Goal: Task Accomplishment & Management: Manage account settings

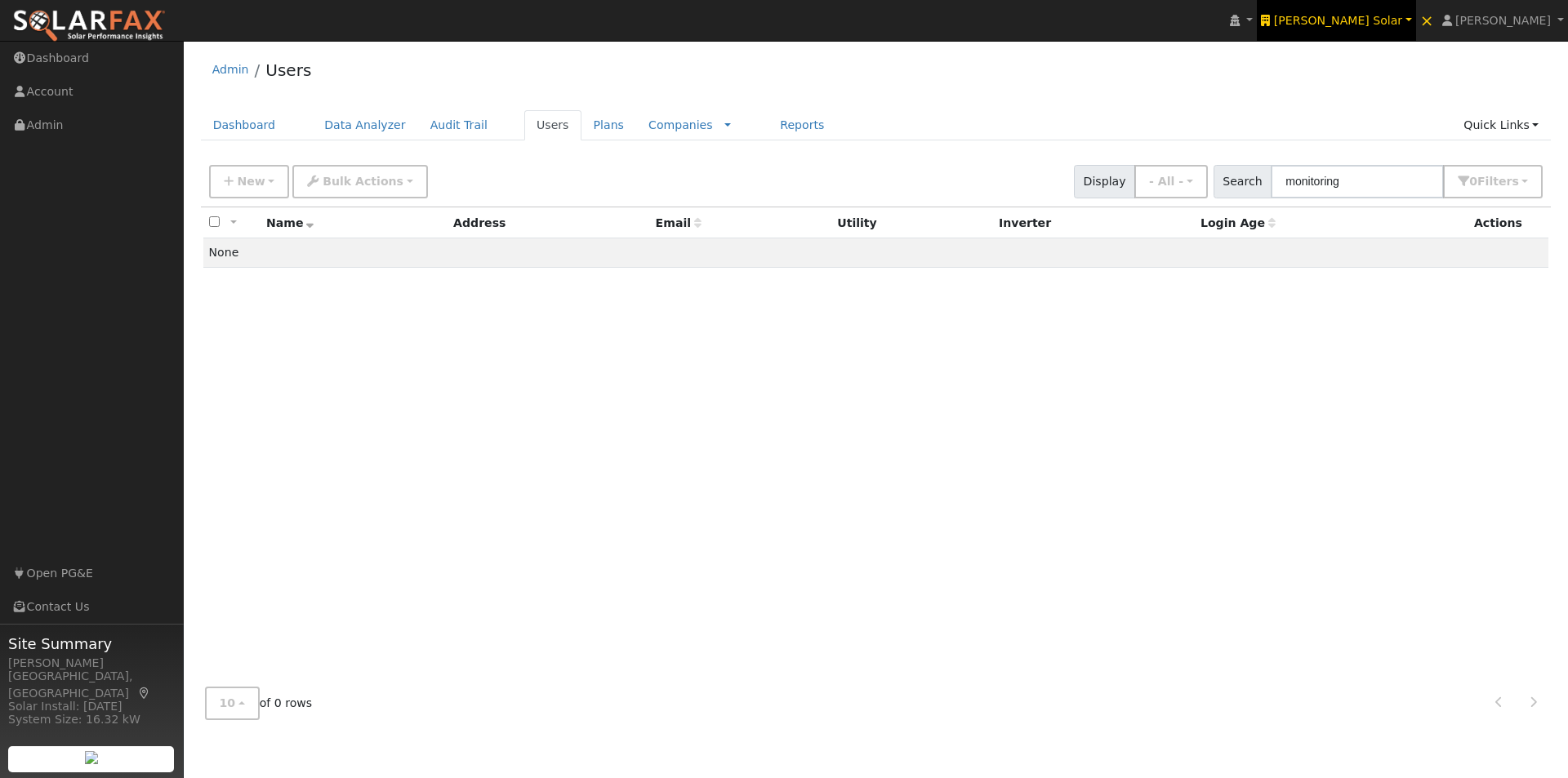
click at [1379, 14] on span "[PERSON_NAME] Solar" at bounding box center [1338, 21] width 128 height 13
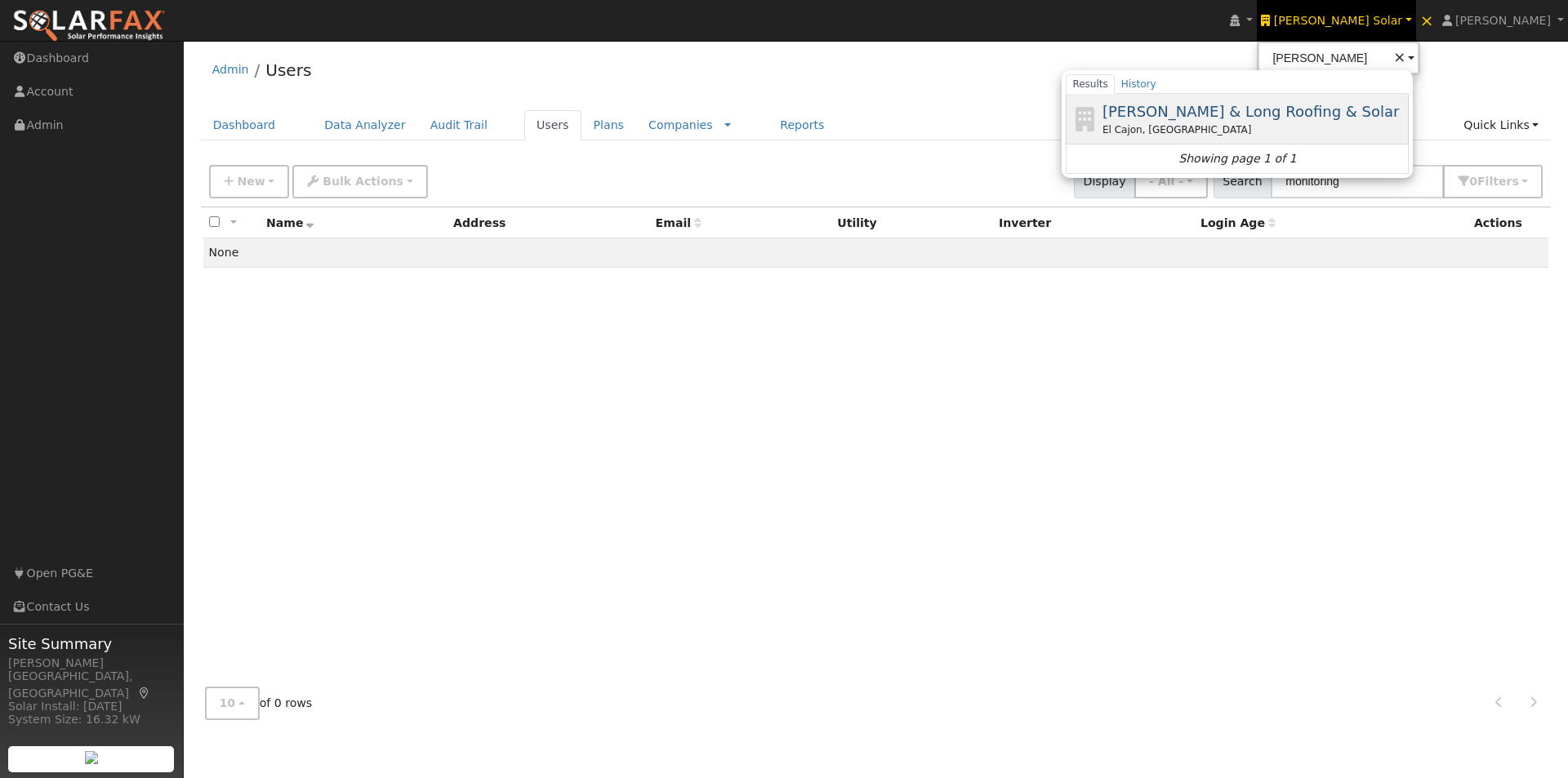
click at [1231, 115] on span "[PERSON_NAME] & Long Roofing & Solar" at bounding box center [1251, 111] width 297 height 17
type input "[PERSON_NAME] & Long Roofing & Solar"
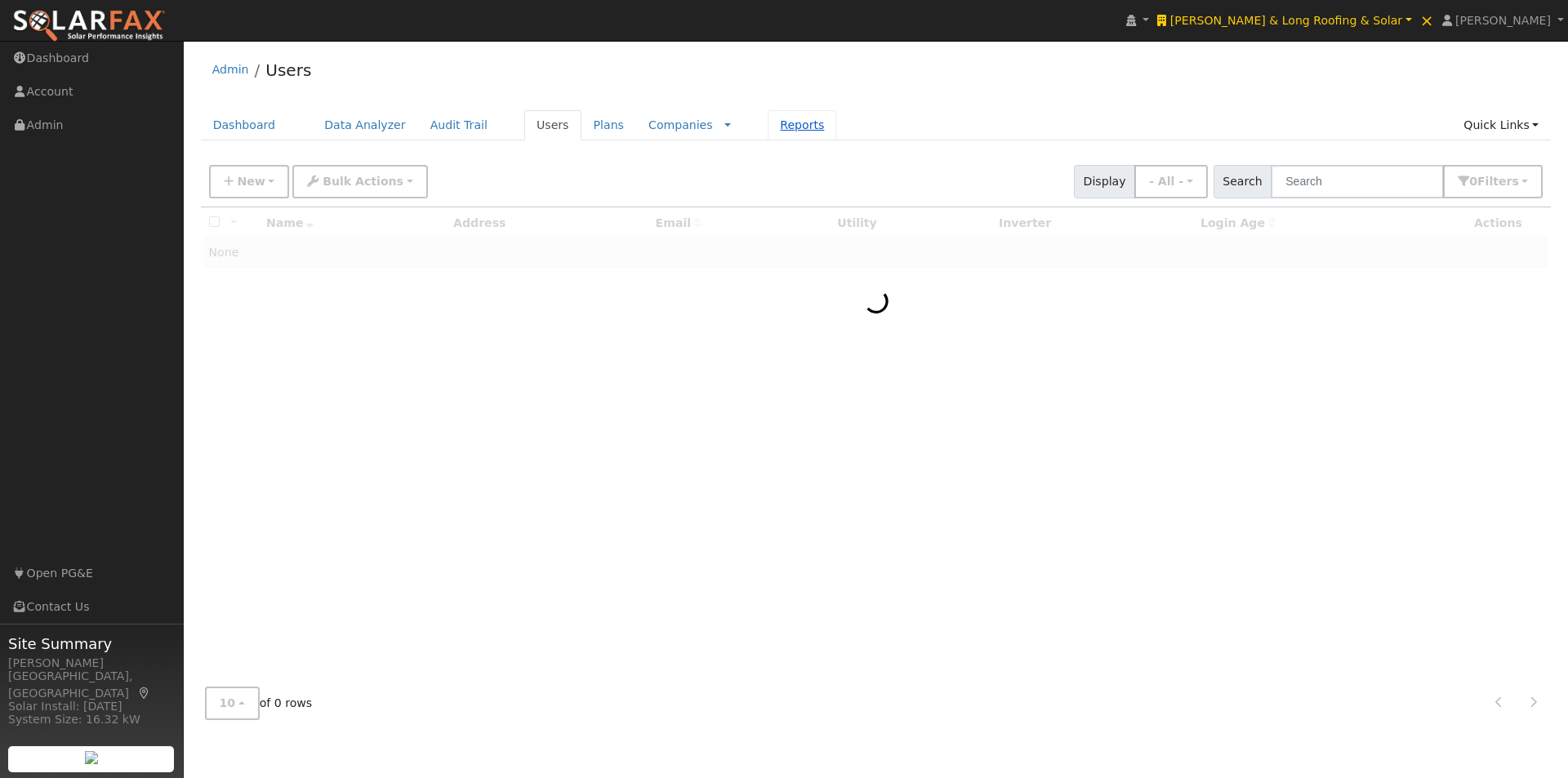
click at [768, 127] on link "Reports" at bounding box center [802, 125] width 69 height 30
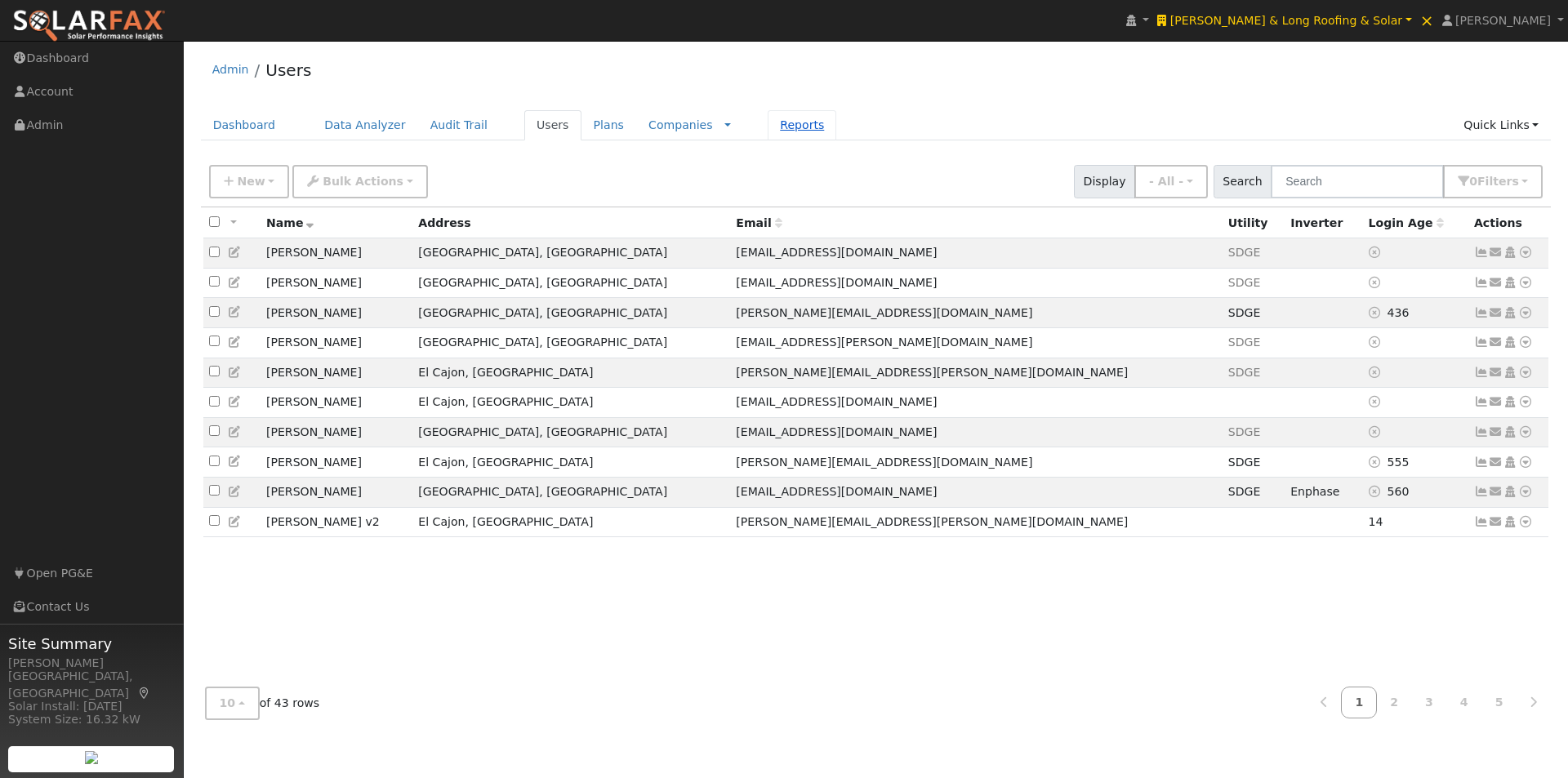
click at [768, 124] on link "Reports" at bounding box center [802, 125] width 69 height 30
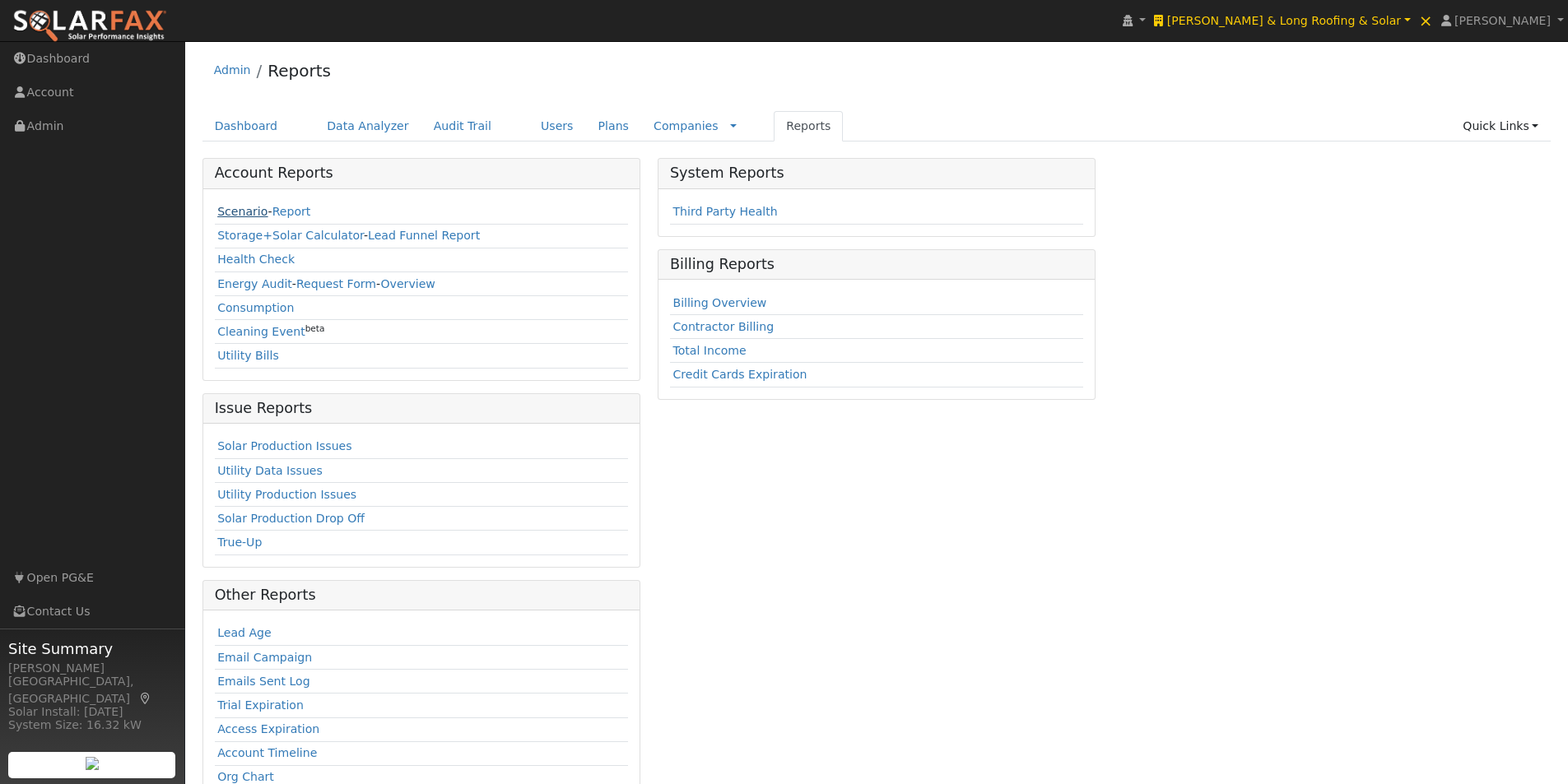
click at [223, 213] on link "Scenario" at bounding box center [242, 211] width 50 height 13
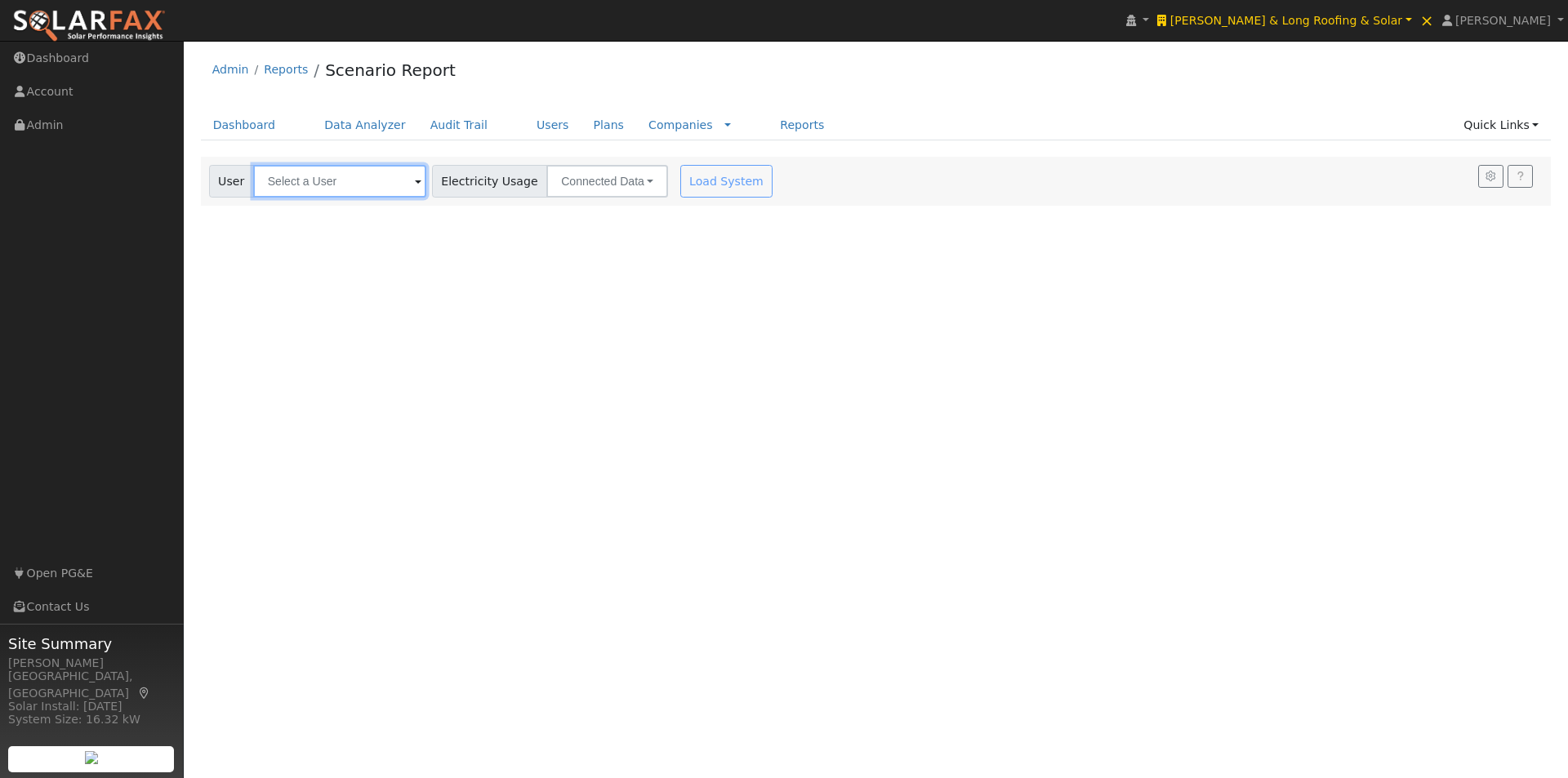
click at [346, 176] on input "text" at bounding box center [339, 181] width 173 height 33
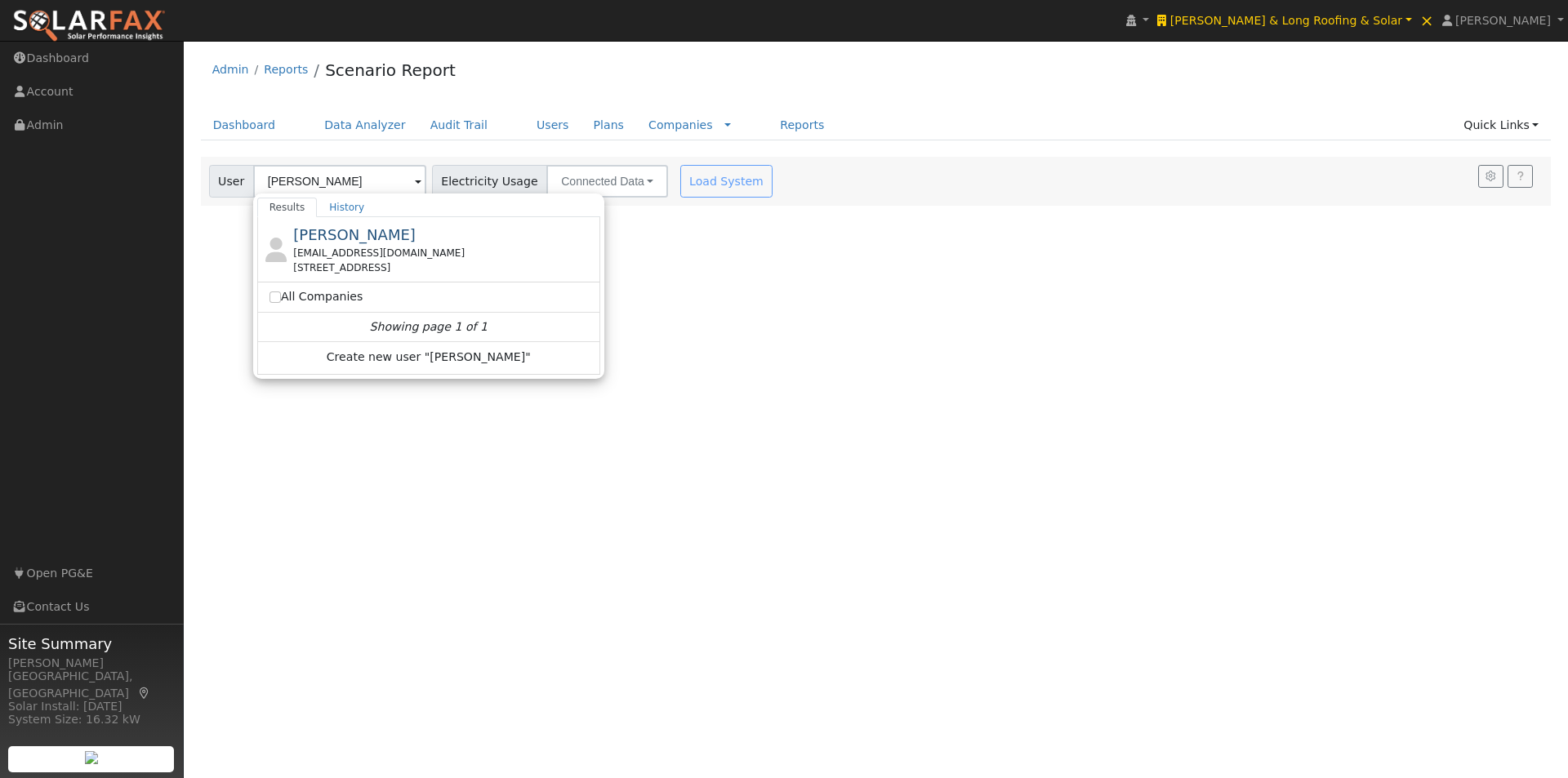
click at [318, 226] on span "Pete Stewart" at bounding box center [354, 235] width 122 height 17
type input "Pete Stewart"
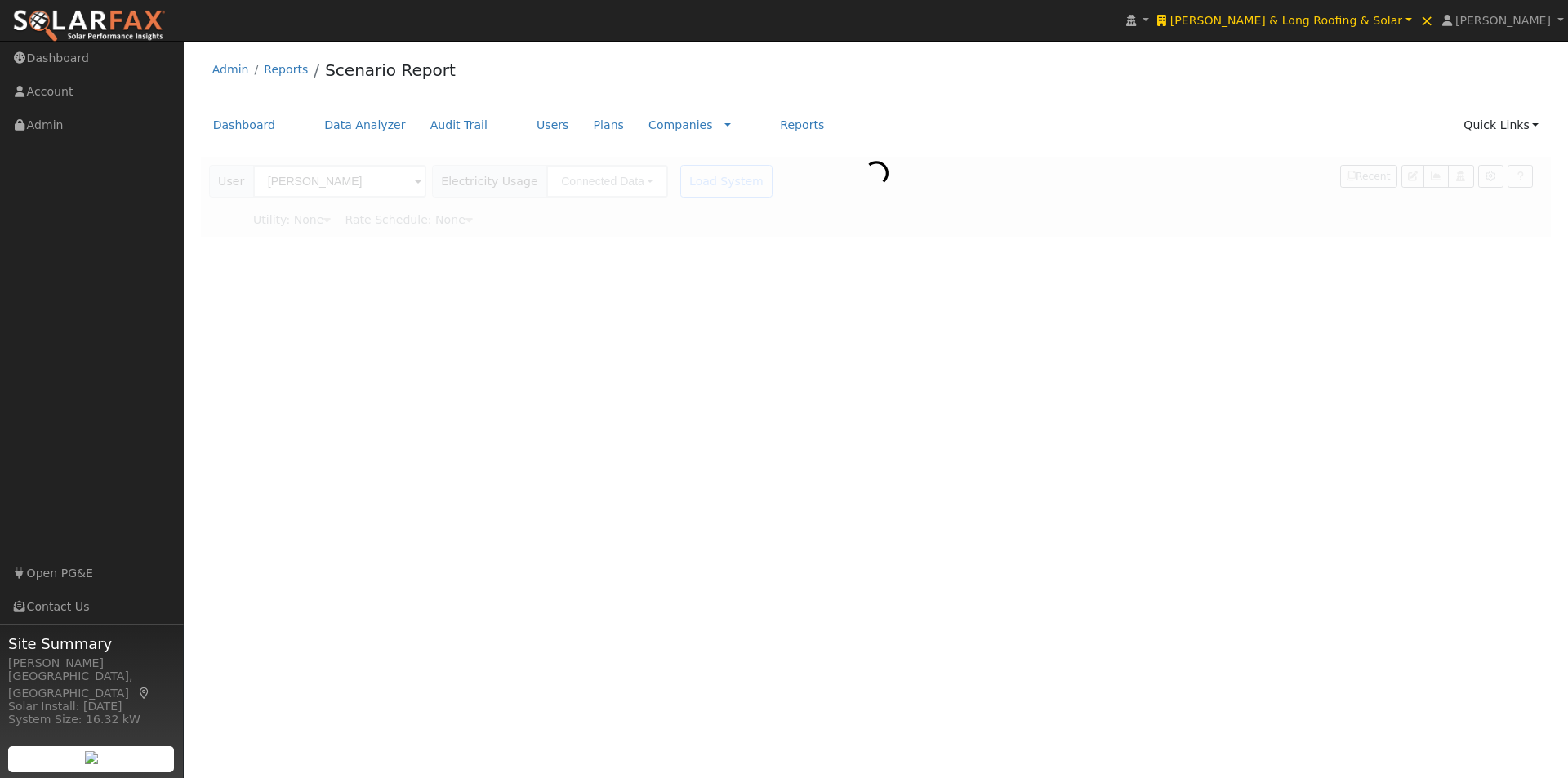
type input "San Diego Gas & Electric"
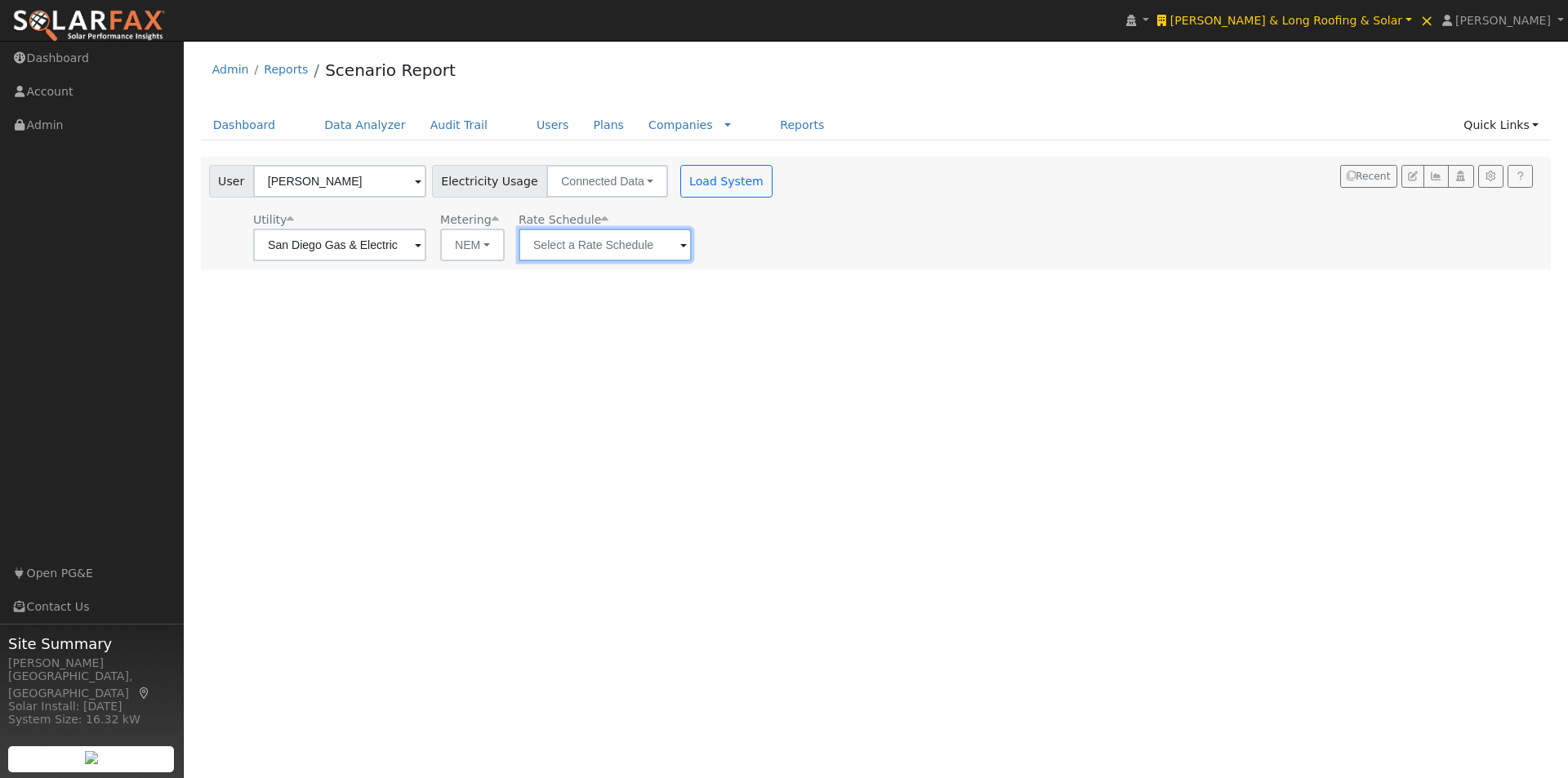
click at [427, 243] on input "text" at bounding box center [339, 244] width 173 height 33
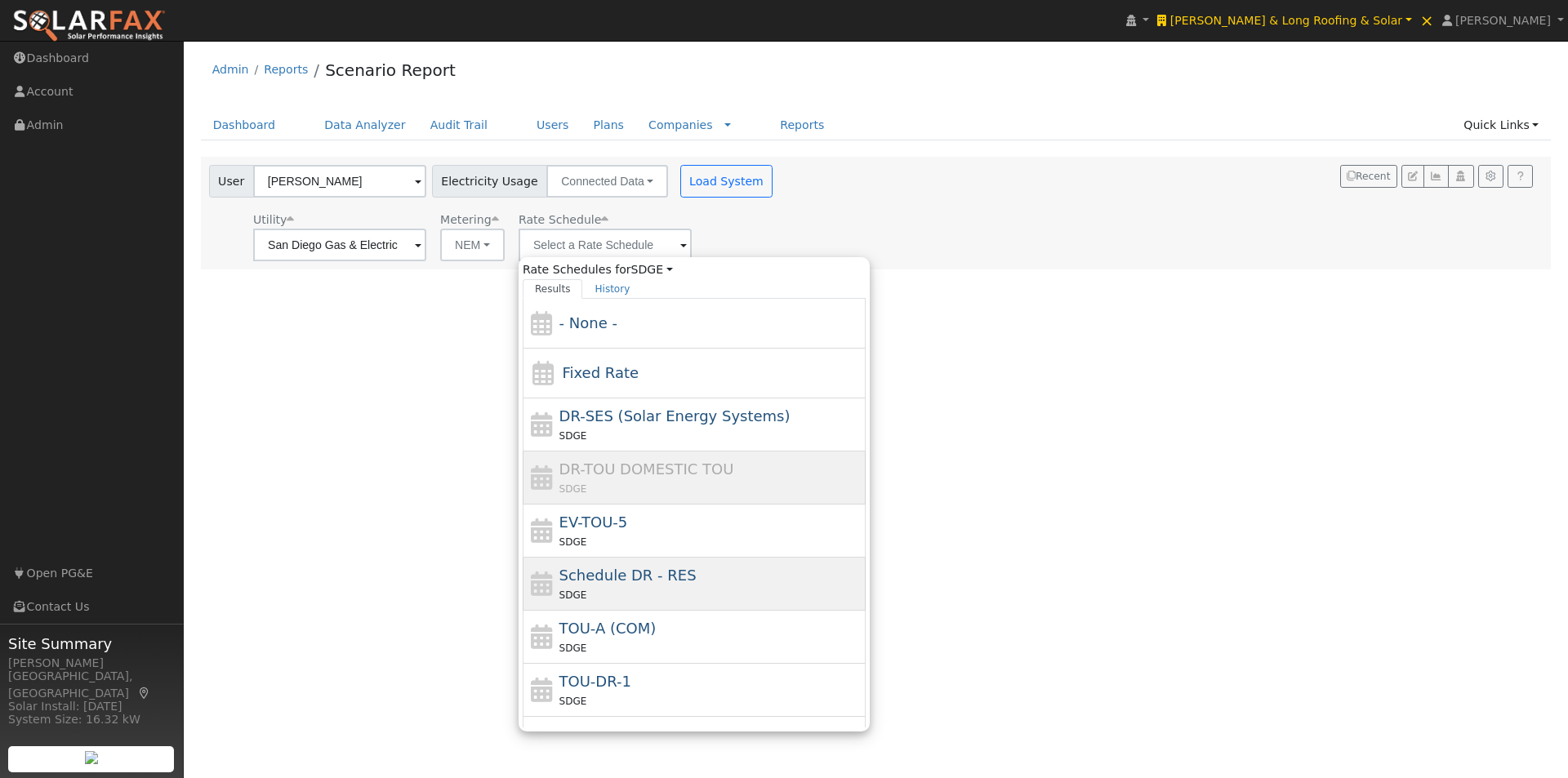
drag, startPoint x: 588, startPoint y: 576, endPoint x: 595, endPoint y: 474, distance: 102.2
click at [586, 570] on span "Schedule DR - RES" at bounding box center [628, 575] width 137 height 17
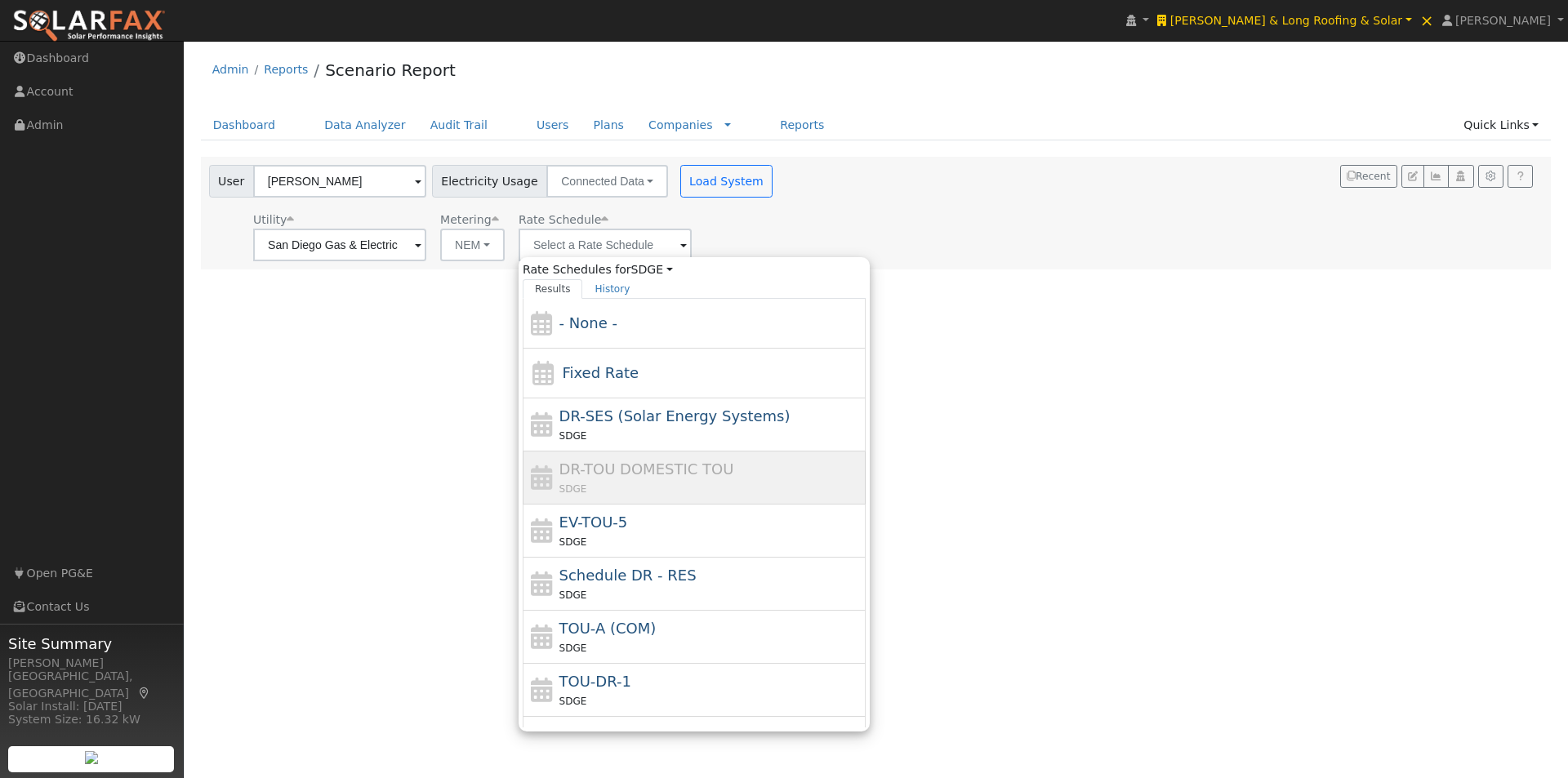
type input "Schedule DR - RES"
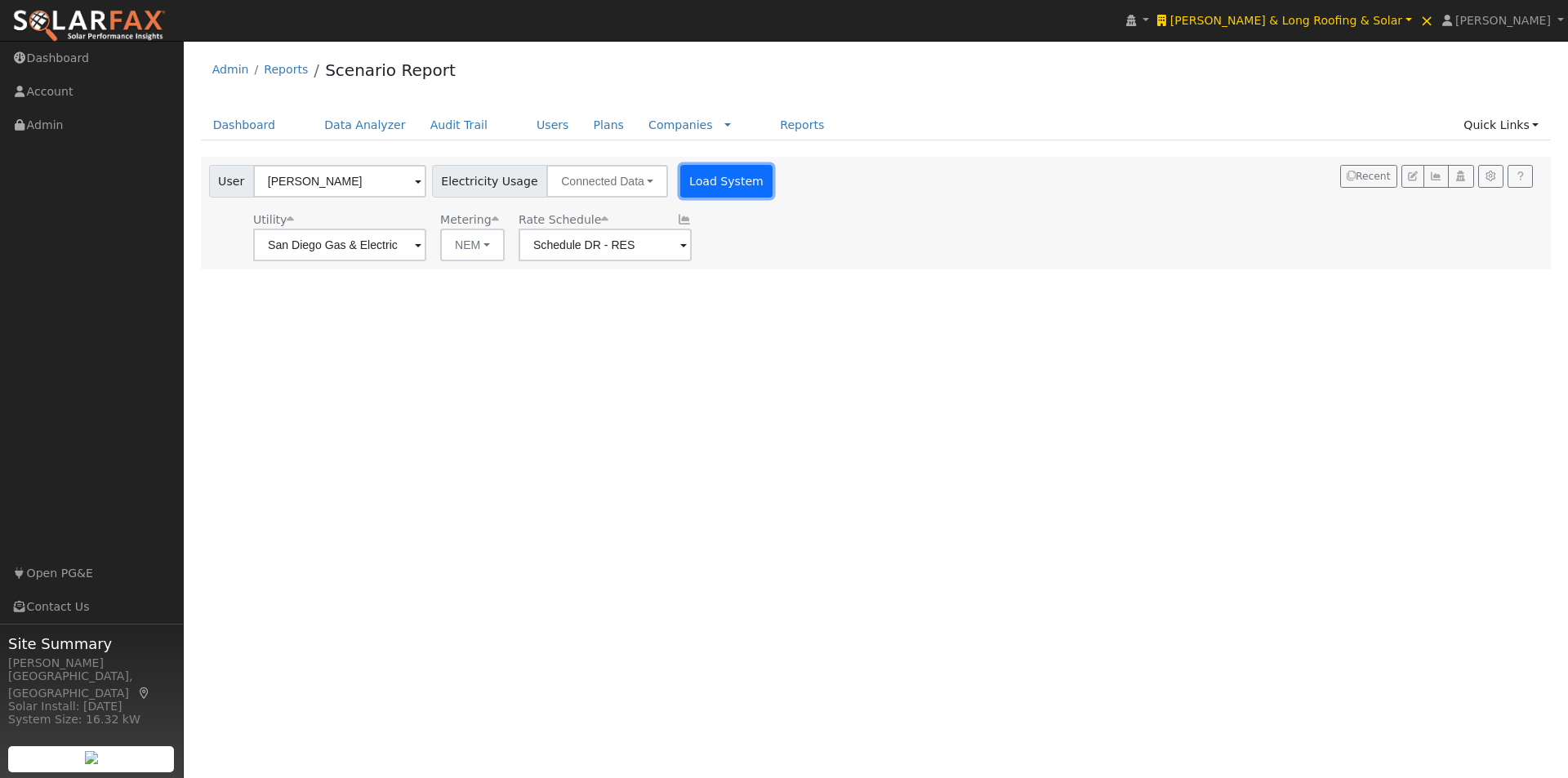
click at [706, 179] on button "Load System" at bounding box center [727, 181] width 93 height 33
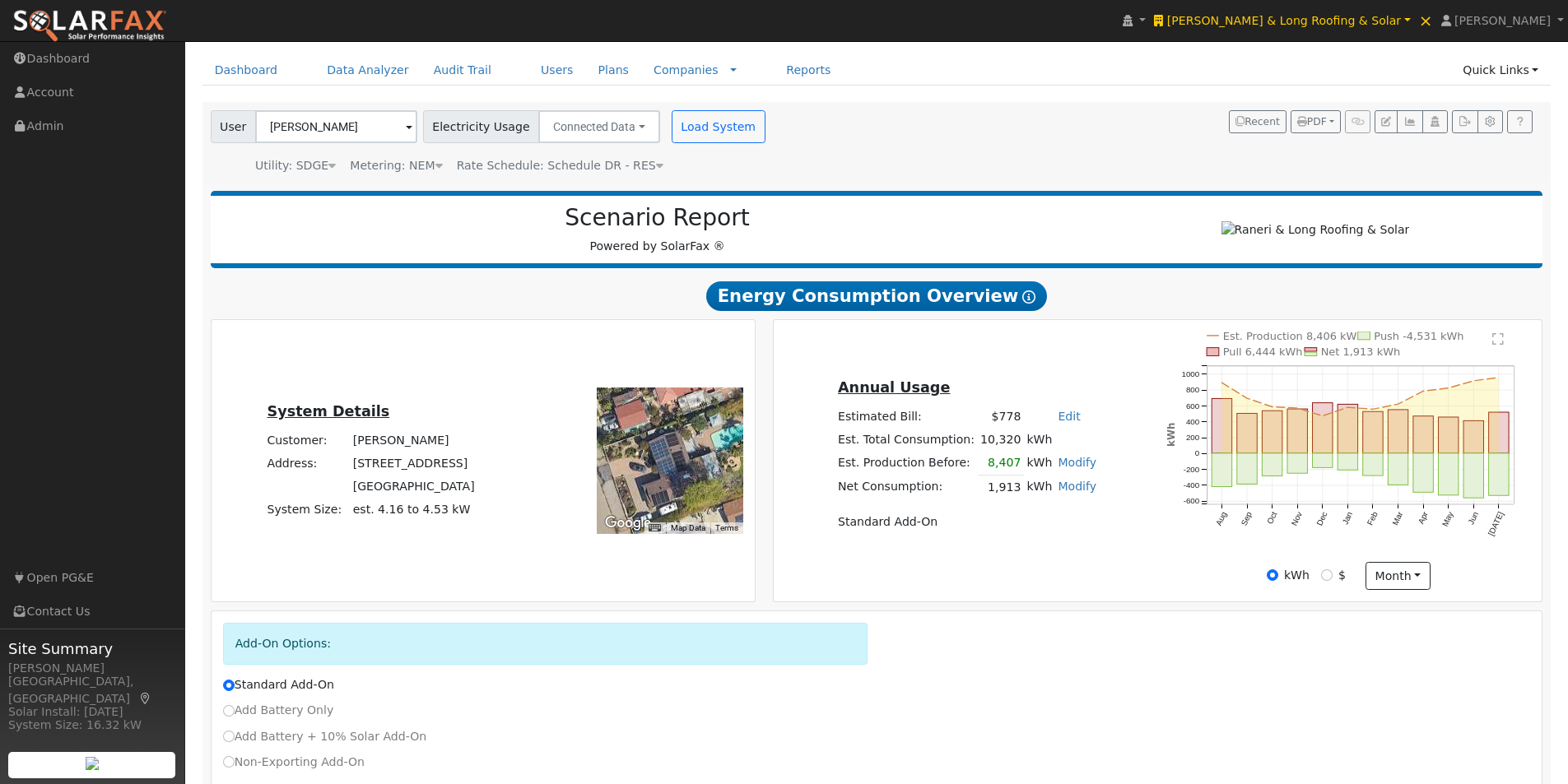
scroll to position [82, 0]
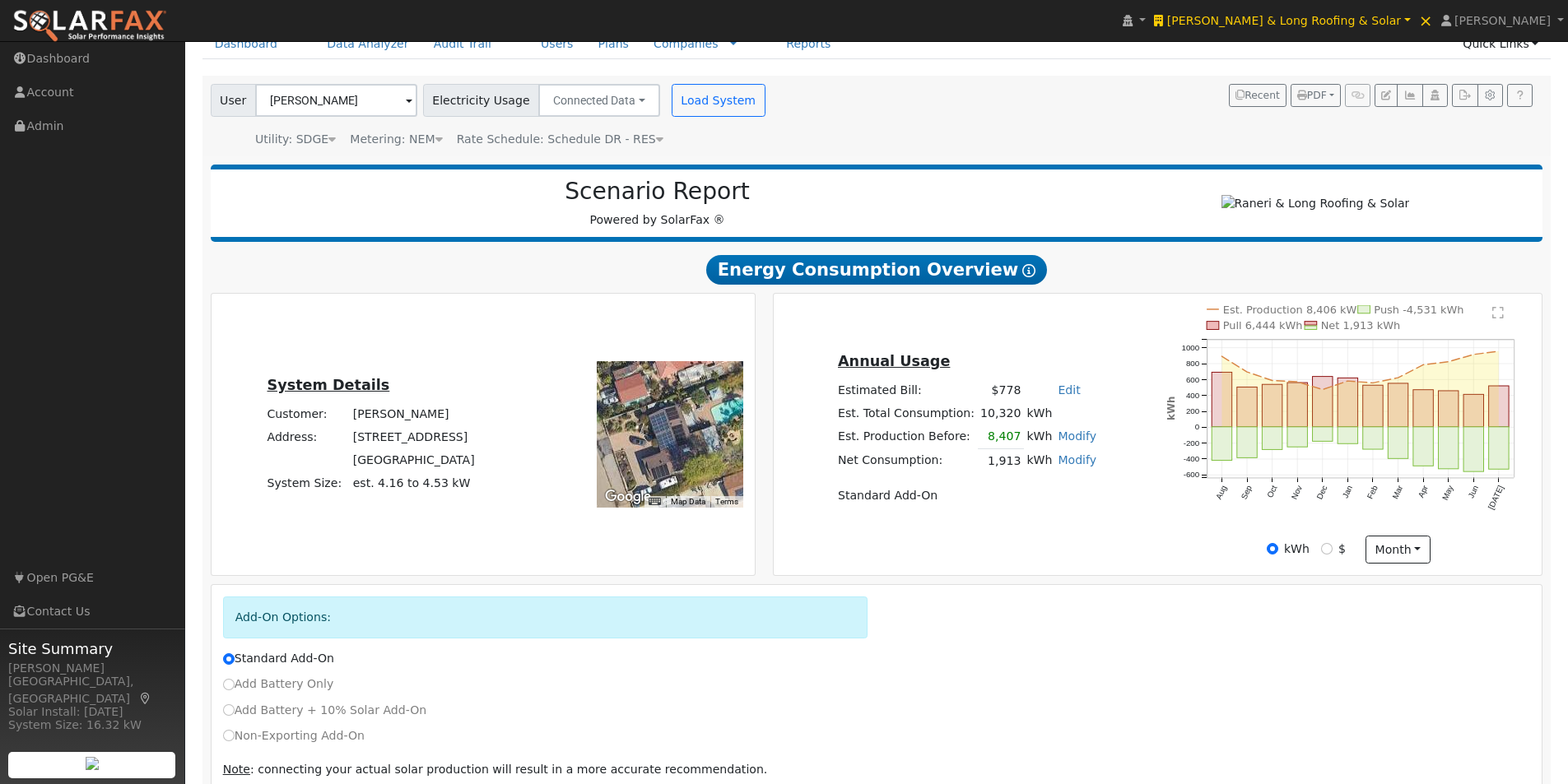
click at [1066, 467] on link "Modify" at bounding box center [1077, 460] width 39 height 13
click at [1142, 540] on div "Annual Usage Estimated Bill: $778 Edit Estimated Bill $ Annual Est. Total Consu…" at bounding box center [1157, 434] width 763 height 258
click at [1063, 467] on link "Modify" at bounding box center [1077, 460] width 39 height 13
click at [1183, 556] on div "kWh $ month Day Month" at bounding box center [1349, 550] width 381 height 28
click at [1063, 467] on link "Modify" at bounding box center [1077, 460] width 39 height 13
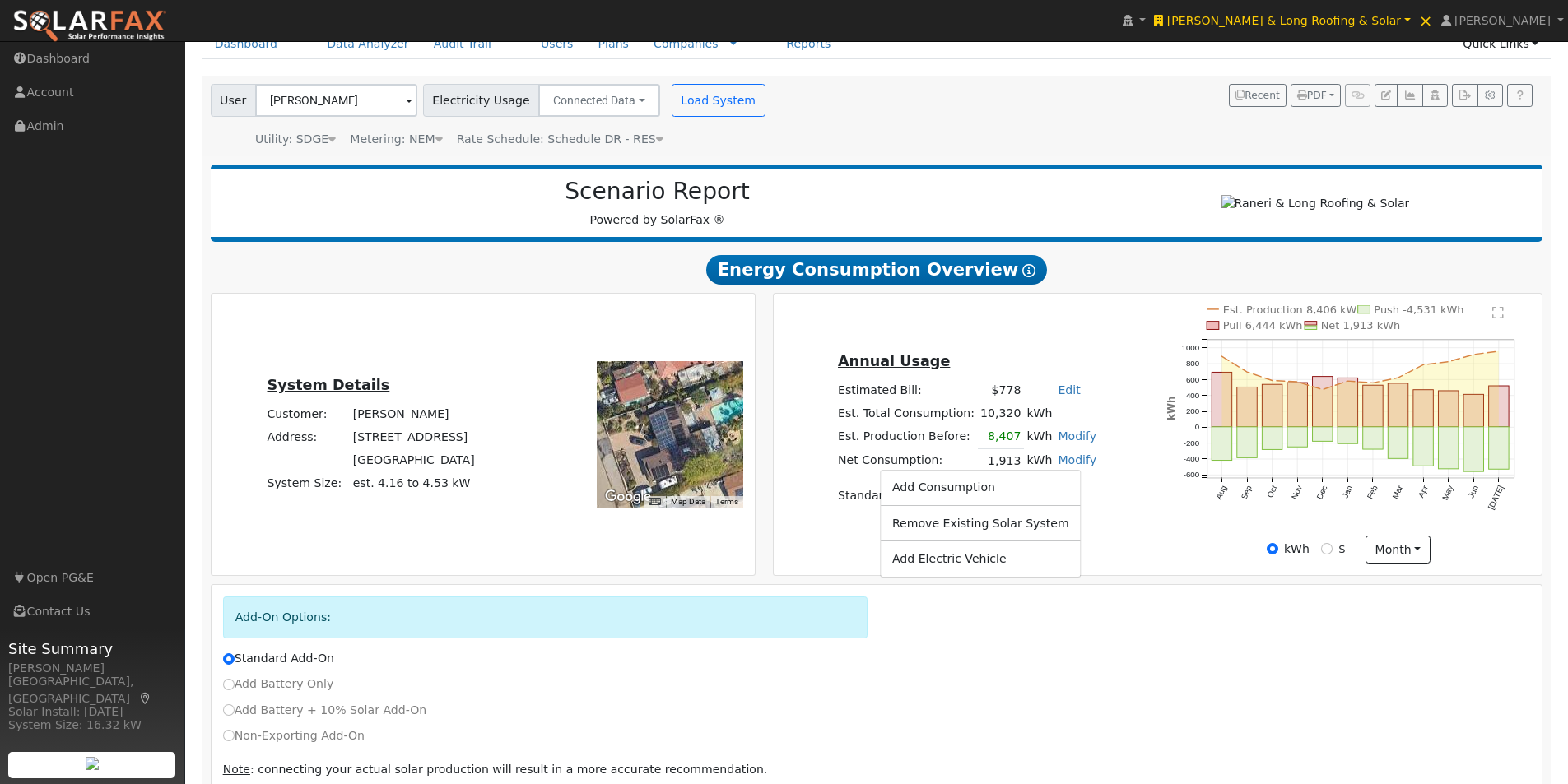
click at [1159, 523] on div "Est. Production 8,406 kWh Push -4,531 kWh Pull 6,444 kWh Net 1,913 kWh Aug Sep …" at bounding box center [1349, 419] width 381 height 230
click at [1060, 467] on link "Modify" at bounding box center [1077, 460] width 39 height 13
click at [972, 531] on link "Remove Existing Solar System" at bounding box center [981, 523] width 200 height 23
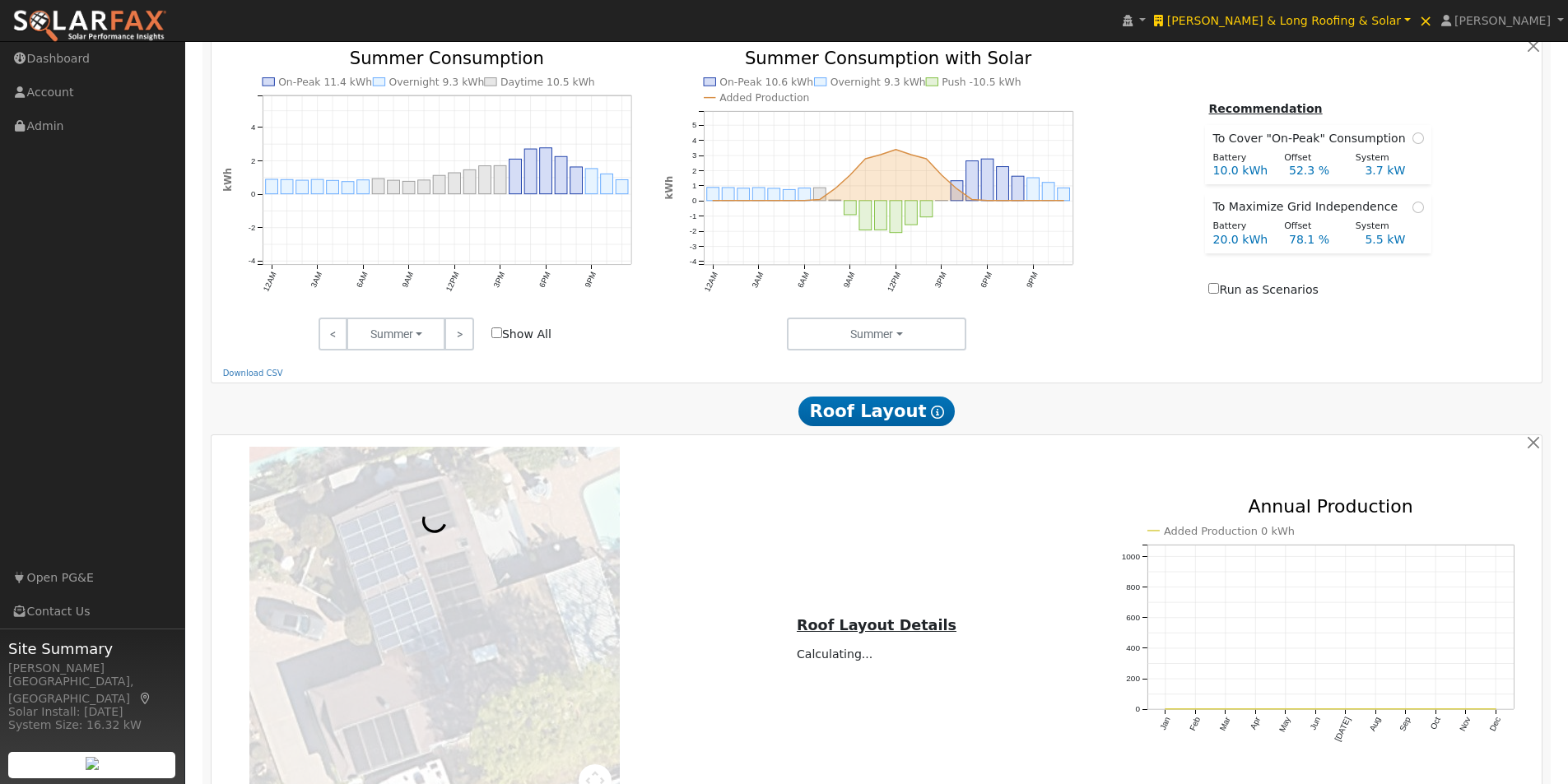
scroll to position [926, 0]
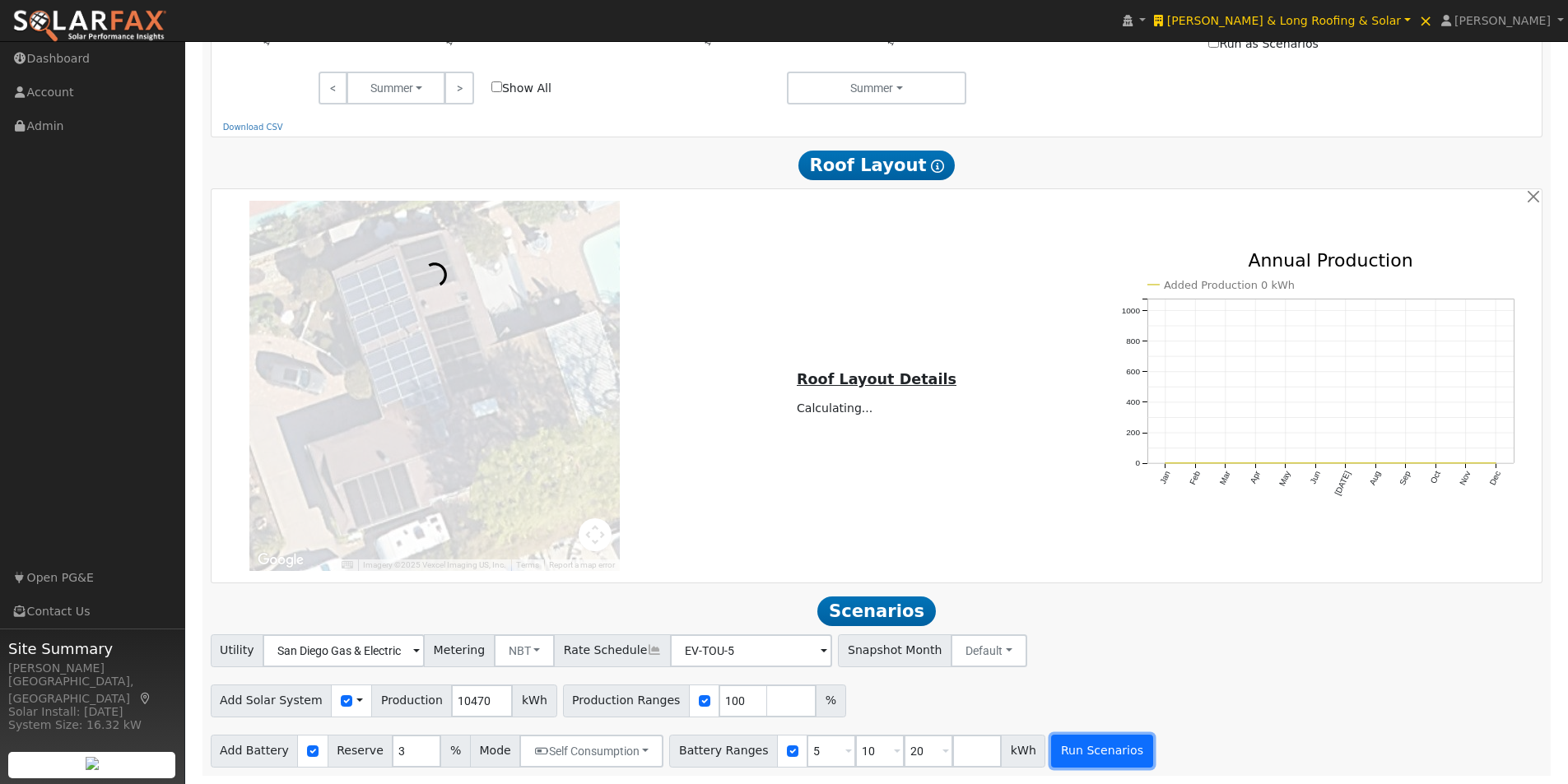
click at [1077, 753] on button "Run Scenarios" at bounding box center [1102, 751] width 101 height 33
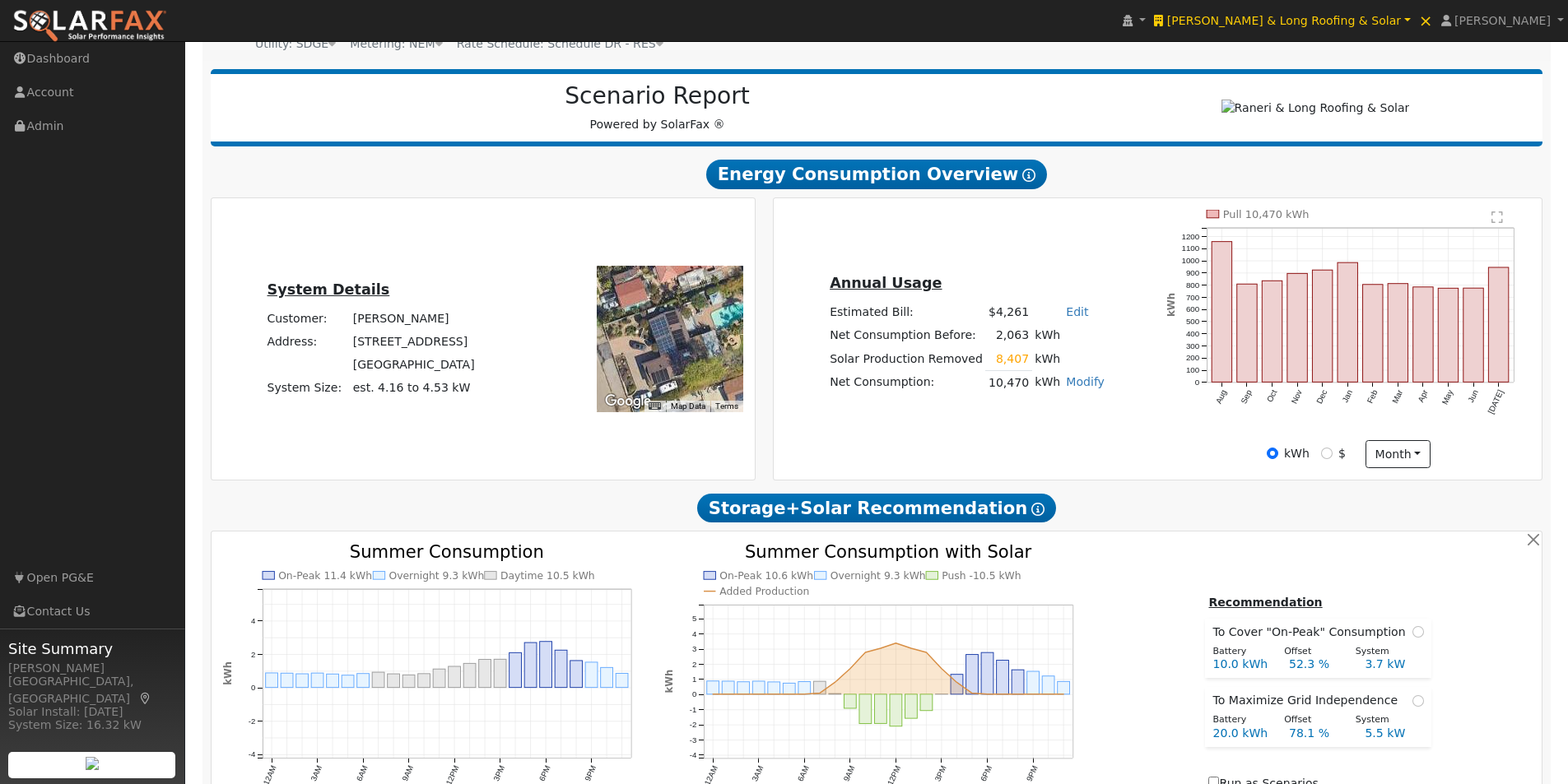
type input "7.0"
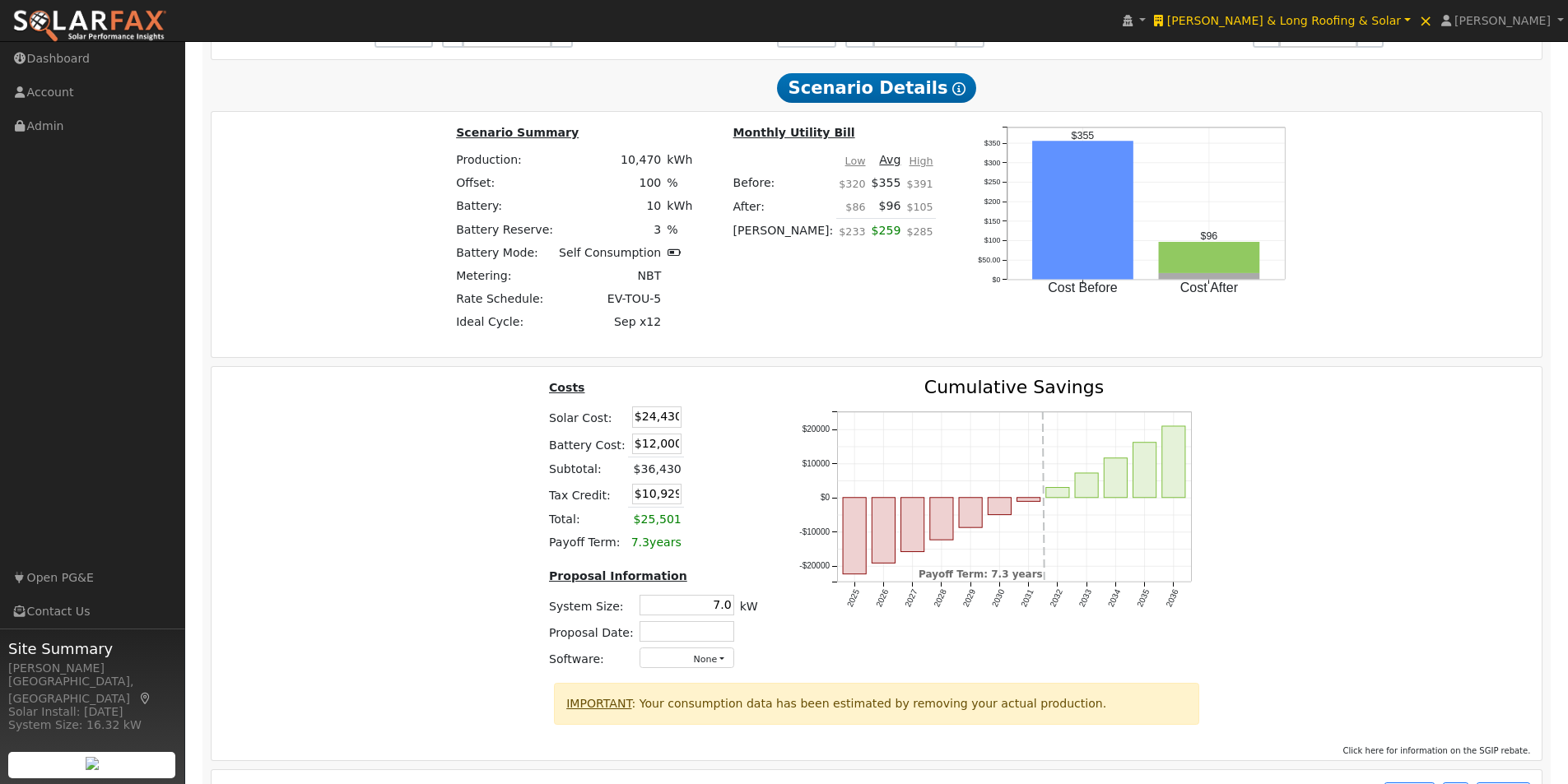
scroll to position [2200, 0]
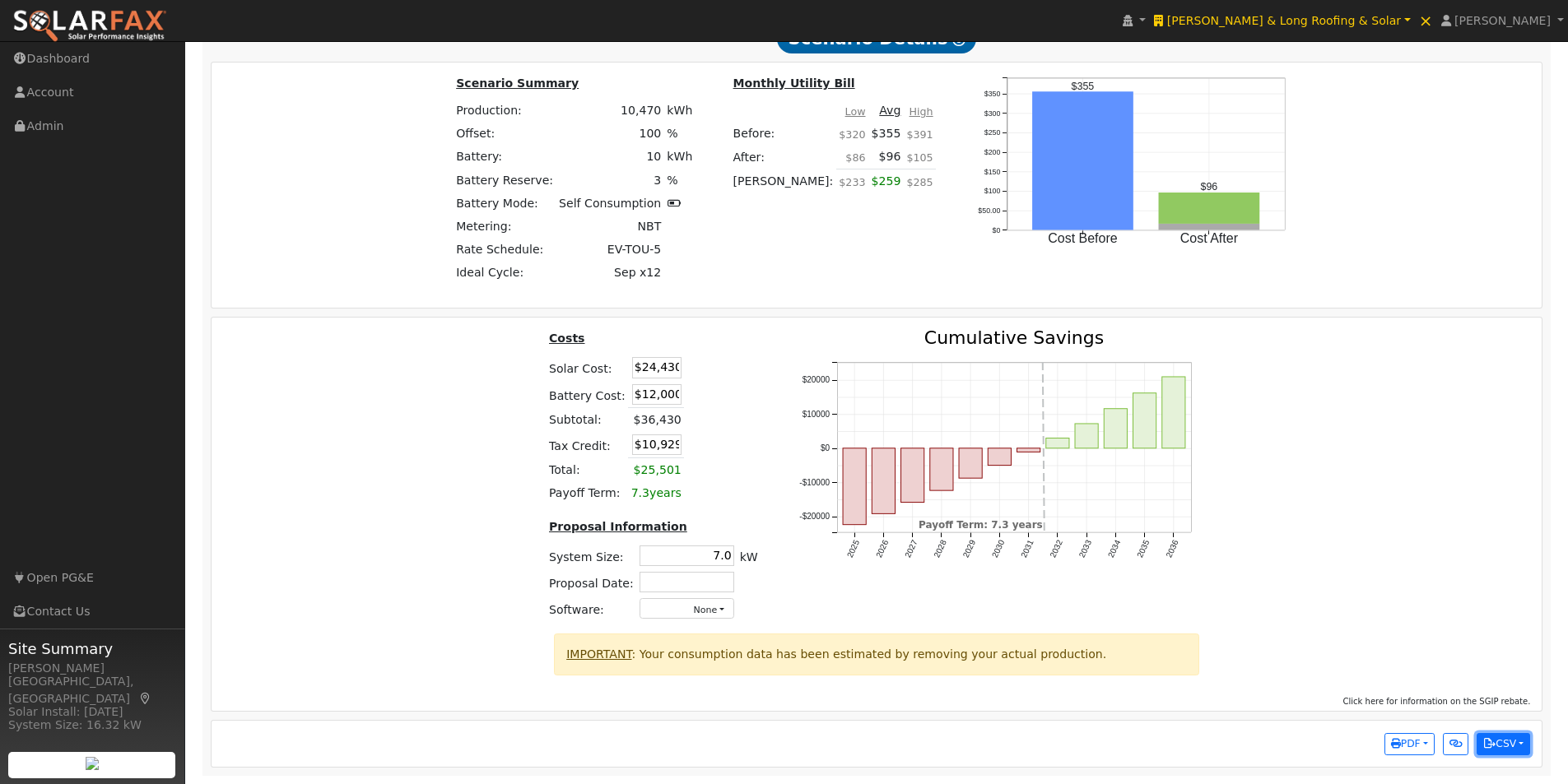
click at [1521, 746] on button "CSV" at bounding box center [1504, 744] width 53 height 23
click at [1379, 661] on link "Scenario Interval Data (Before)" at bounding box center [1428, 667] width 204 height 23
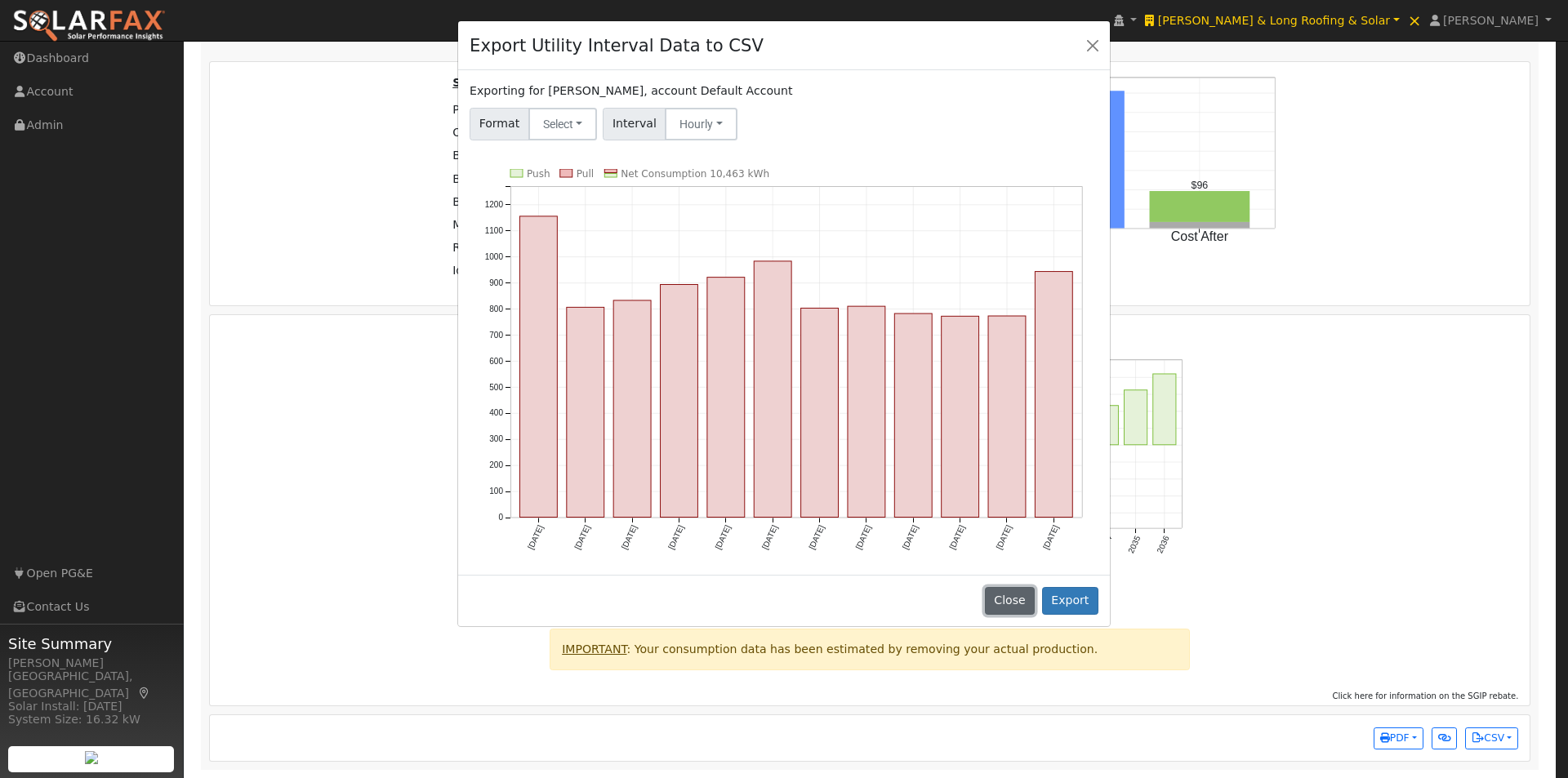
click at [1012, 599] on button "Close" at bounding box center [1010, 601] width 50 height 28
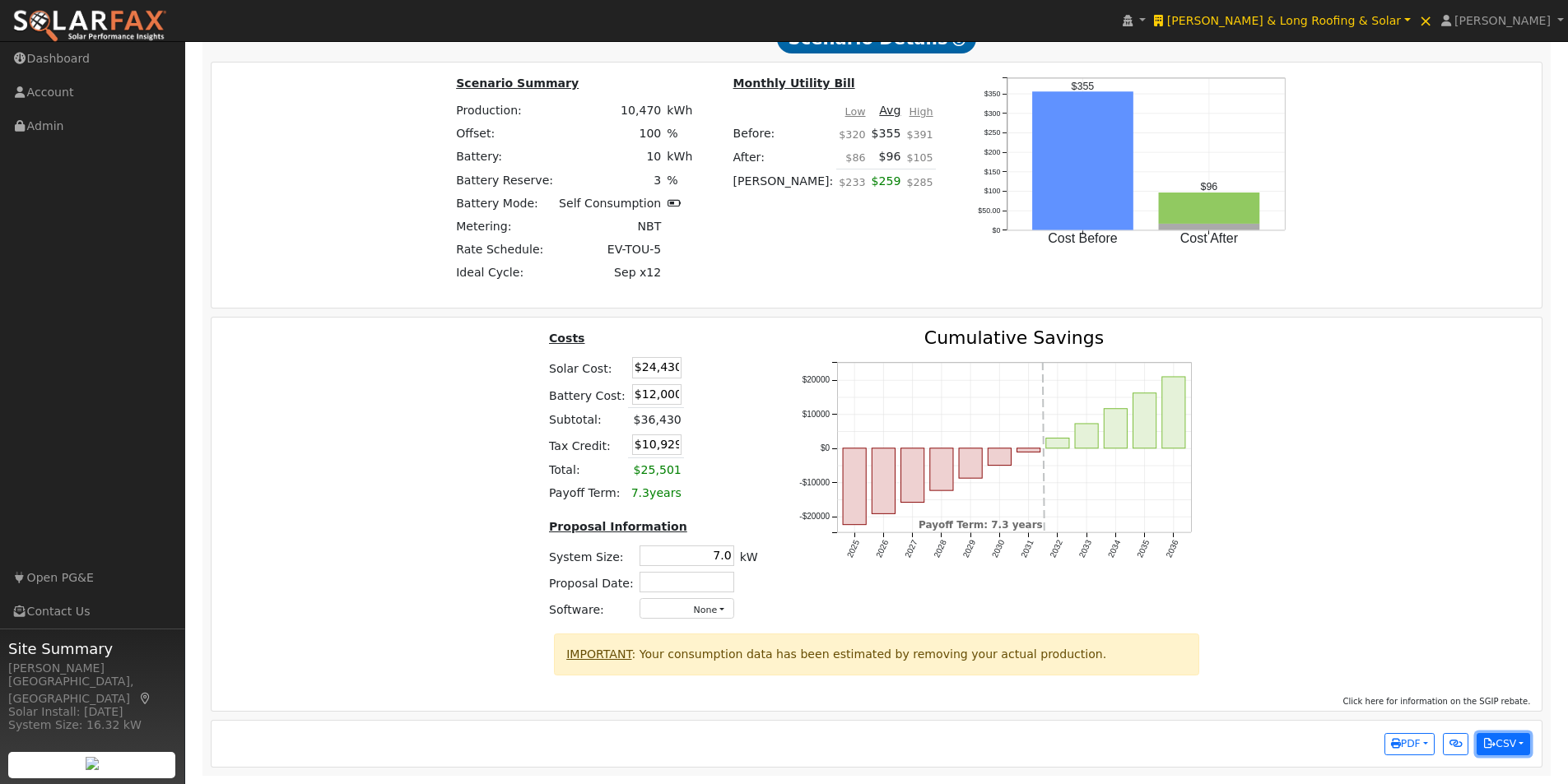
click at [1513, 748] on button "CSV" at bounding box center [1504, 744] width 53 height 23
click at [1391, 667] on link "Scenario Interval Data (Before)" at bounding box center [1428, 667] width 204 height 23
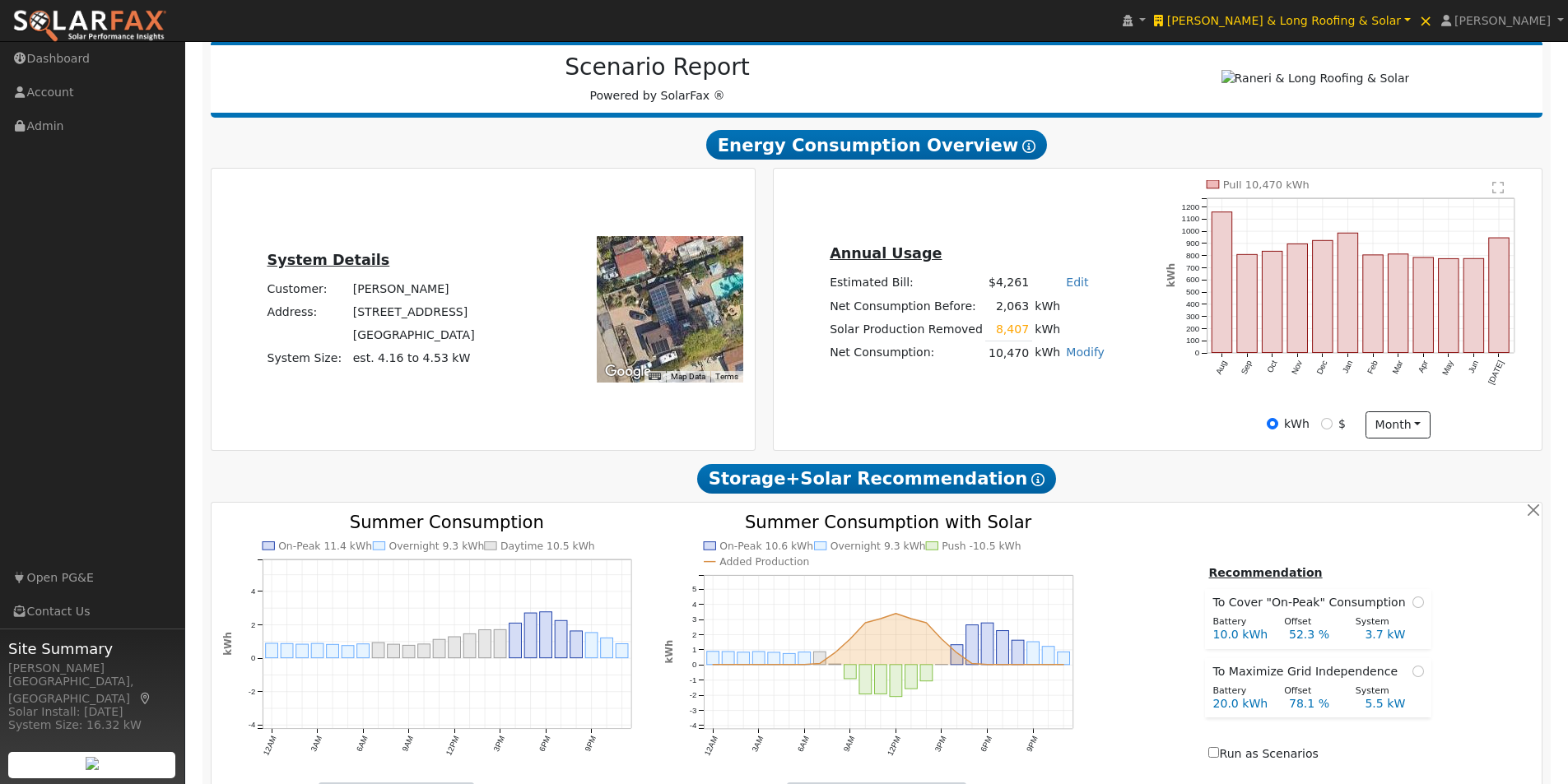
scroll to position [0, 0]
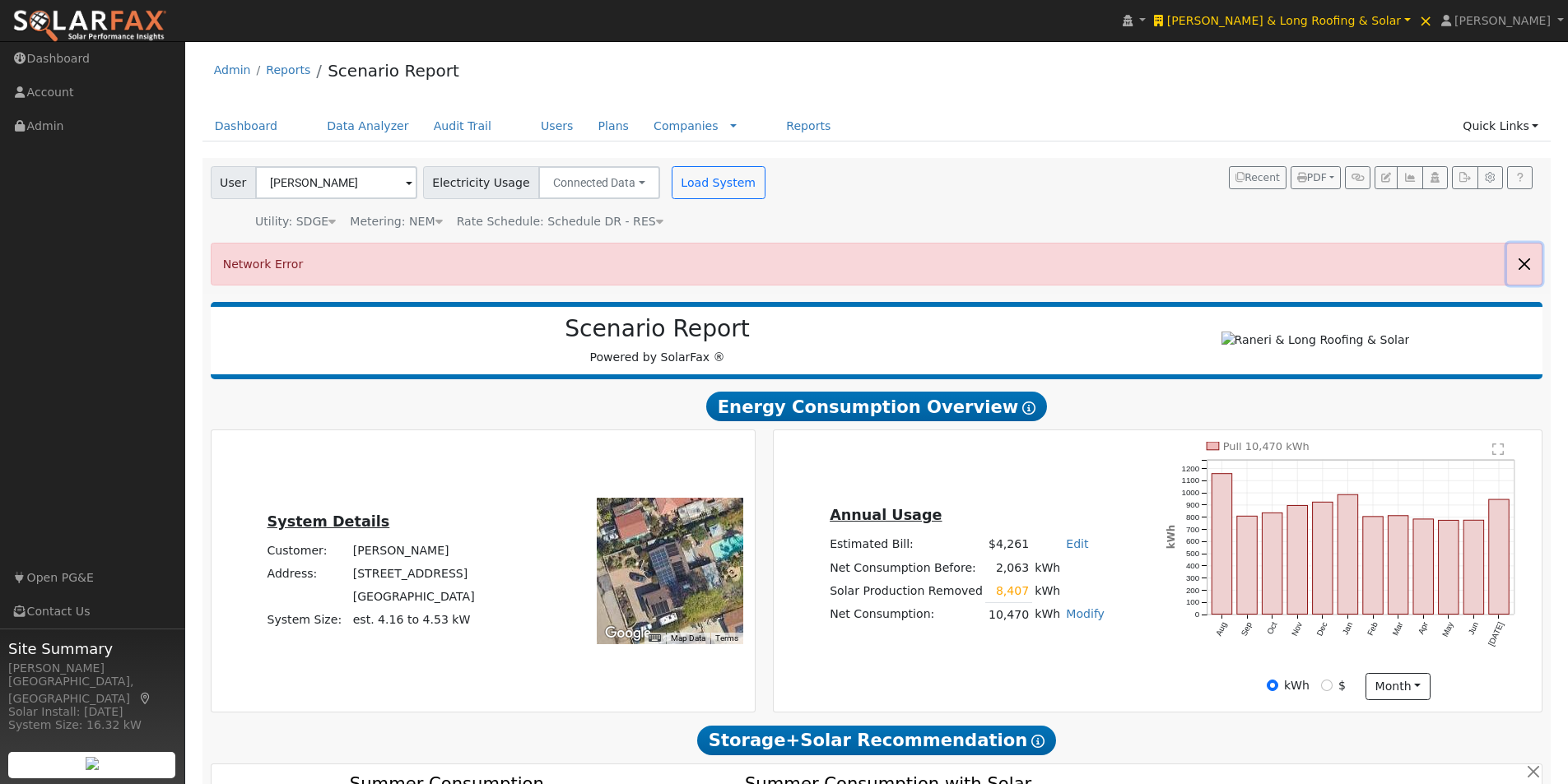
click at [1528, 260] on button "button" at bounding box center [1524, 263] width 34 height 41
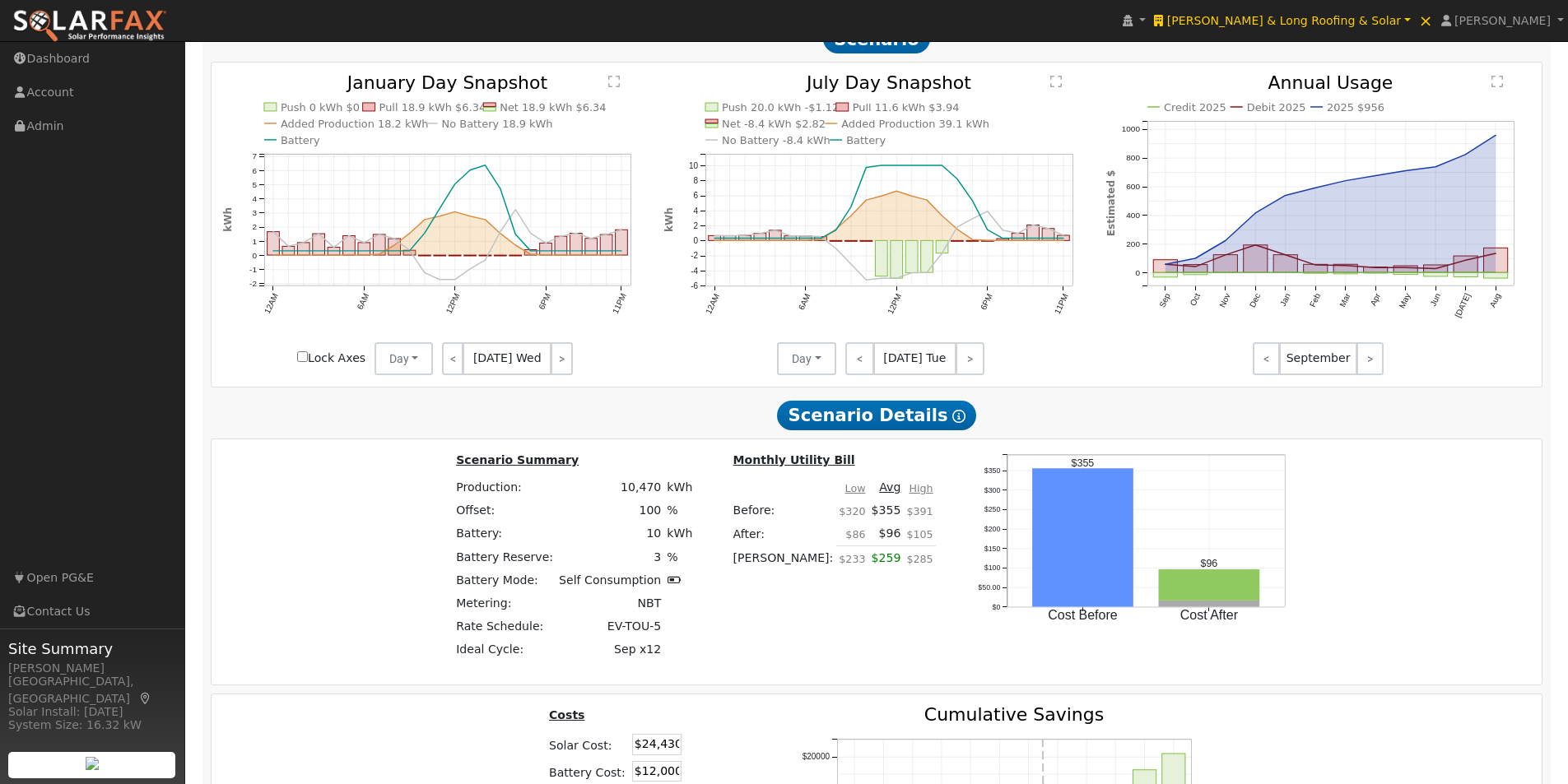
scroll to position [2200, 0]
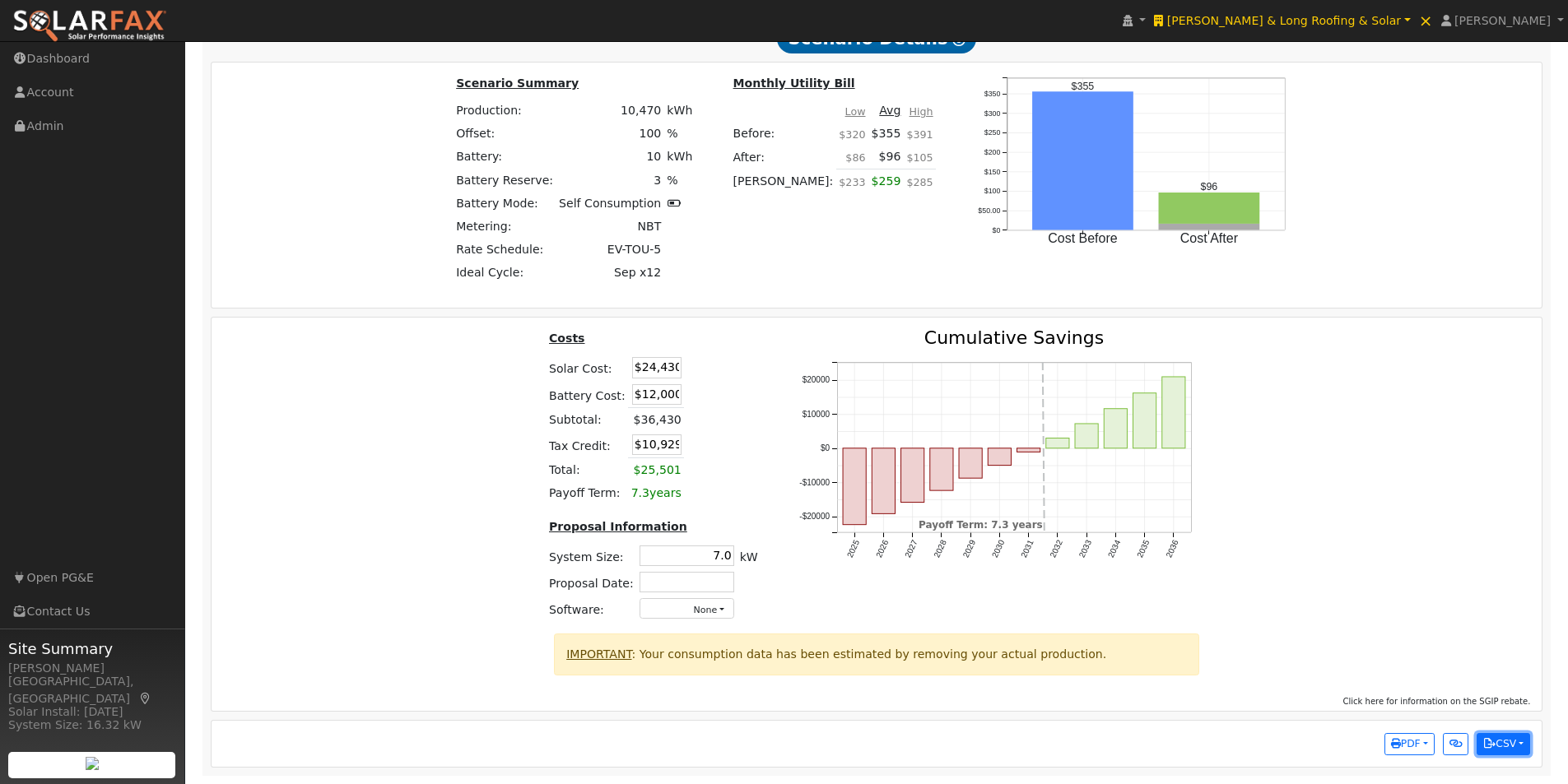
click at [1505, 734] on button "CSV" at bounding box center [1504, 744] width 53 height 23
click at [1425, 663] on link "Scenario Interval Data (Before)" at bounding box center [1428, 667] width 204 height 23
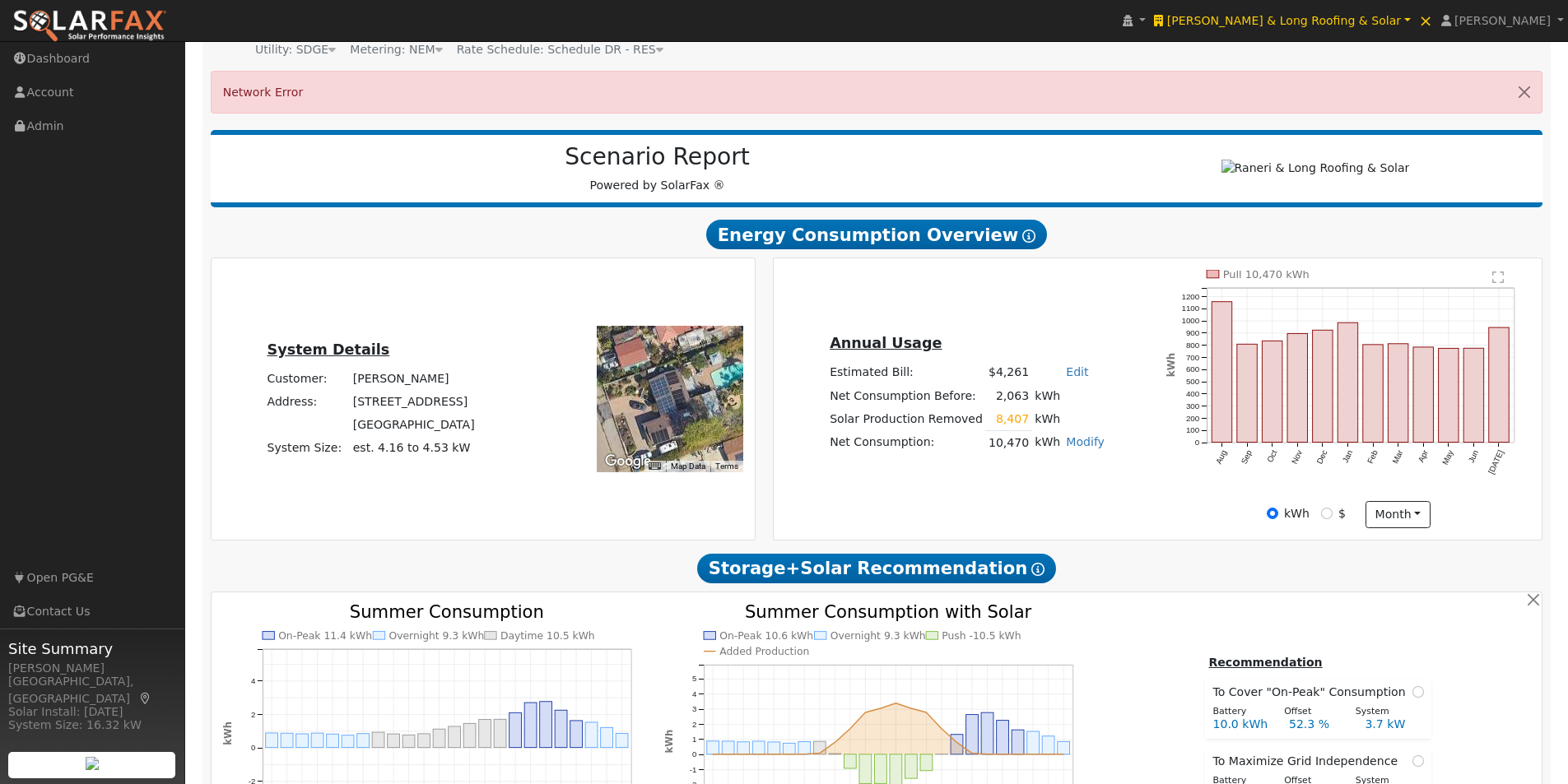
scroll to position [0, 0]
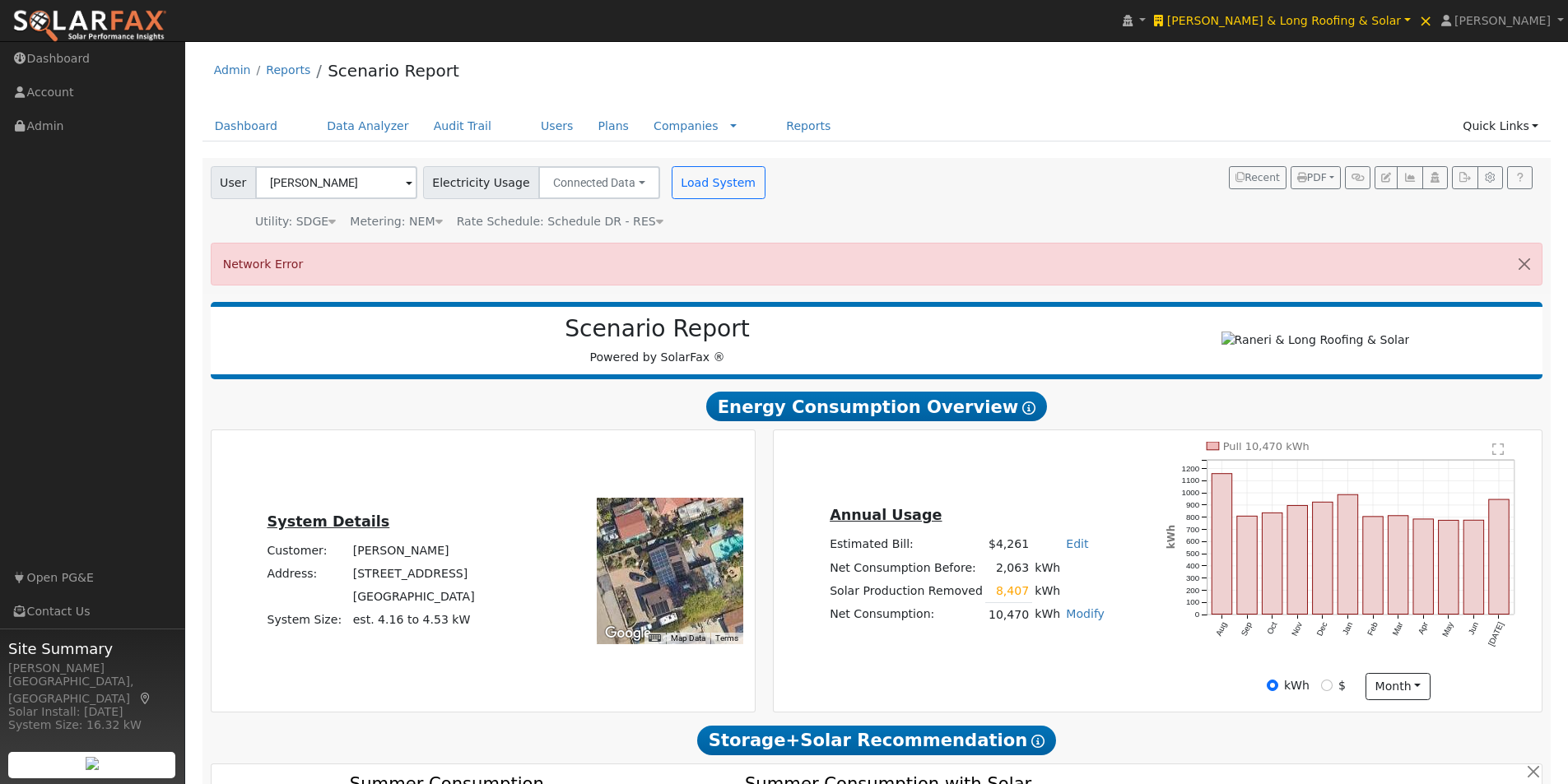
click at [934, 73] on div "Admin Reports Scenario Report" at bounding box center [877, 74] width 1349 height 50
click at [774, 128] on link "Reports" at bounding box center [808, 126] width 69 height 30
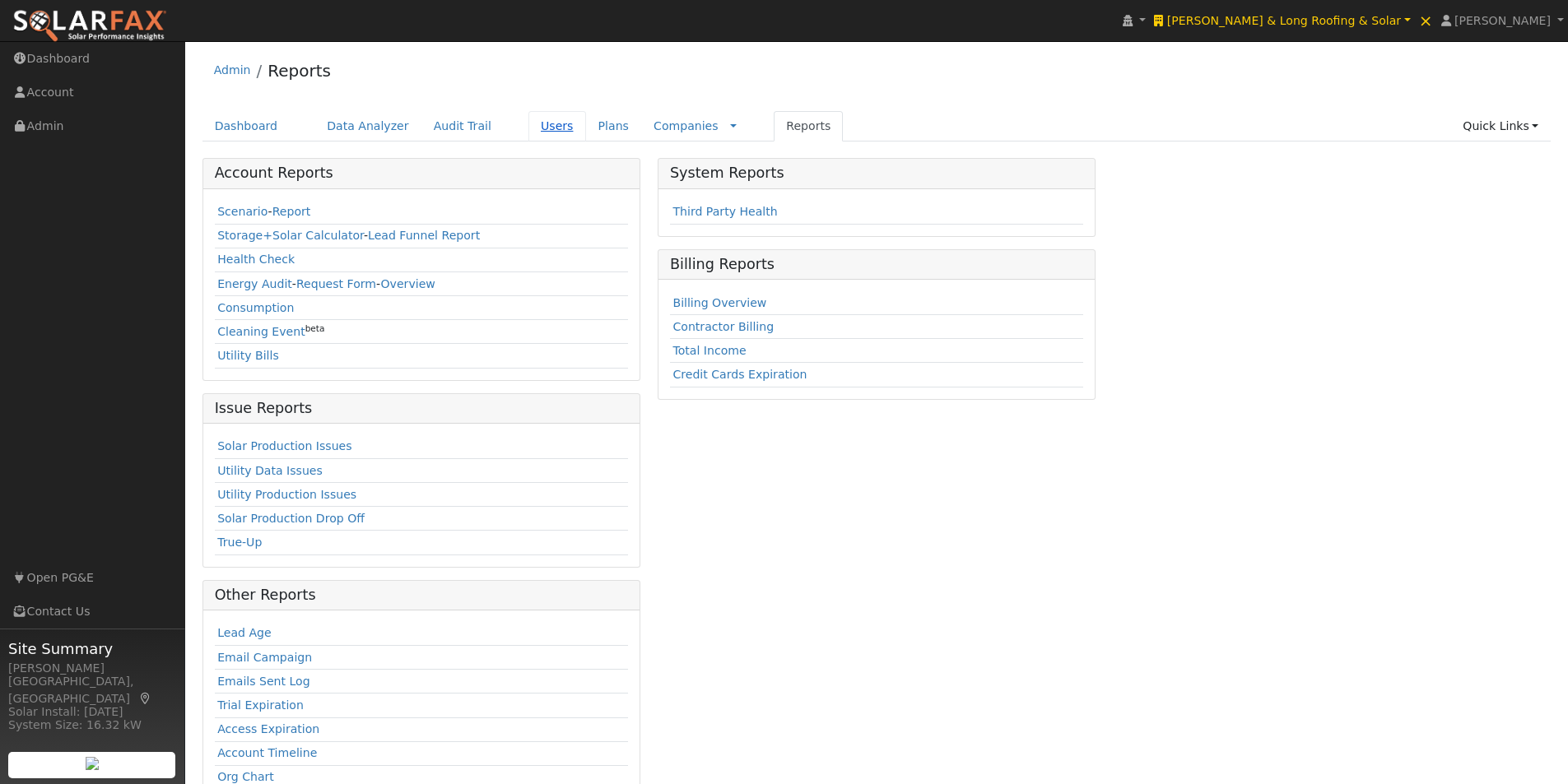
click at [529, 123] on link "Users" at bounding box center [557, 126] width 58 height 30
click at [531, 127] on link "Users" at bounding box center [557, 126] width 58 height 30
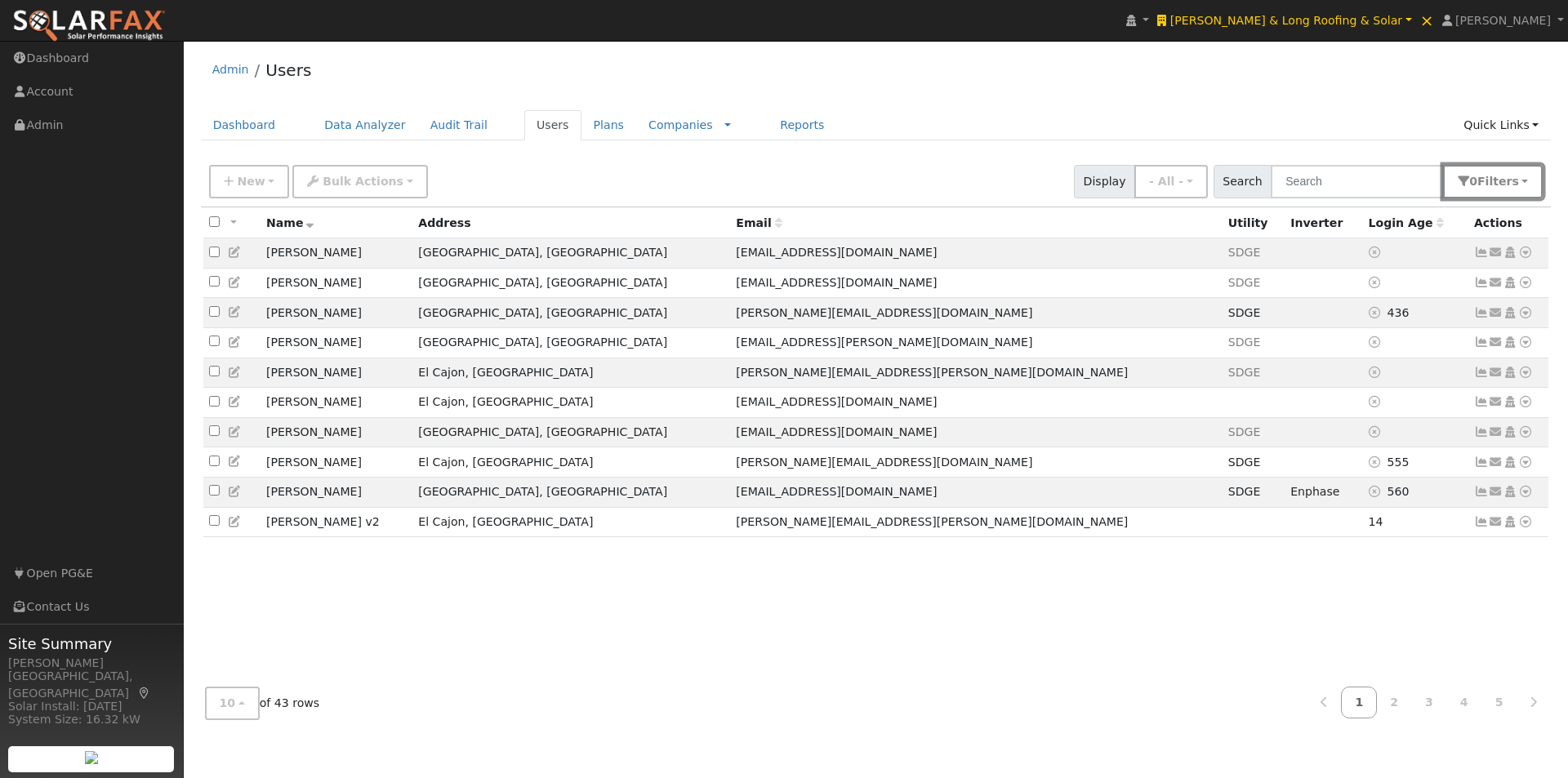
click at [1521, 176] on button "0 Filter s" at bounding box center [1493, 182] width 100 height 34
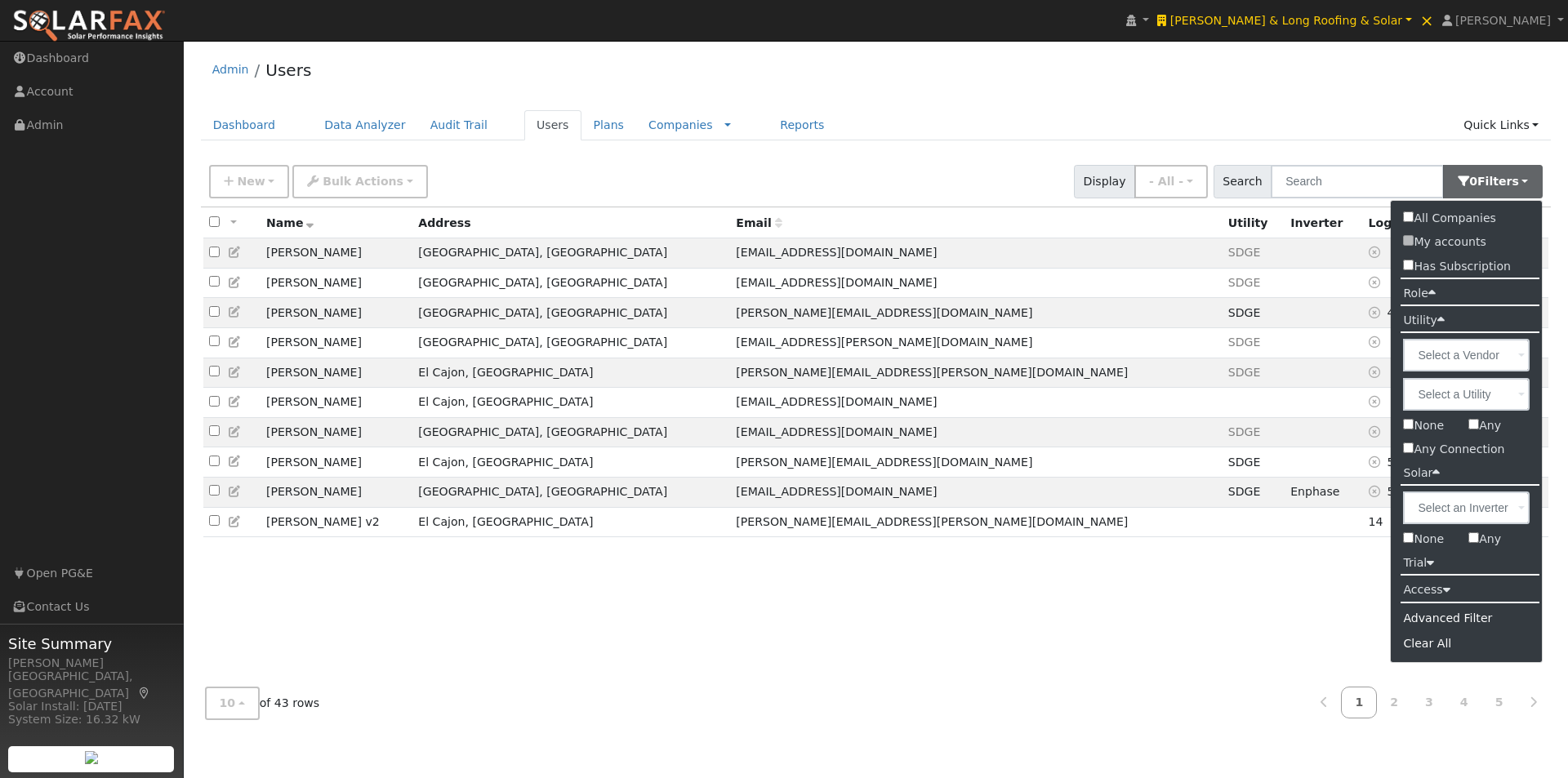
click at [1408, 262] on input "Has Subscription" at bounding box center [1408, 264] width 10 height 10
checkbox input "true"
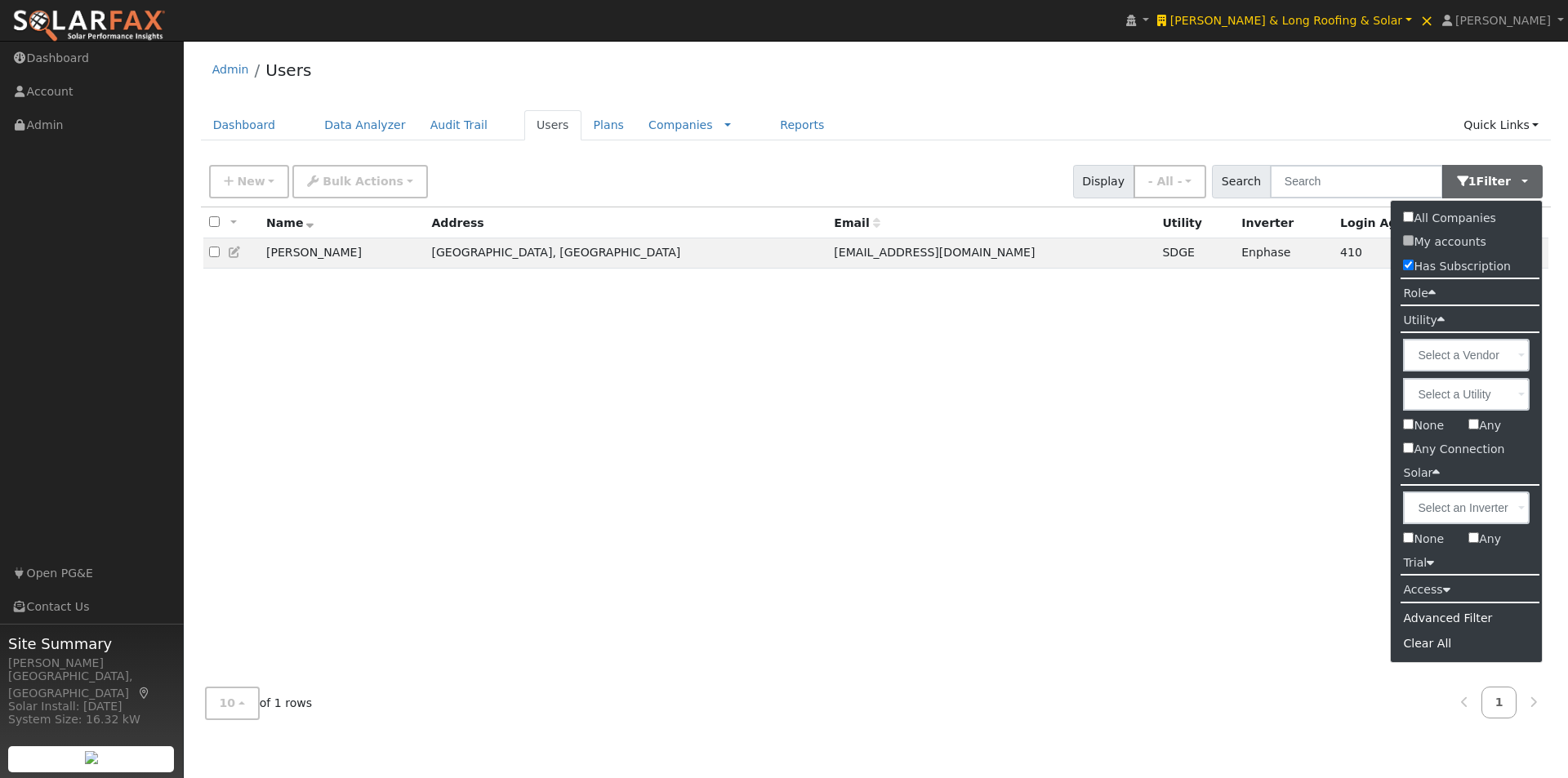
click at [1048, 98] on div "Admin Users" at bounding box center [876, 73] width 1351 height 50
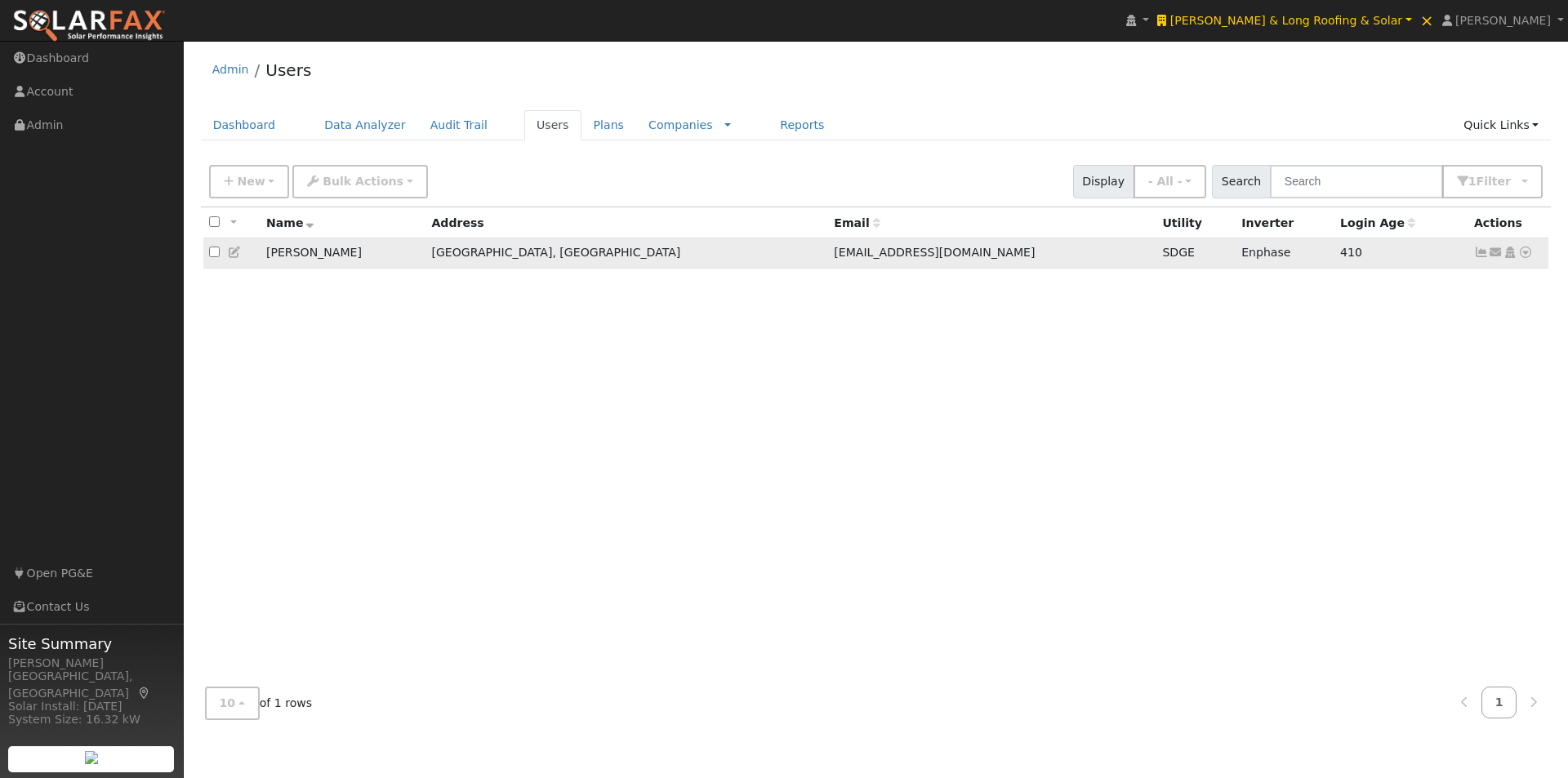
click at [234, 255] on icon at bounding box center [235, 252] width 15 height 11
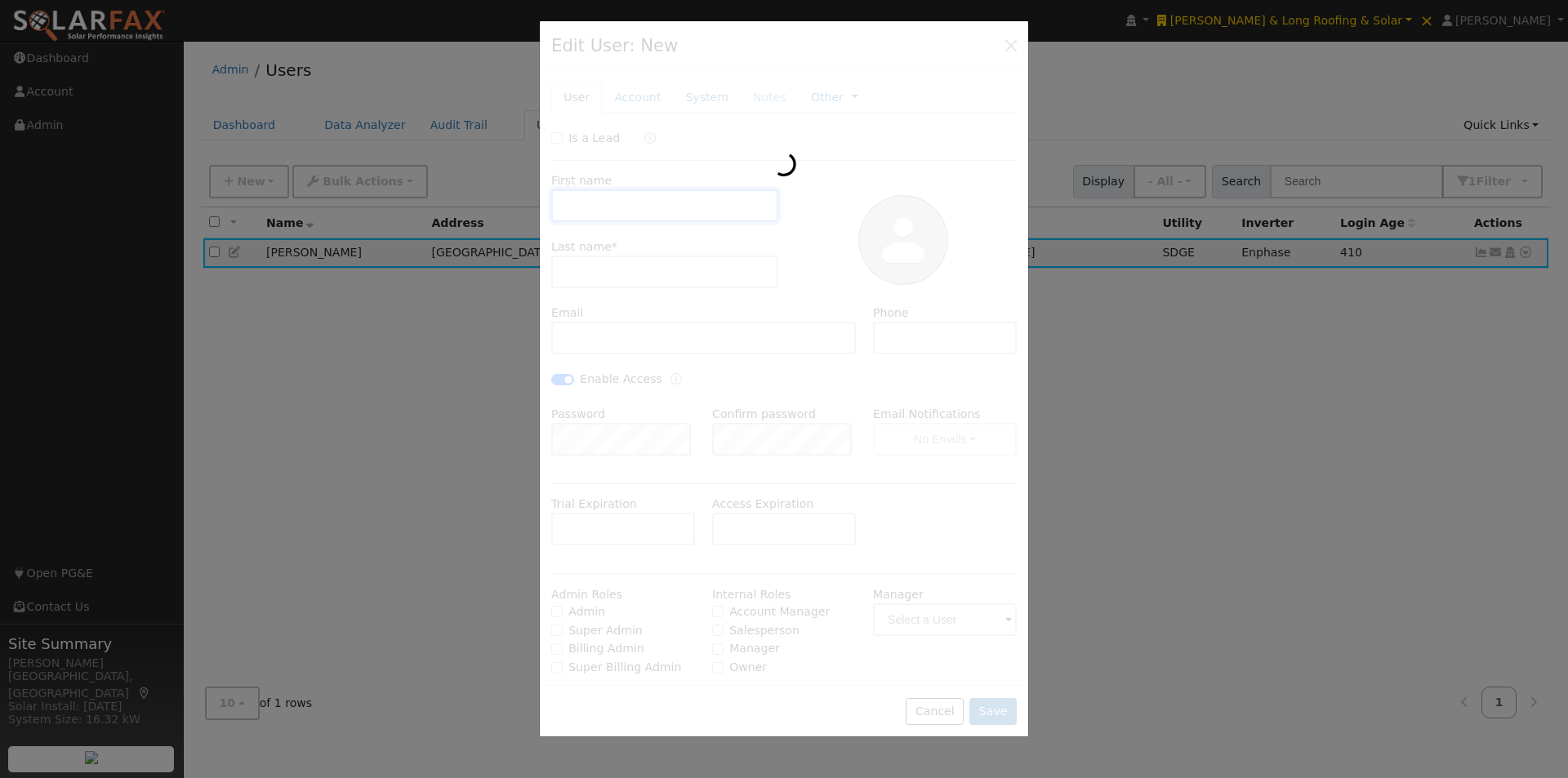
type input "Steve"
type input "Nottoli"
type input "nottoli66@gmail.com"
type input "619-379-0008"
checkbox input "true"
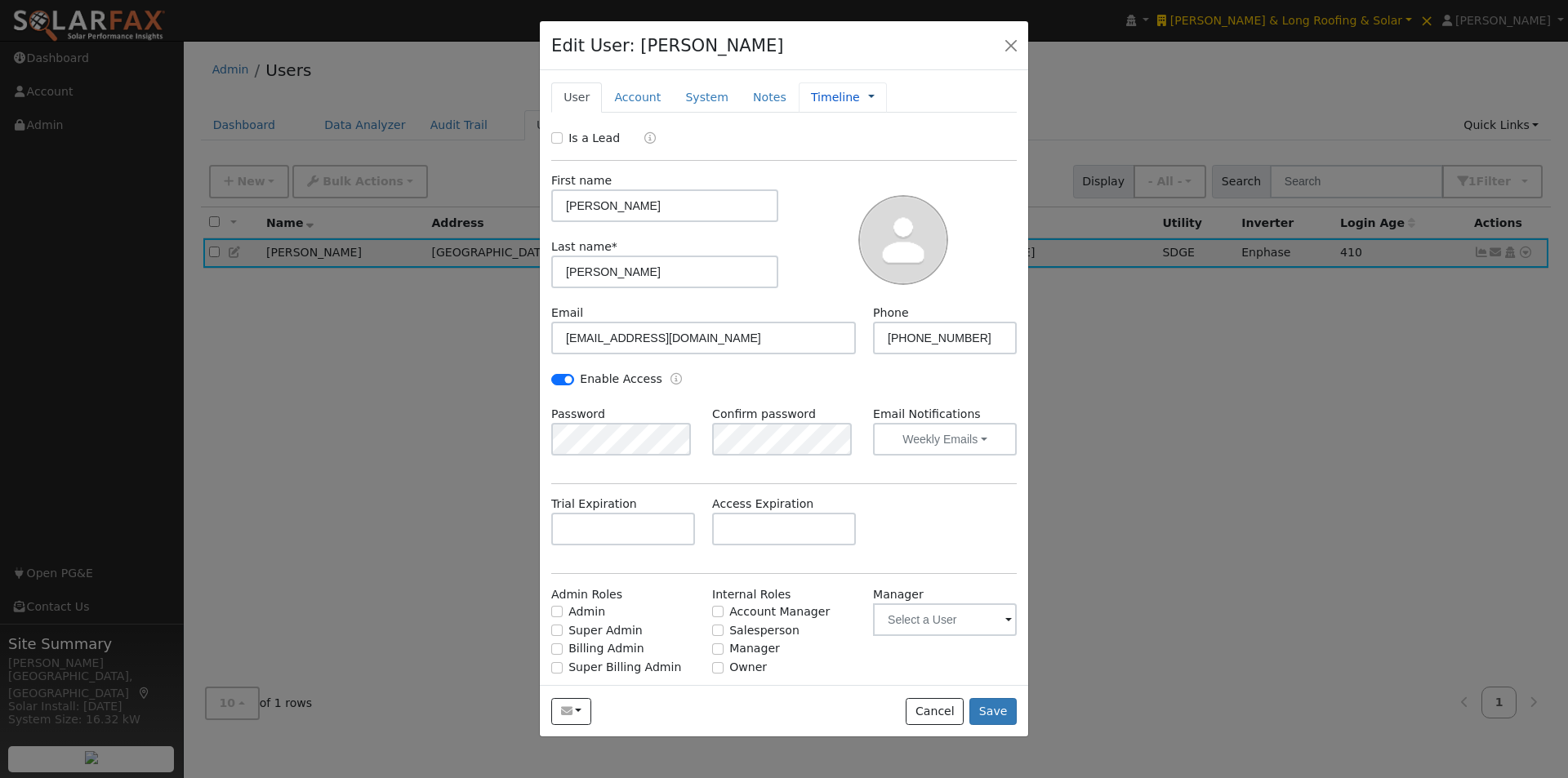
click at [869, 97] on link at bounding box center [871, 98] width 7 height 17
click at [870, 141] on link "Billing" at bounding box center [926, 149] width 114 height 23
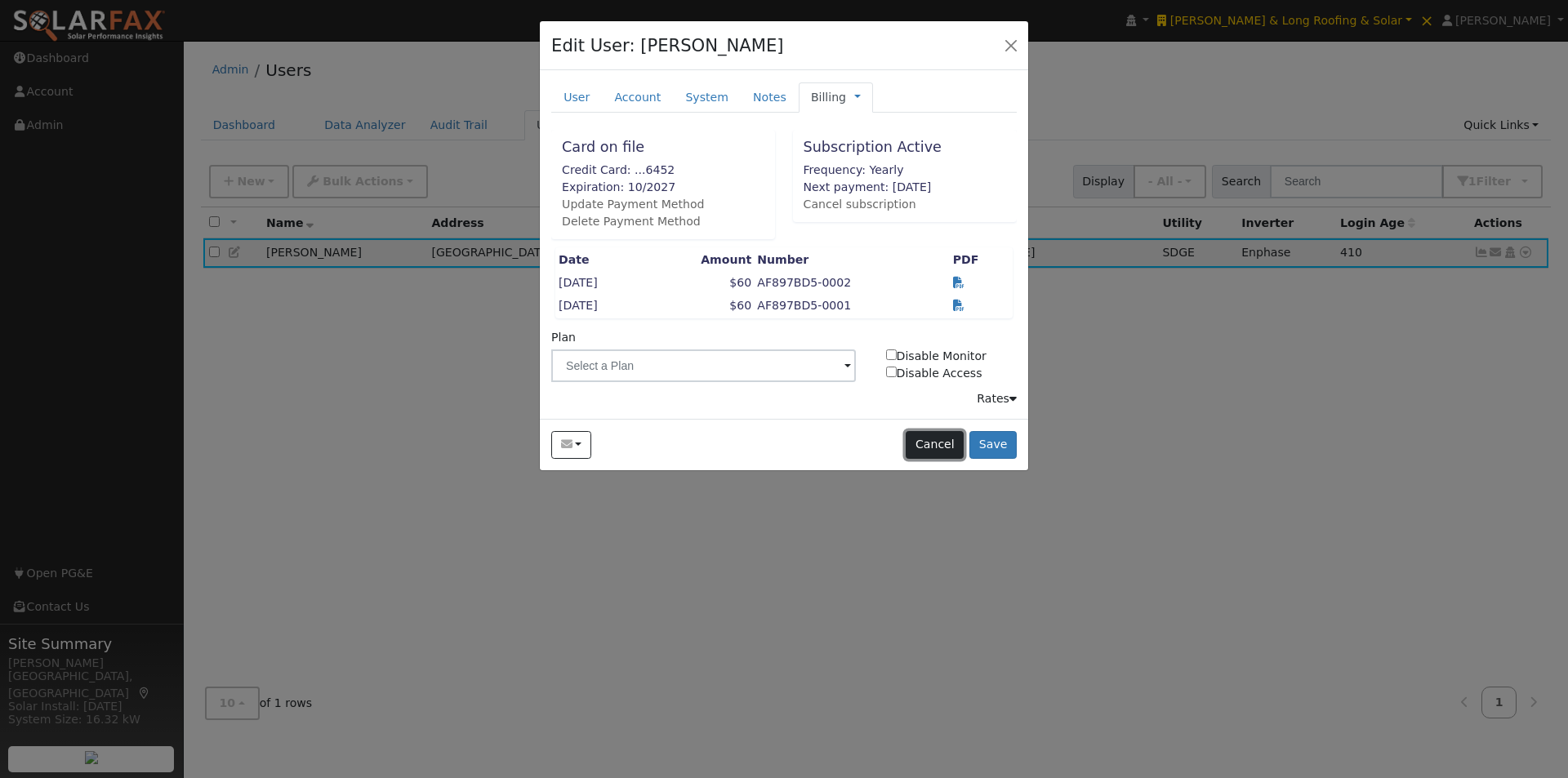
click at [937, 444] on button "Cancel" at bounding box center [935, 445] width 58 height 28
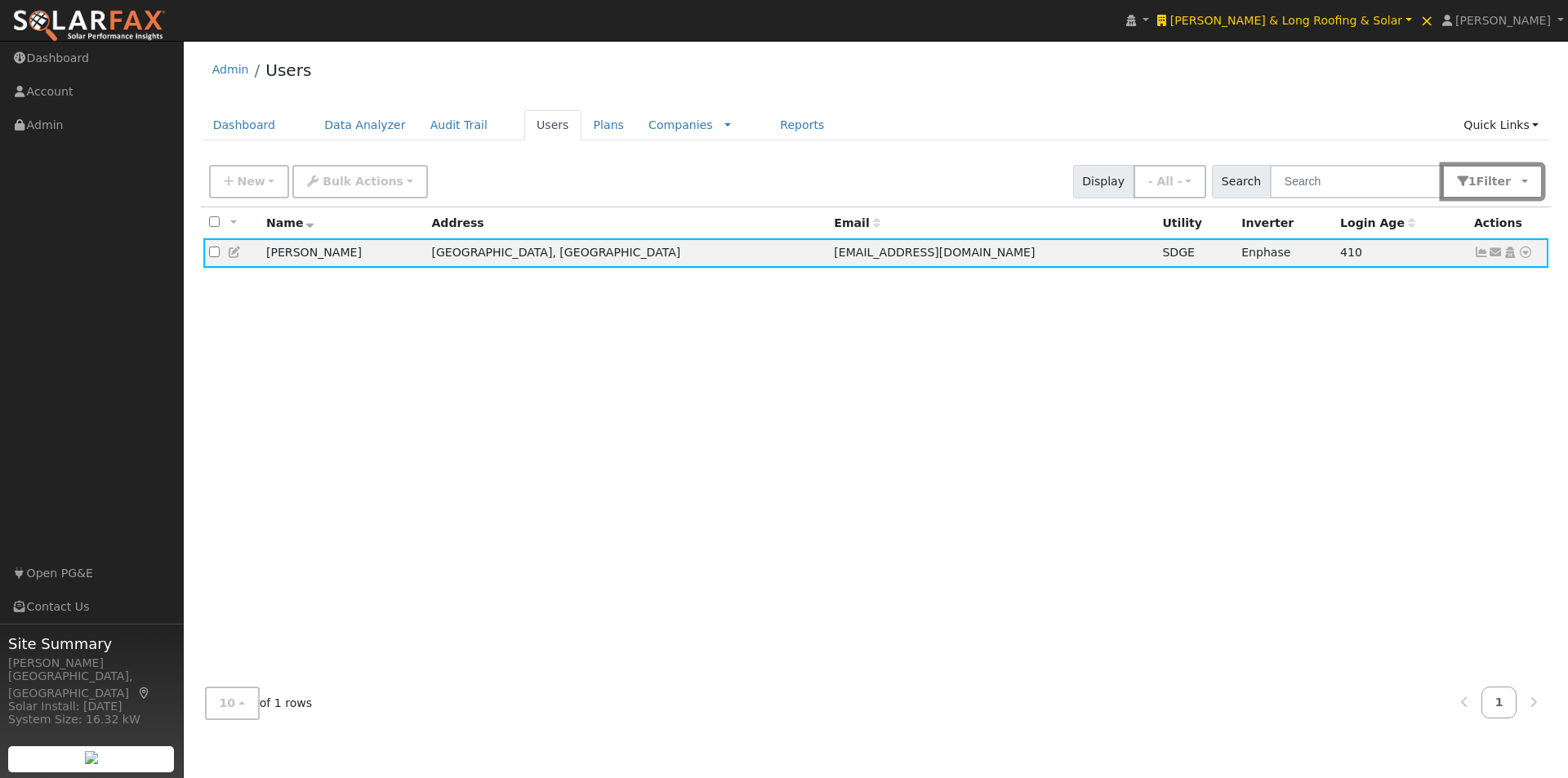
click at [1526, 187] on button "1 Filter" at bounding box center [1493, 182] width 102 height 34
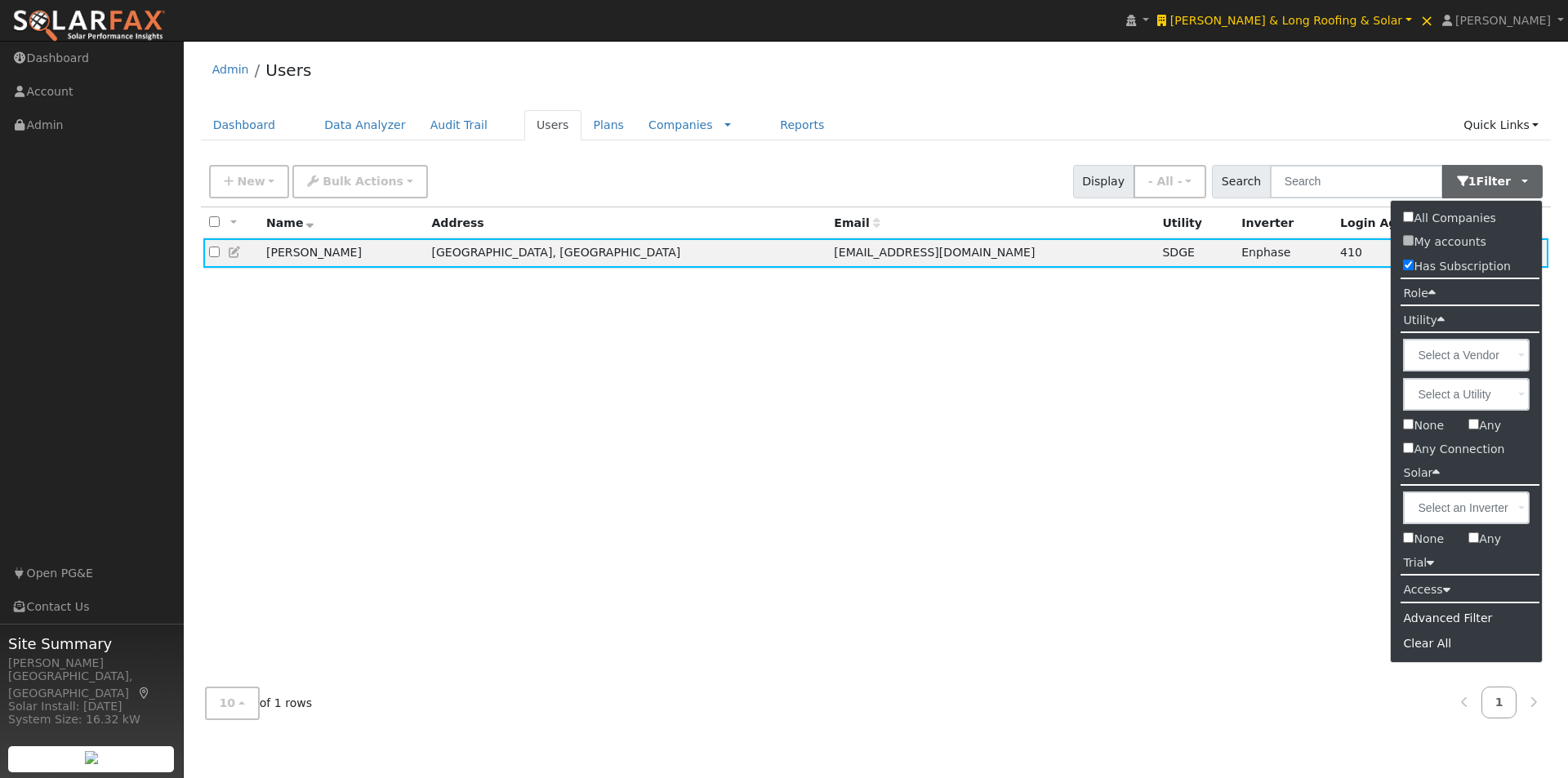
click at [1407, 266] on input "Has Subscription" at bounding box center [1408, 264] width 10 height 10
checkbox input "false"
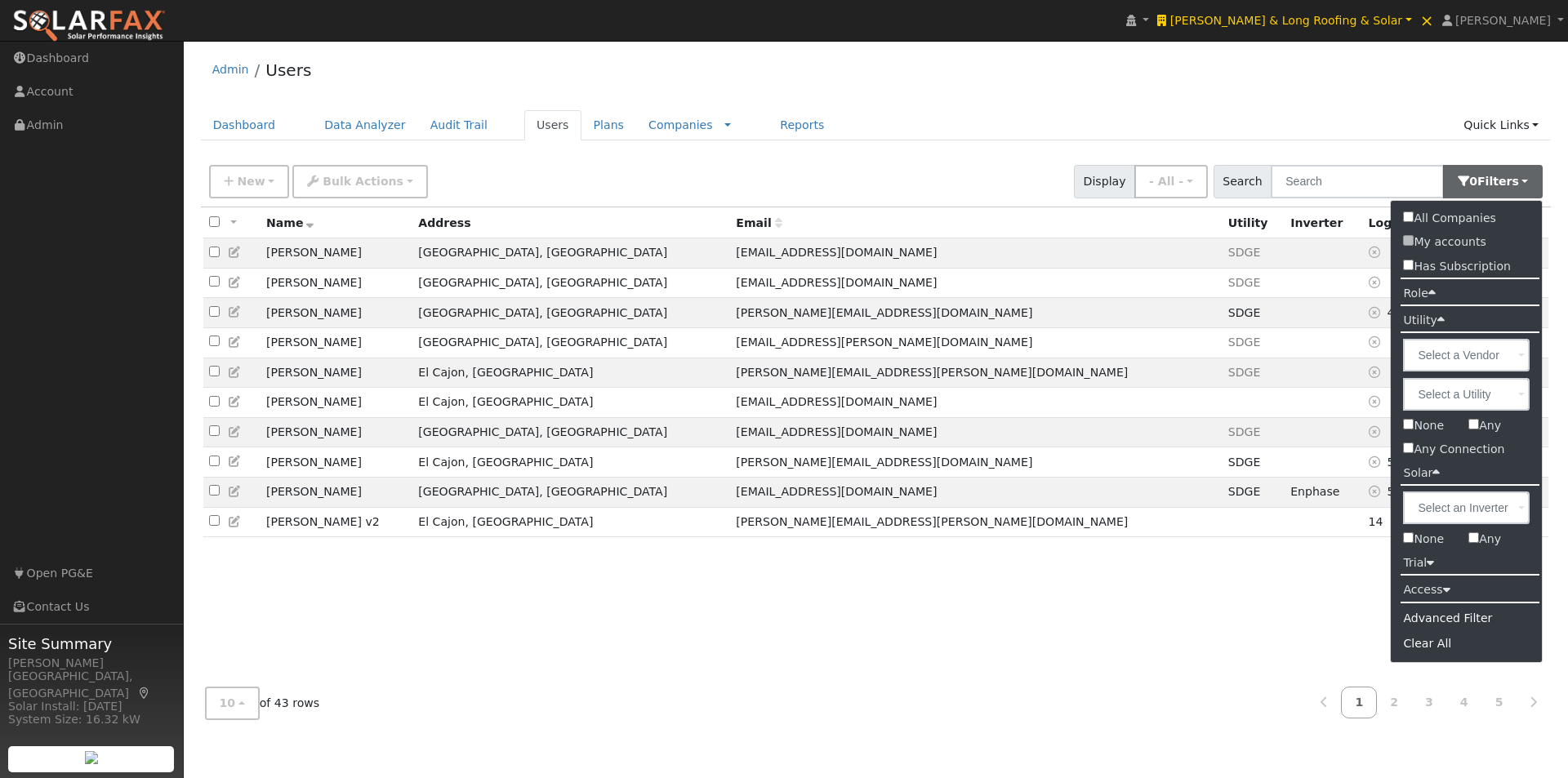
click at [1094, 111] on ul "Dashboard Data Analyzer Audit Trail Users Plans Companies Rate Schedules Compan…" at bounding box center [876, 125] width 1351 height 30
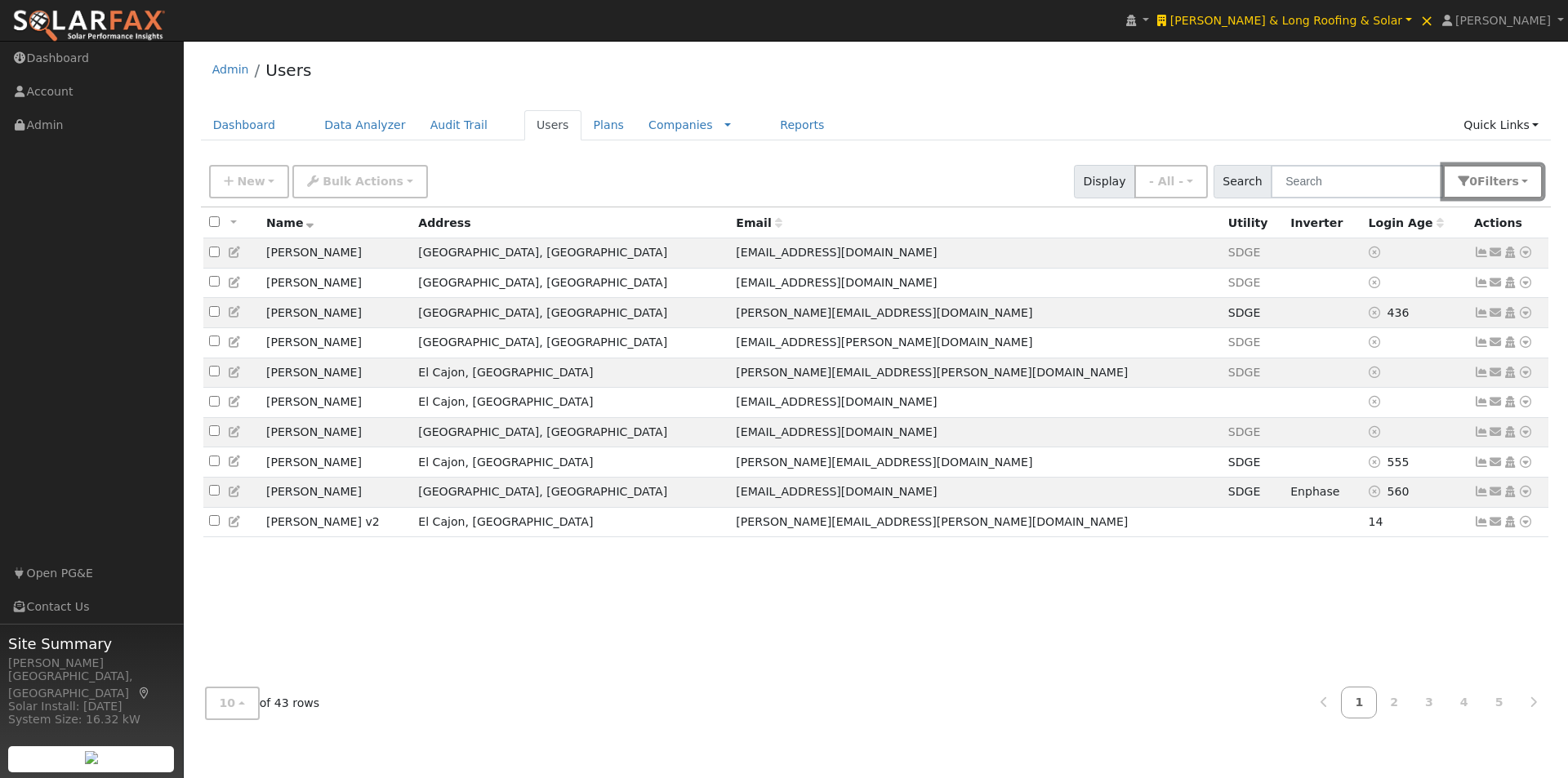
drag, startPoint x: 1502, startPoint y: 183, endPoint x: 1435, endPoint y: 448, distance: 273.3
click at [1501, 184] on span "Filter s" at bounding box center [1498, 181] width 41 height 13
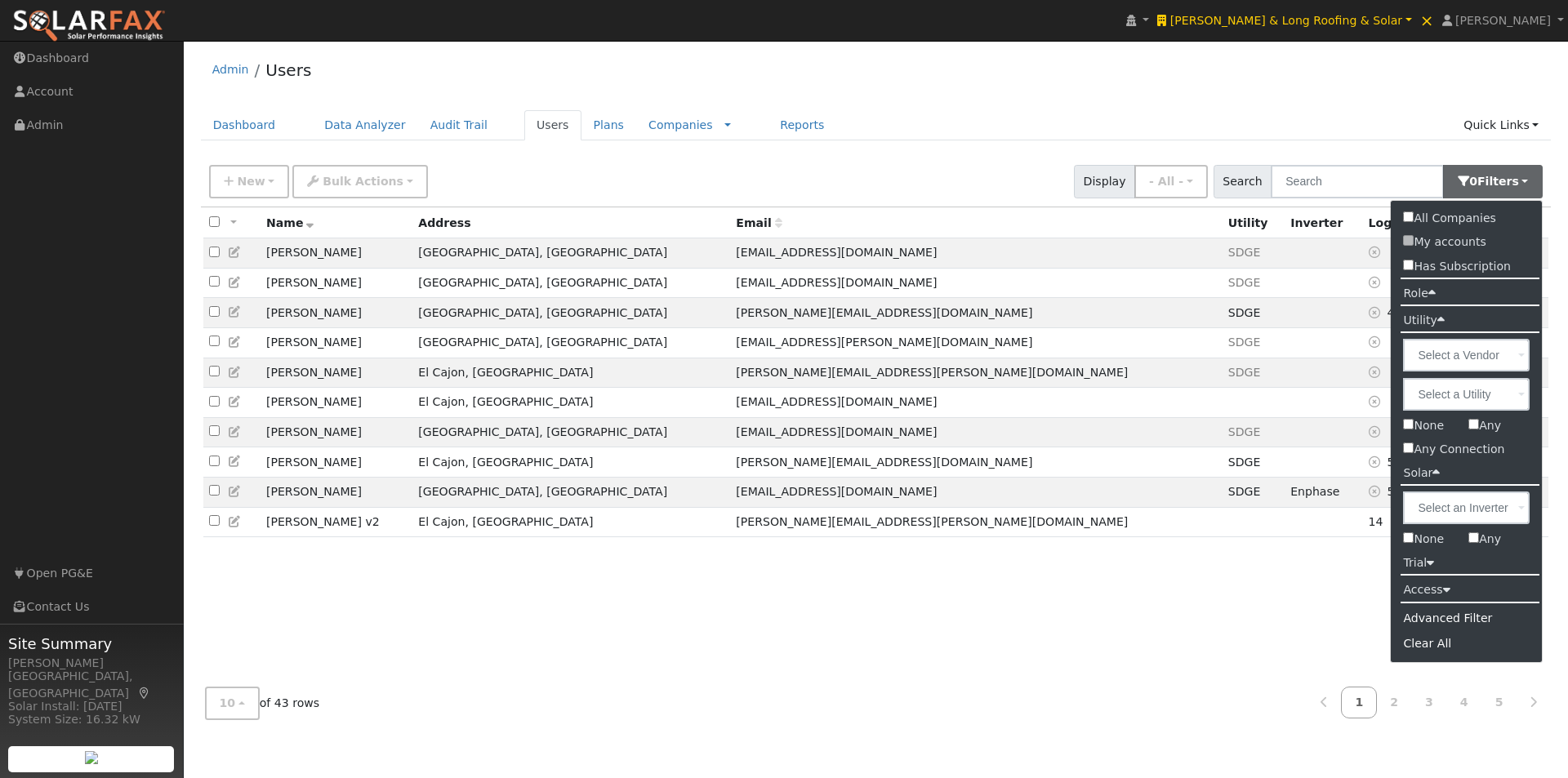
click at [1435, 591] on label "Access" at bounding box center [1427, 589] width 71 height 23
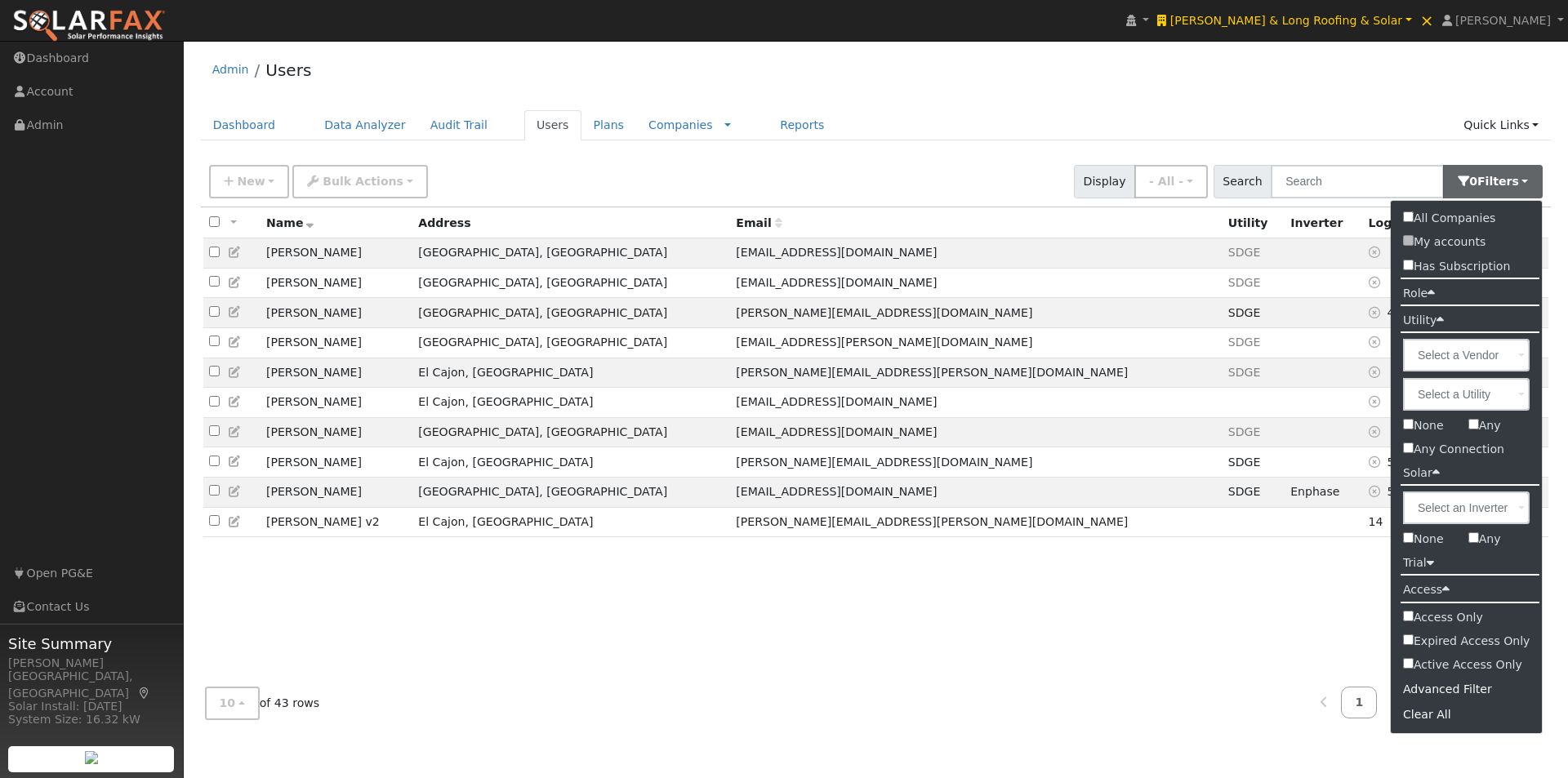
click at [1407, 638] on input "Expired Access Only" at bounding box center [1408, 639] width 10 height 10
checkbox input "true"
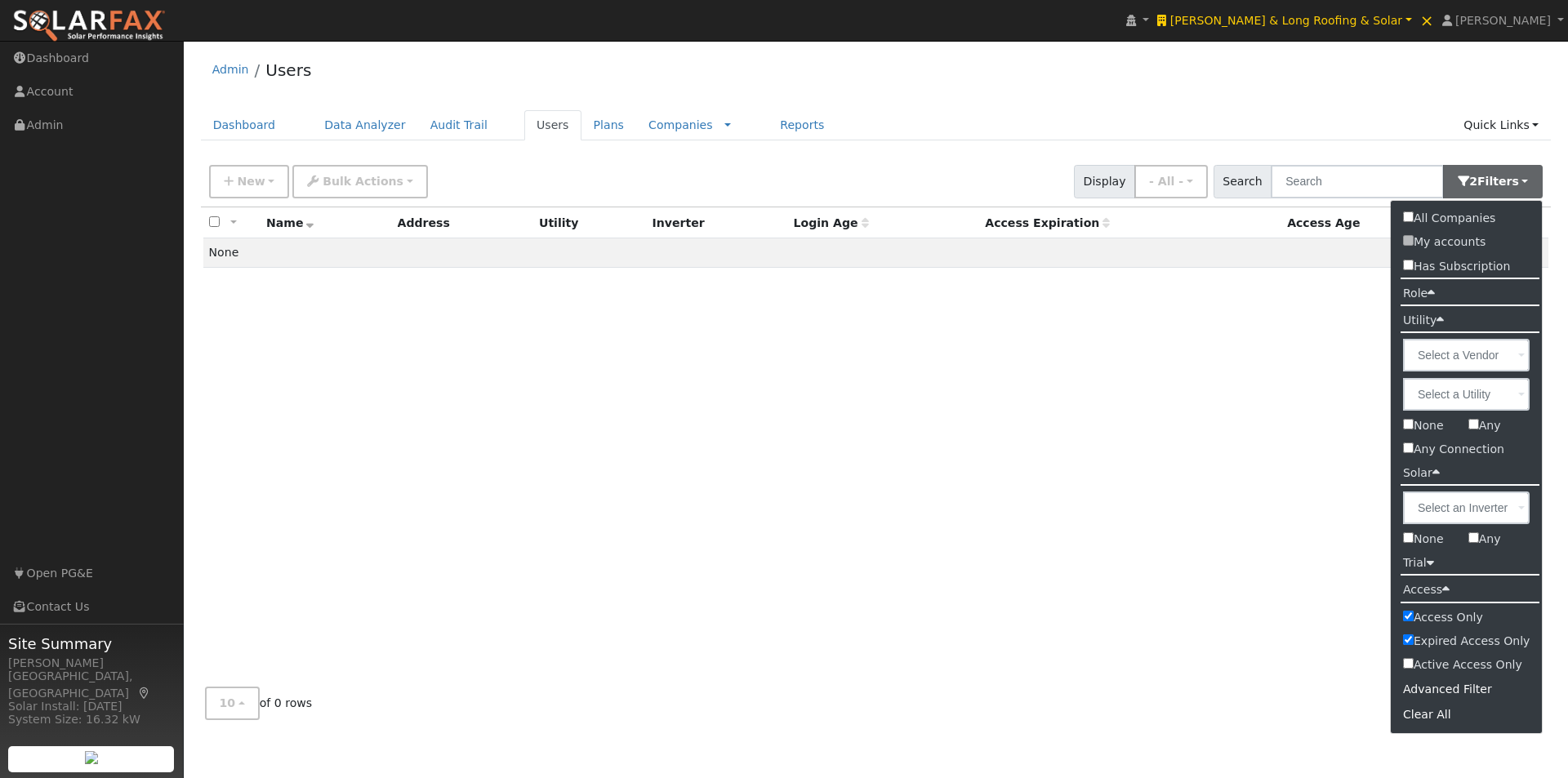
click at [1409, 618] on input "Access Only" at bounding box center [1408, 615] width 10 height 10
checkbox input "false"
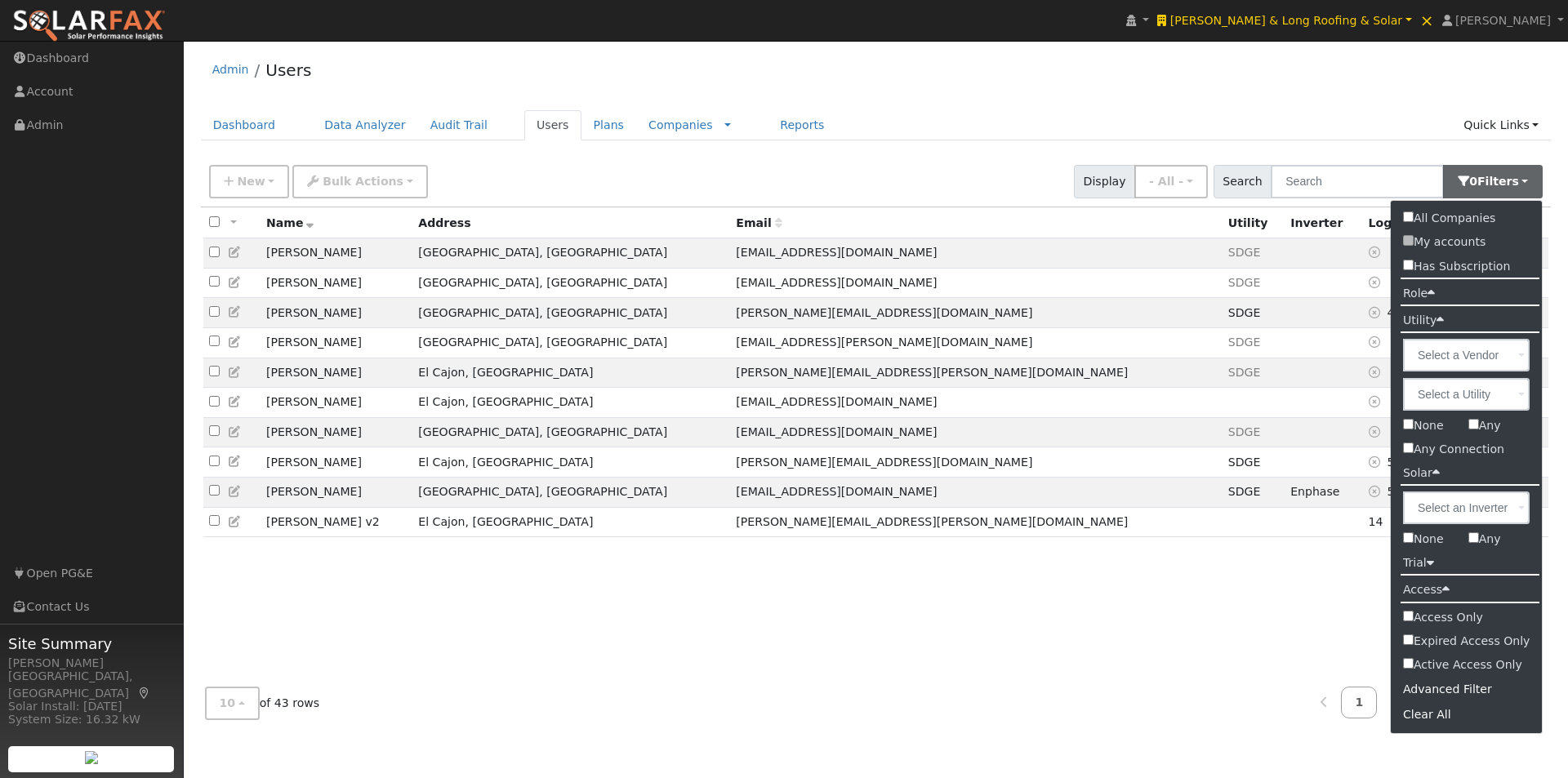
click at [1422, 564] on label "Trial" at bounding box center [1419, 563] width 55 height 23
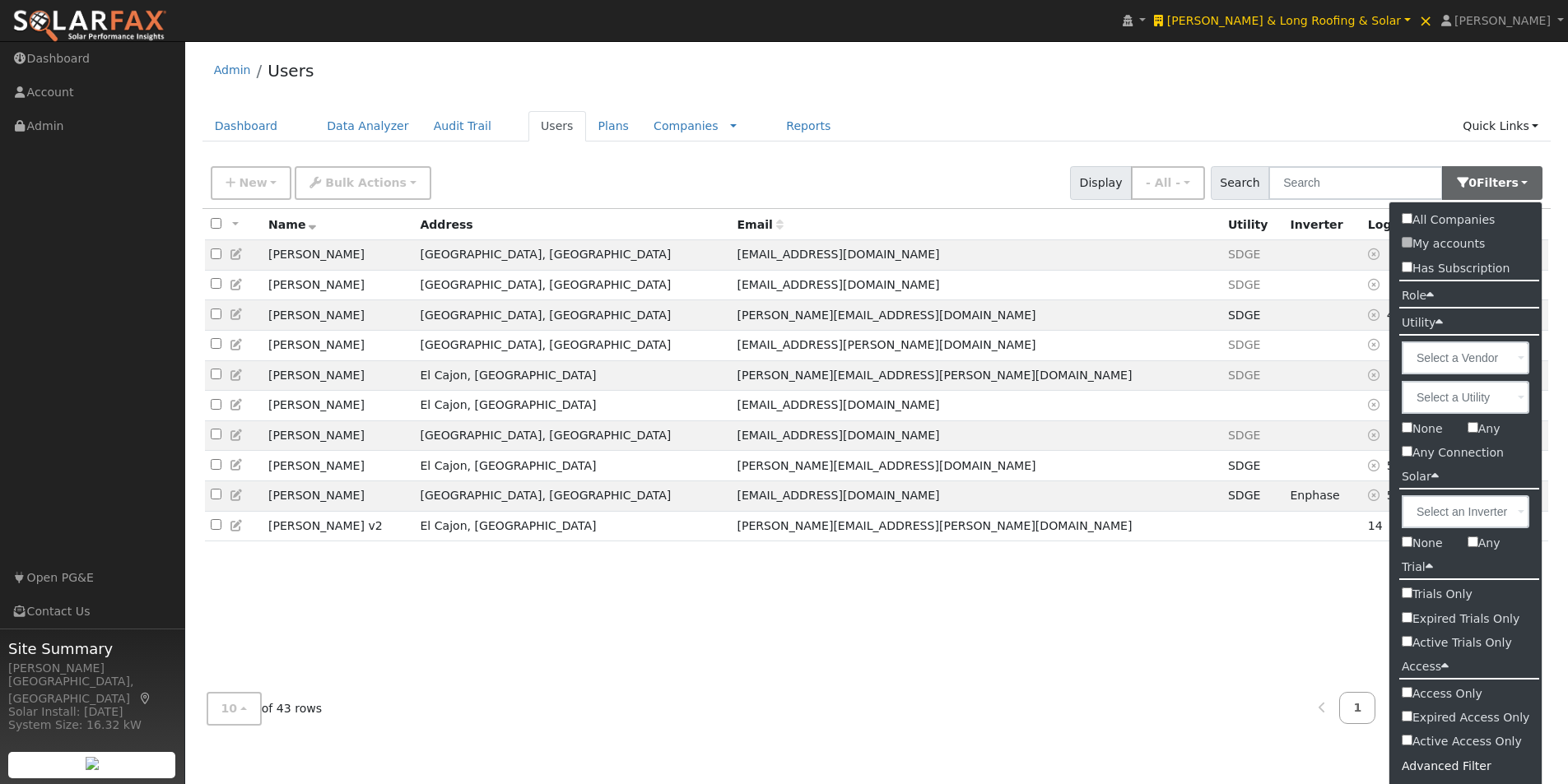
click at [1405, 618] on input "Expired Trials Only" at bounding box center [1407, 616] width 10 height 10
checkbox input "true"
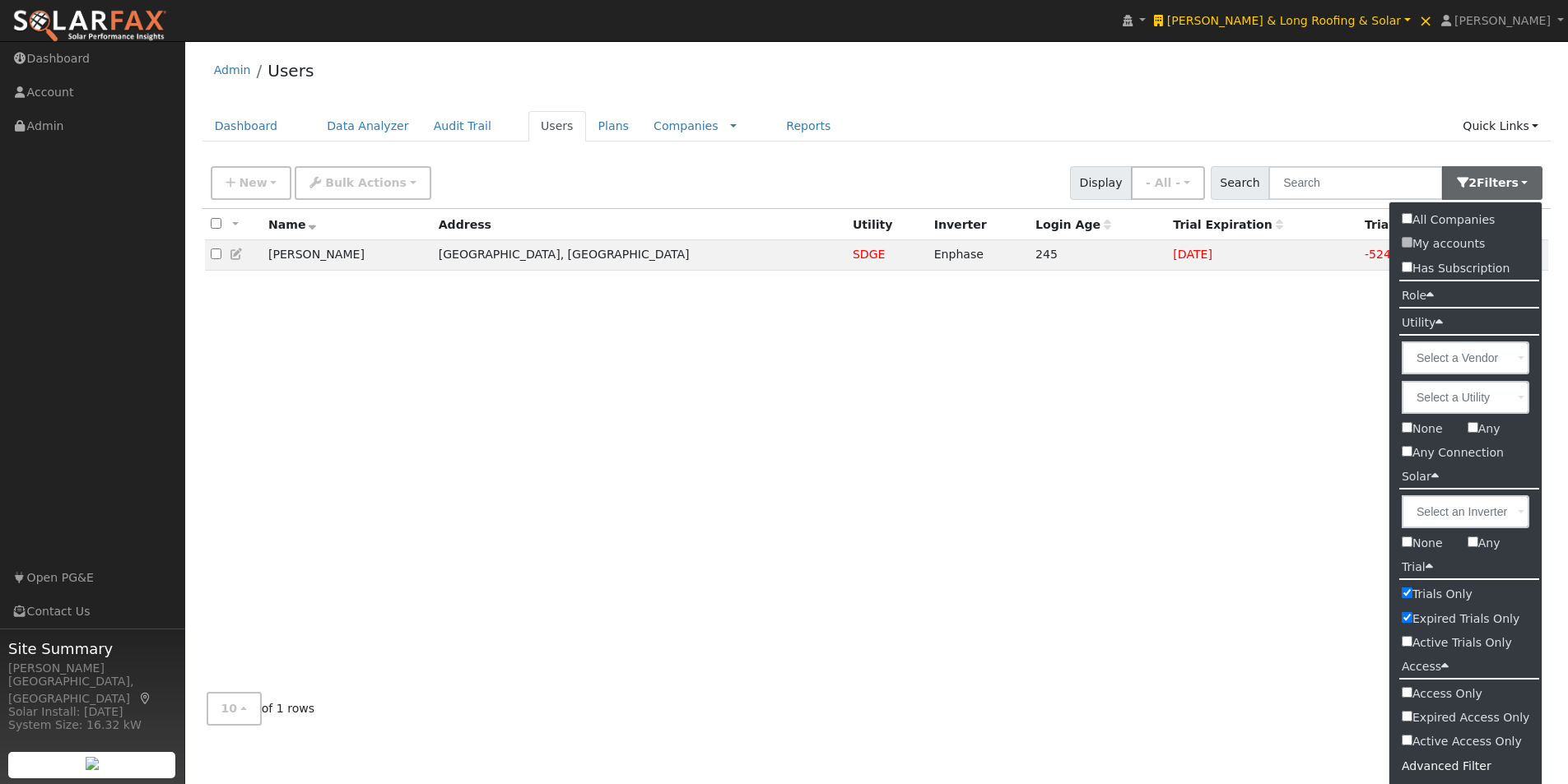
click at [1090, 621] on div "All None All on page None on page Name Address Utility Inverter Login Age Trial…" at bounding box center [877, 444] width 1349 height 471
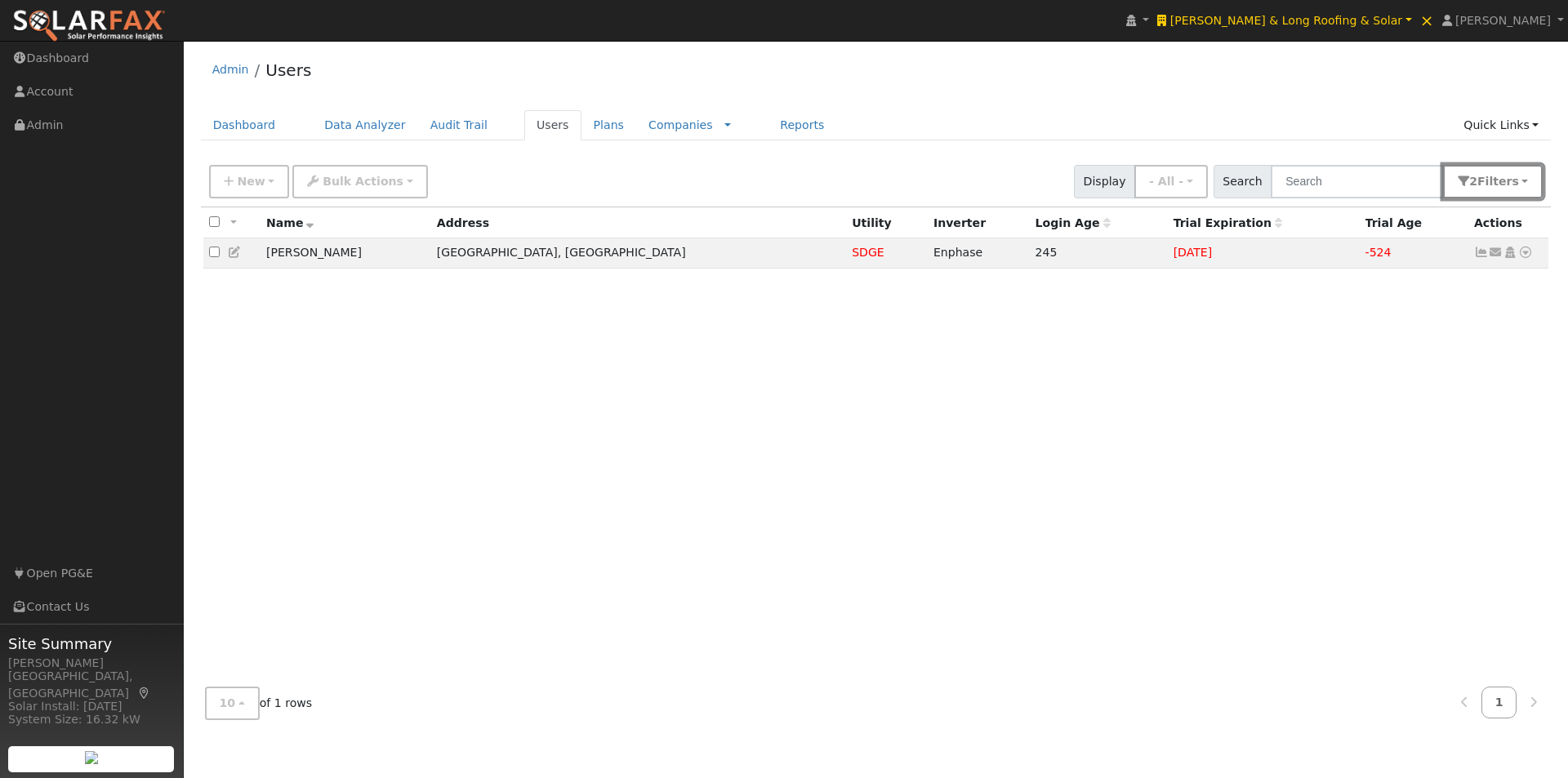
click at [1511, 187] on span "Filter s" at bounding box center [1498, 181] width 41 height 13
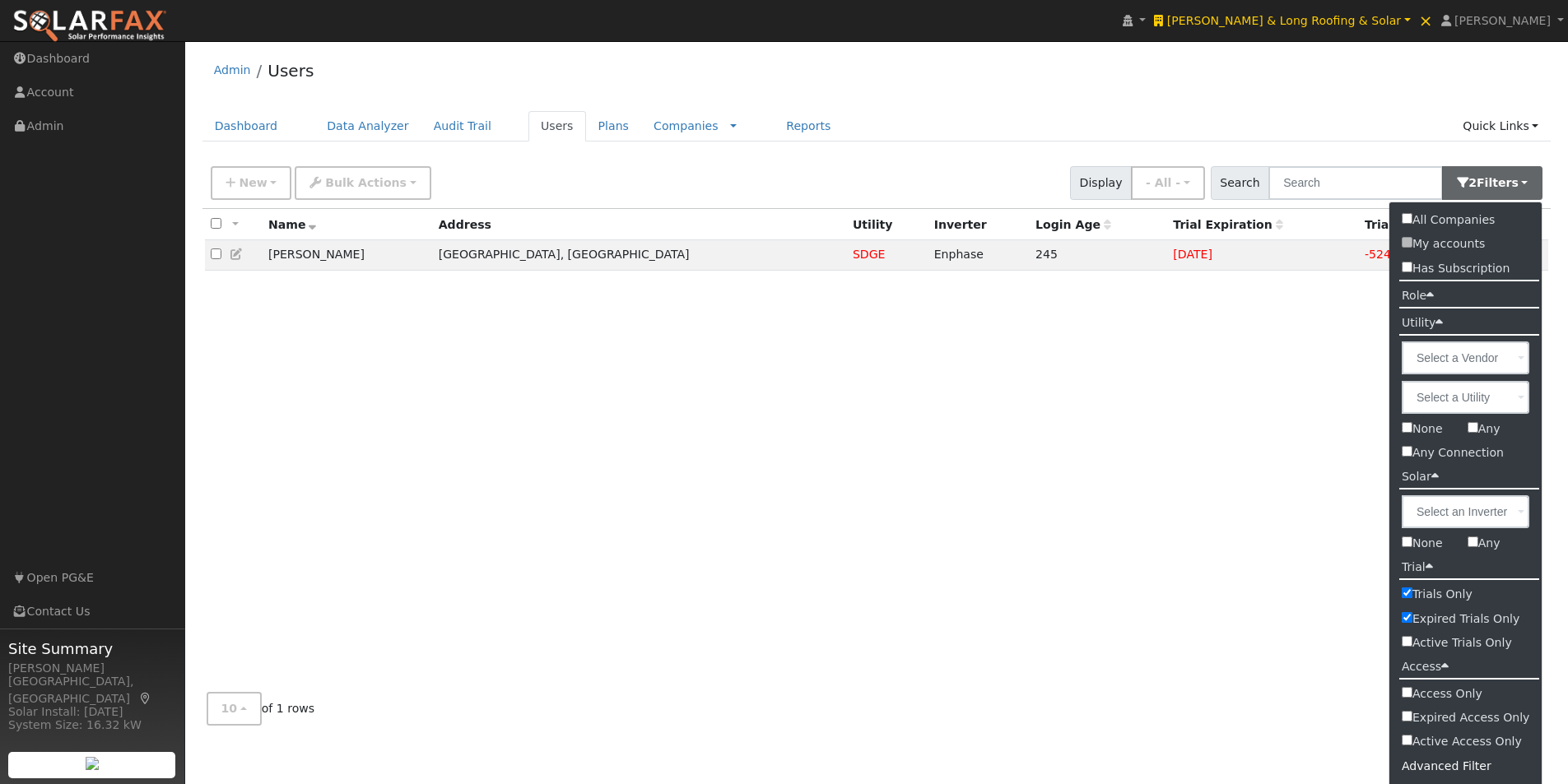
click at [1332, 585] on div "All None All on page None on page Name Address Utility Inverter Login Age Trial…" at bounding box center [877, 444] width 1349 height 471
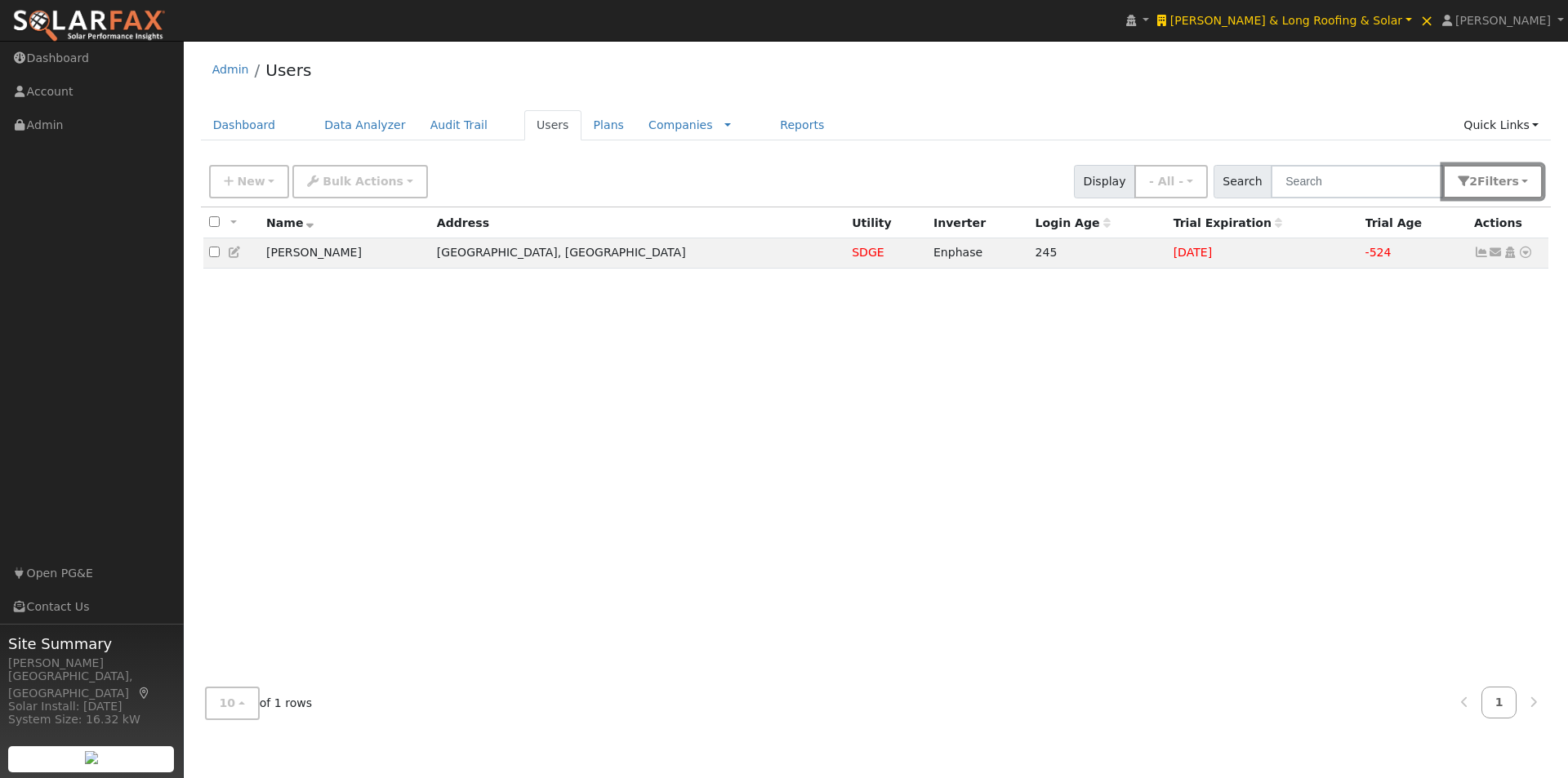
click at [1516, 182] on span "s" at bounding box center [1514, 181] width 7 height 13
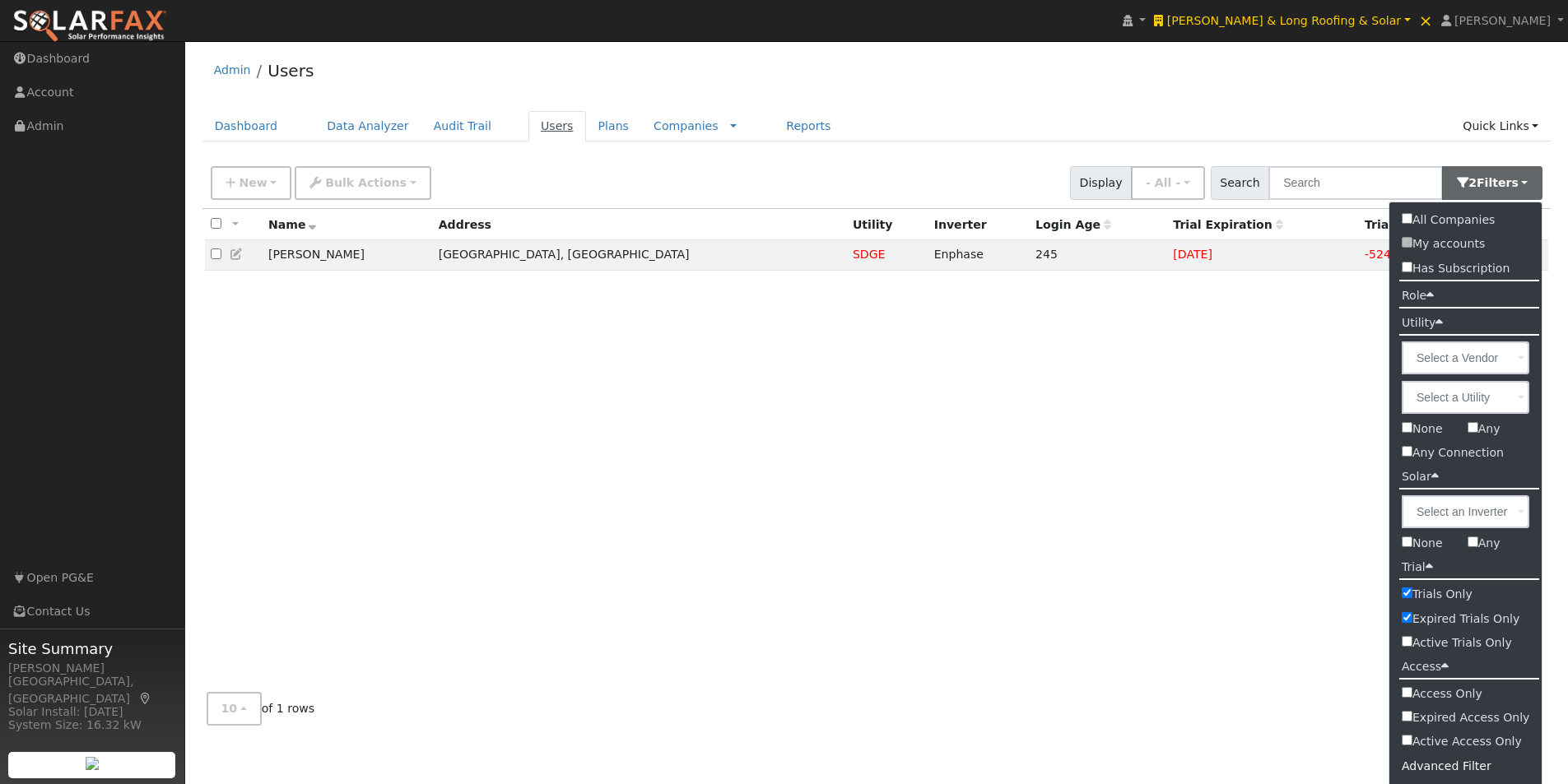
click at [529, 128] on link "Users" at bounding box center [557, 126] width 58 height 30
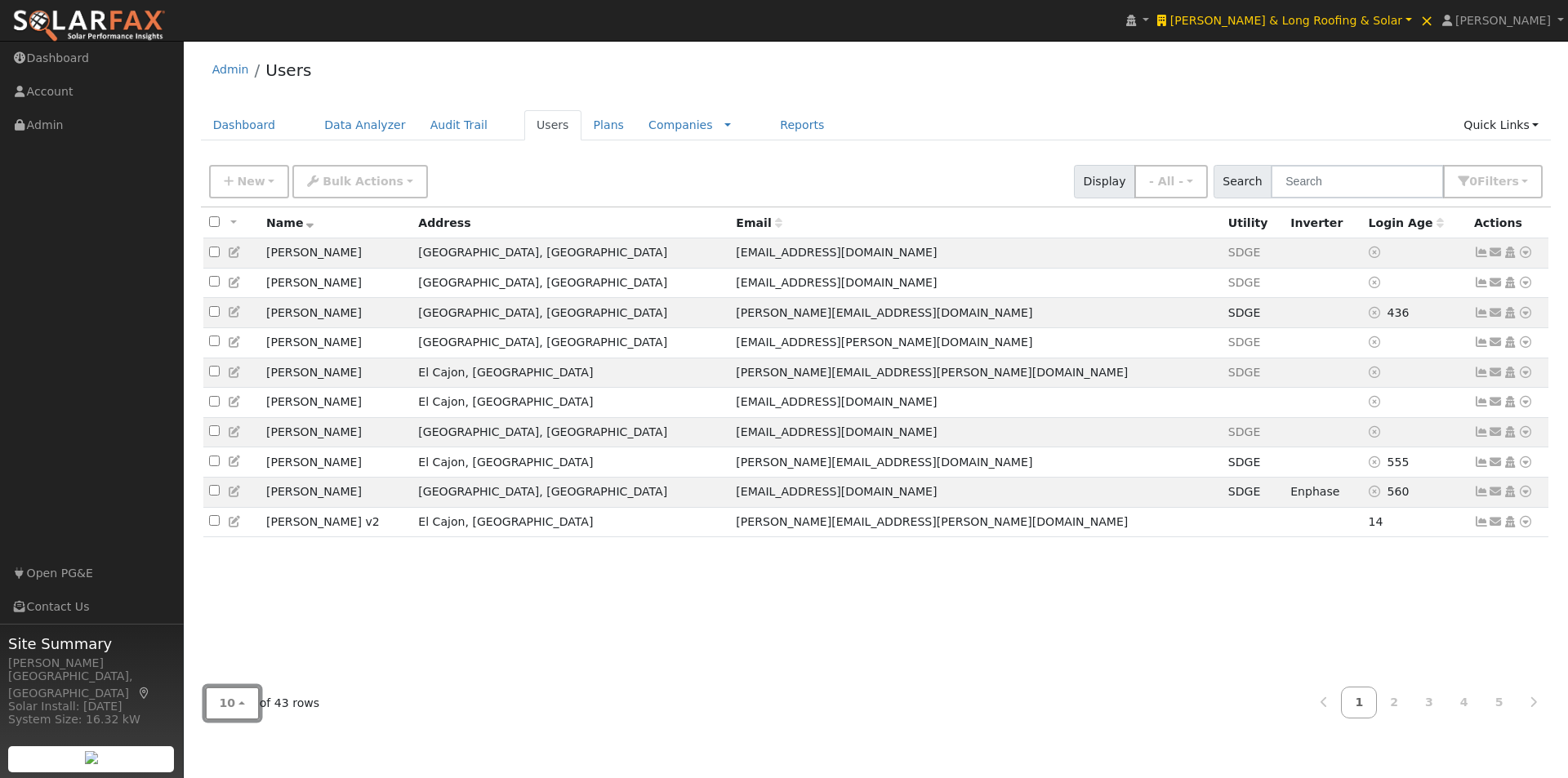
click at [243, 708] on button "10" at bounding box center [232, 704] width 55 height 34
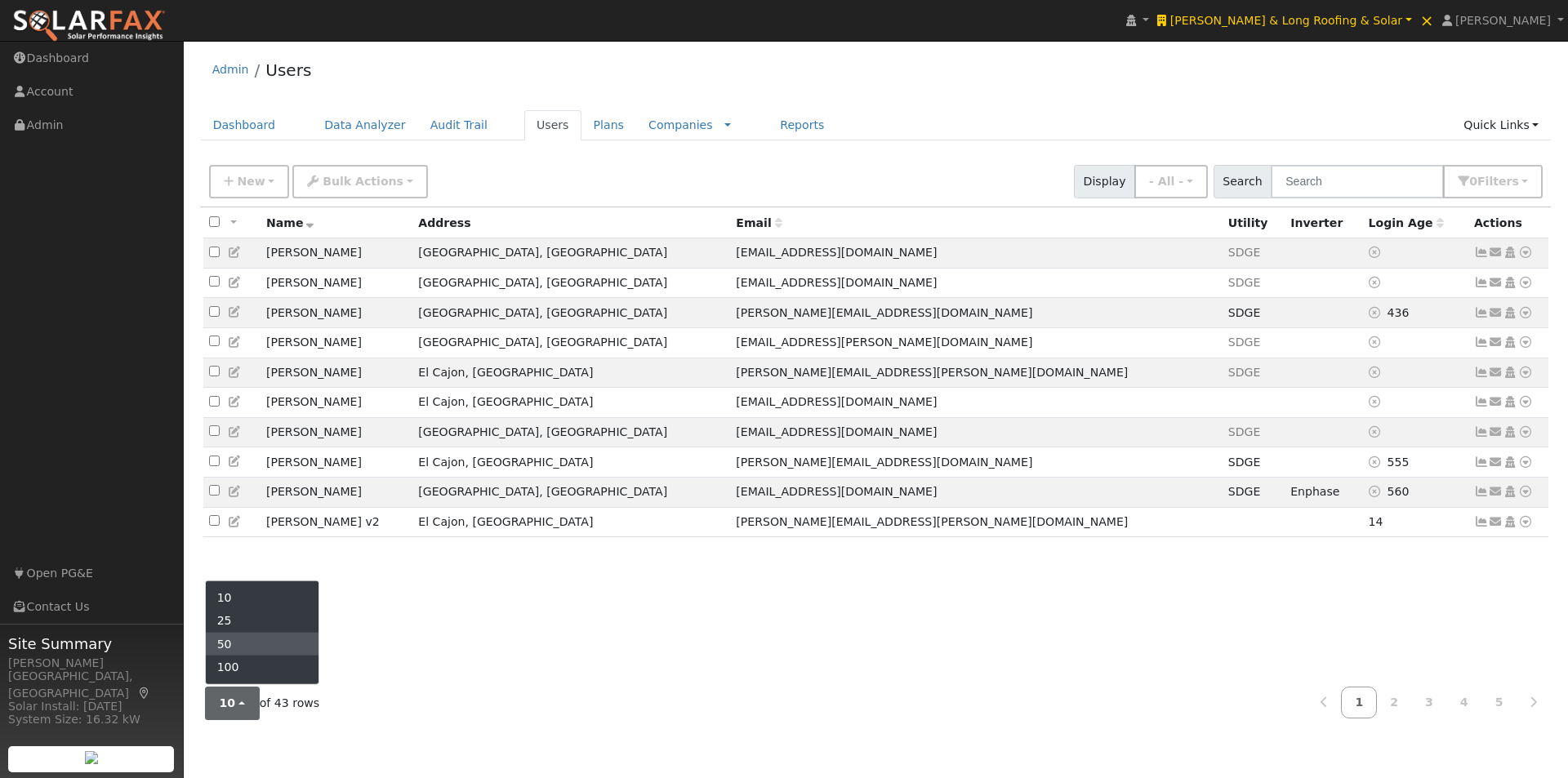
click at [237, 645] on link "50" at bounding box center [262, 644] width 114 height 23
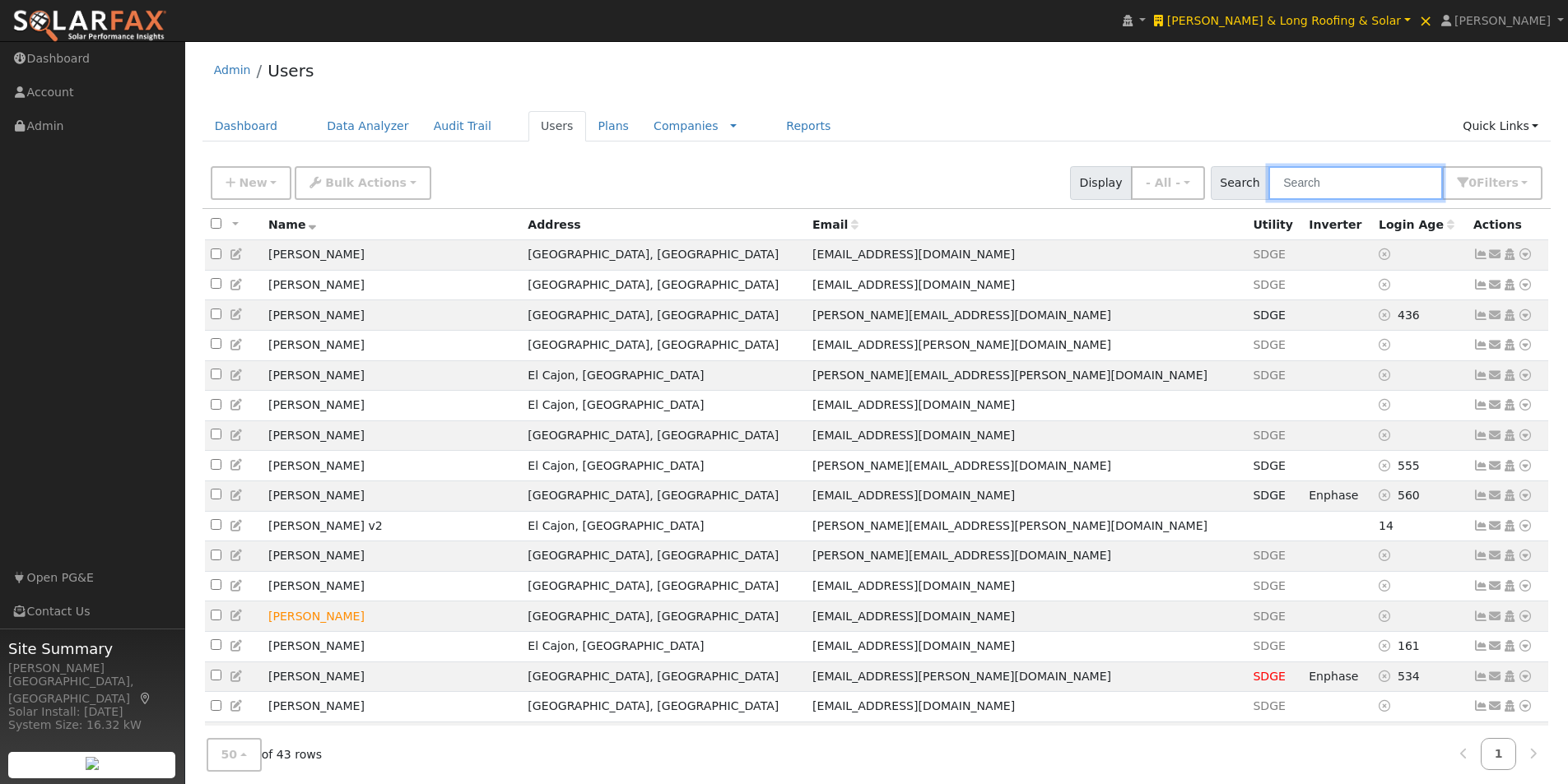
click at [1372, 179] on input "text" at bounding box center [1356, 184] width 174 height 34
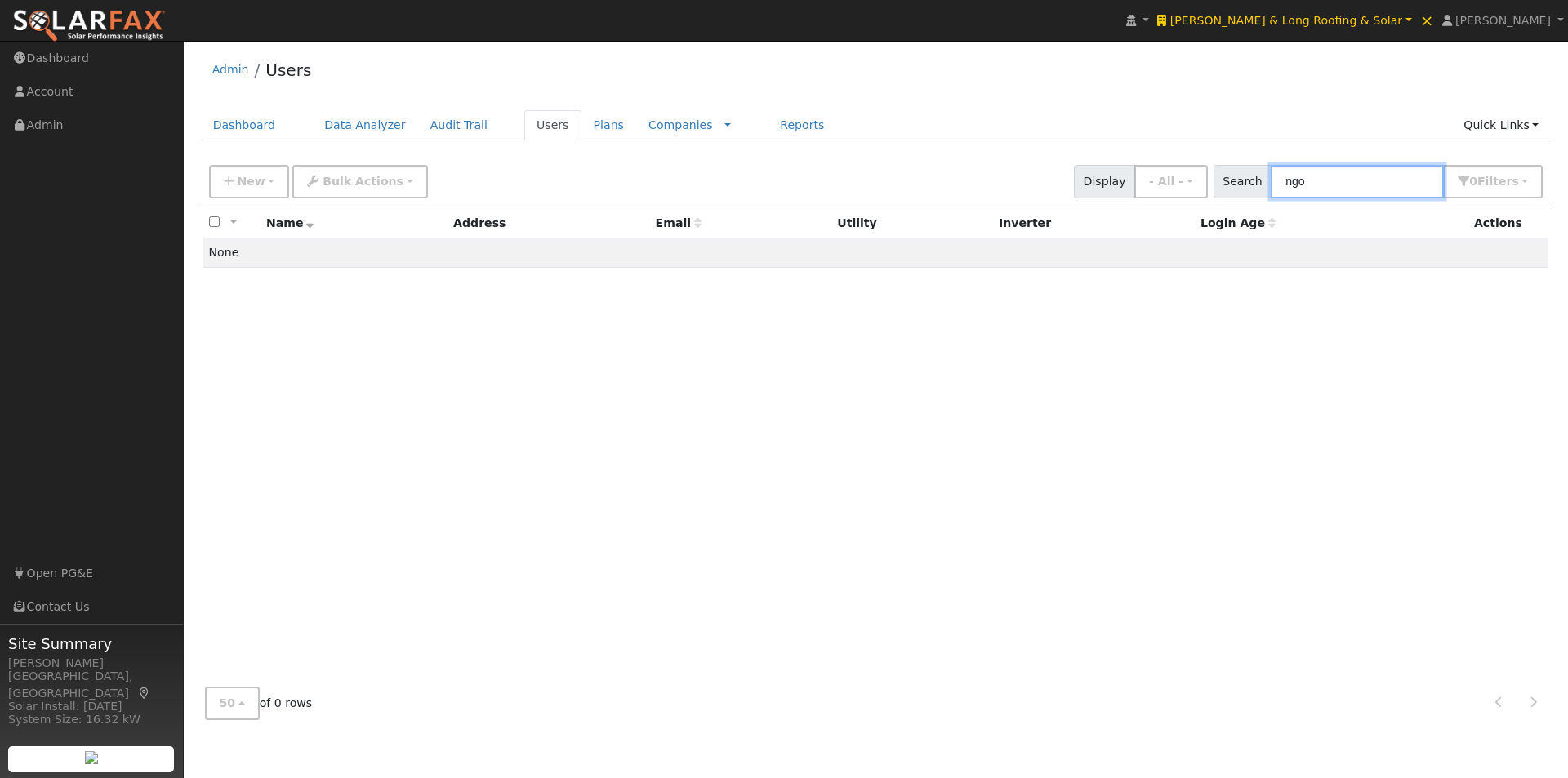
drag, startPoint x: 1349, startPoint y: 178, endPoint x: 1246, endPoint y: 176, distance: 103.0
click at [1246, 176] on div "Search ngo 0 Filter s All Companies My accounts Has Subscription Role Show - Al…" at bounding box center [1378, 182] width 330 height 34
type input "t"
type input "ngo"
click at [527, 123] on link "Users" at bounding box center [553, 125] width 57 height 30
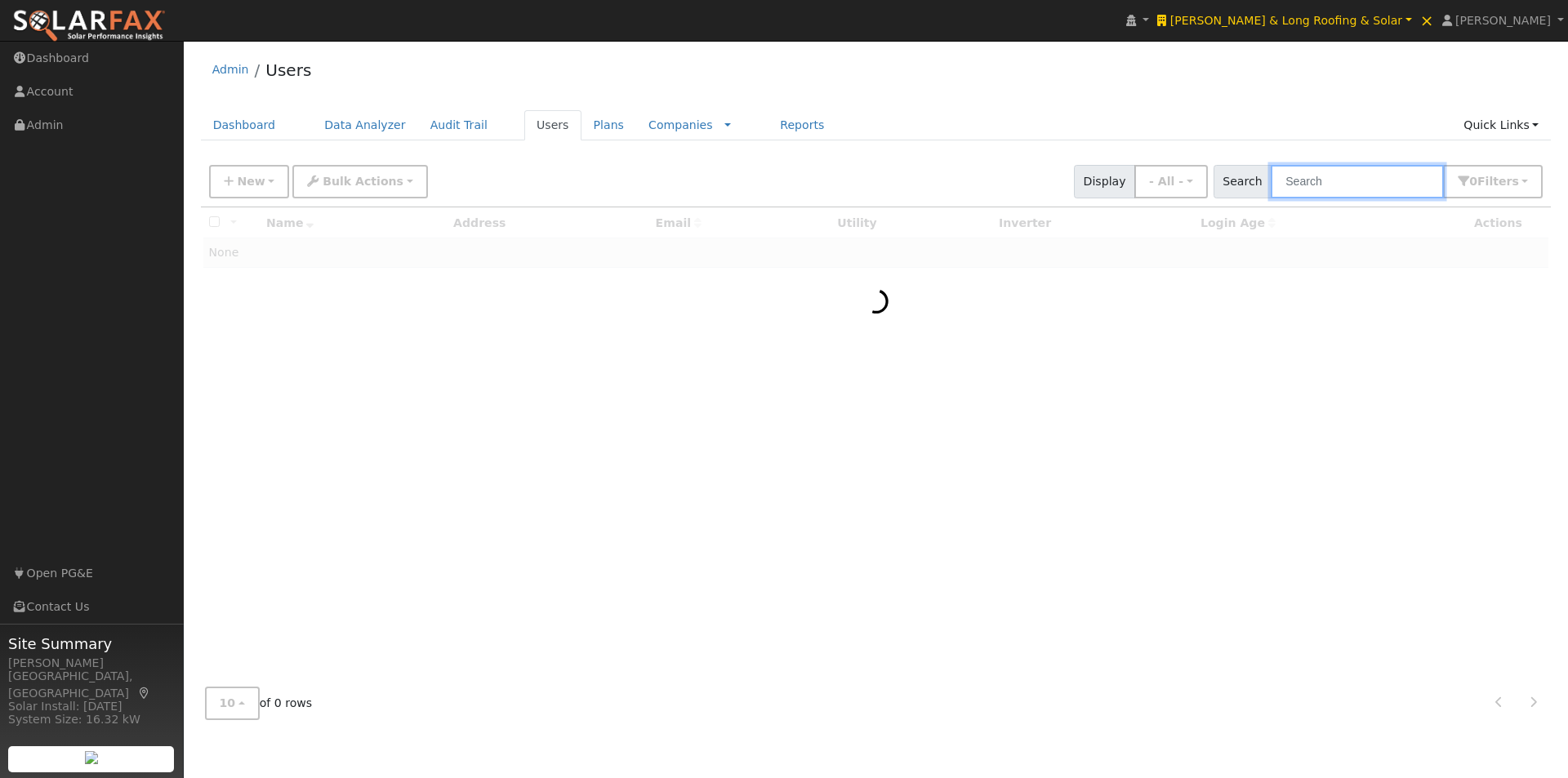
click at [1370, 183] on input "text" at bounding box center [1357, 182] width 173 height 34
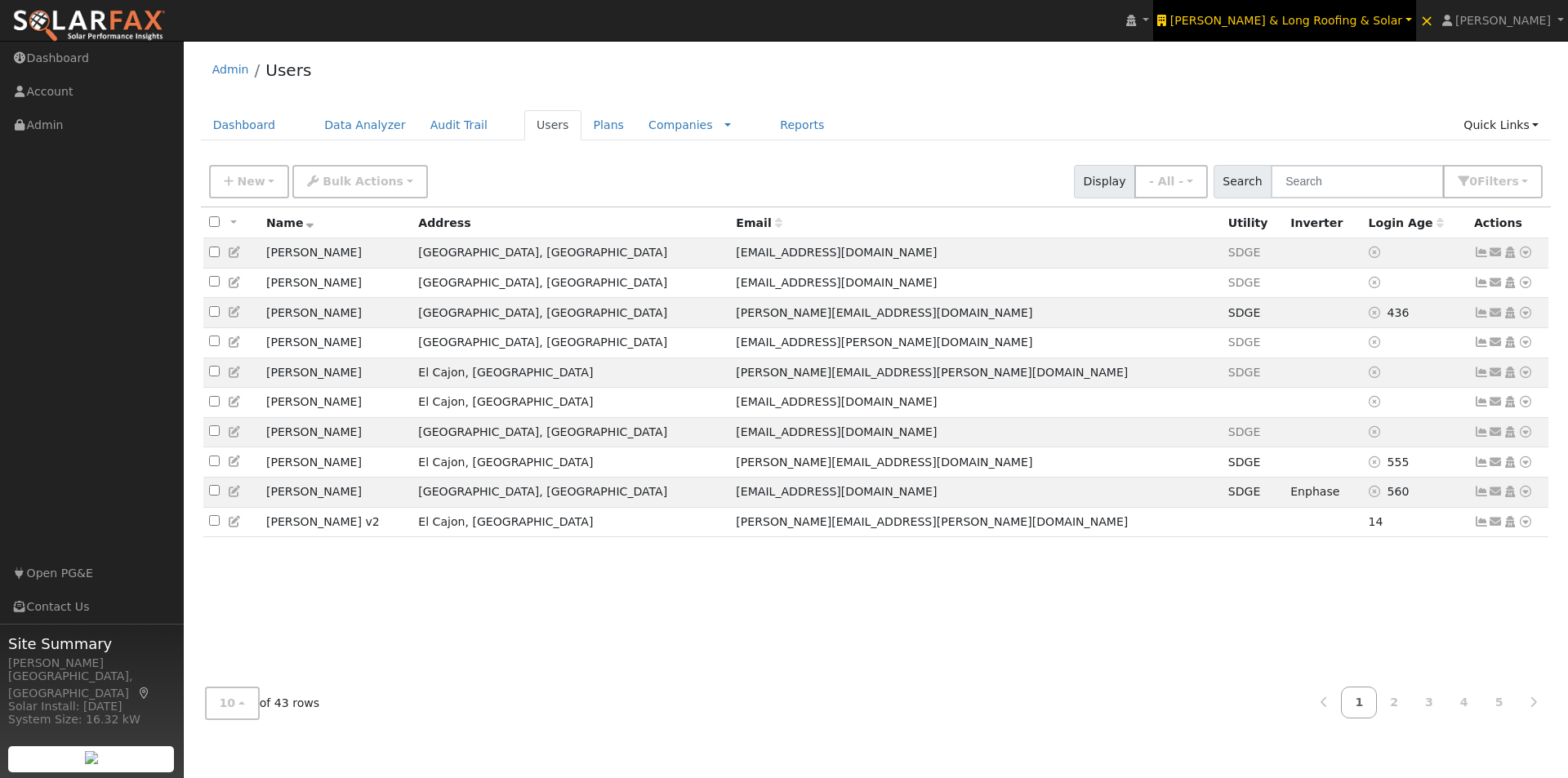
click at [1396, 21] on span "[PERSON_NAME] & Long Roofing & Solar" at bounding box center [1286, 21] width 232 height 13
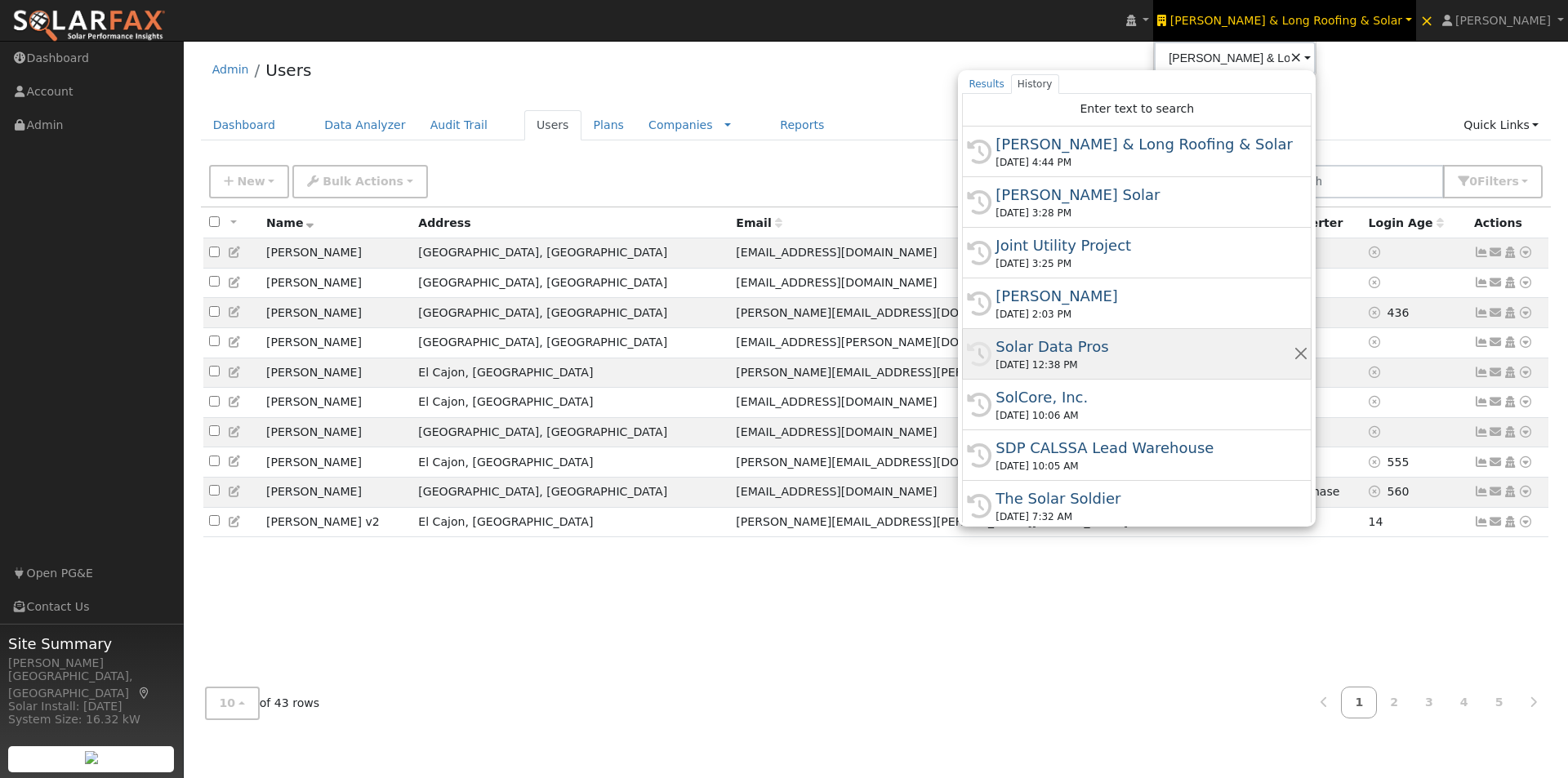
click at [1121, 350] on div "Solar Data Pros" at bounding box center [1144, 346] width 297 height 22
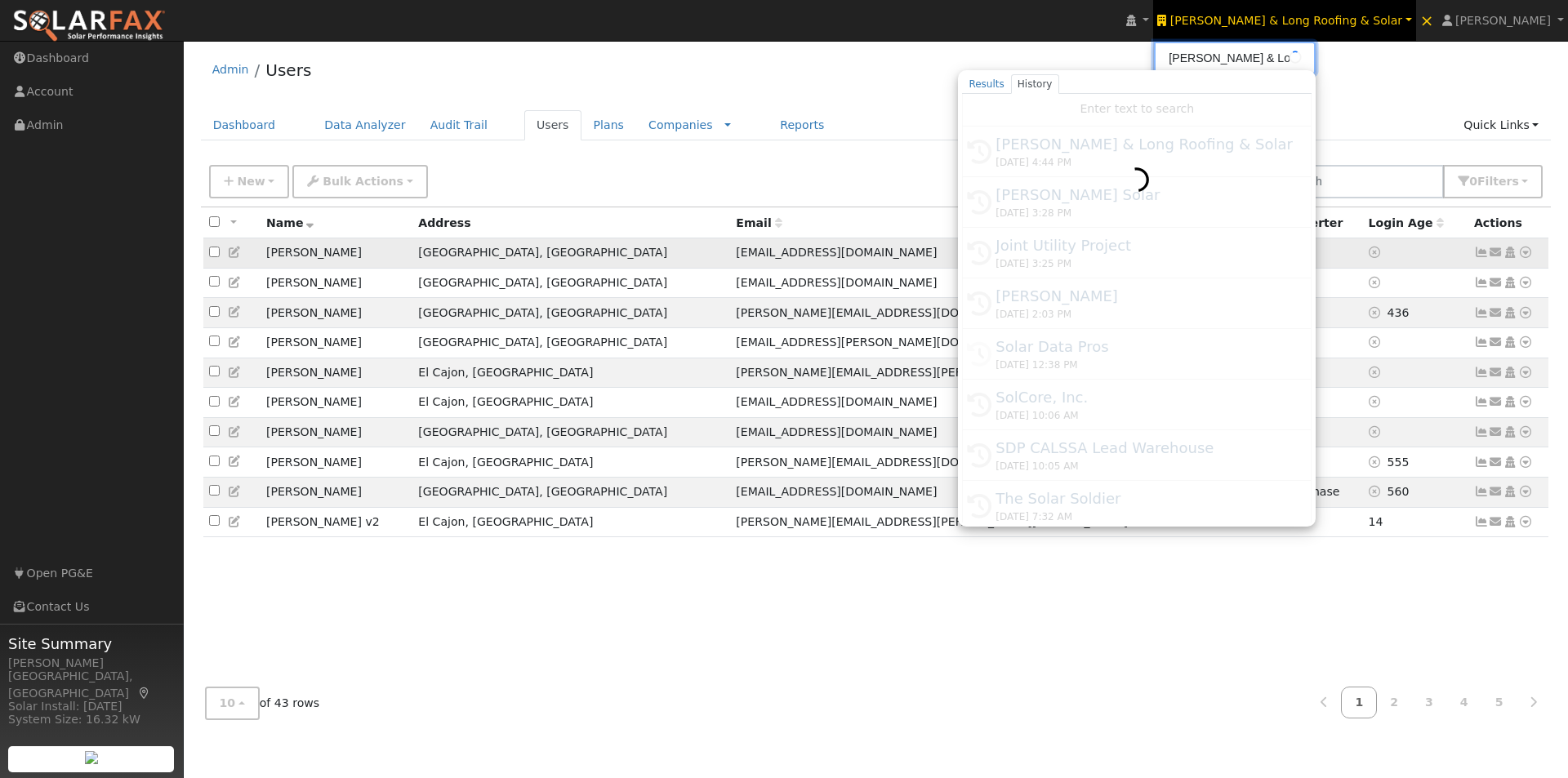
type input "Solar Data Pros"
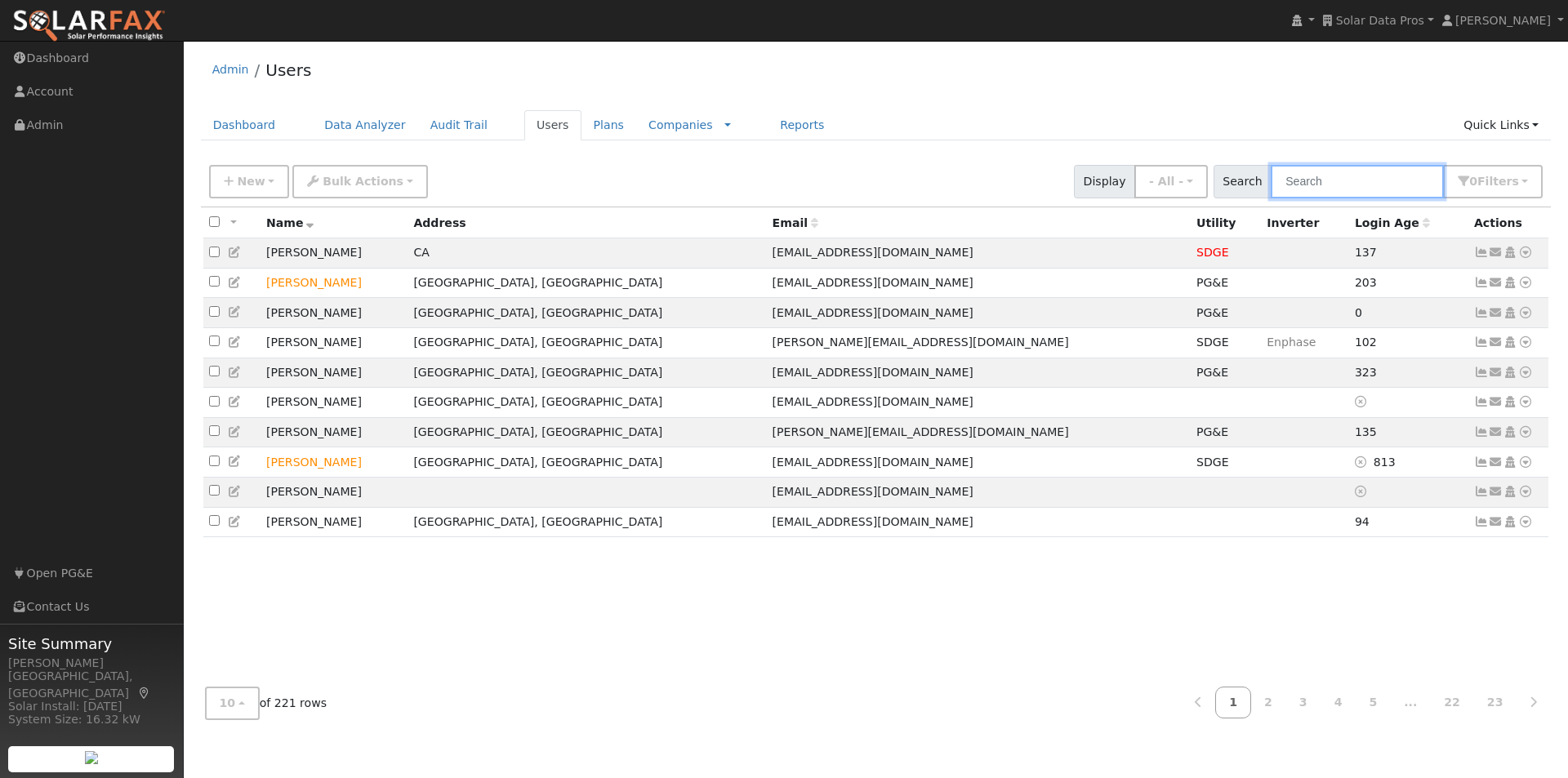
click at [1368, 179] on input "text" at bounding box center [1357, 182] width 173 height 34
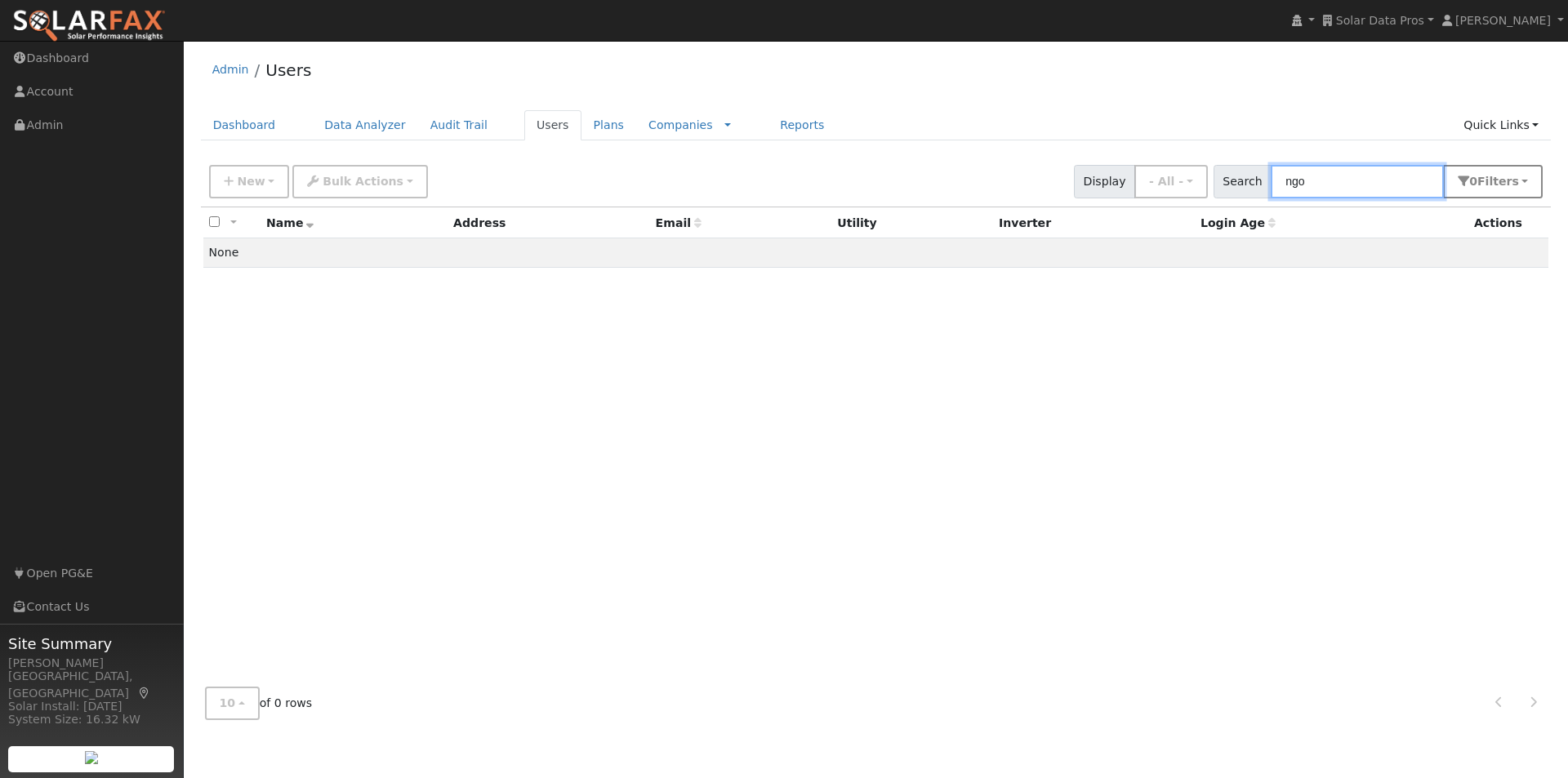
type input "ngo"
click at [1532, 177] on button "0 Filter s" at bounding box center [1493, 182] width 100 height 34
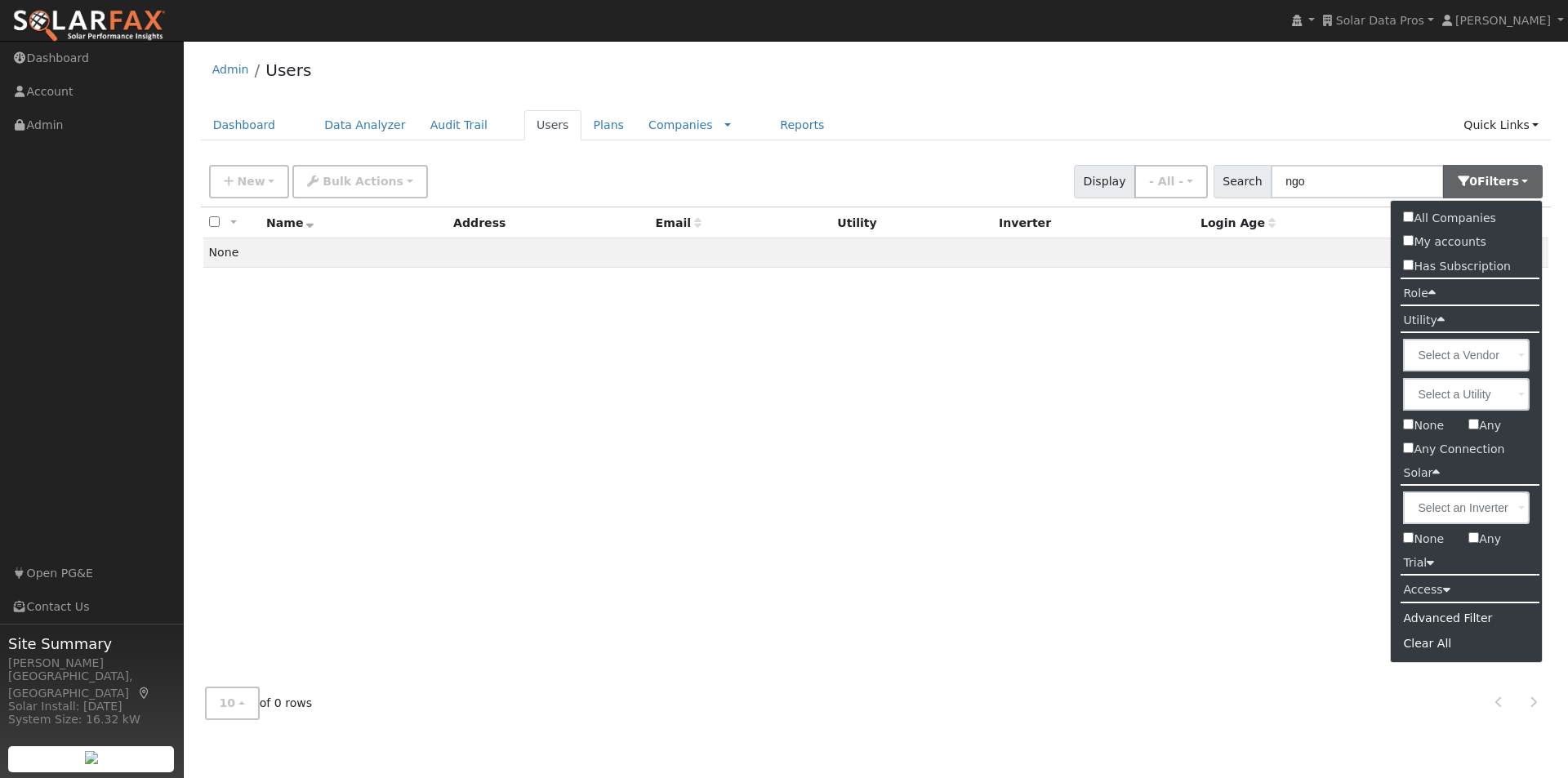
click at [1410, 216] on input "All Companies" at bounding box center [1408, 216] width 10 height 10
checkbox input "true"
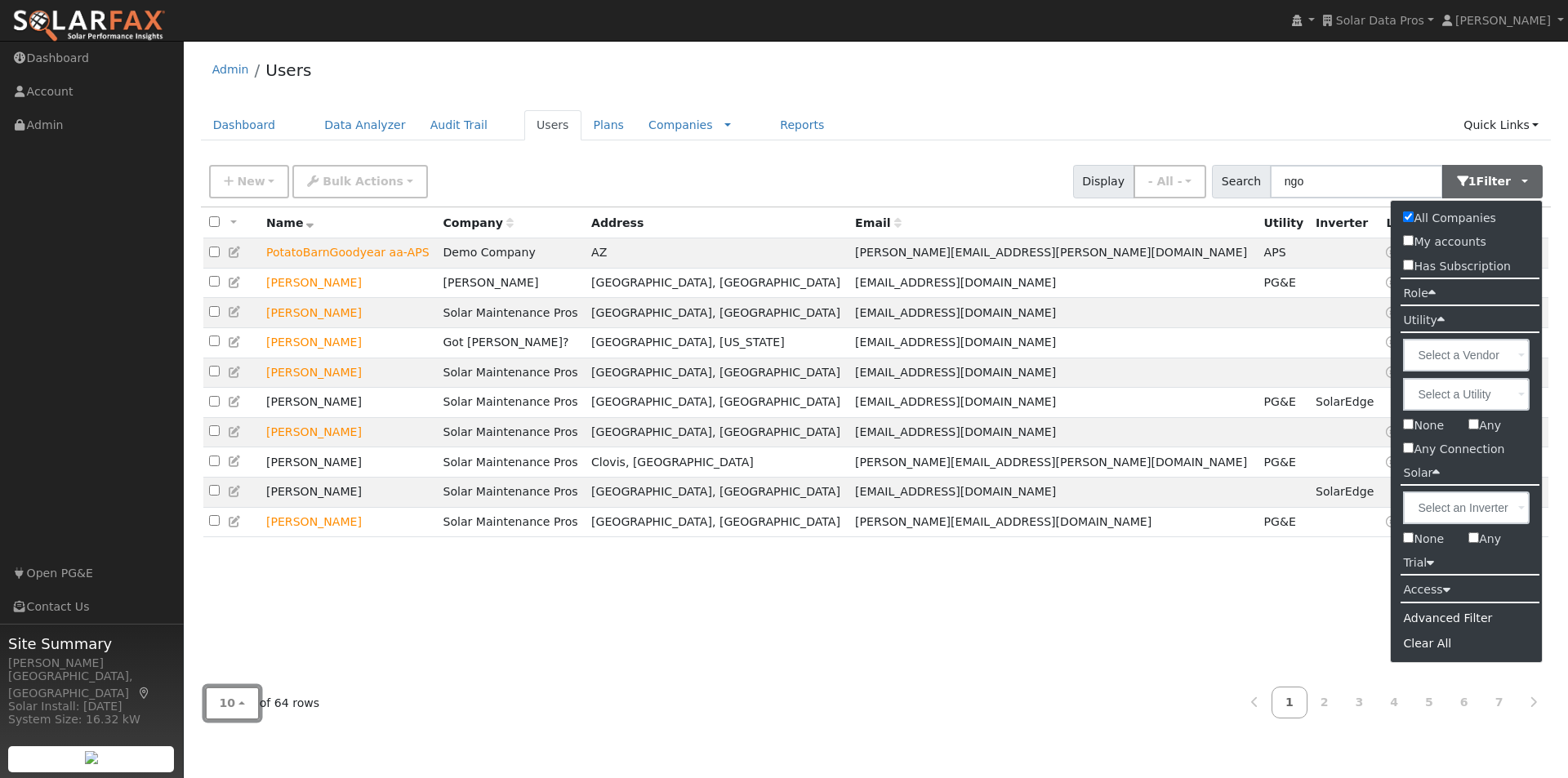
click at [227, 712] on button "10" at bounding box center [232, 704] width 55 height 34
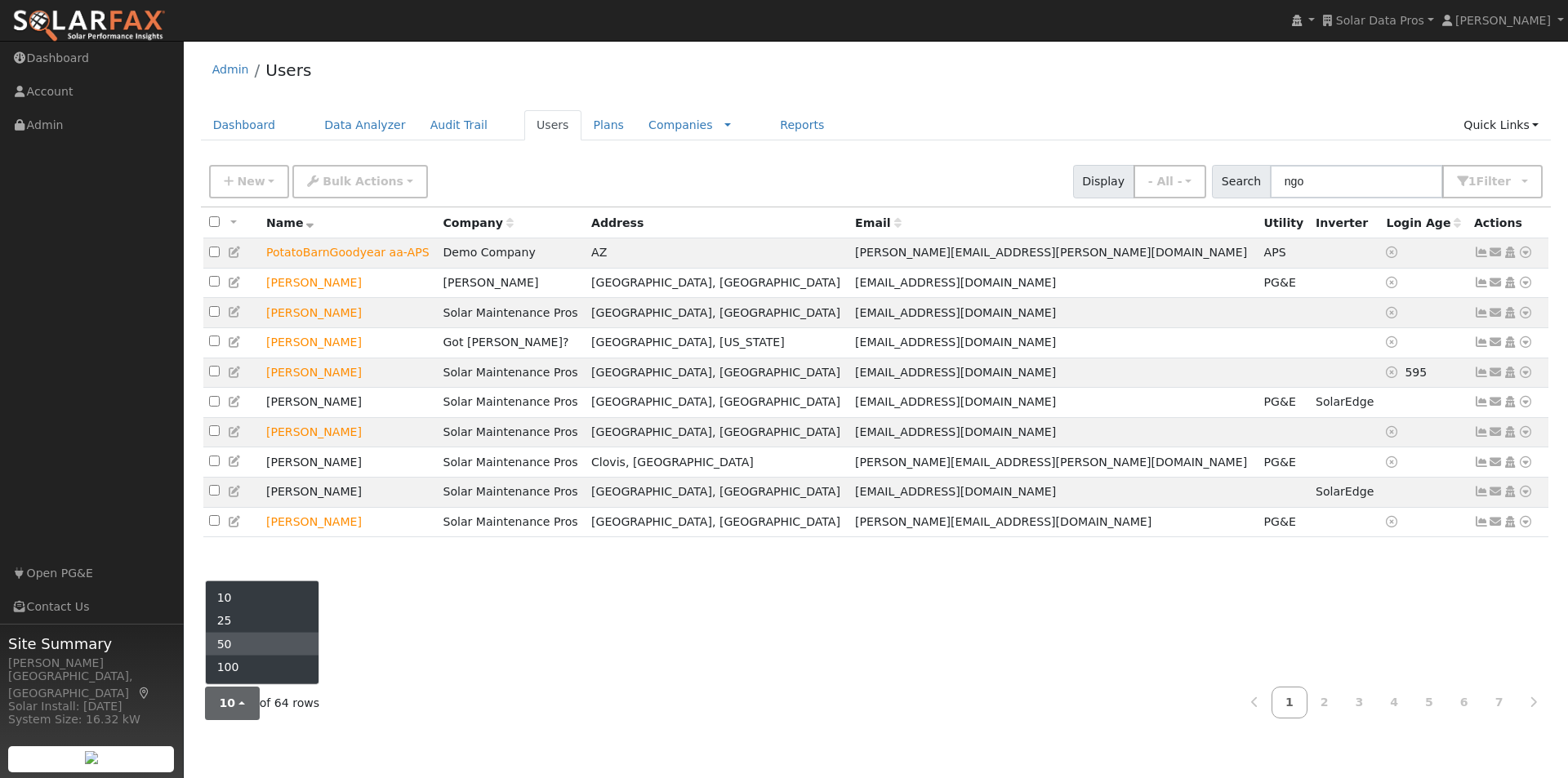
click at [241, 645] on link "50" at bounding box center [262, 644] width 114 height 23
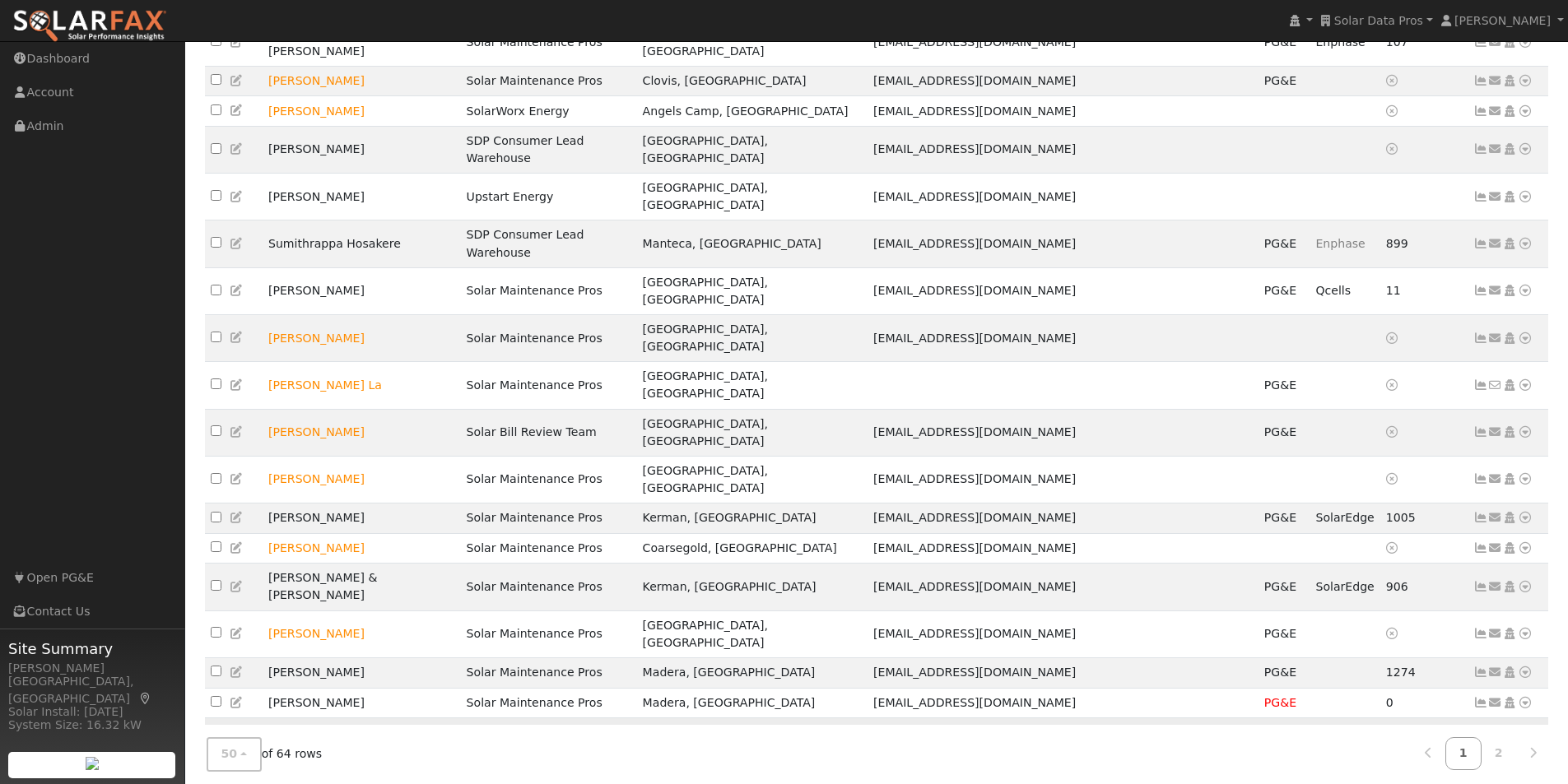
scroll to position [1105, 0]
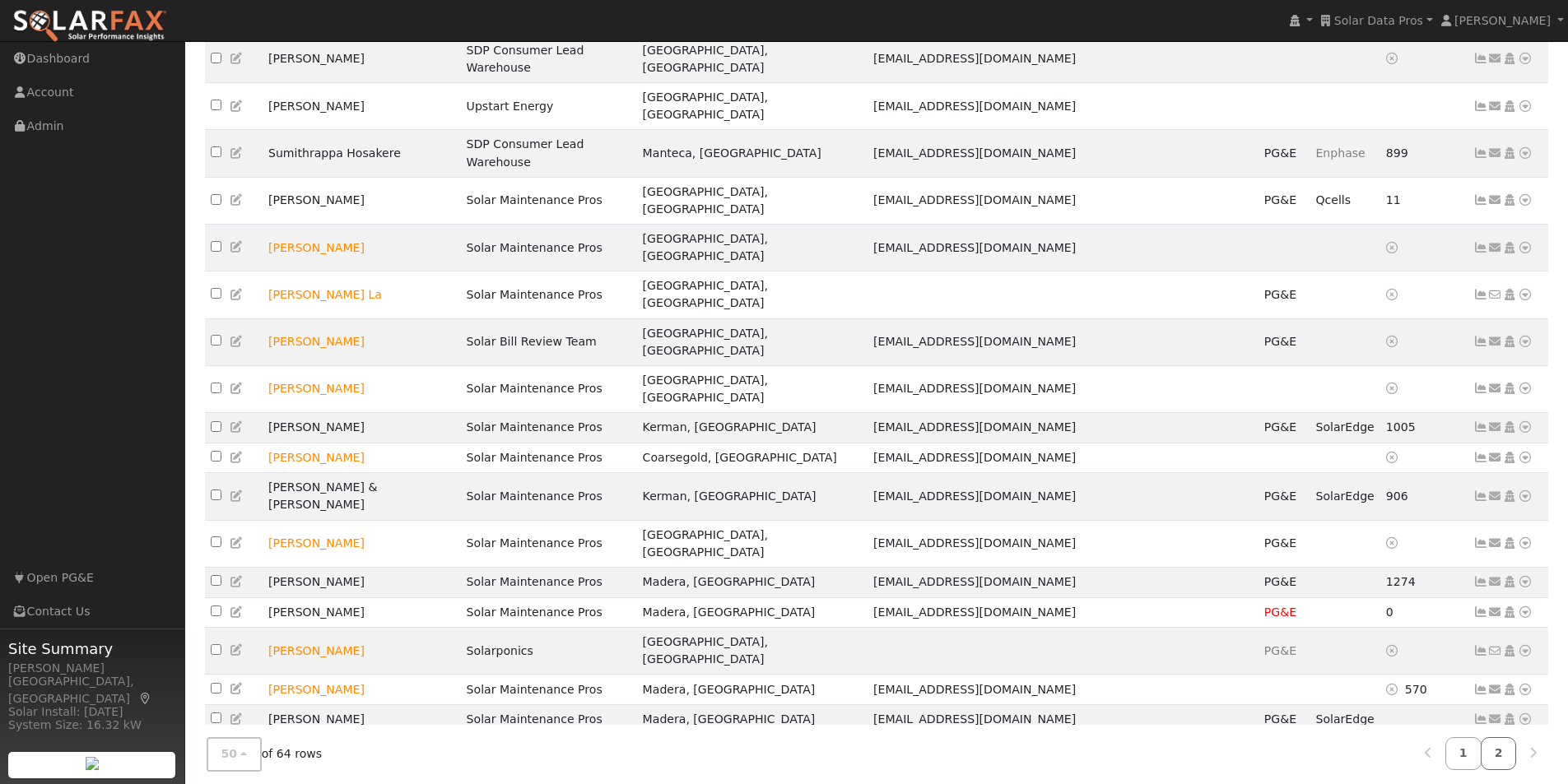
click at [1498, 748] on link "2" at bounding box center [1499, 754] width 36 height 32
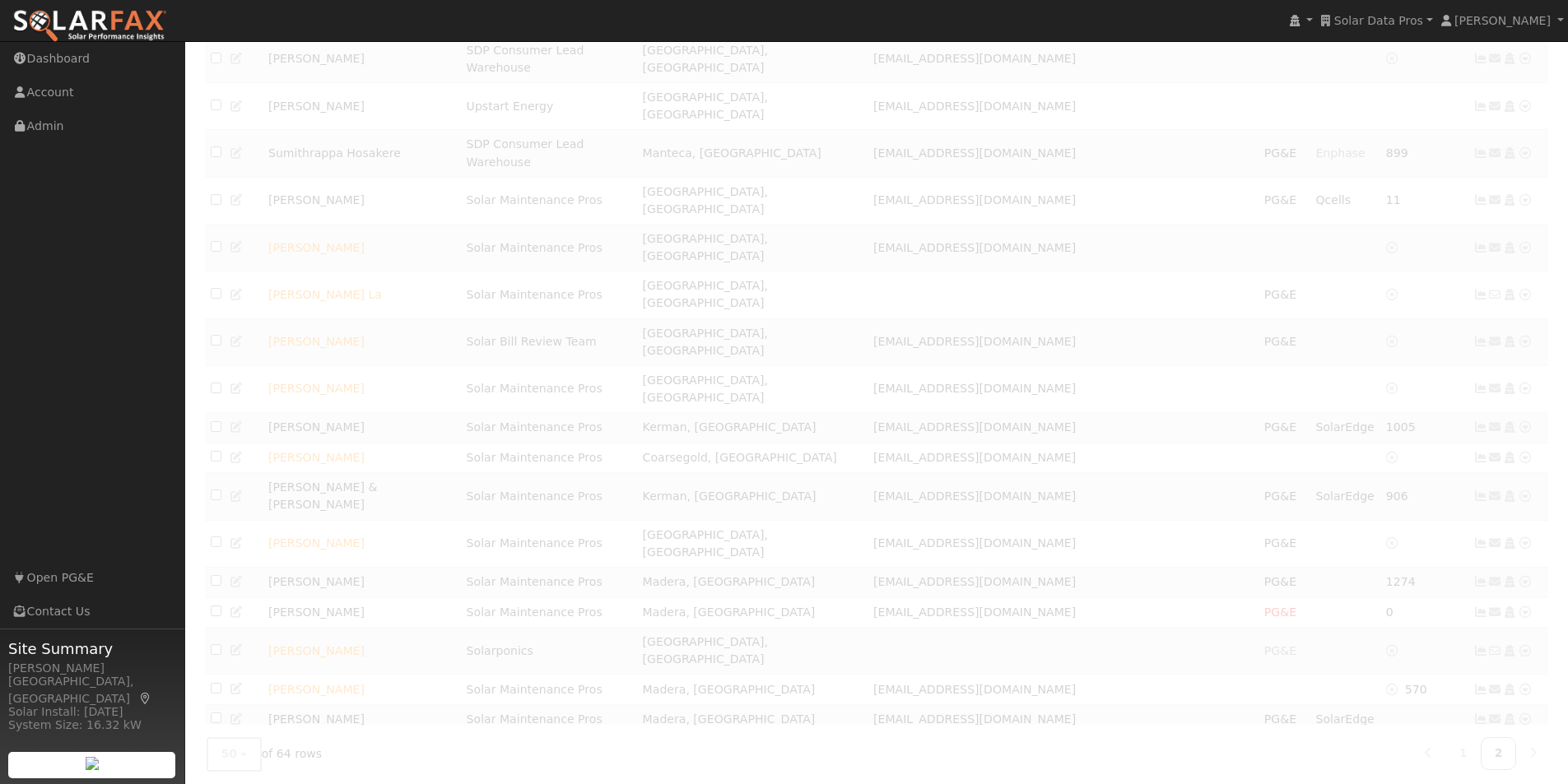
scroll to position [0, 0]
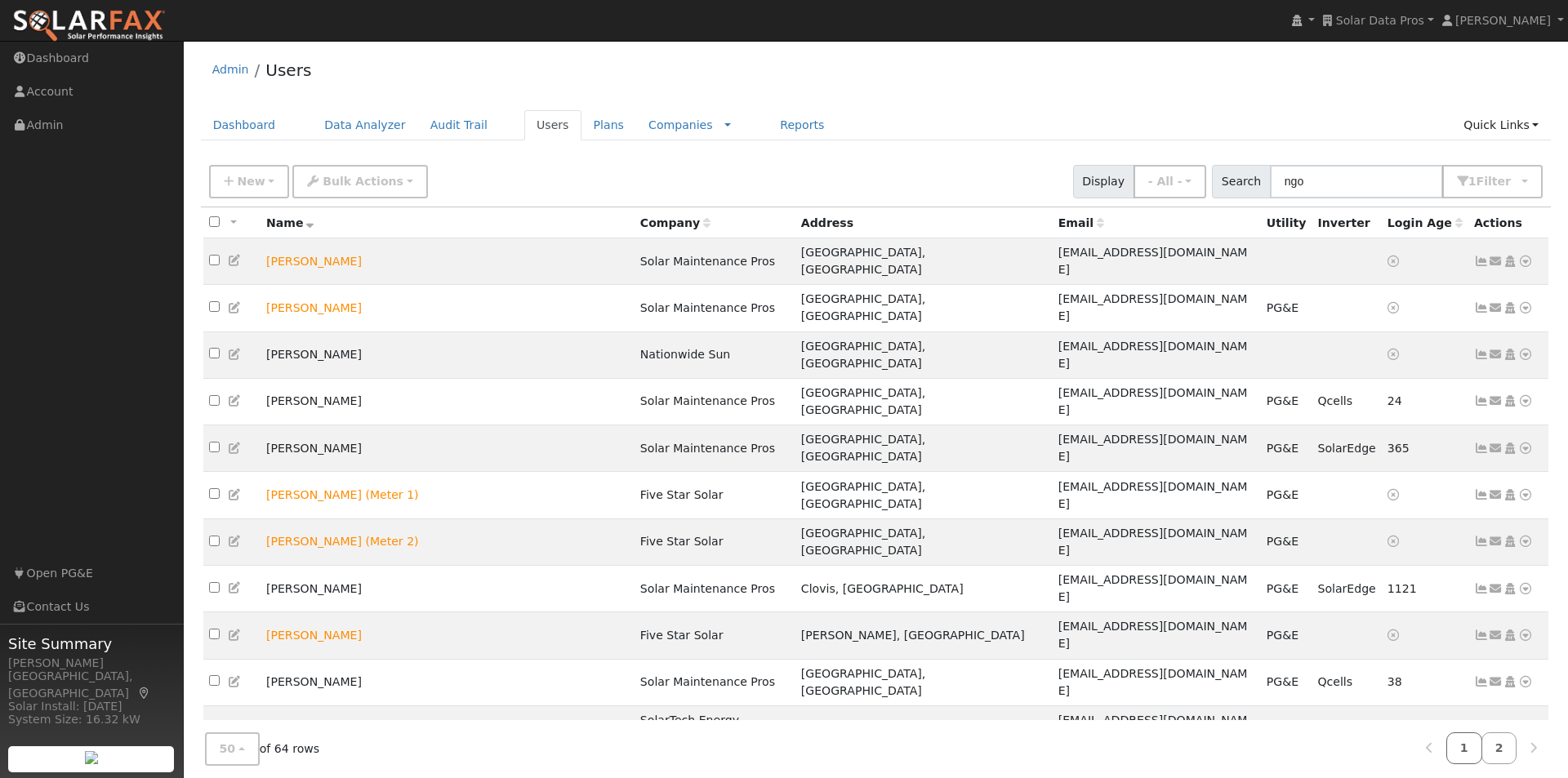
click at [1475, 732] on link "1" at bounding box center [1465, 748] width 36 height 32
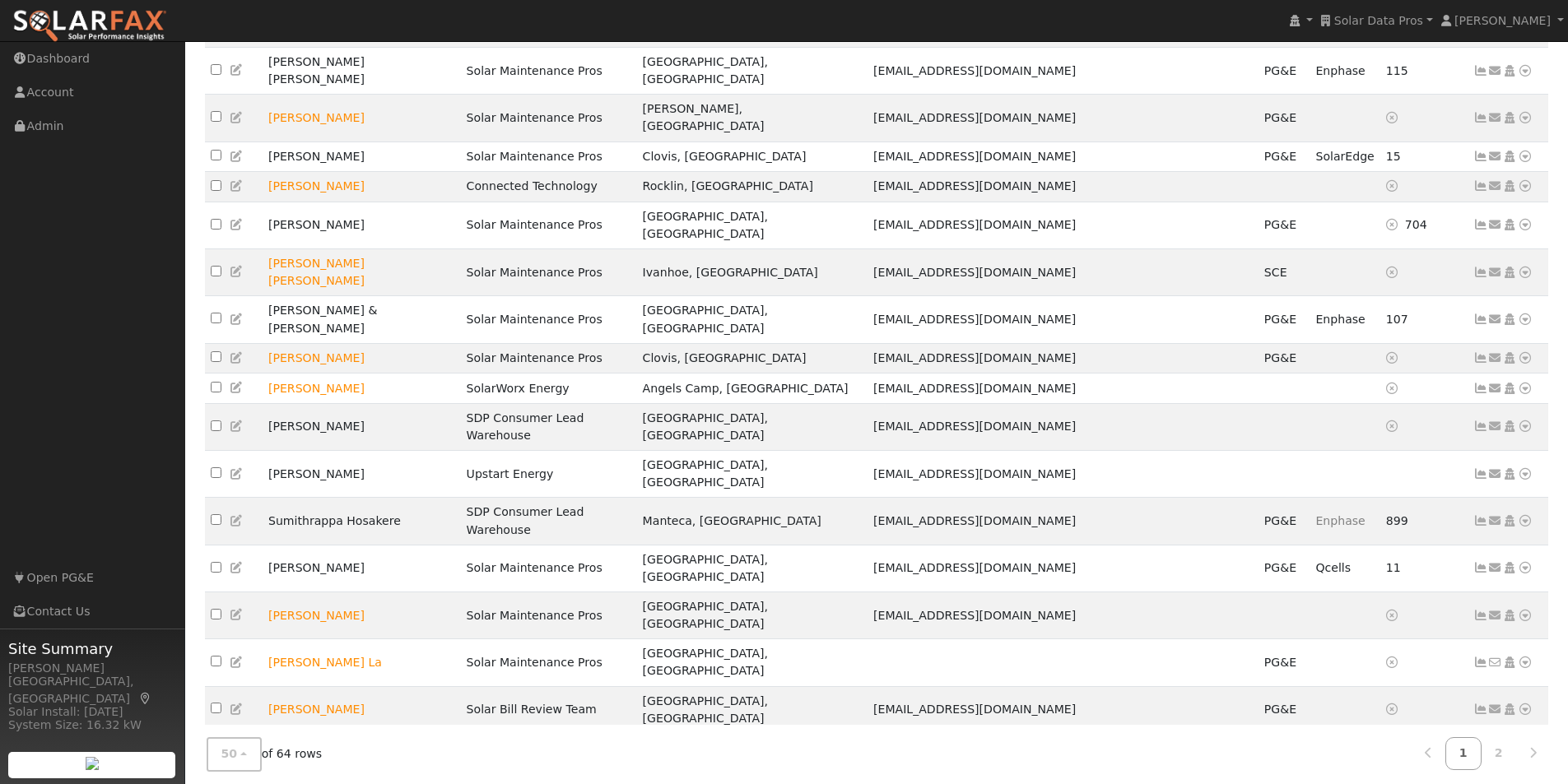
scroll to position [1105, 0]
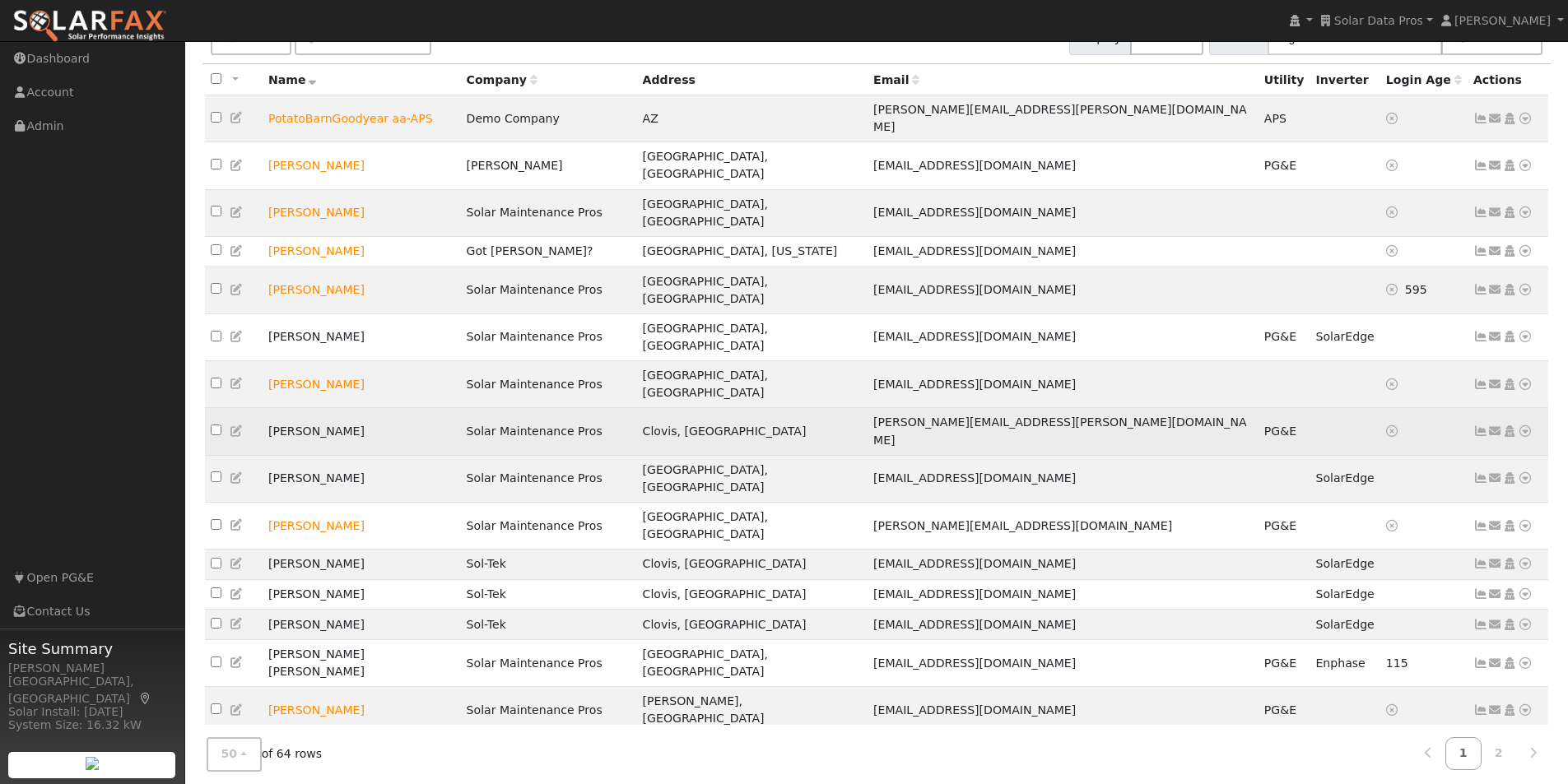
scroll to position [35, 0]
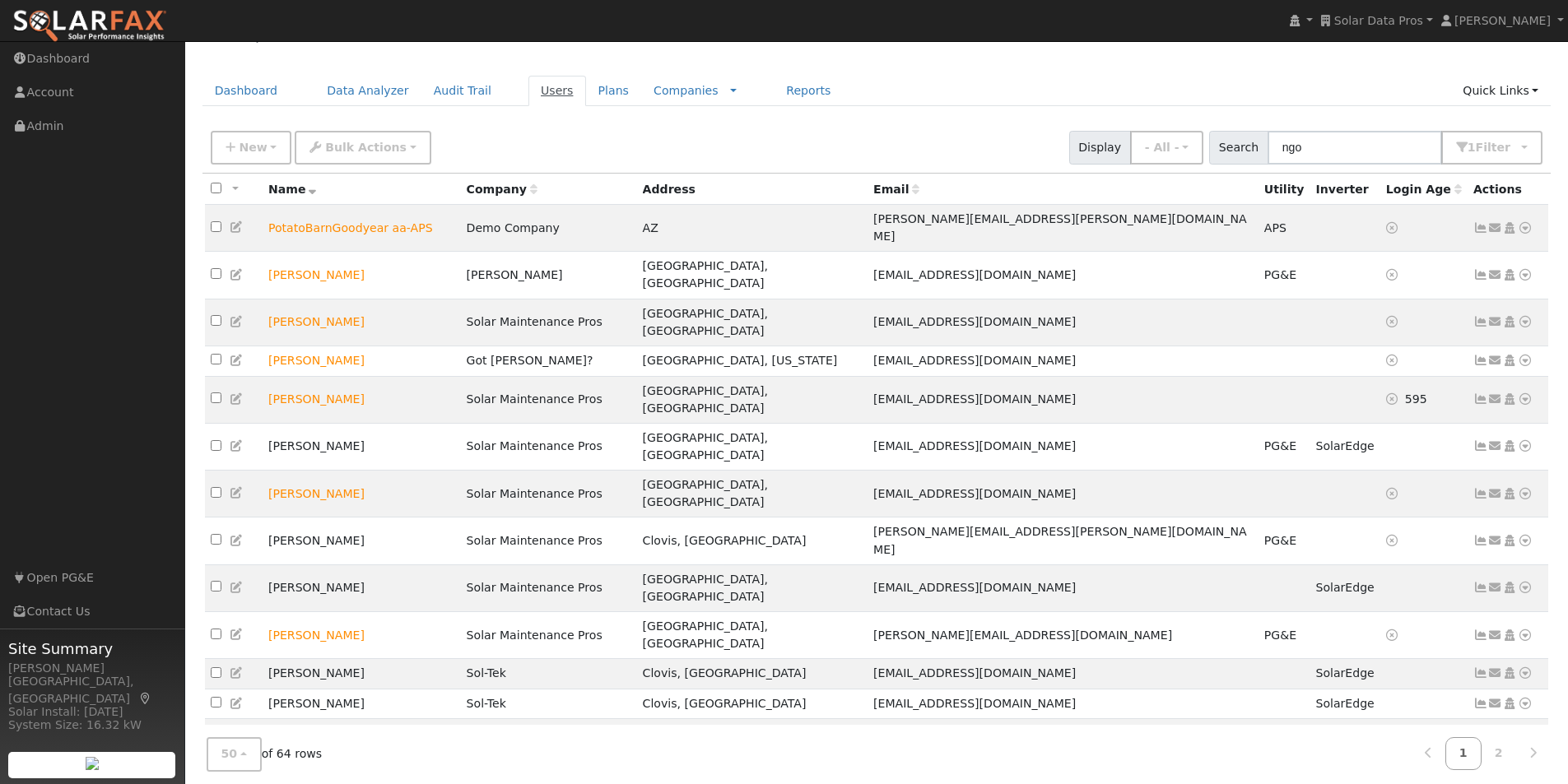
click at [529, 88] on link "Users" at bounding box center [557, 91] width 58 height 30
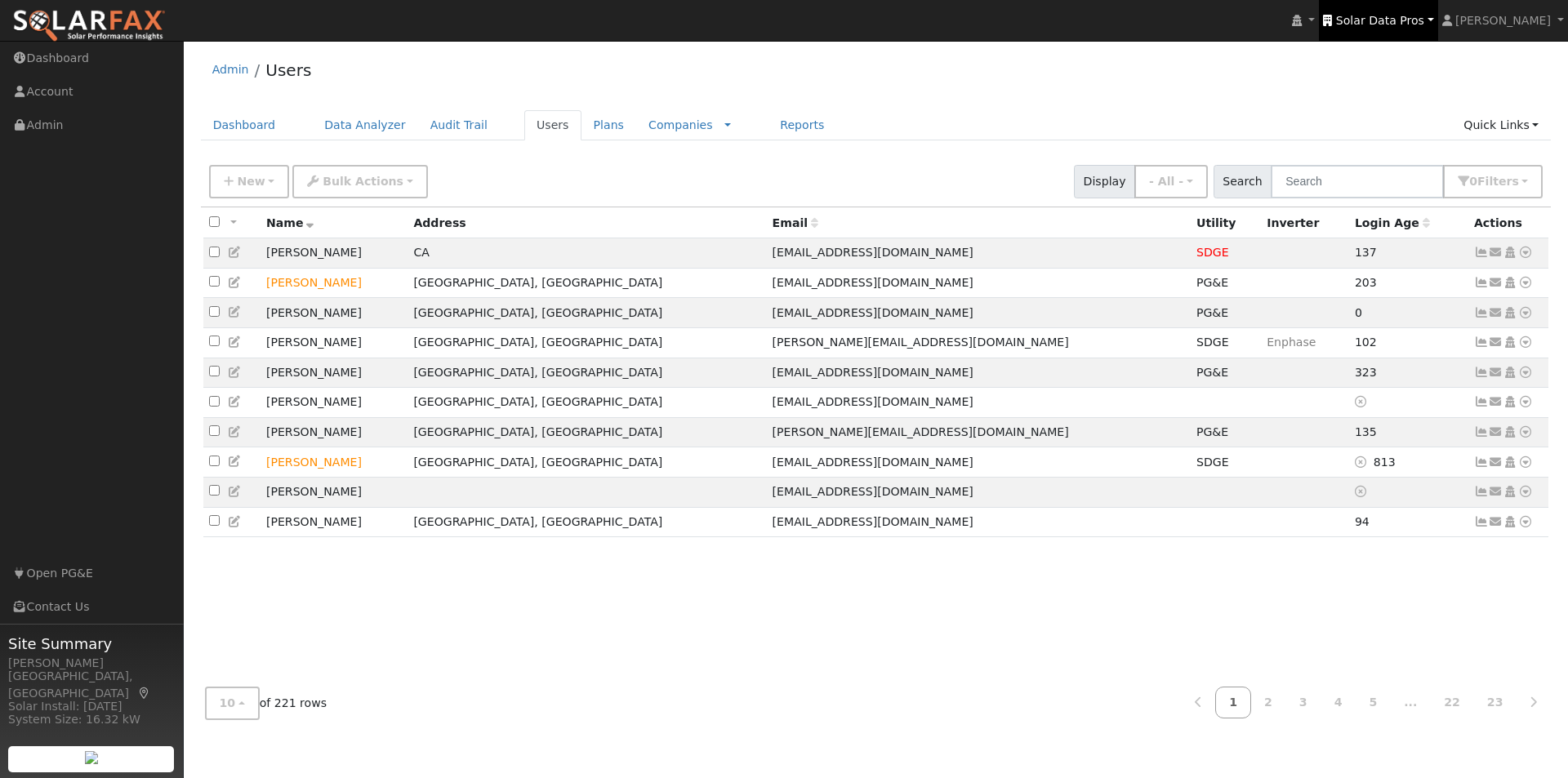
drag, startPoint x: 1404, startPoint y: 21, endPoint x: 1395, endPoint y: 4, distance: 19.2
click at [1404, 18] on span "Solar Data Pros" at bounding box center [1381, 21] width 88 height 13
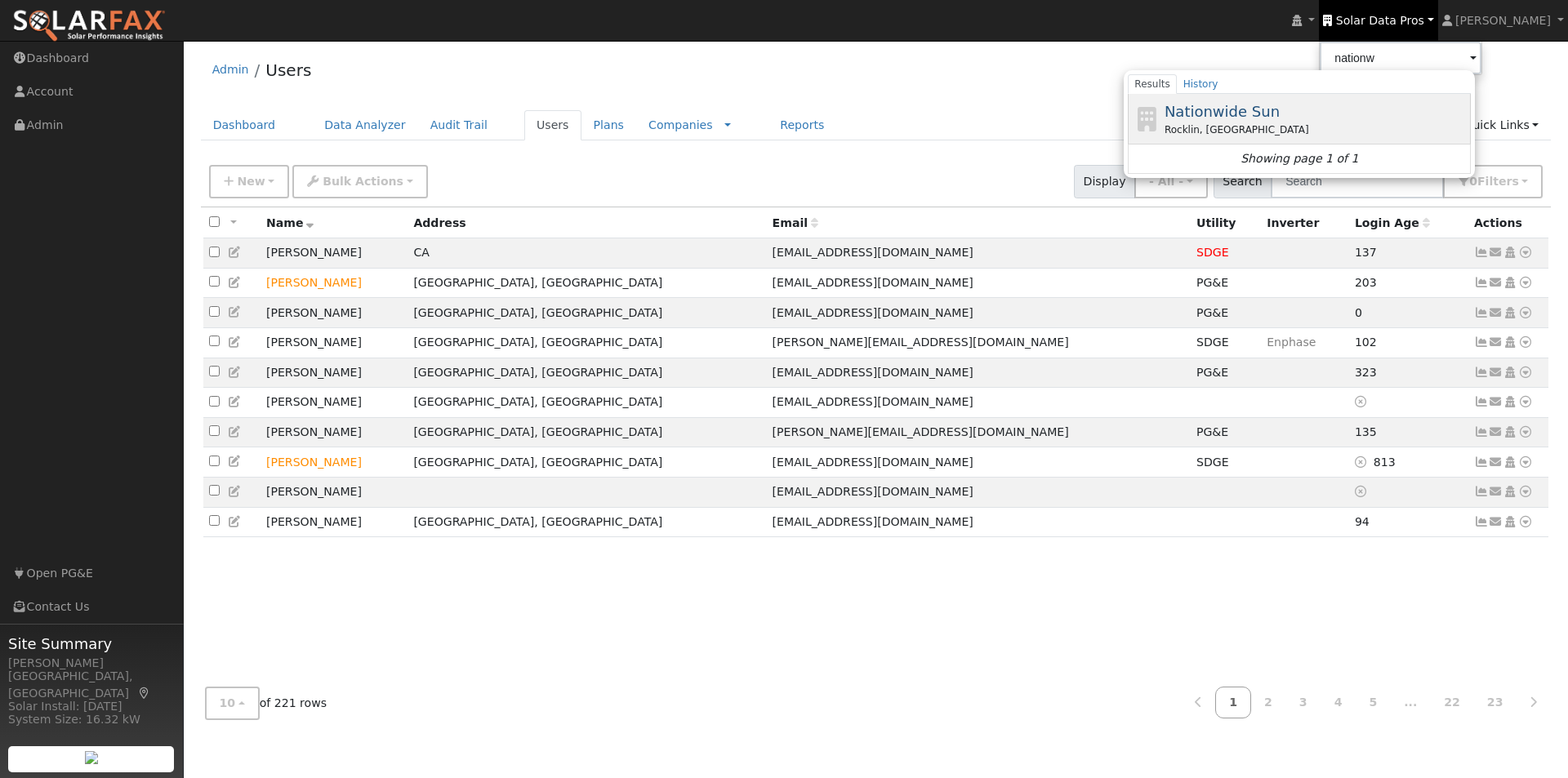
click at [1236, 109] on span "Nationwide Sun" at bounding box center [1222, 111] width 116 height 17
type input "Nationwide Sun"
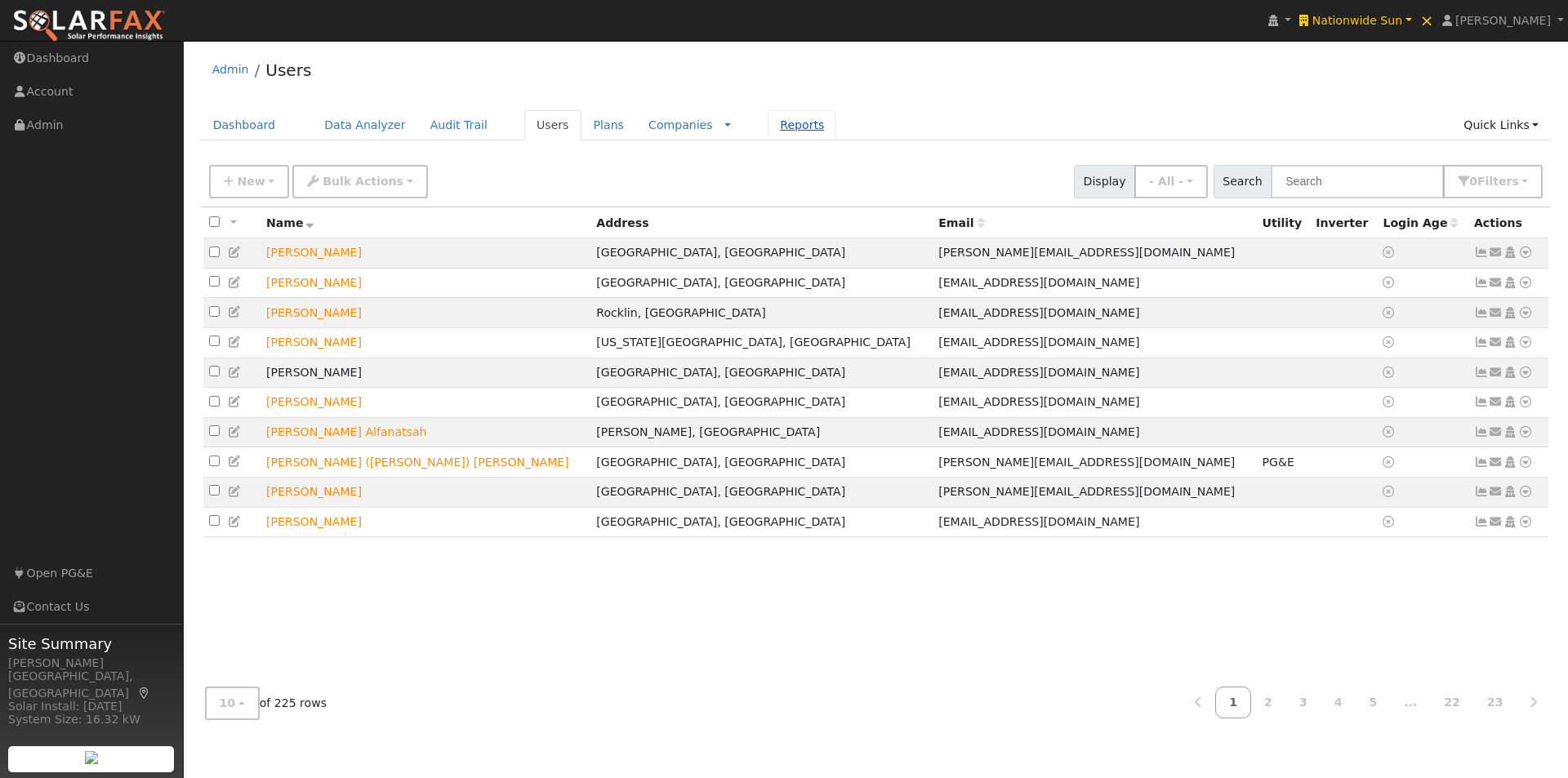
click at [768, 125] on link "Reports" at bounding box center [802, 125] width 69 height 30
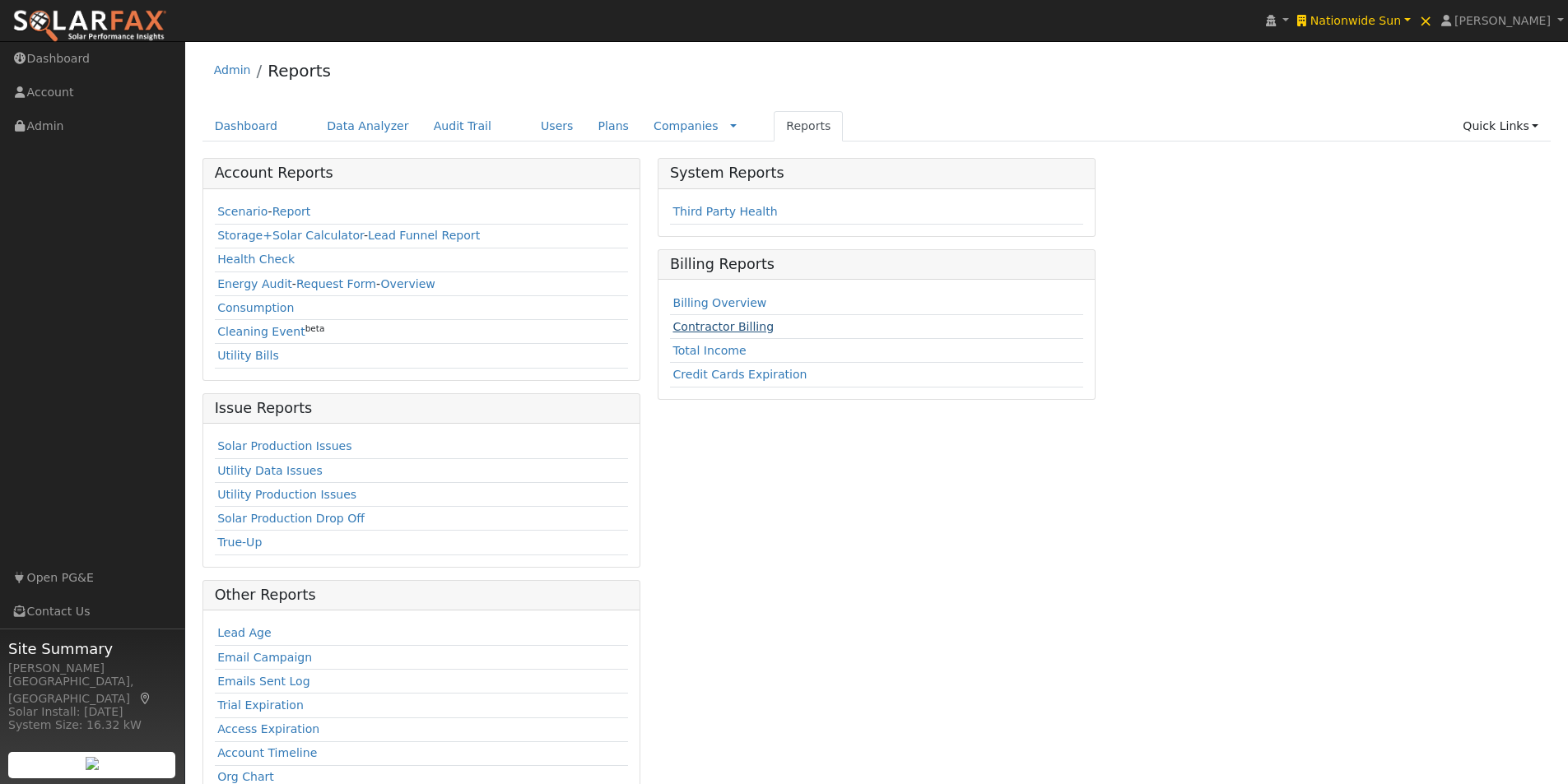
click at [686, 330] on link "Contractor Billing" at bounding box center [723, 327] width 101 height 13
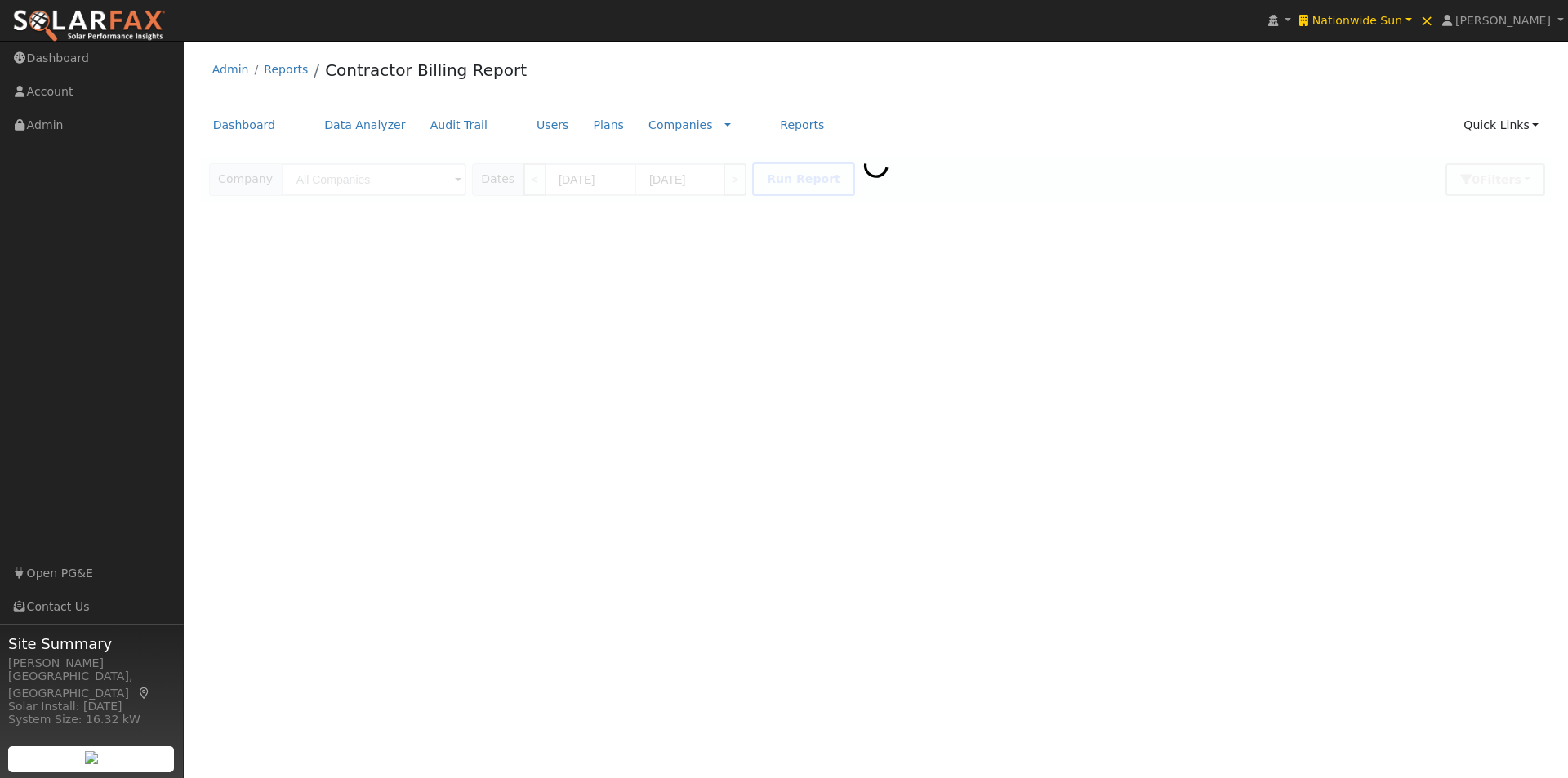
type input "Nationwide Sun"
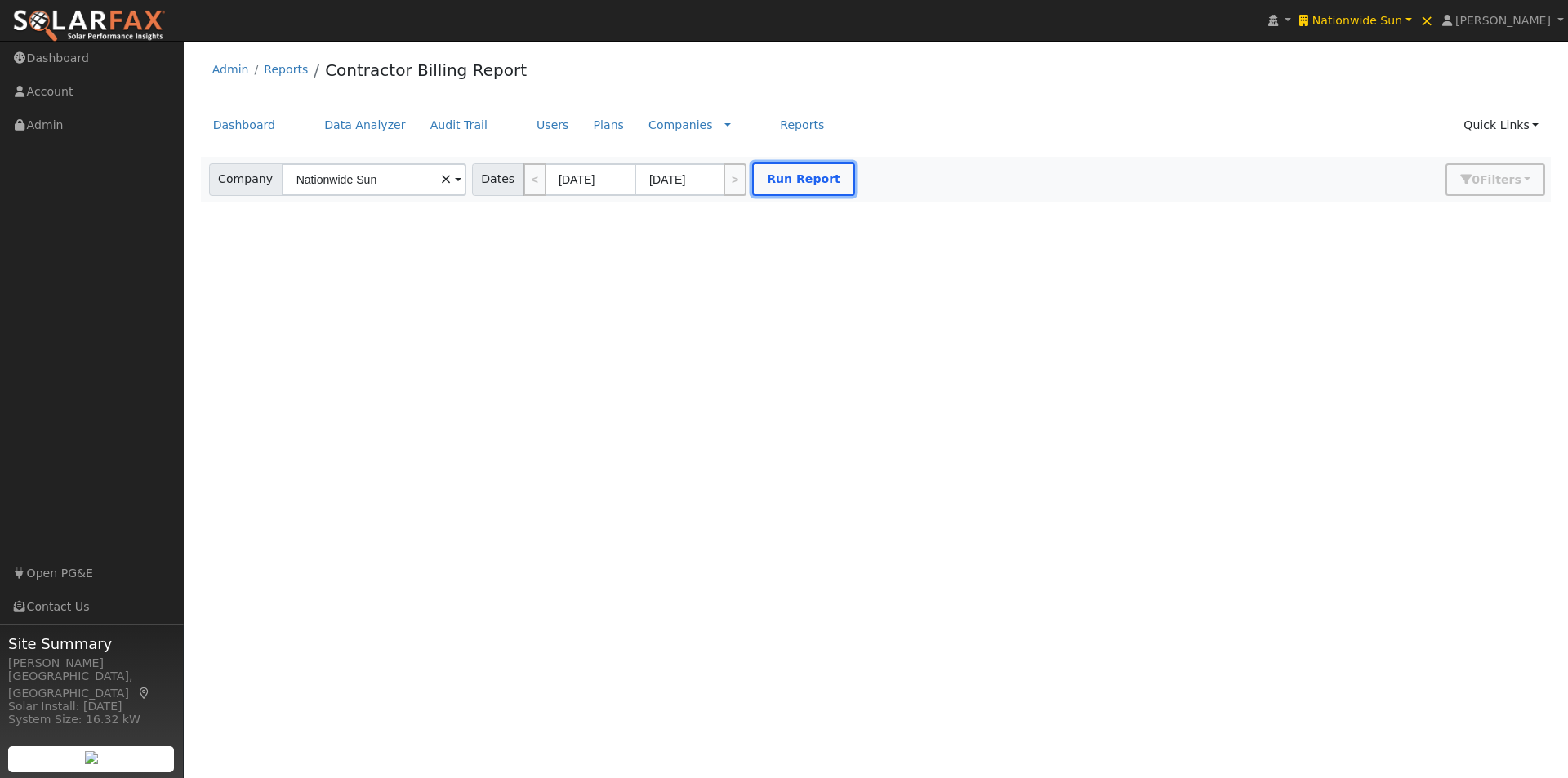
click at [771, 172] on button "Run Report" at bounding box center [803, 179] width 102 height 34
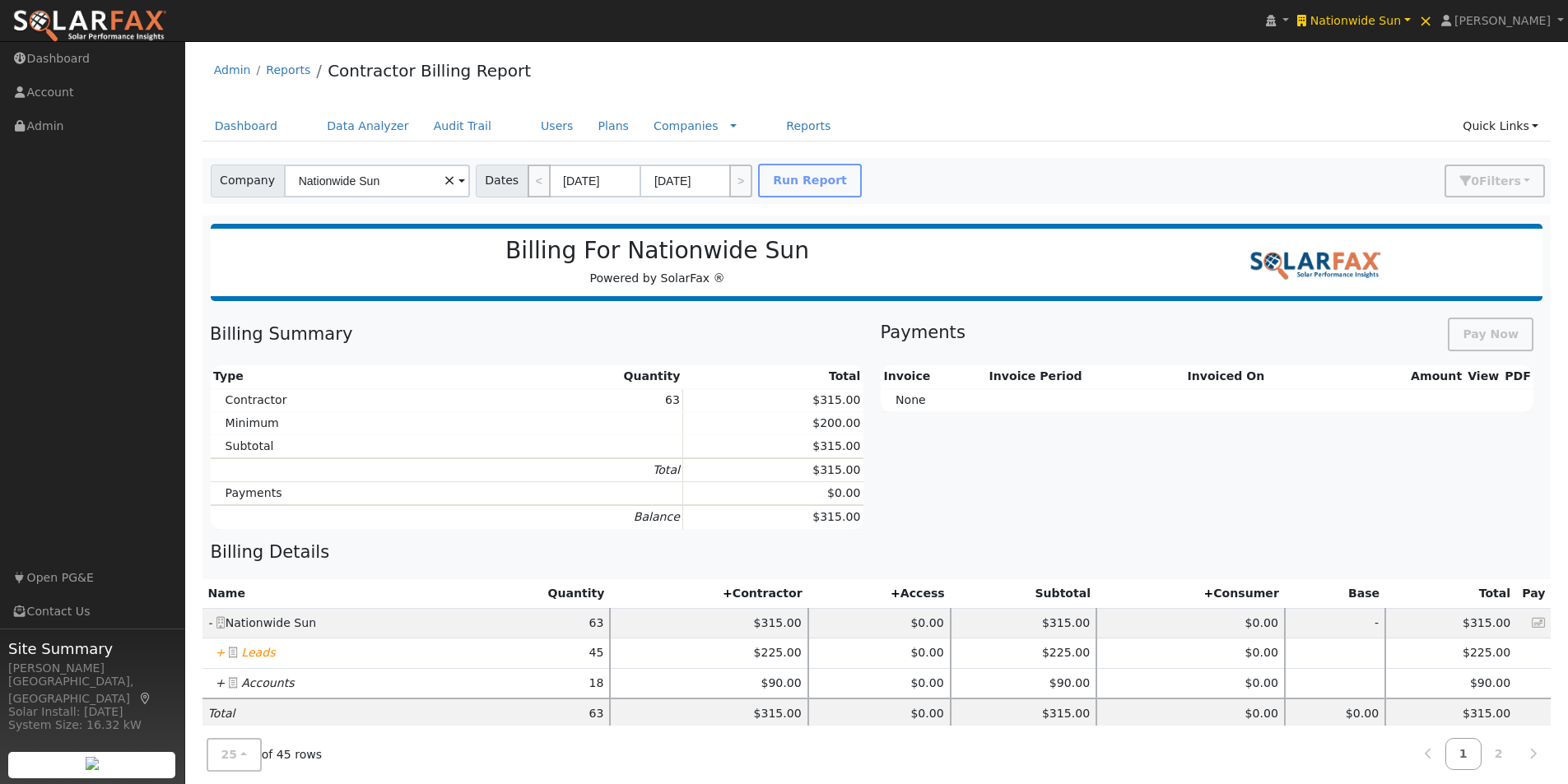
click at [221, 656] on icon "+" at bounding box center [221, 652] width 9 height 13
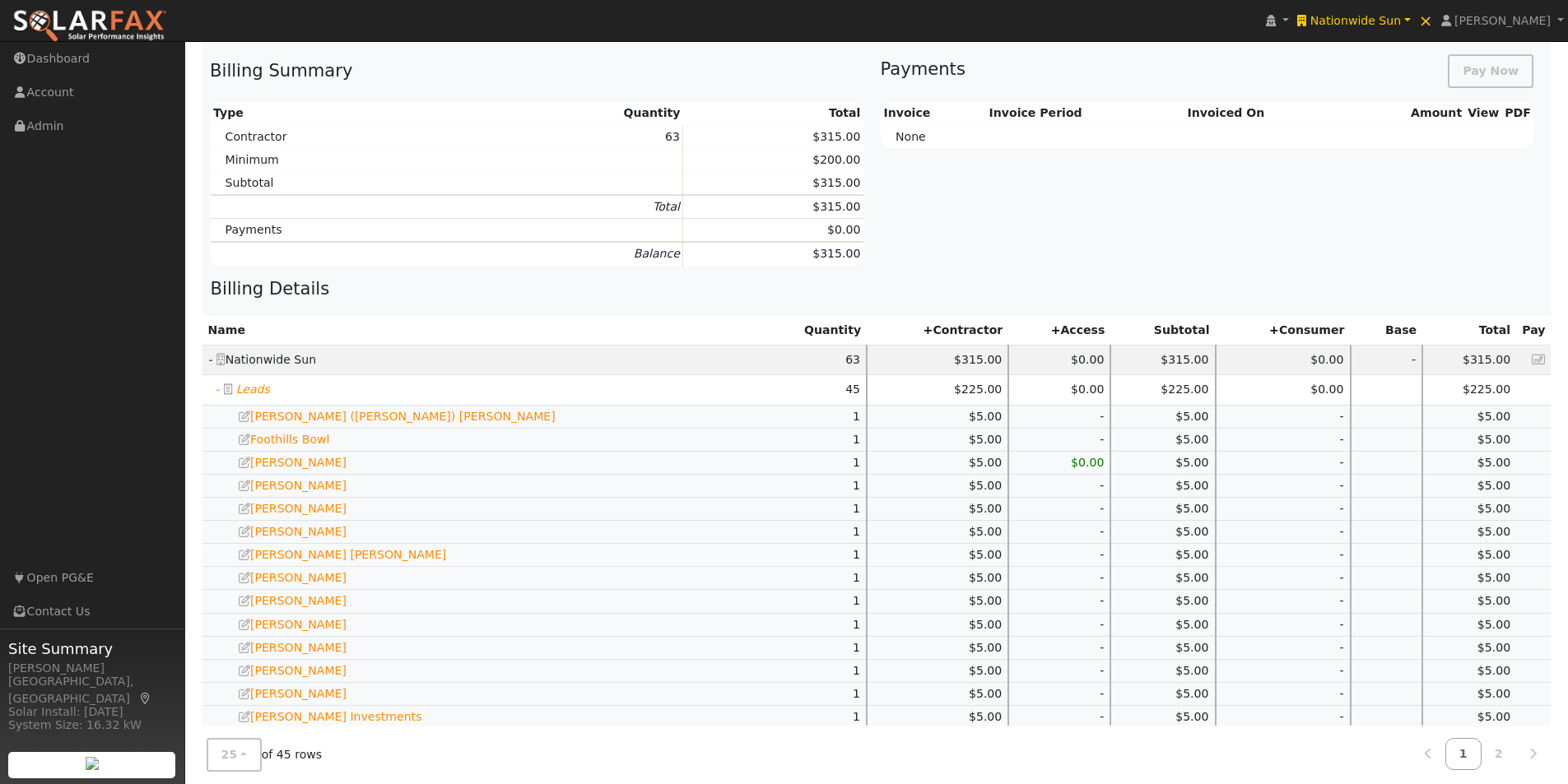
scroll to position [576, 0]
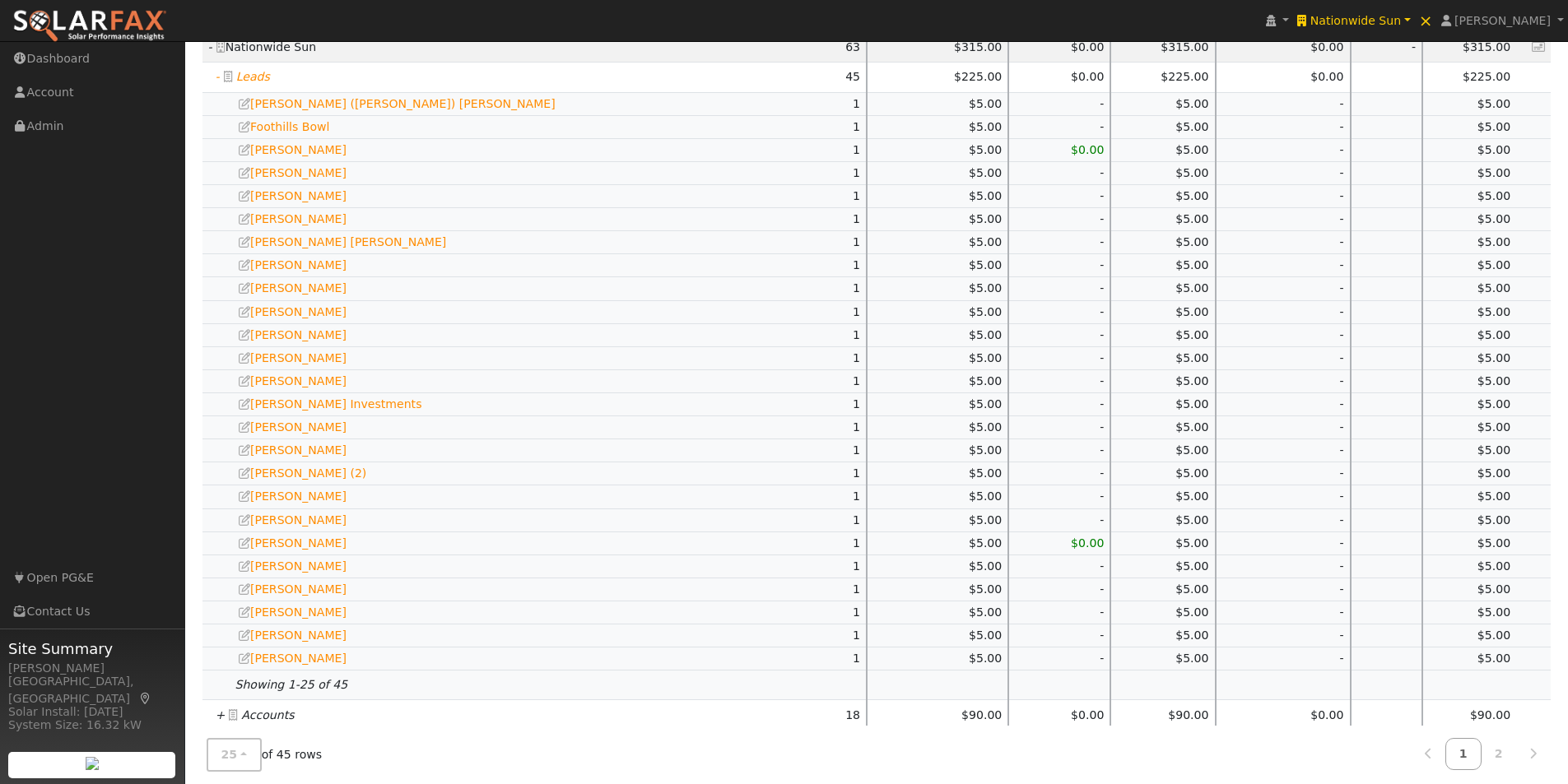
click at [219, 715] on icon "+" at bounding box center [221, 715] width 9 height 13
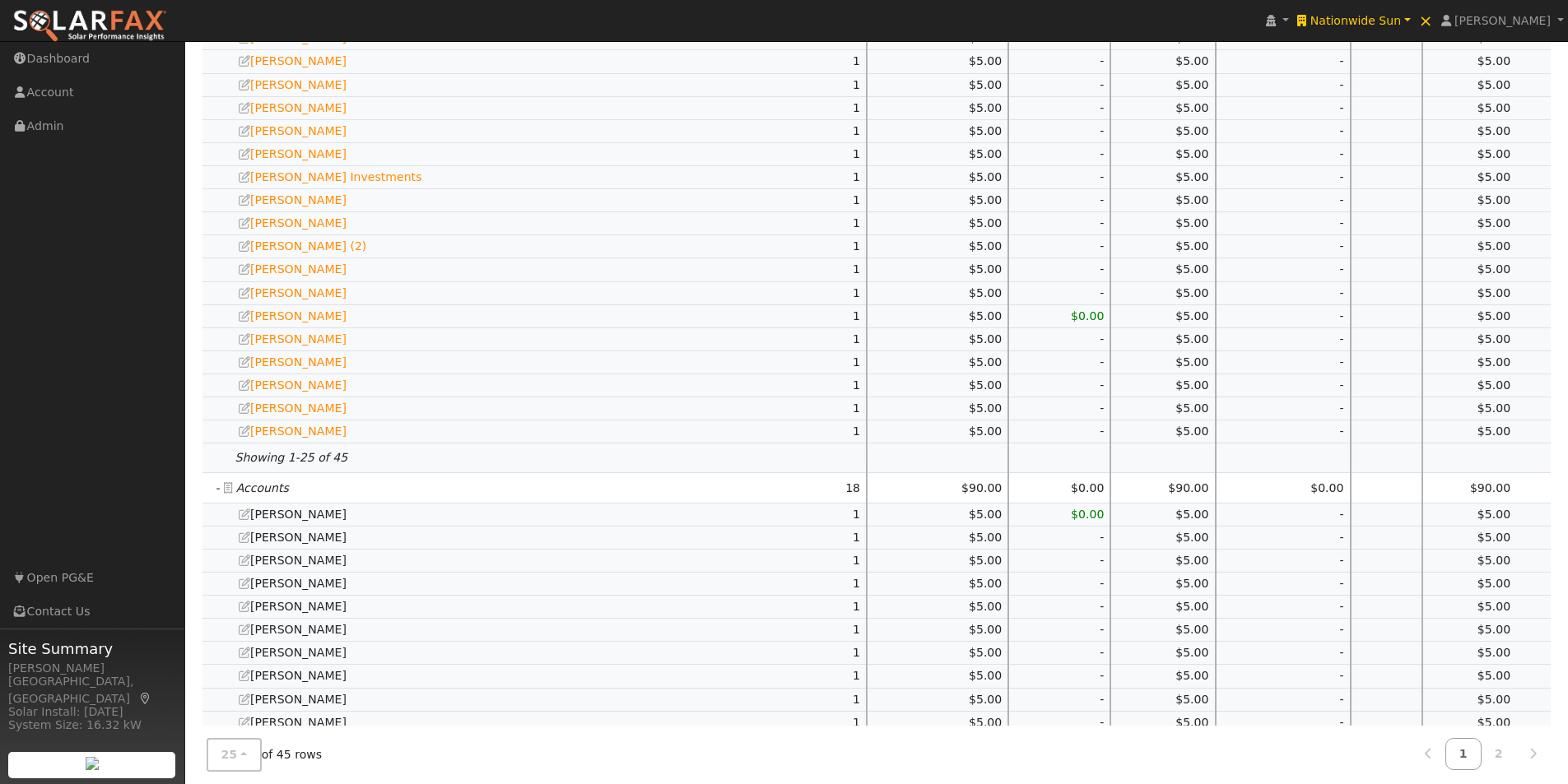
scroll to position [1077, 0]
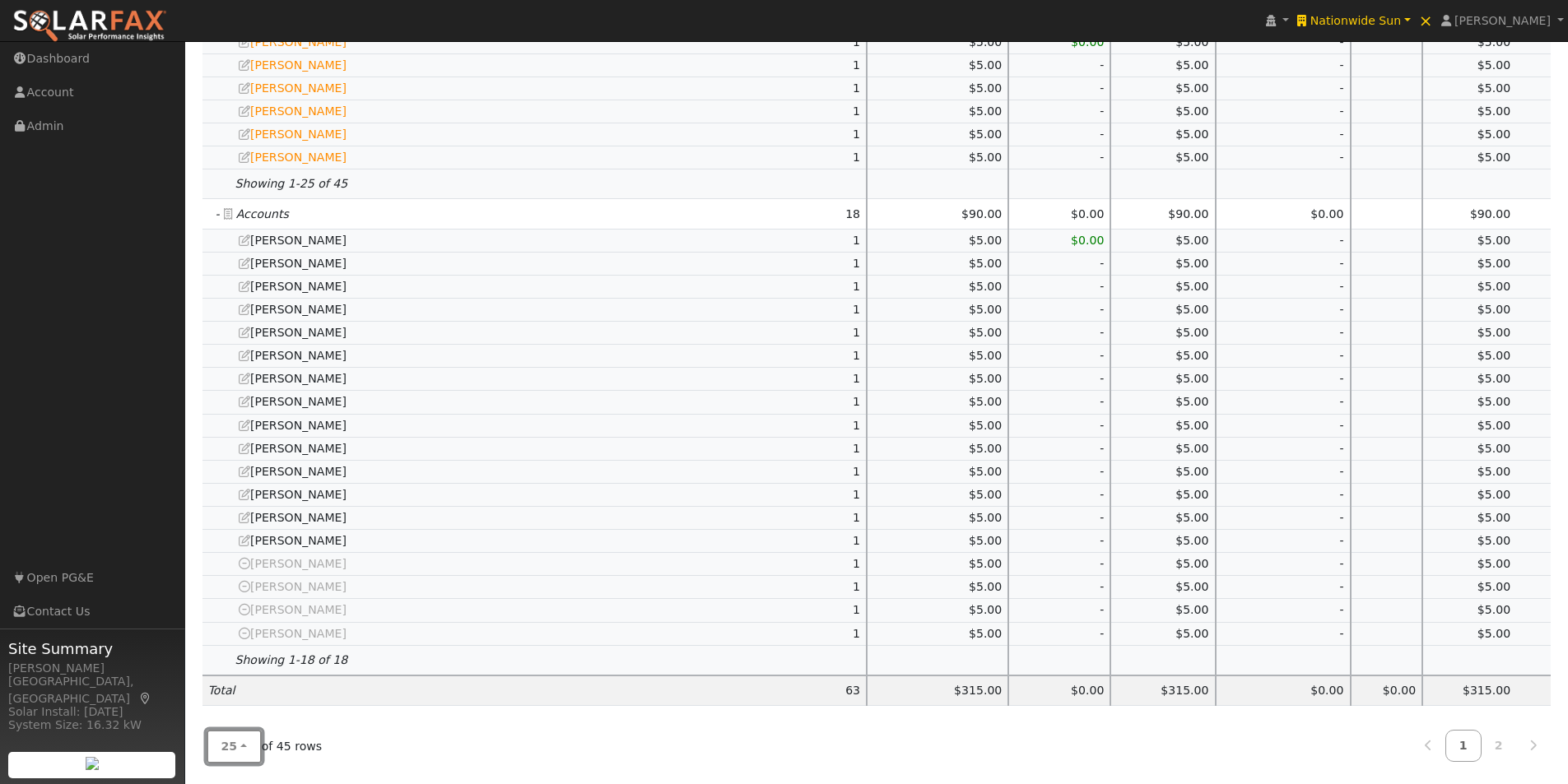
drag, startPoint x: 230, startPoint y: 744, endPoint x: 244, endPoint y: 757, distance: 19.1
click at [234, 745] on span "25" at bounding box center [229, 746] width 16 height 13
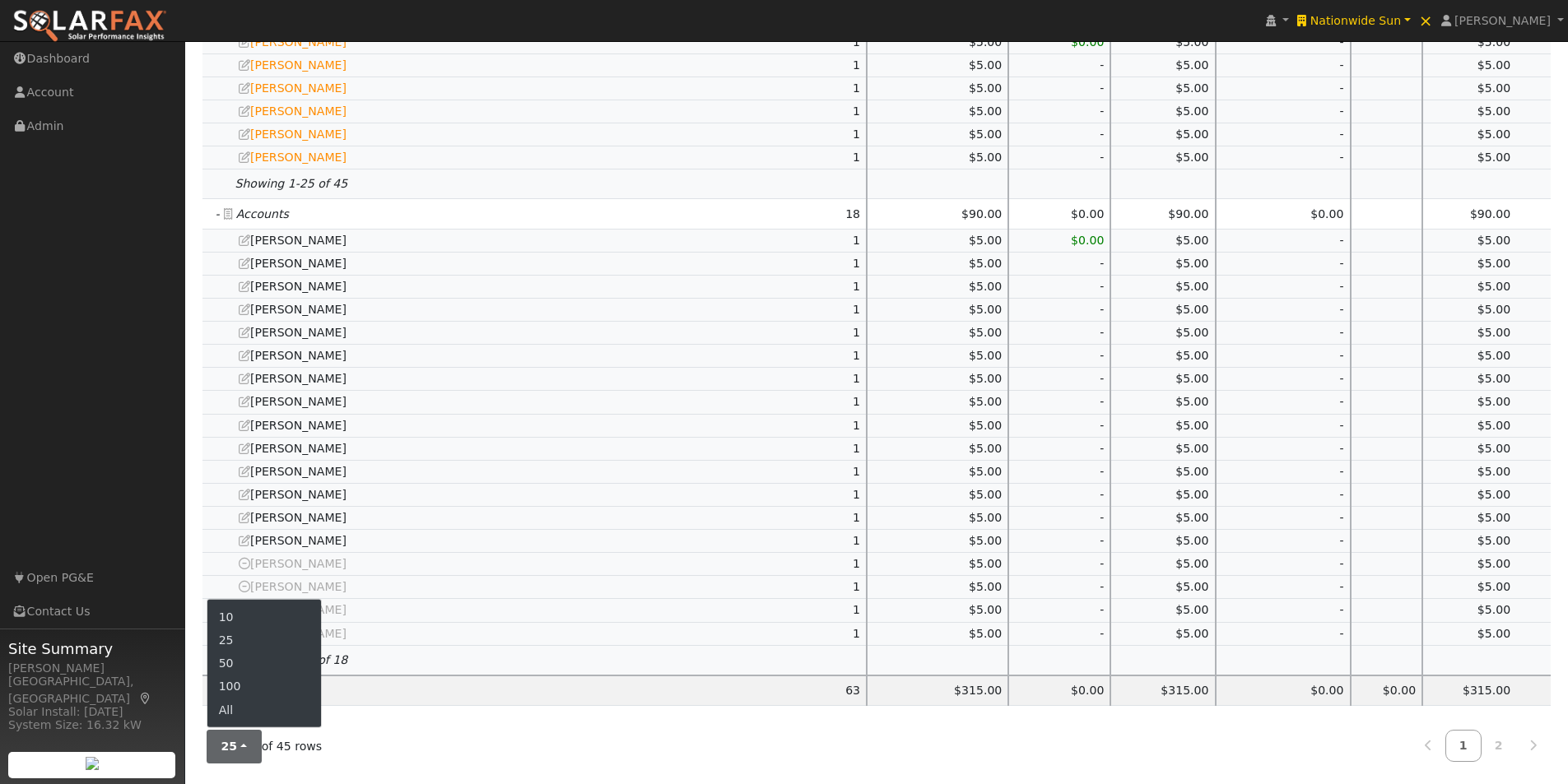
drag, startPoint x: 221, startPoint y: 711, endPoint x: 270, endPoint y: 682, distance: 56.9
click at [222, 710] on link "All" at bounding box center [264, 710] width 115 height 23
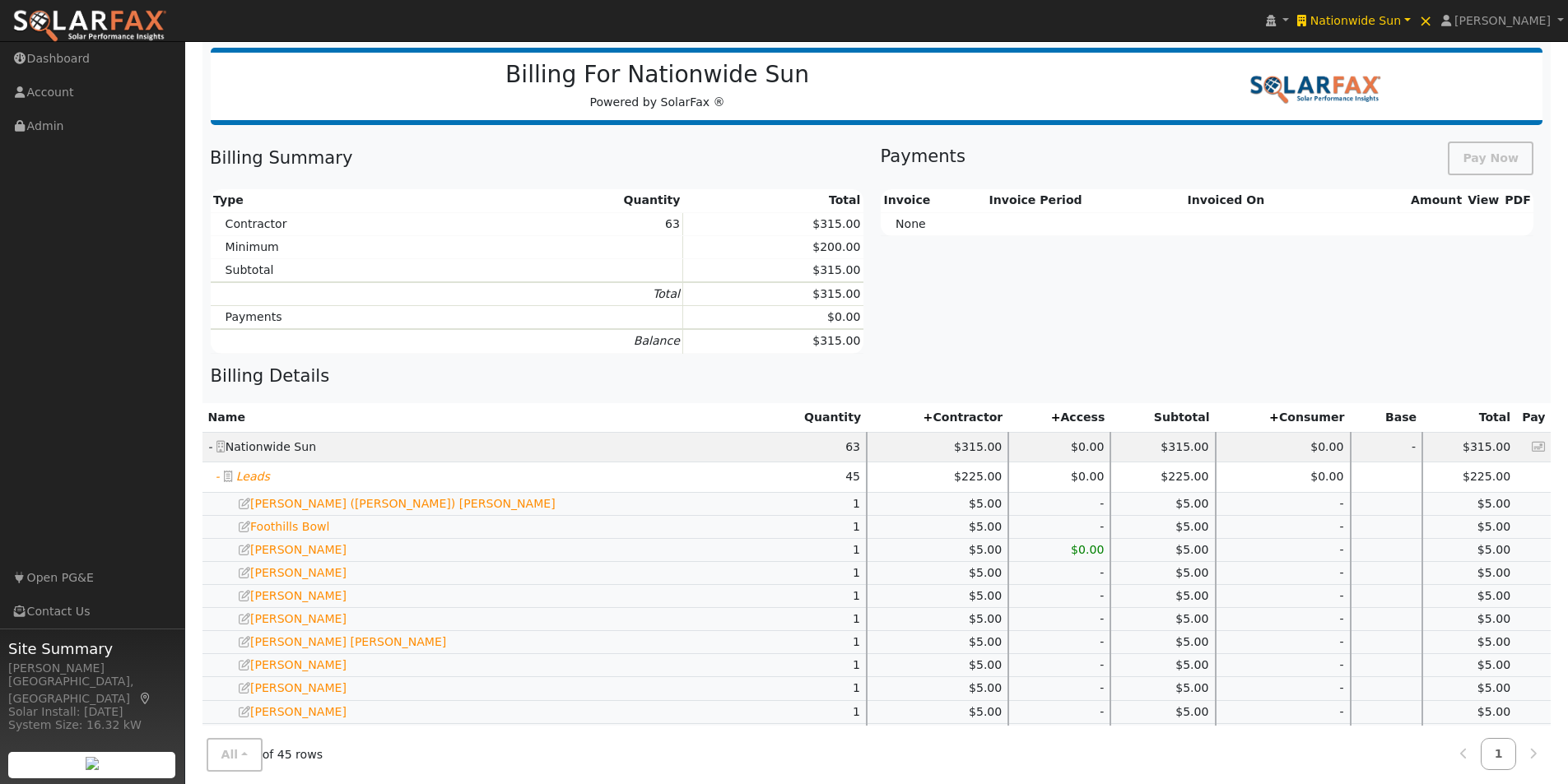
scroll to position [0, 0]
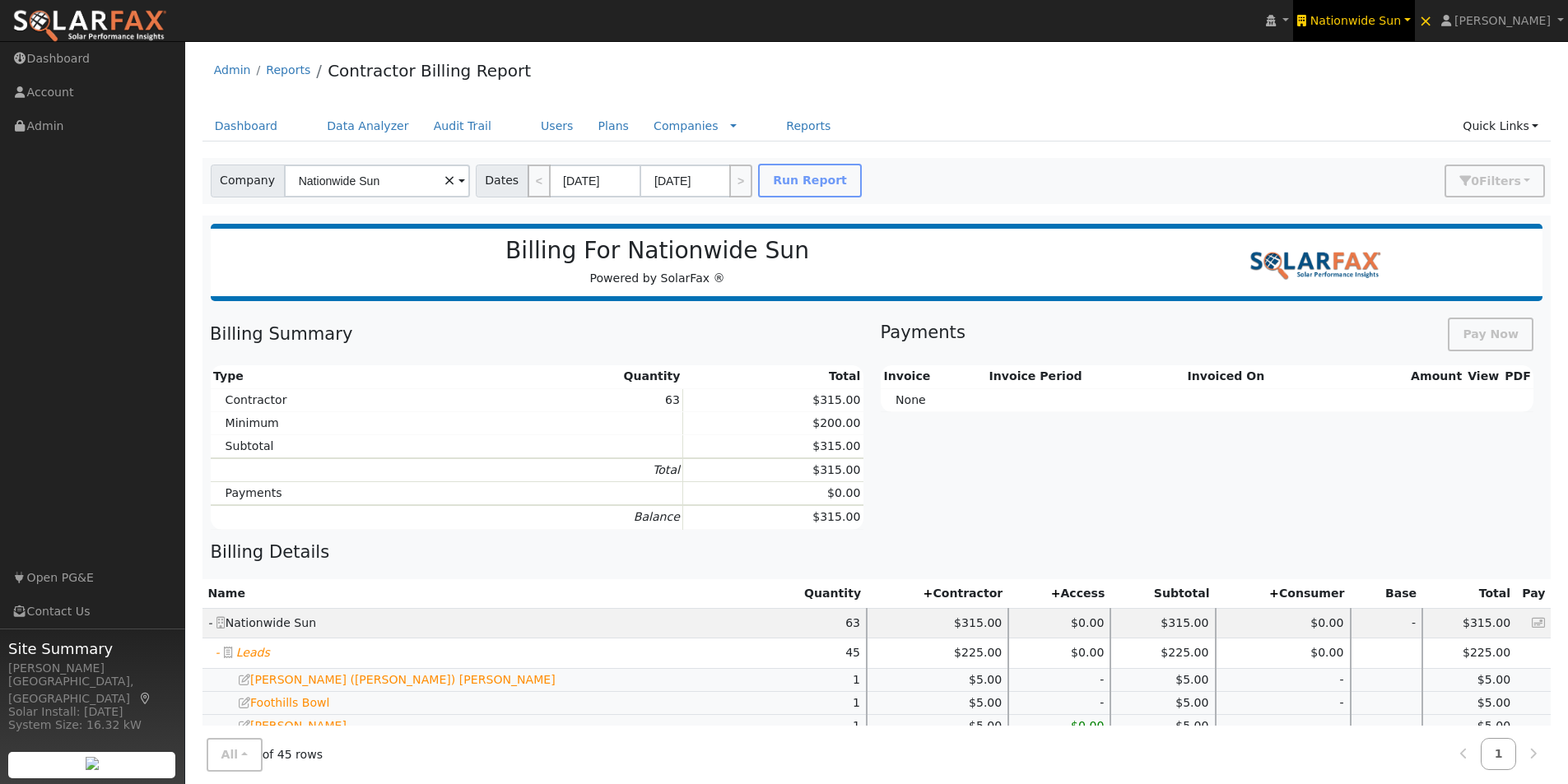
click at [1373, 16] on span "Nationwide Sun" at bounding box center [1356, 21] width 91 height 13
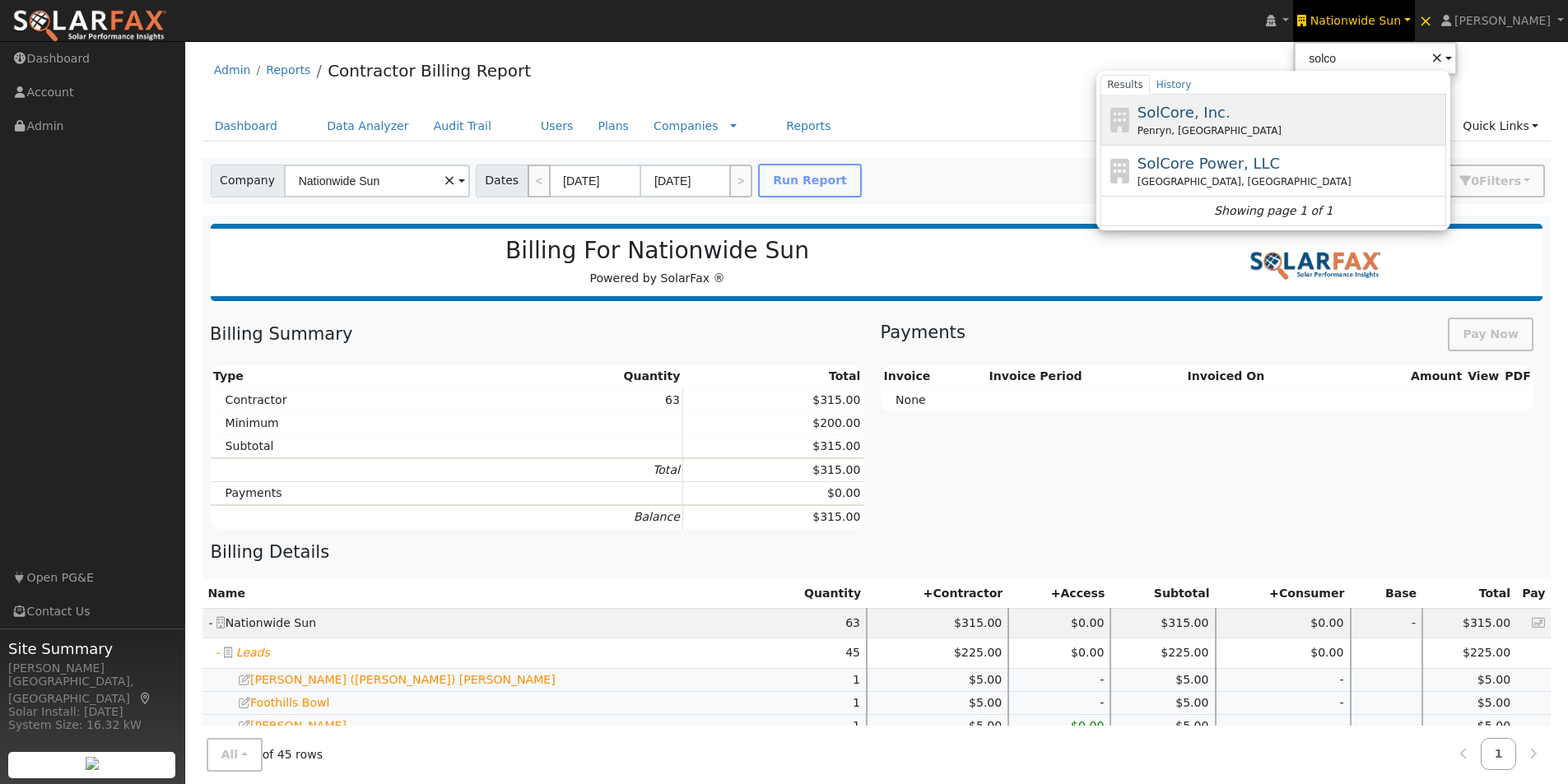
click at [1217, 109] on span "SolCore, Inc." at bounding box center [1184, 112] width 93 height 17
type input "SolCore, Inc."
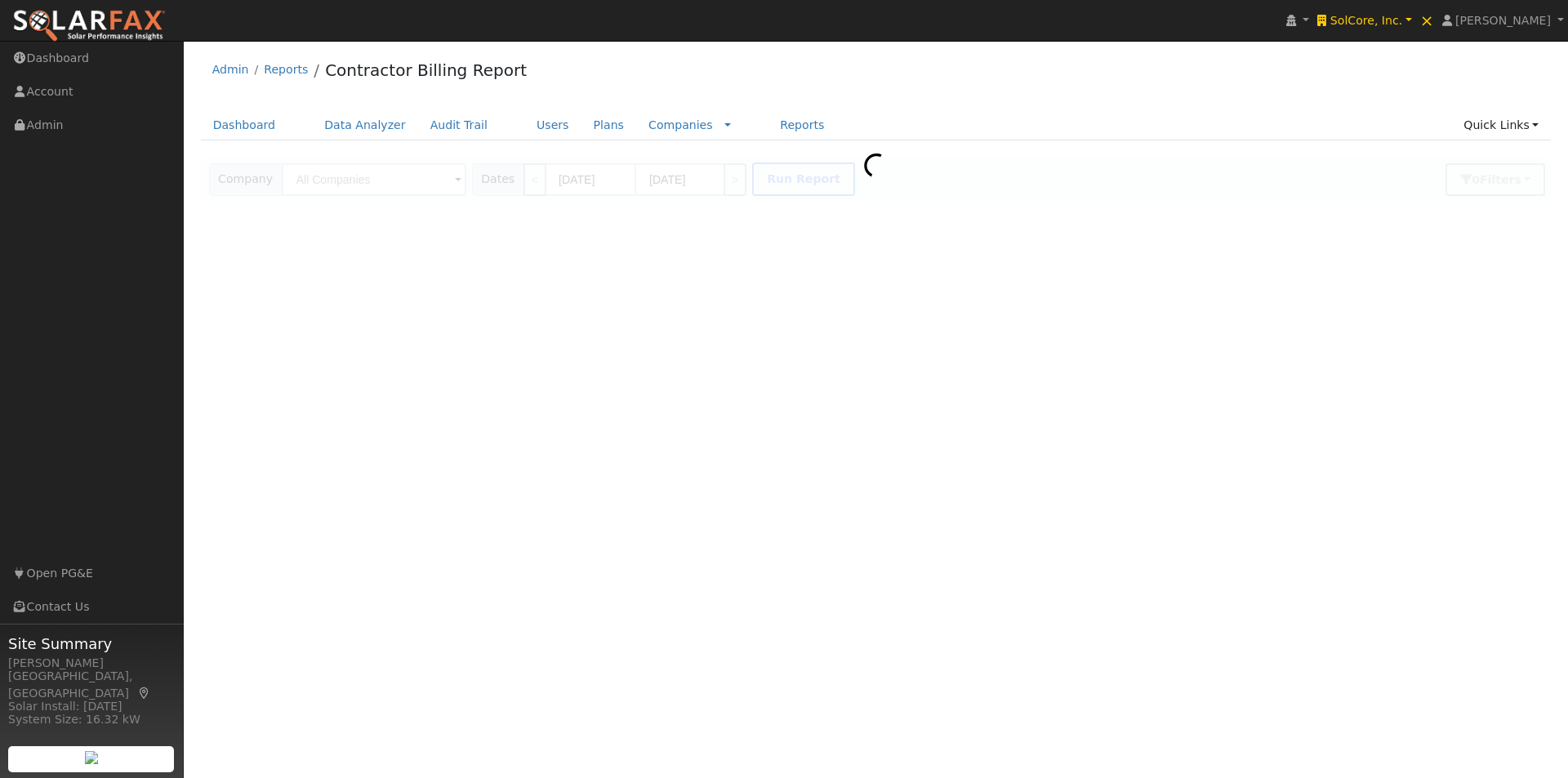
type input "SolCore, Inc."
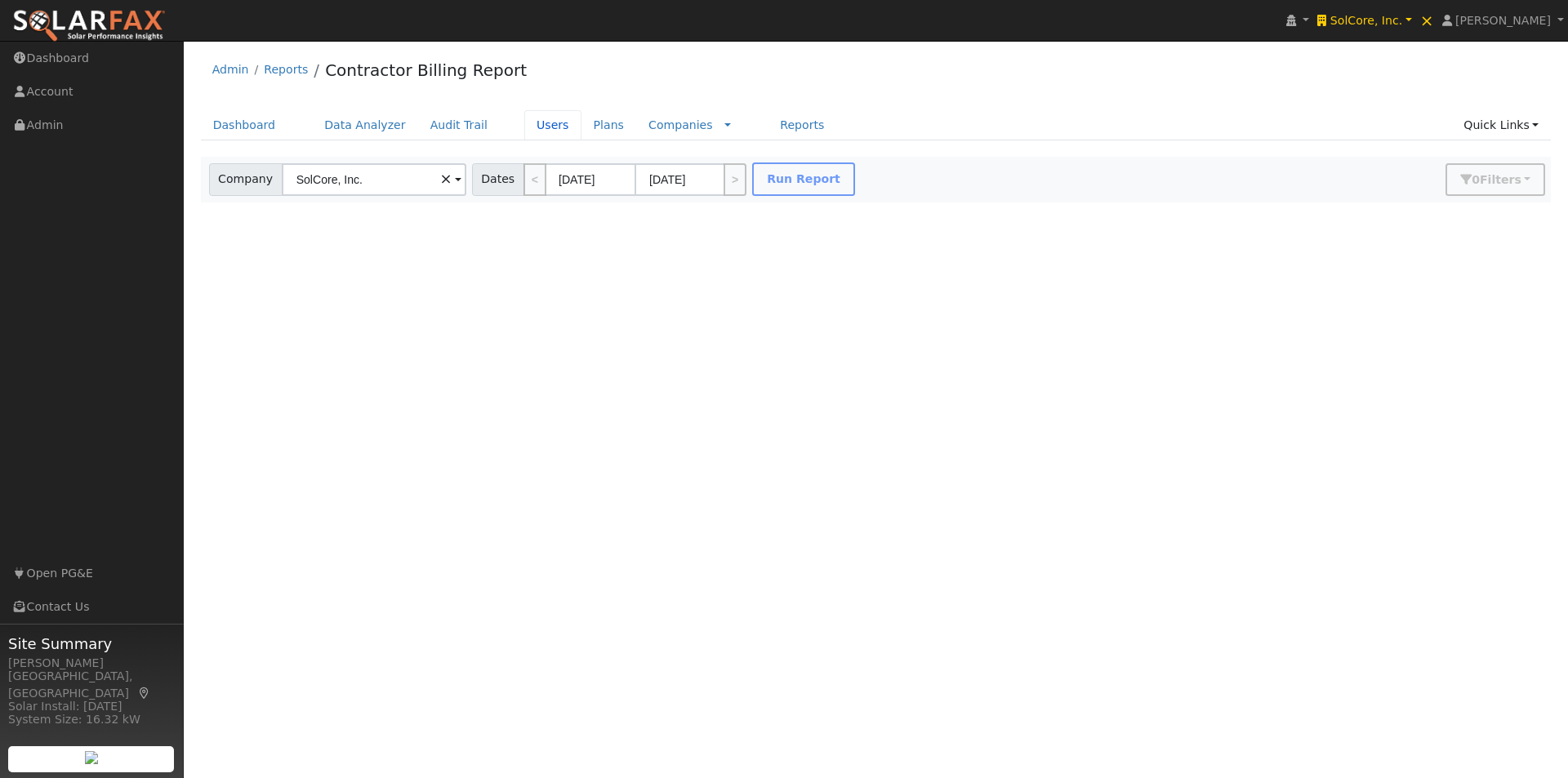
click at [525, 123] on link "Users" at bounding box center [553, 125] width 57 height 30
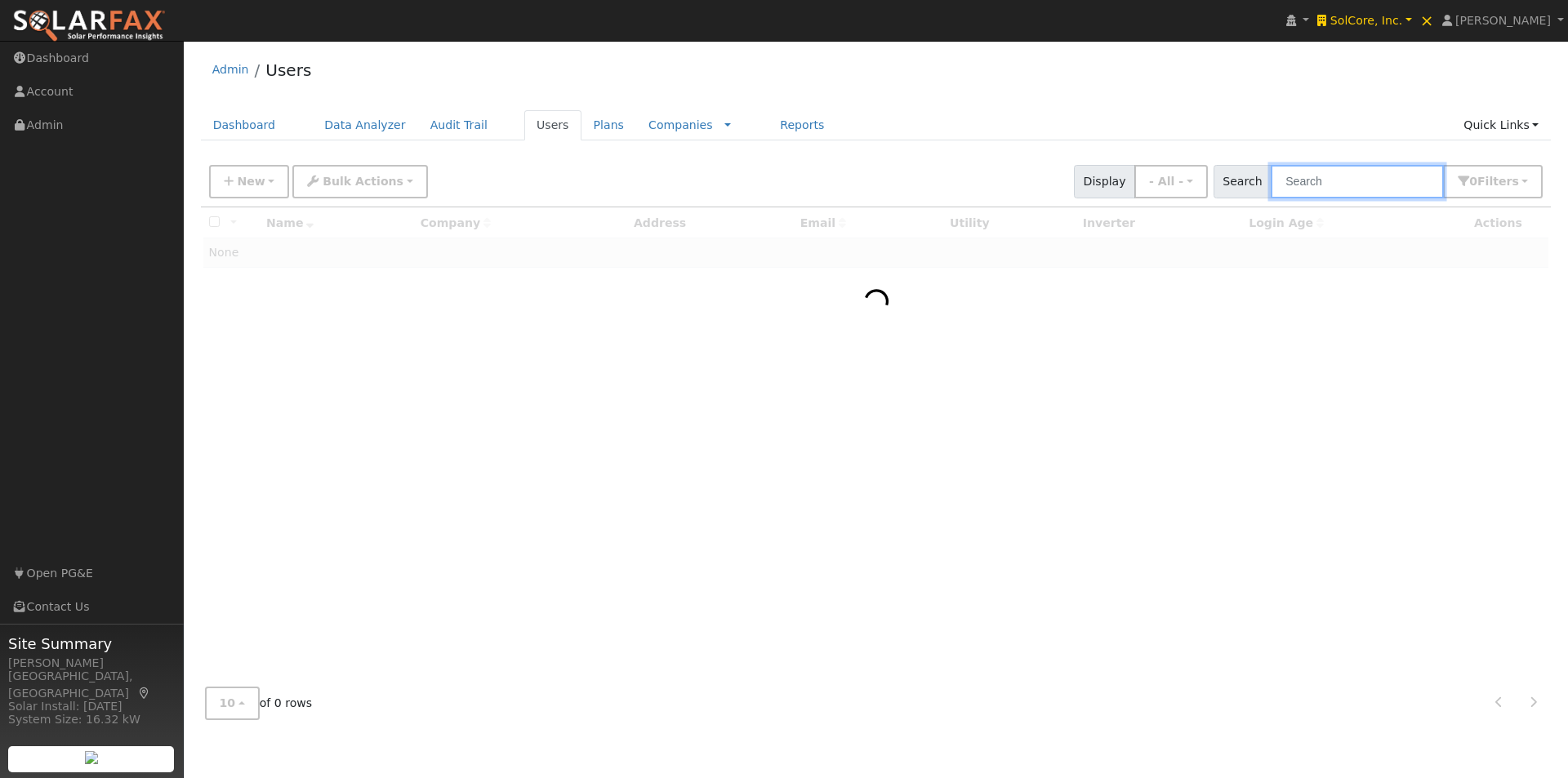
click at [1372, 186] on input "text" at bounding box center [1357, 182] width 173 height 34
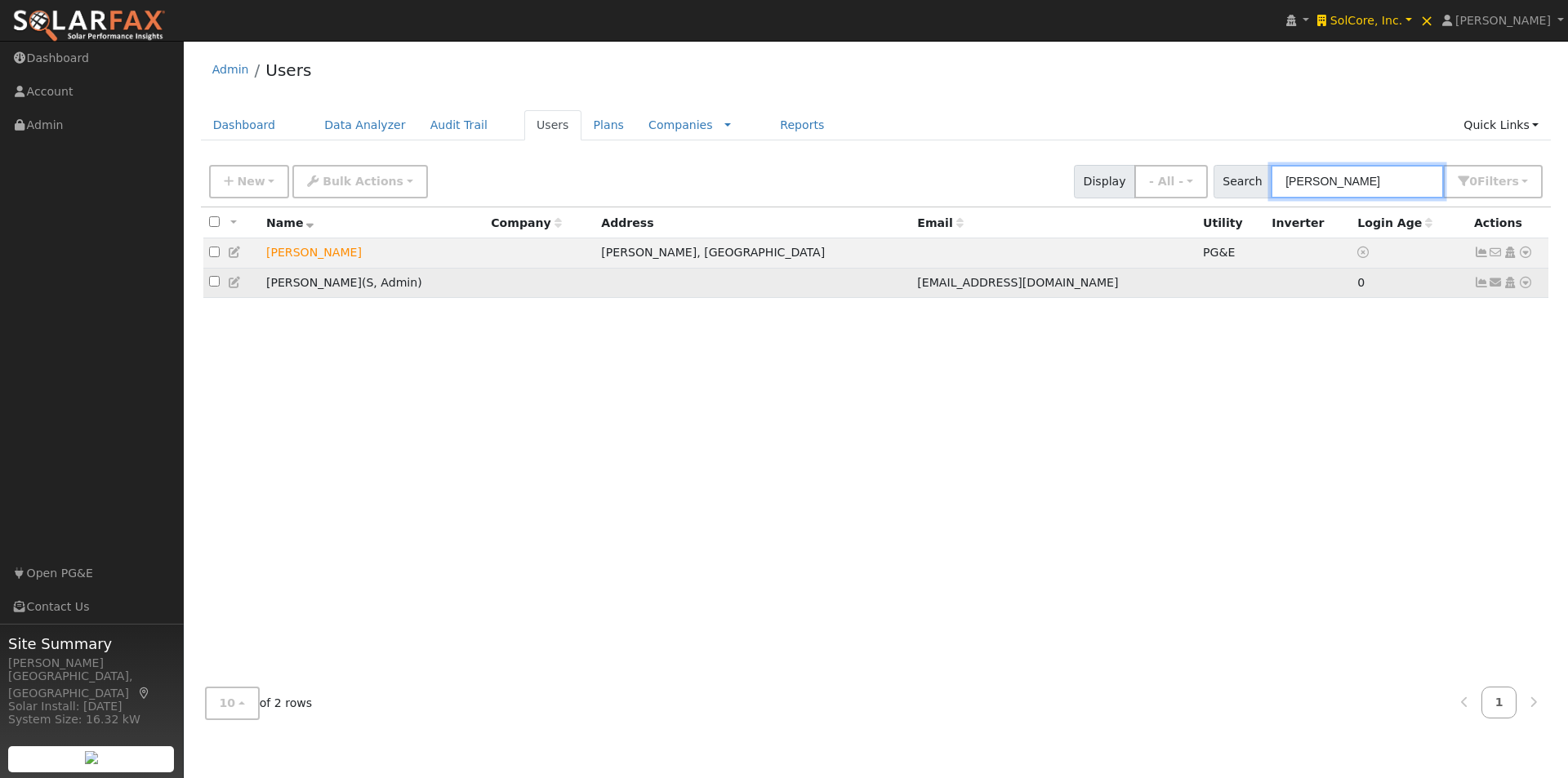
type input "[PERSON_NAME]"
click at [232, 283] on icon at bounding box center [235, 283] width 15 height 11
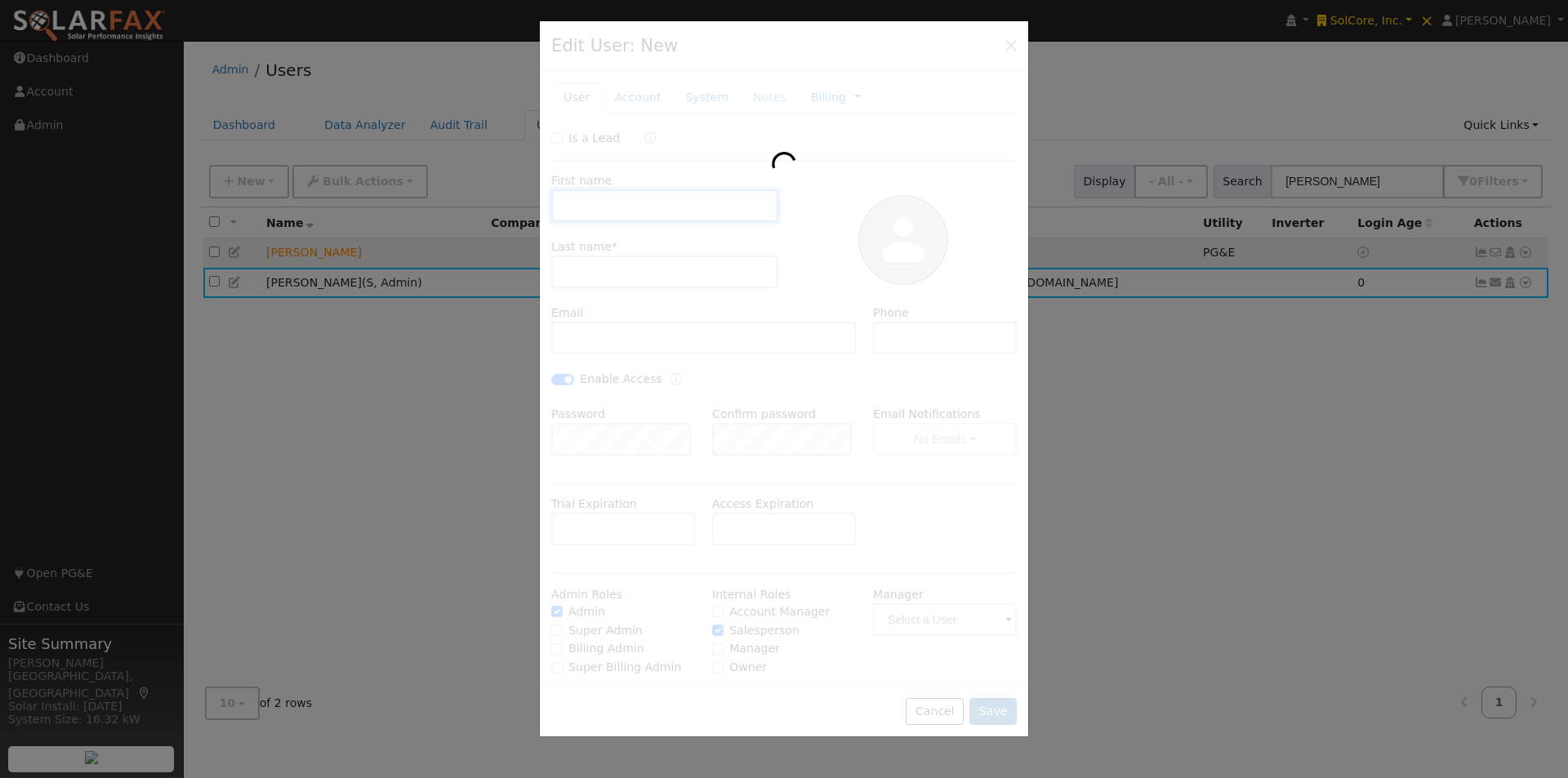
type input "David"
type input "Barnes"
type input "davidbarnes@solcorepower.com"
checkbox input "true"
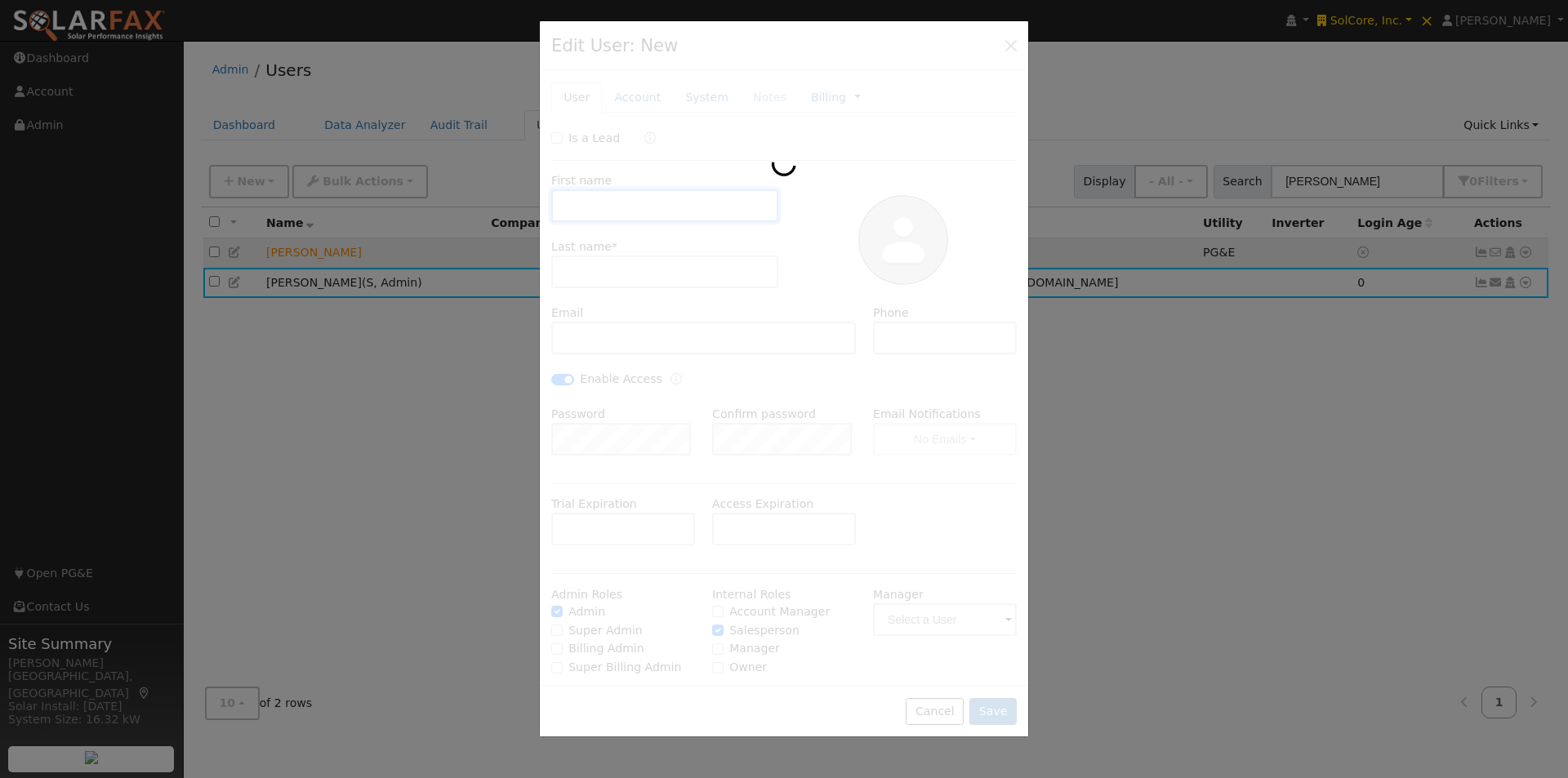
checkbox input "true"
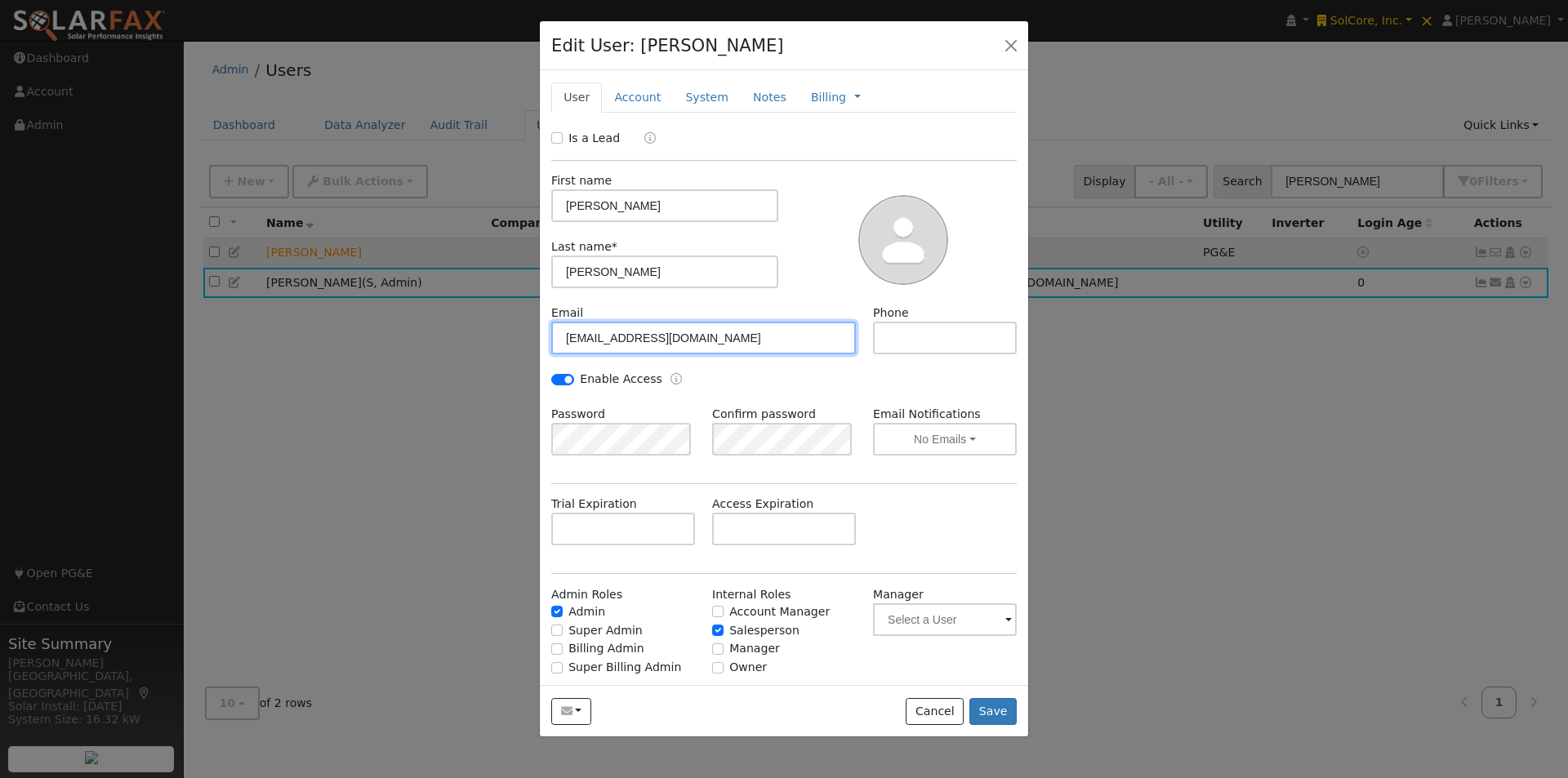
drag, startPoint x: 760, startPoint y: 336, endPoint x: 530, endPoint y: 339, distance: 230.0
click at [0, 0] on div "Edit User: David Barnes Default Account Default Account Primary Account New Acc…" at bounding box center [0, 0] width 0 height 0
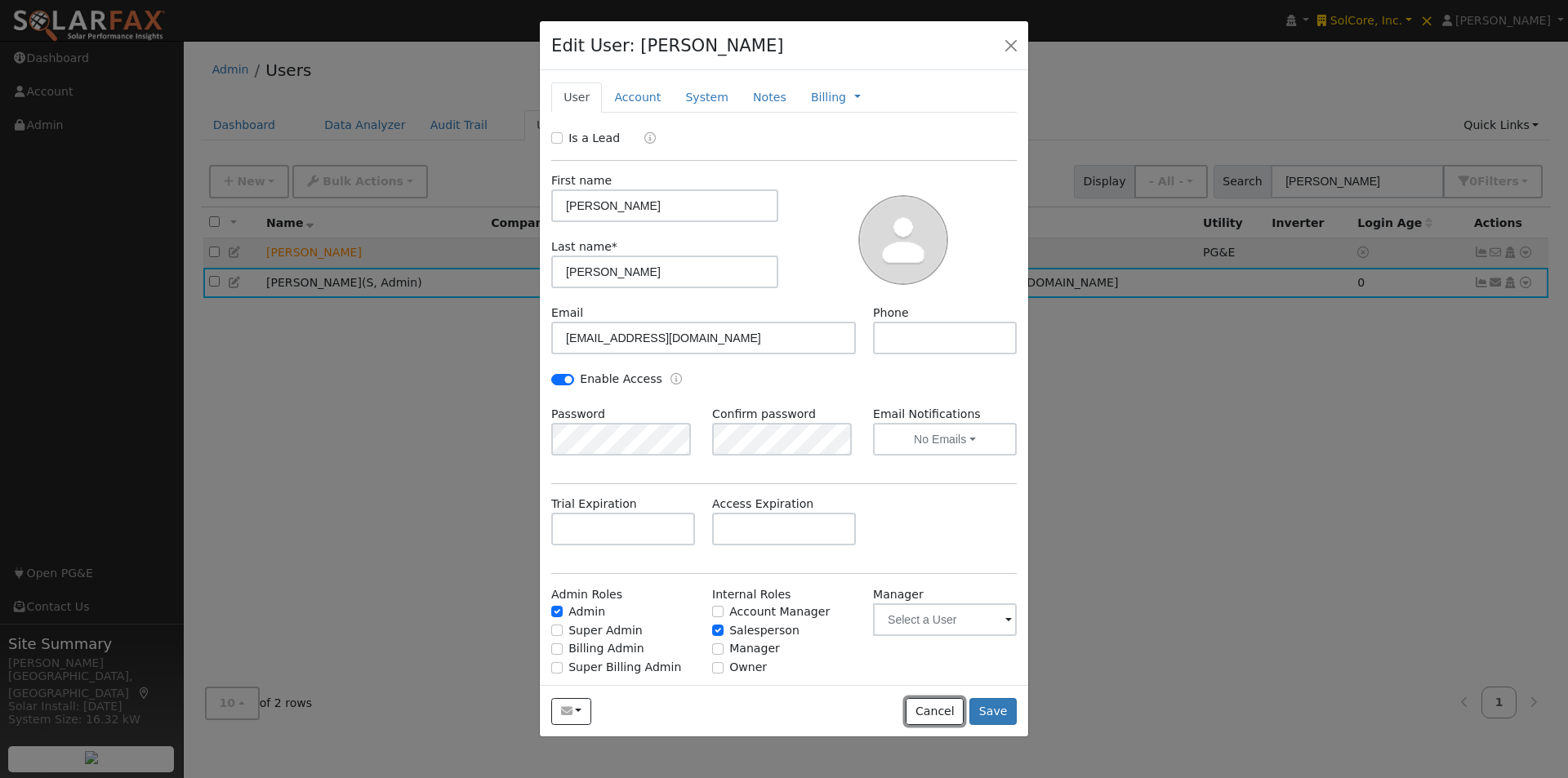
drag, startPoint x: 935, startPoint y: 709, endPoint x: 1150, endPoint y: 322, distance: 442.7
click at [935, 701] on button "Cancel" at bounding box center [935, 712] width 58 height 28
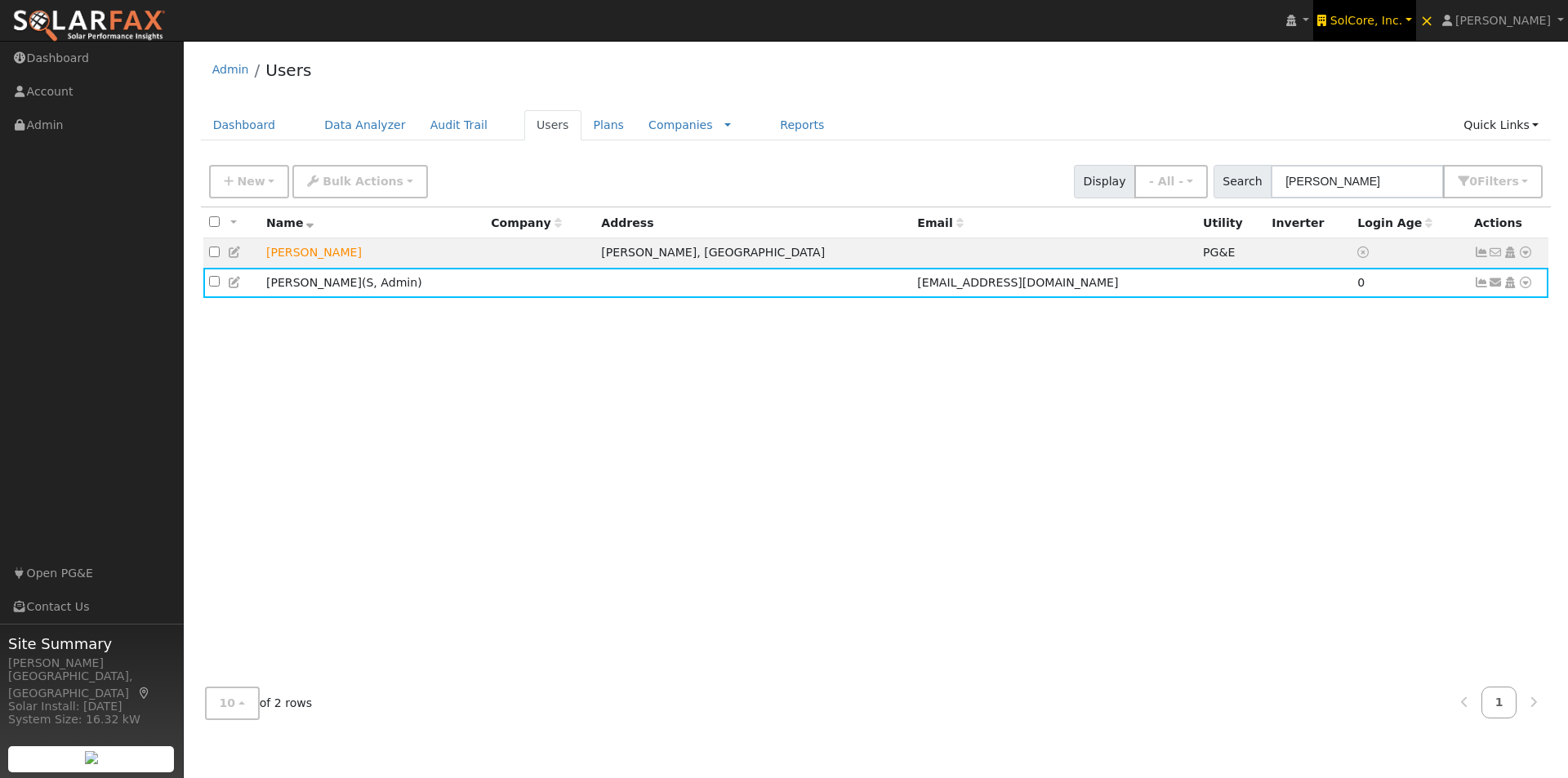
click at [1401, 24] on span "SolCore, Inc." at bounding box center [1366, 21] width 71 height 13
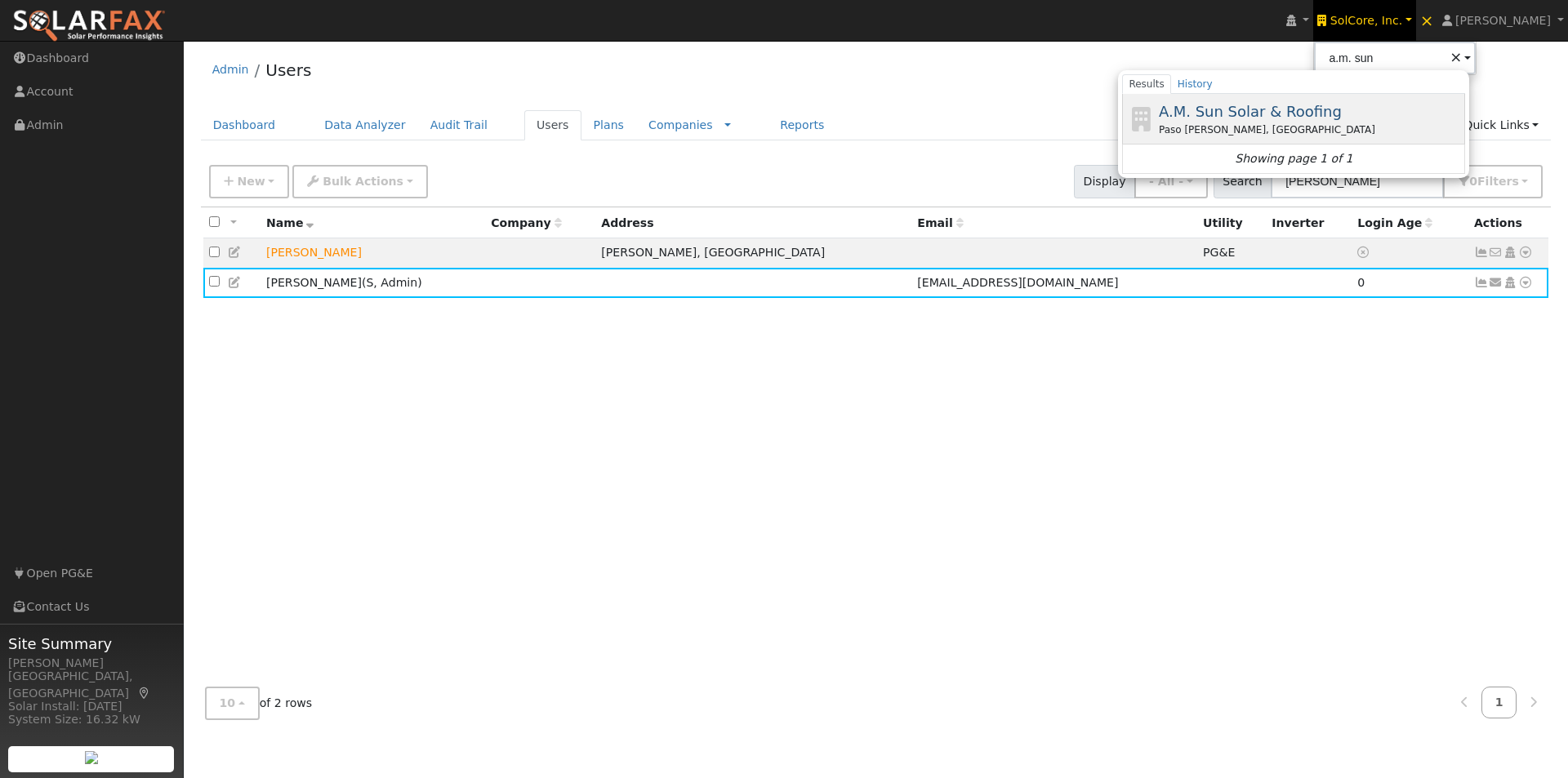
click at [1291, 103] on span "A.M. Sun Solar & Roofing" at bounding box center [1250, 111] width 183 height 17
type input "A.M. Sun Solar & Roofing"
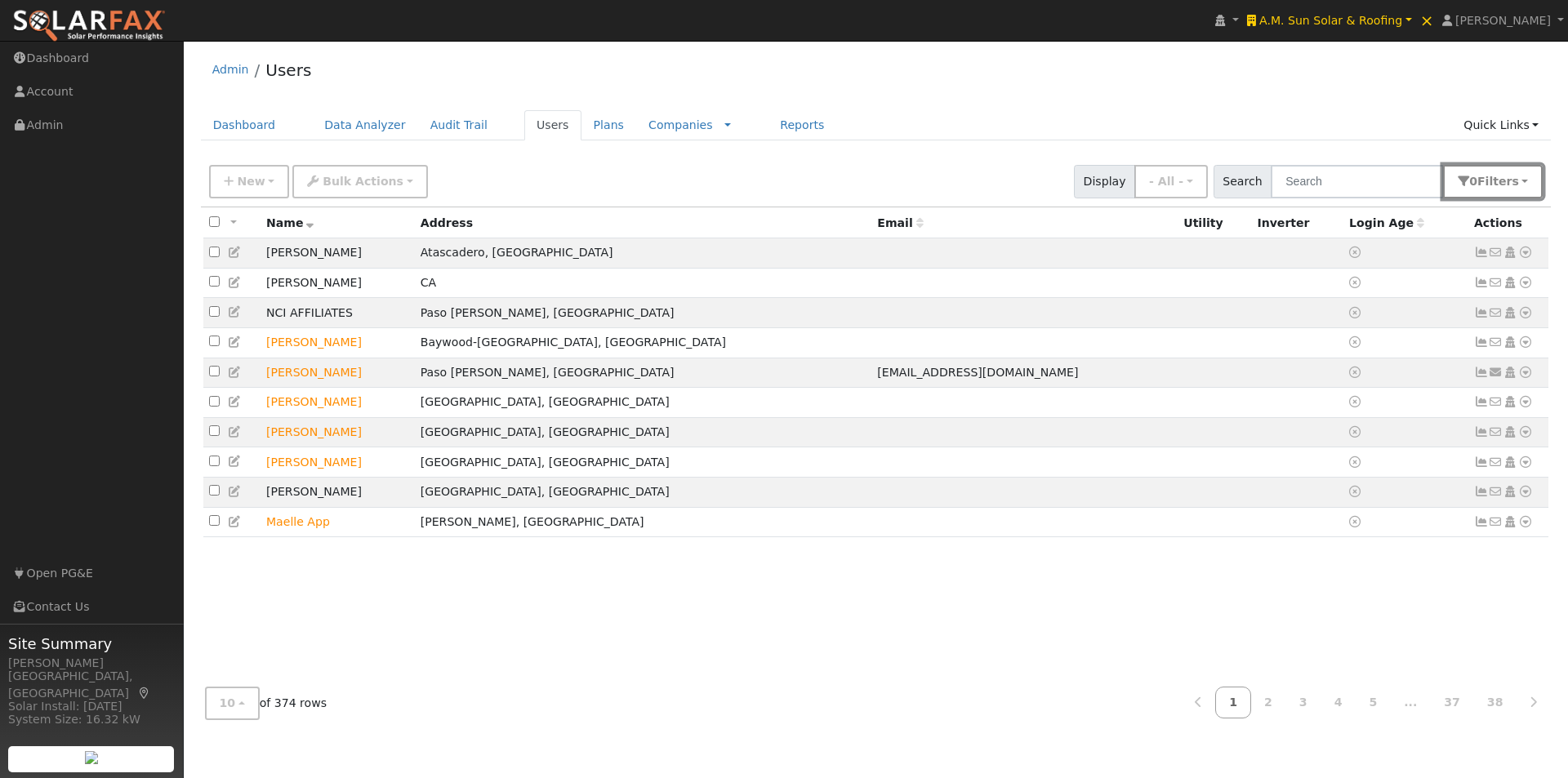
click at [1517, 180] on span "s" at bounding box center [1514, 181] width 7 height 13
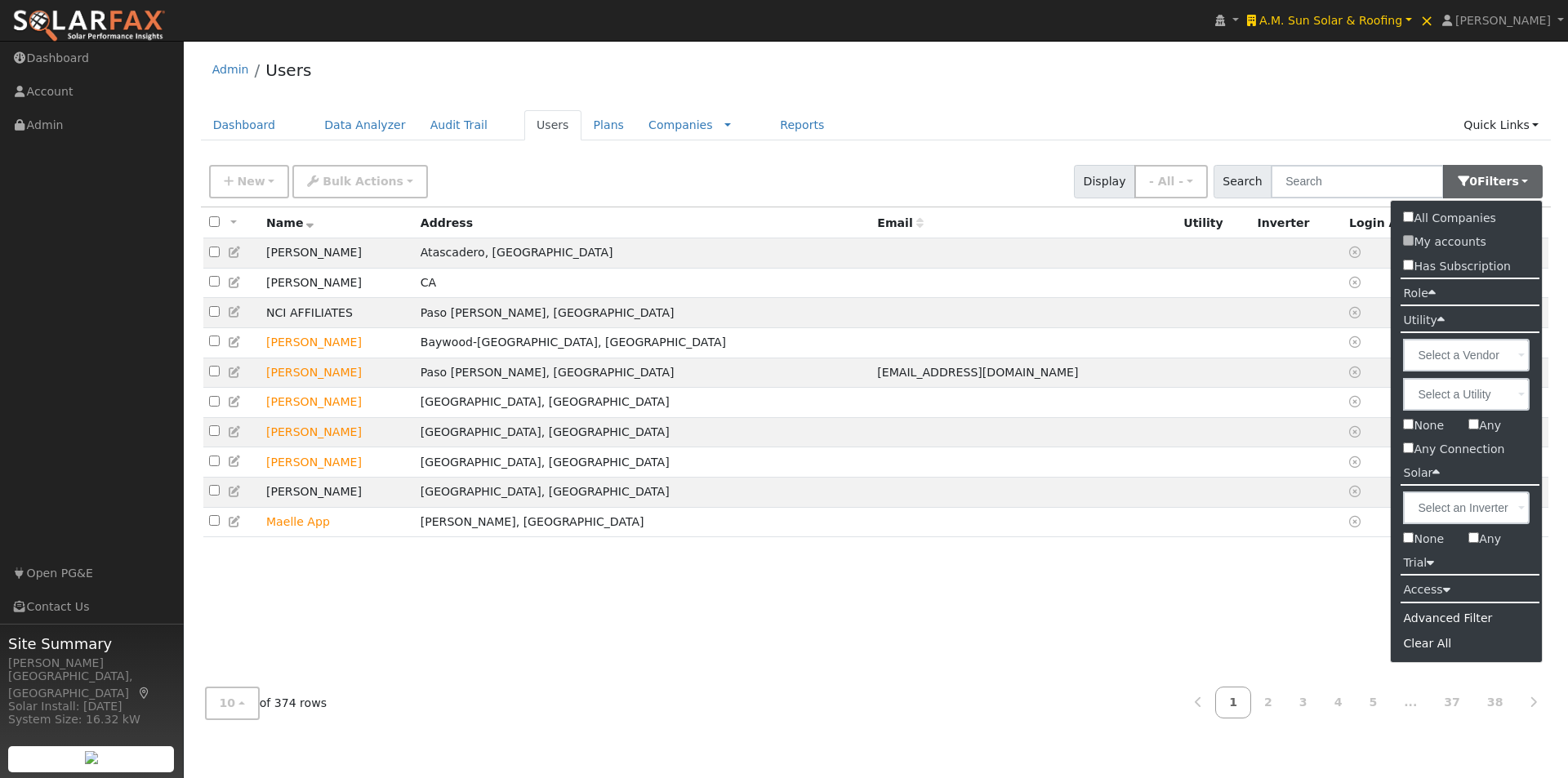
click at [1481, 423] on label "Any" at bounding box center [1484, 426] width 57 height 23
click at [1480, 423] on input "Any" at bounding box center [1473, 424] width 10 height 10
checkbox input "true"
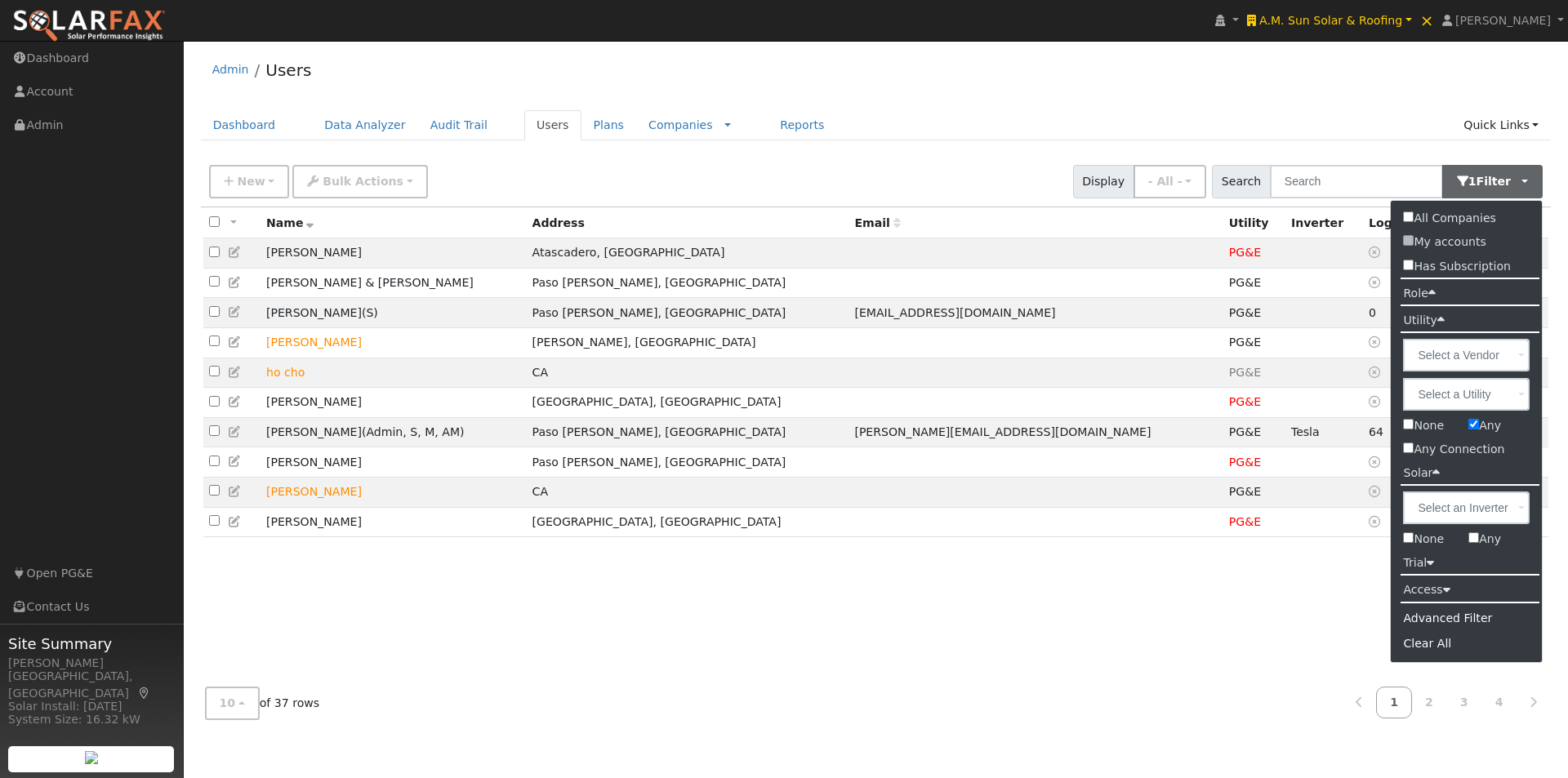
click at [1477, 537] on input "Any" at bounding box center [1473, 537] width 10 height 10
checkbox input "true"
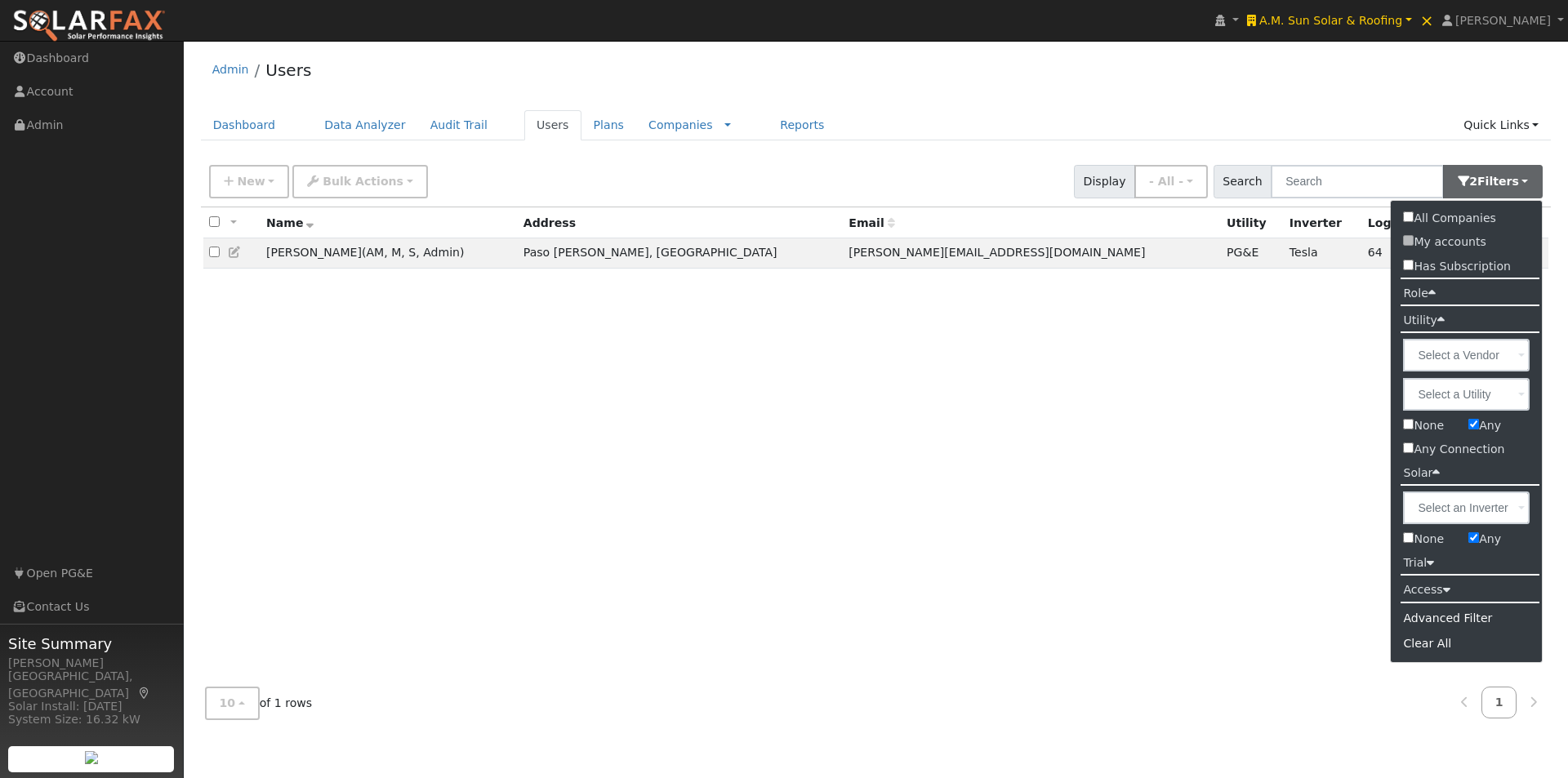
click at [1268, 96] on div "Admin Users" at bounding box center [876, 73] width 1351 height 50
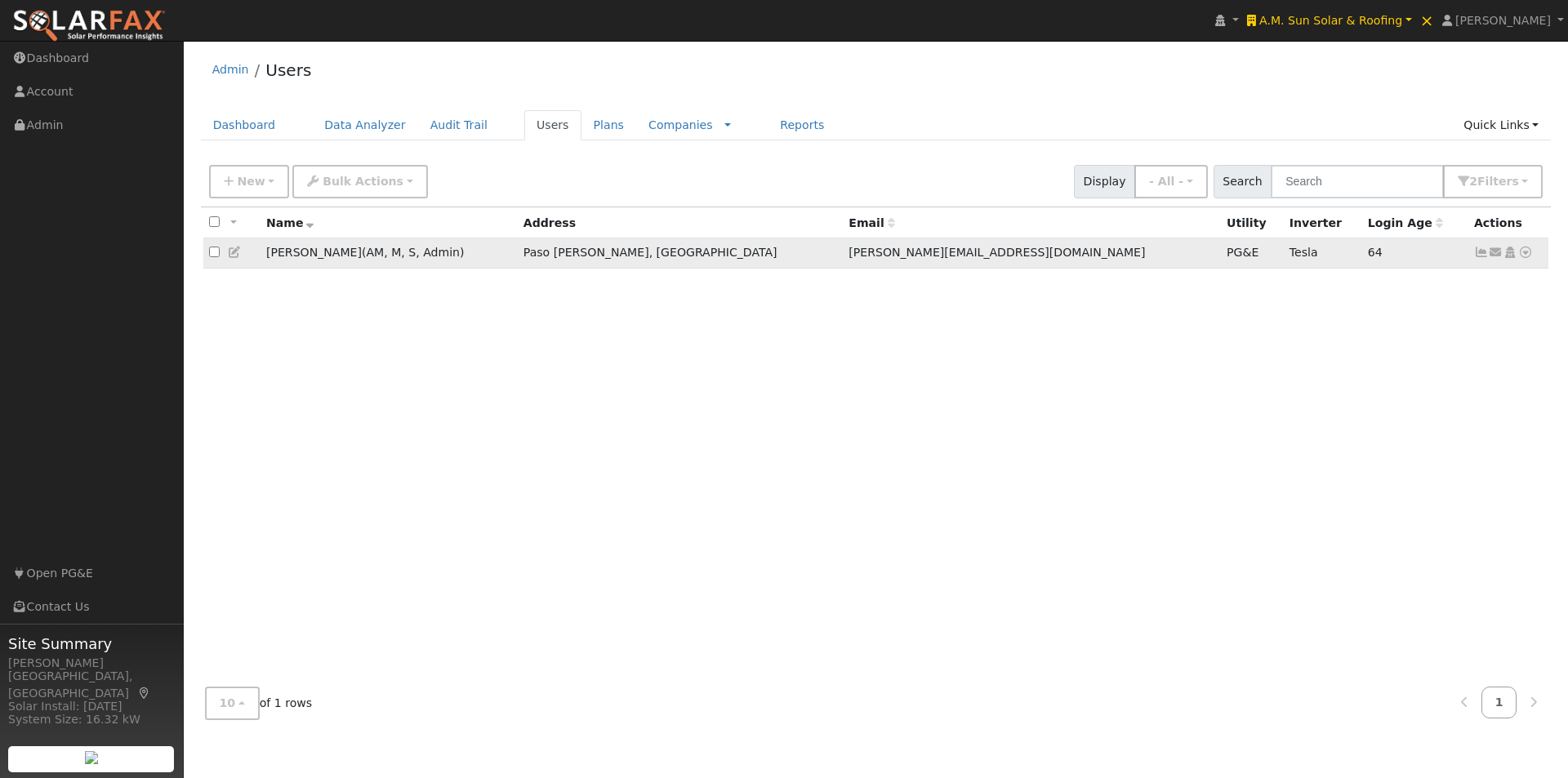
click at [1482, 254] on icon at bounding box center [1482, 252] width 15 height 11
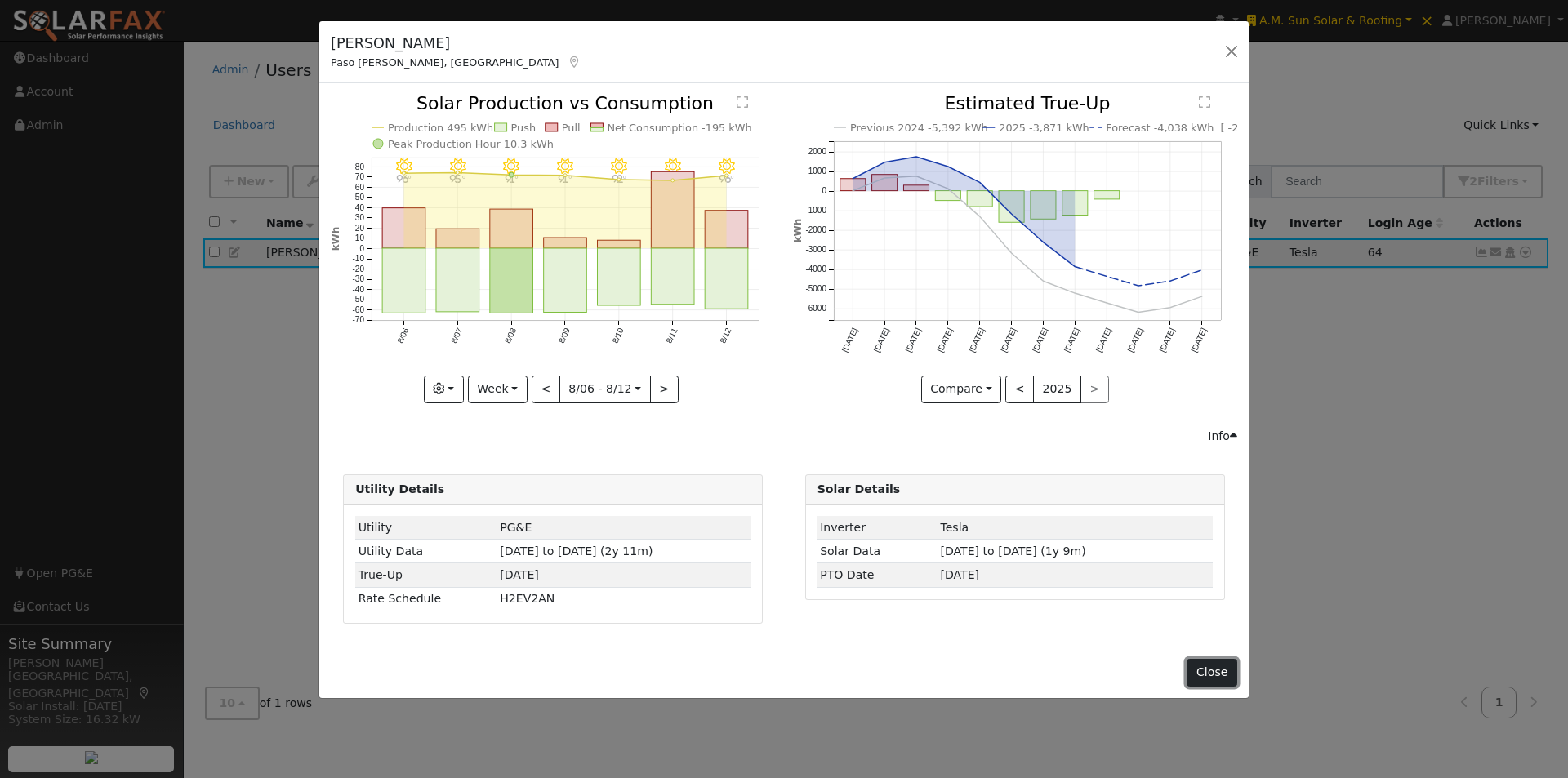
click at [1212, 670] on button "Close" at bounding box center [1212, 673] width 50 height 28
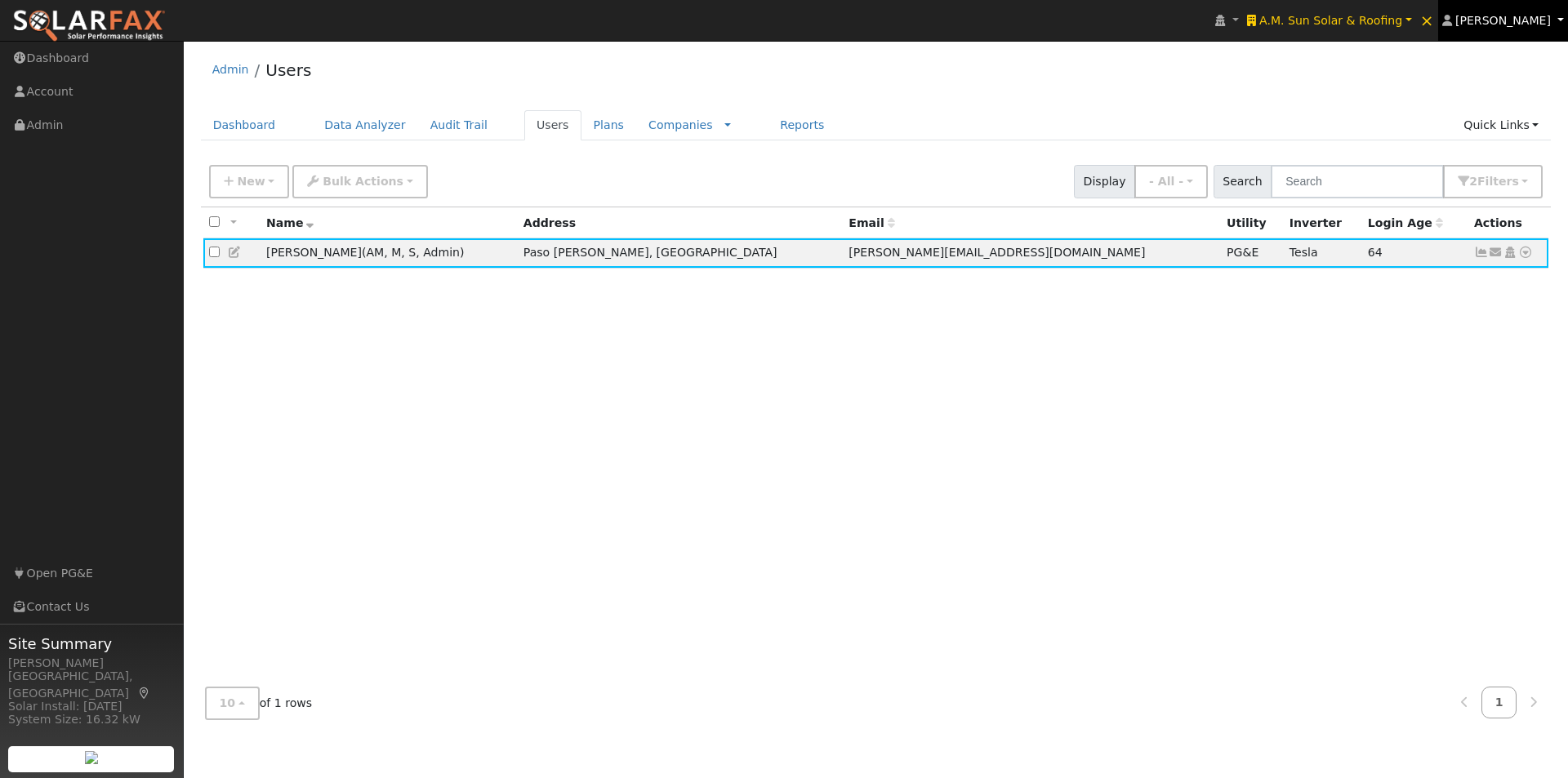
click at [1513, 22] on span "[PERSON_NAME]" at bounding box center [1503, 21] width 96 height 13
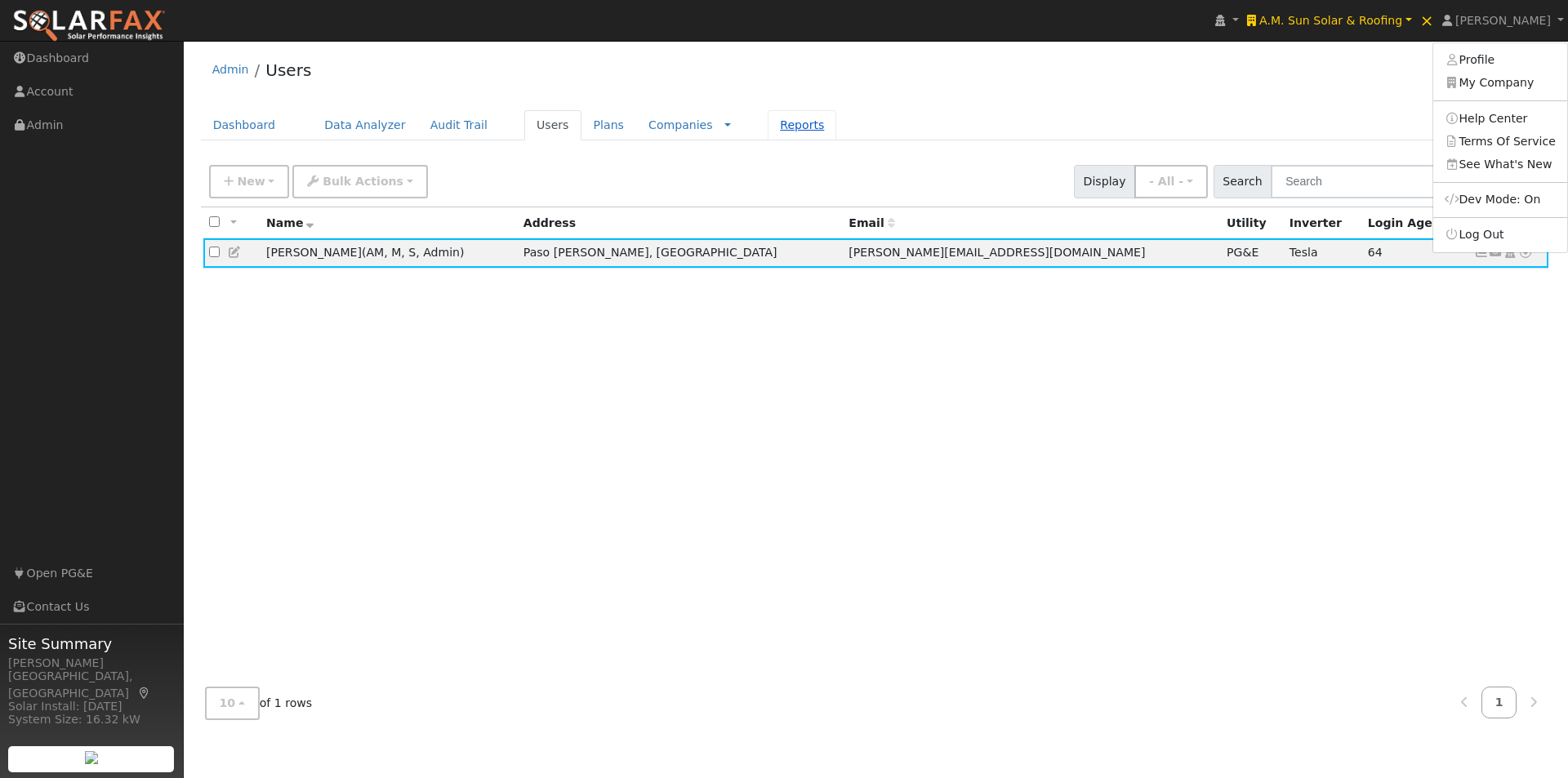
click at [768, 124] on link "Reports" at bounding box center [802, 125] width 69 height 30
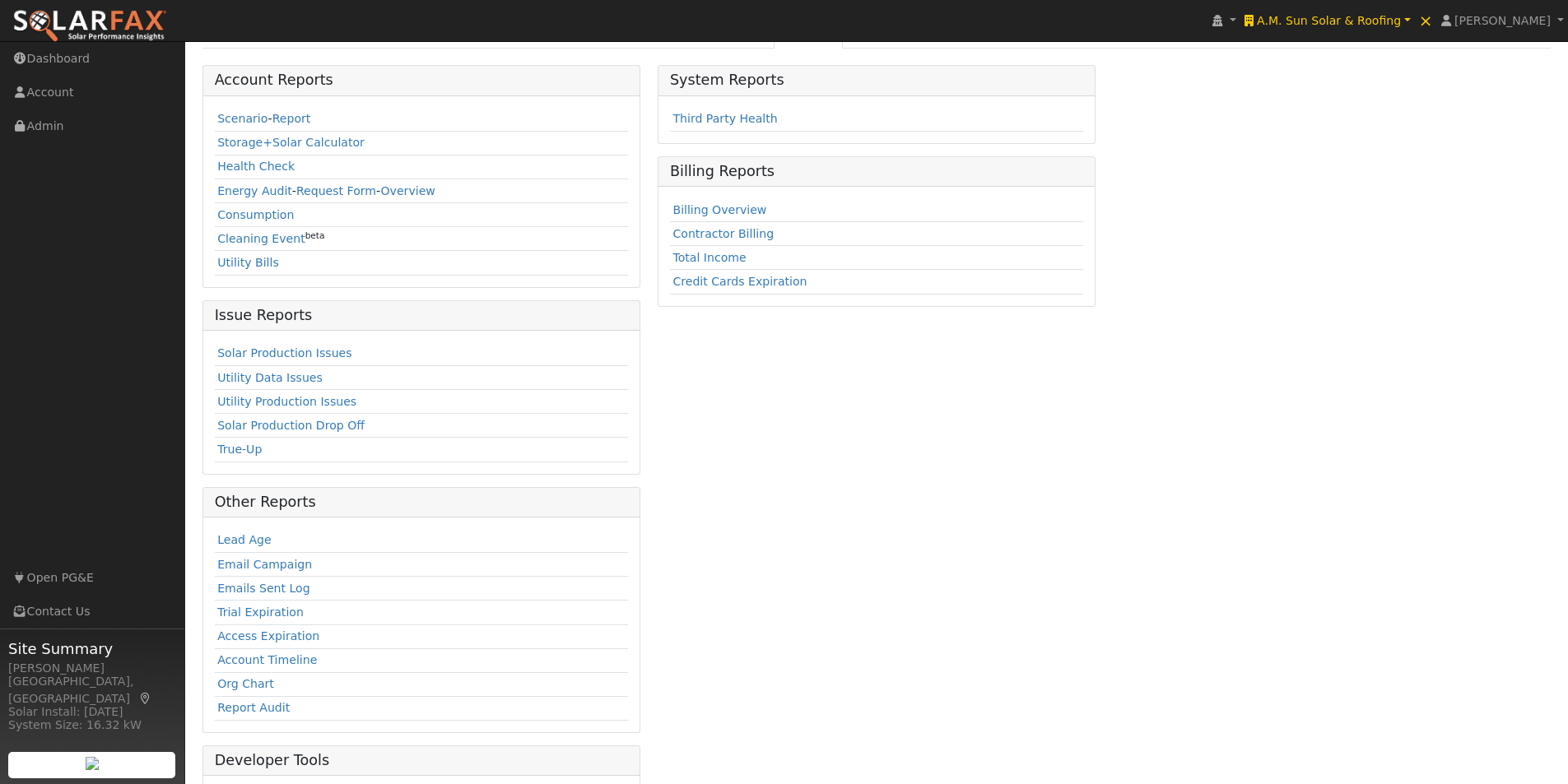
scroll to position [225, 0]
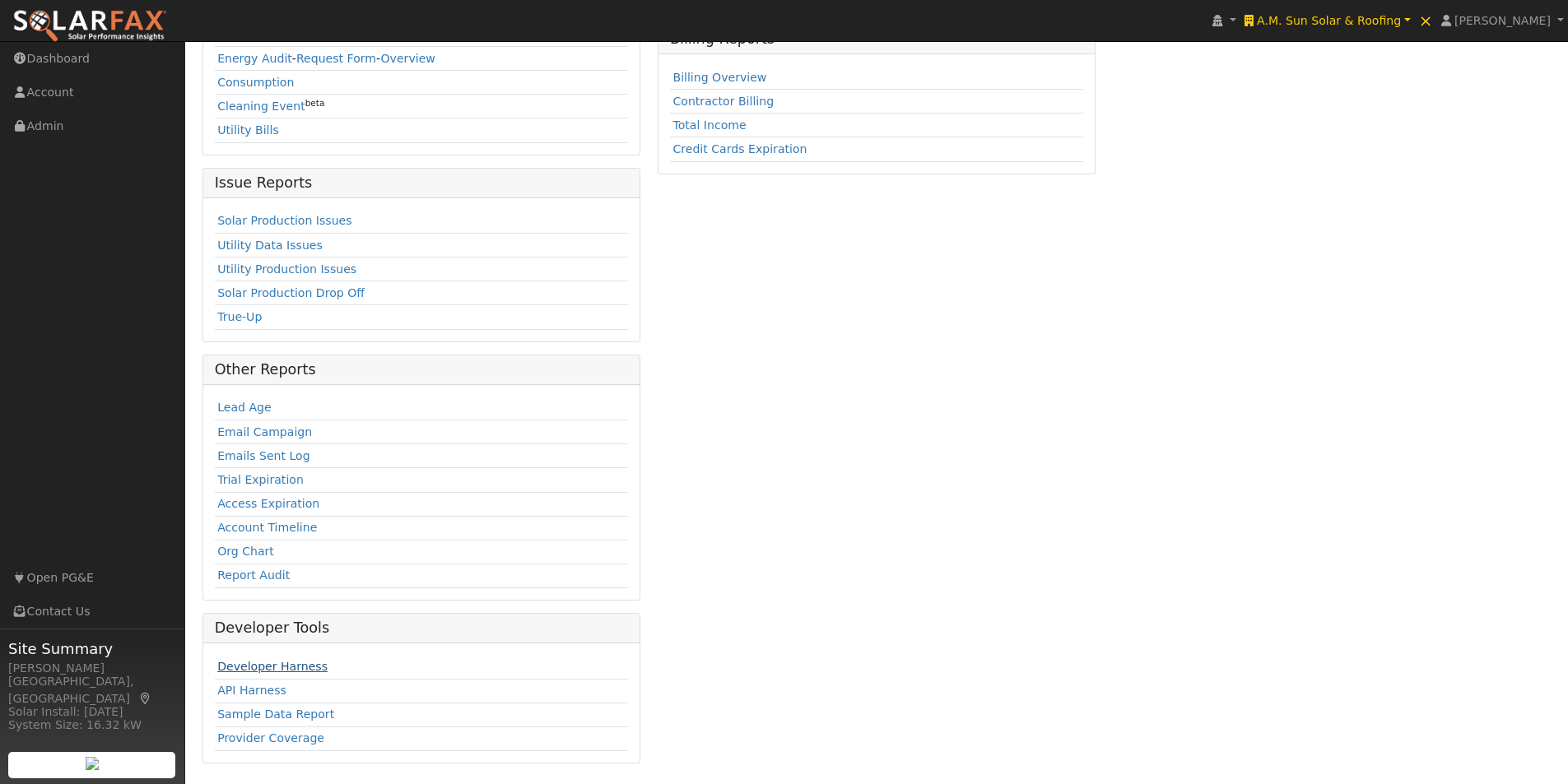
click at [259, 668] on link "Developer Harness" at bounding box center [272, 667] width 110 height 13
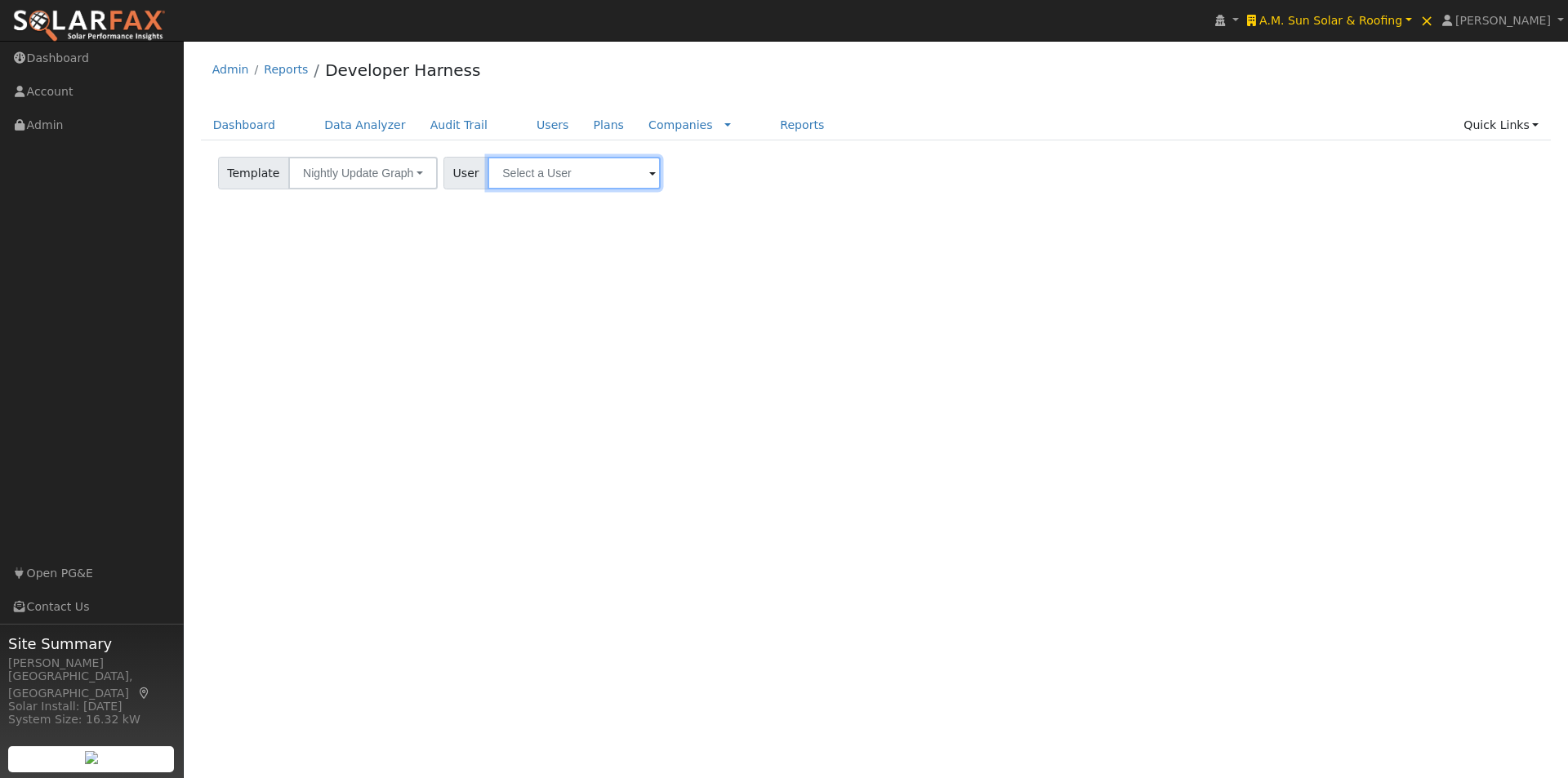
click at [545, 172] on input "text" at bounding box center [574, 173] width 173 height 33
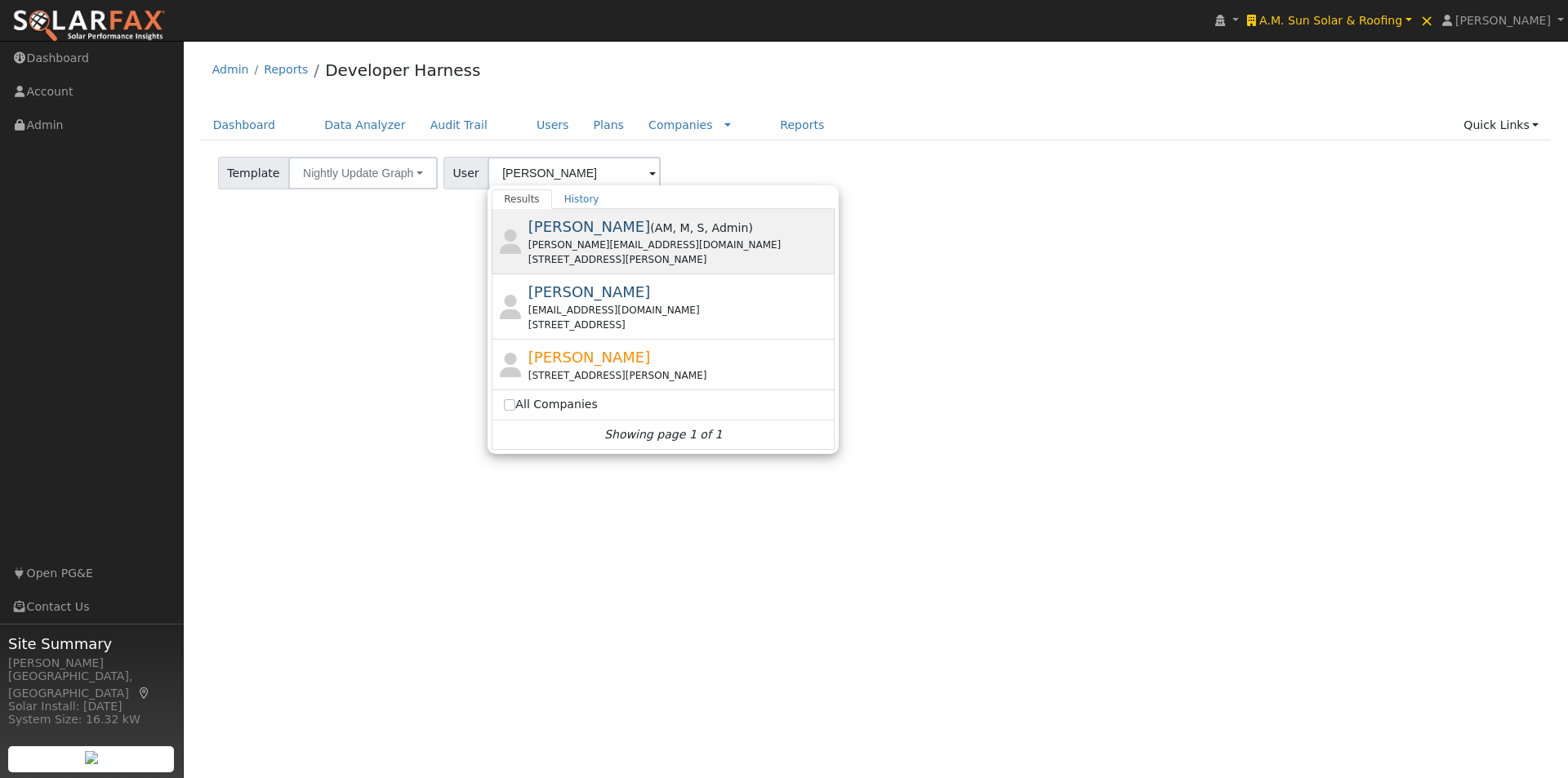
click at [555, 233] on span "[PERSON_NAME]" at bounding box center [589, 226] width 122 height 17
type input "[PERSON_NAME]"
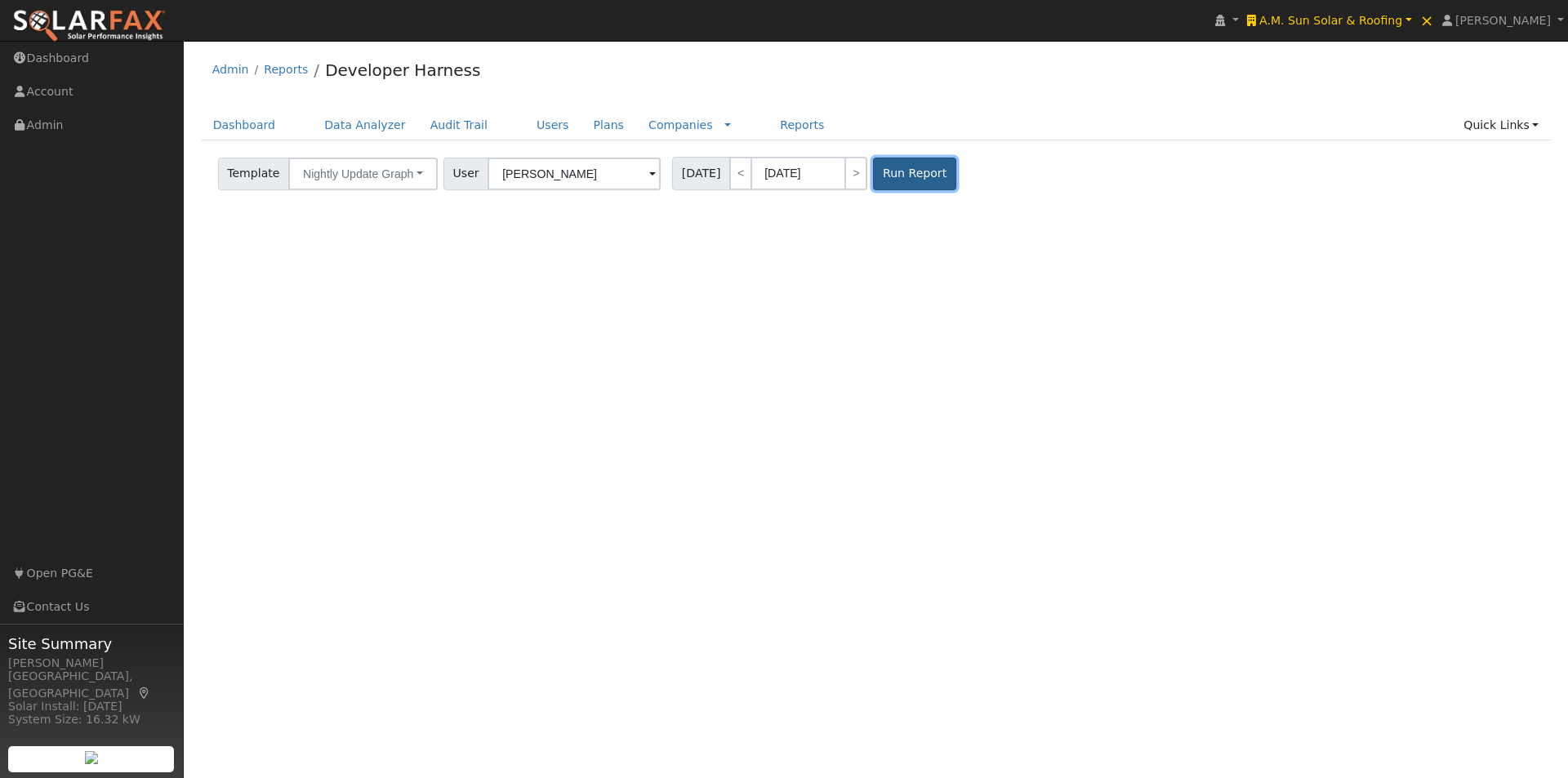
click at [893, 167] on button "Run Report" at bounding box center [915, 174] width 83 height 33
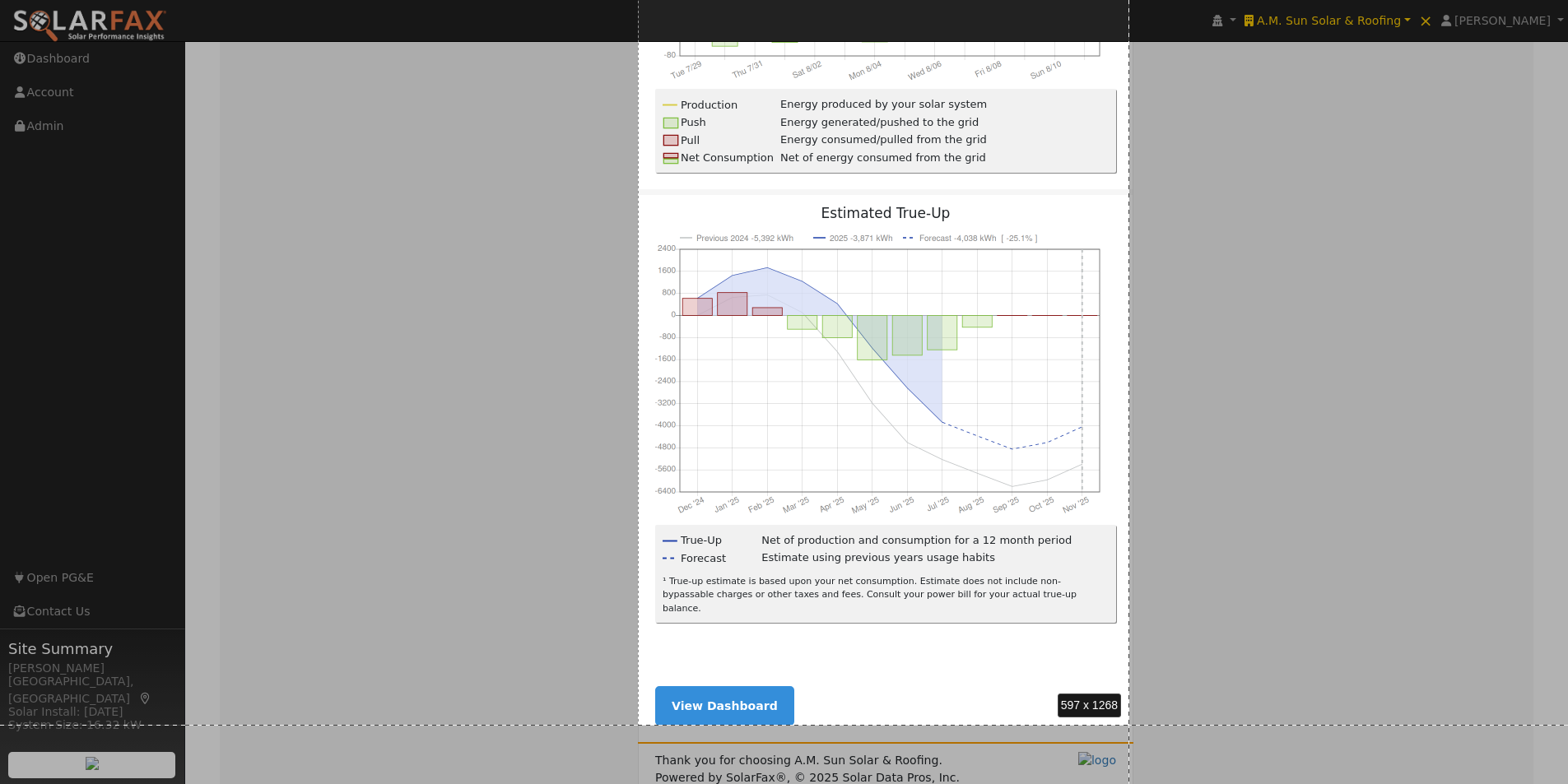
scroll to position [609, 0]
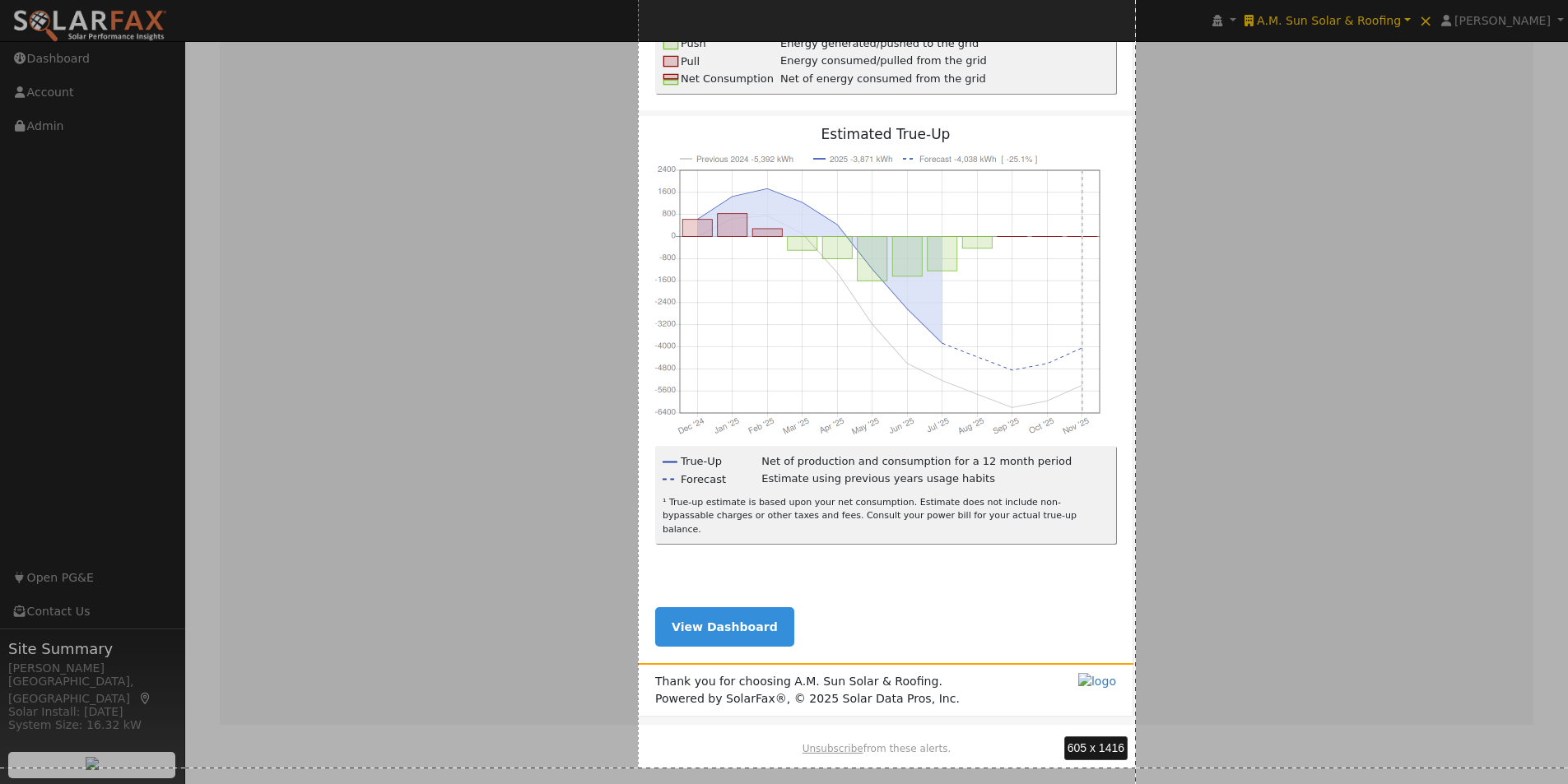
drag, startPoint x: 638, startPoint y: 212, endPoint x: 1136, endPoint y: 768, distance: 746.4
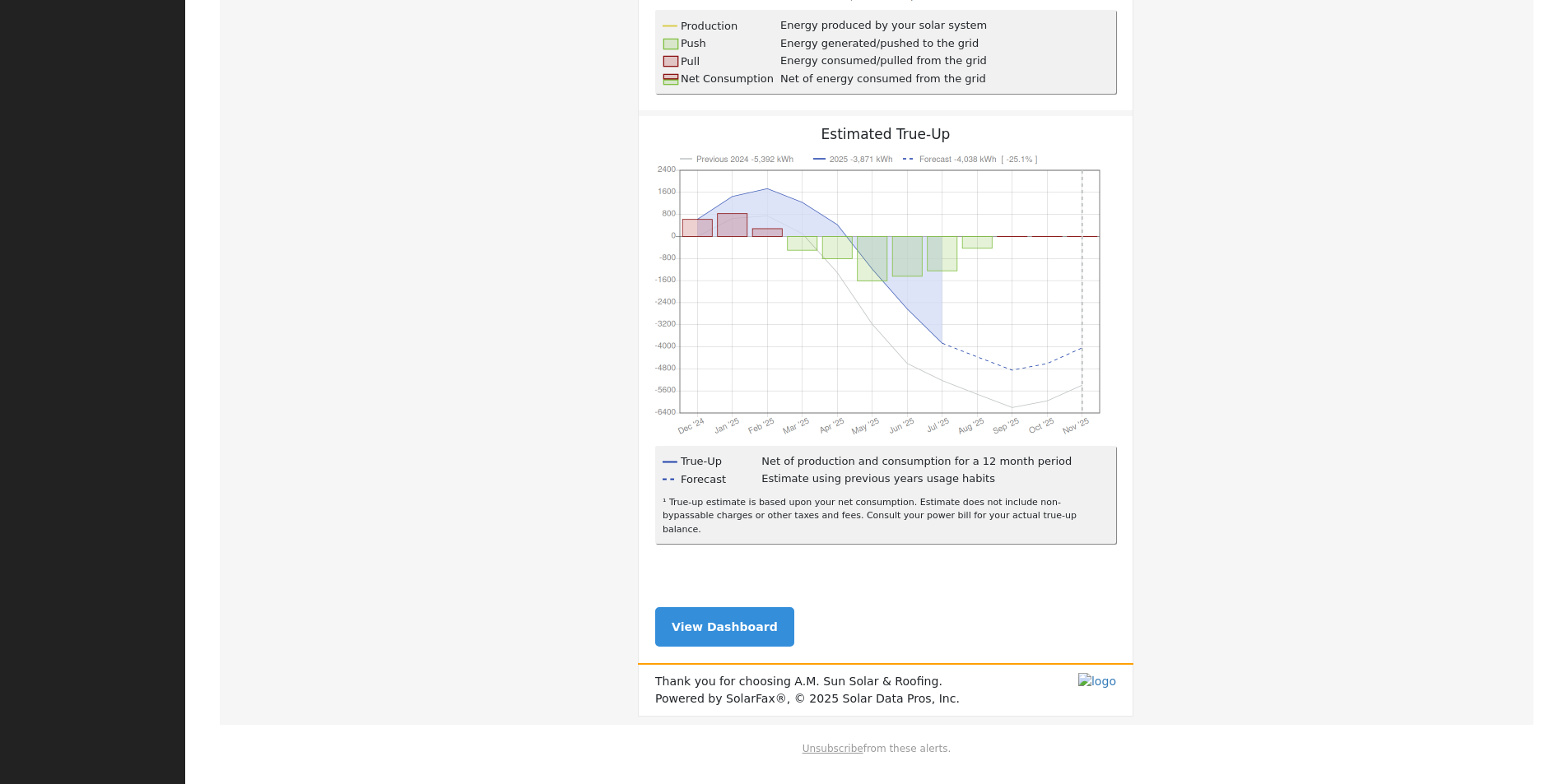
scroll to position [0, 0]
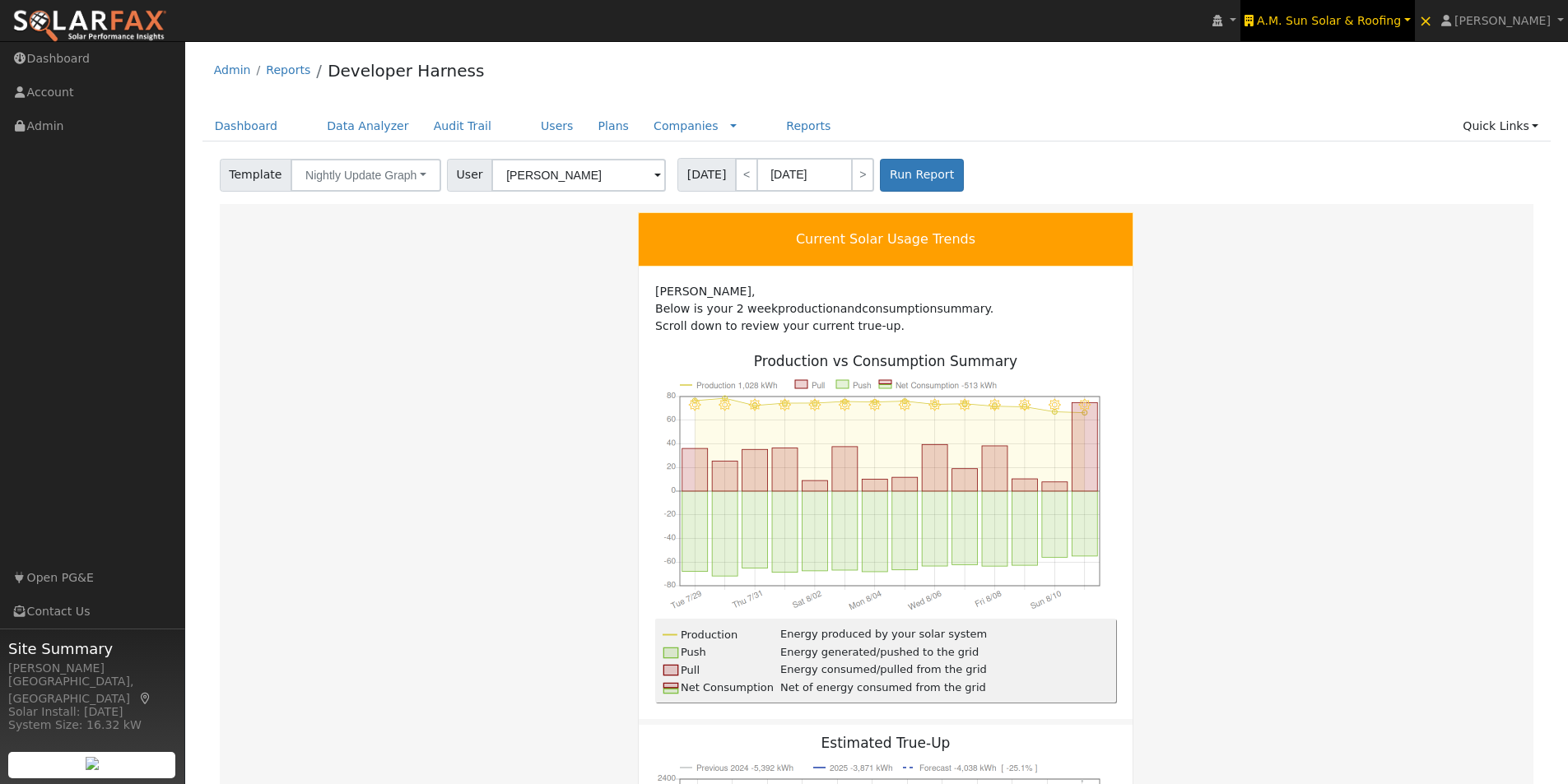
click at [1344, 23] on span "A.M. Sun Solar & Roofing" at bounding box center [1329, 21] width 144 height 13
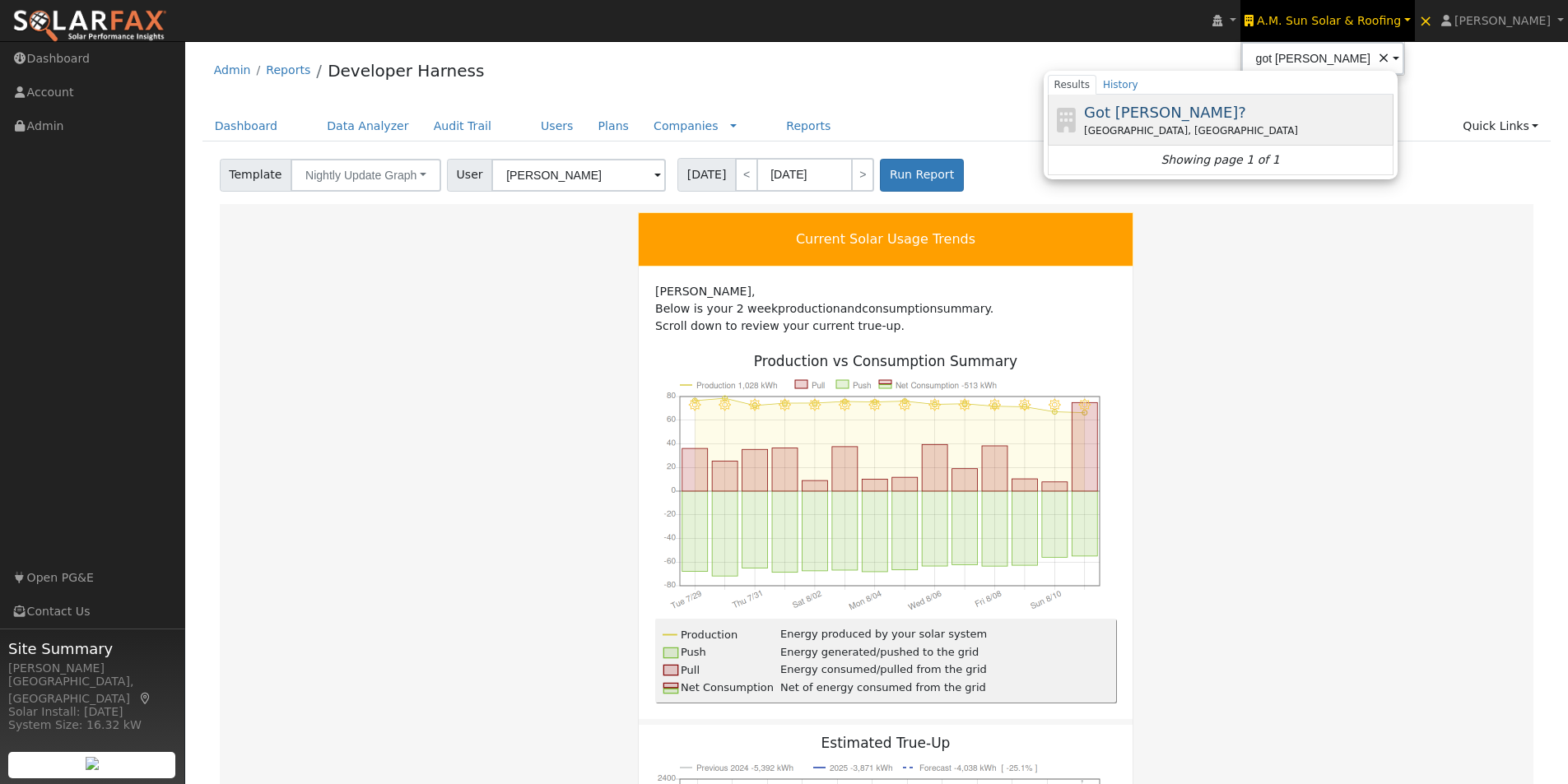
click at [1137, 109] on span "Got [PERSON_NAME]?" at bounding box center [1164, 112] width 162 height 17
type input "Got [PERSON_NAME]?"
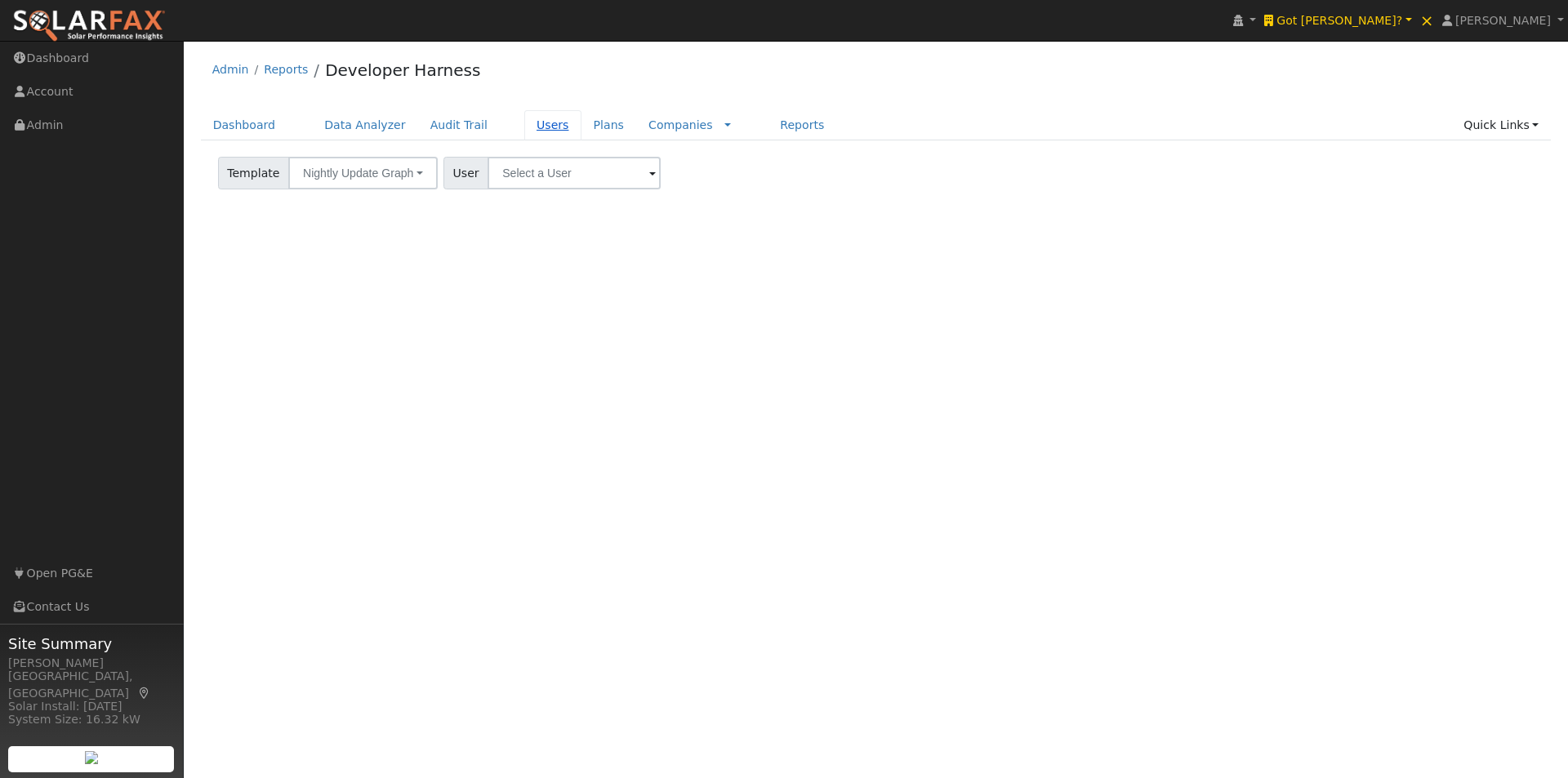
click at [526, 124] on link "Users" at bounding box center [553, 125] width 57 height 30
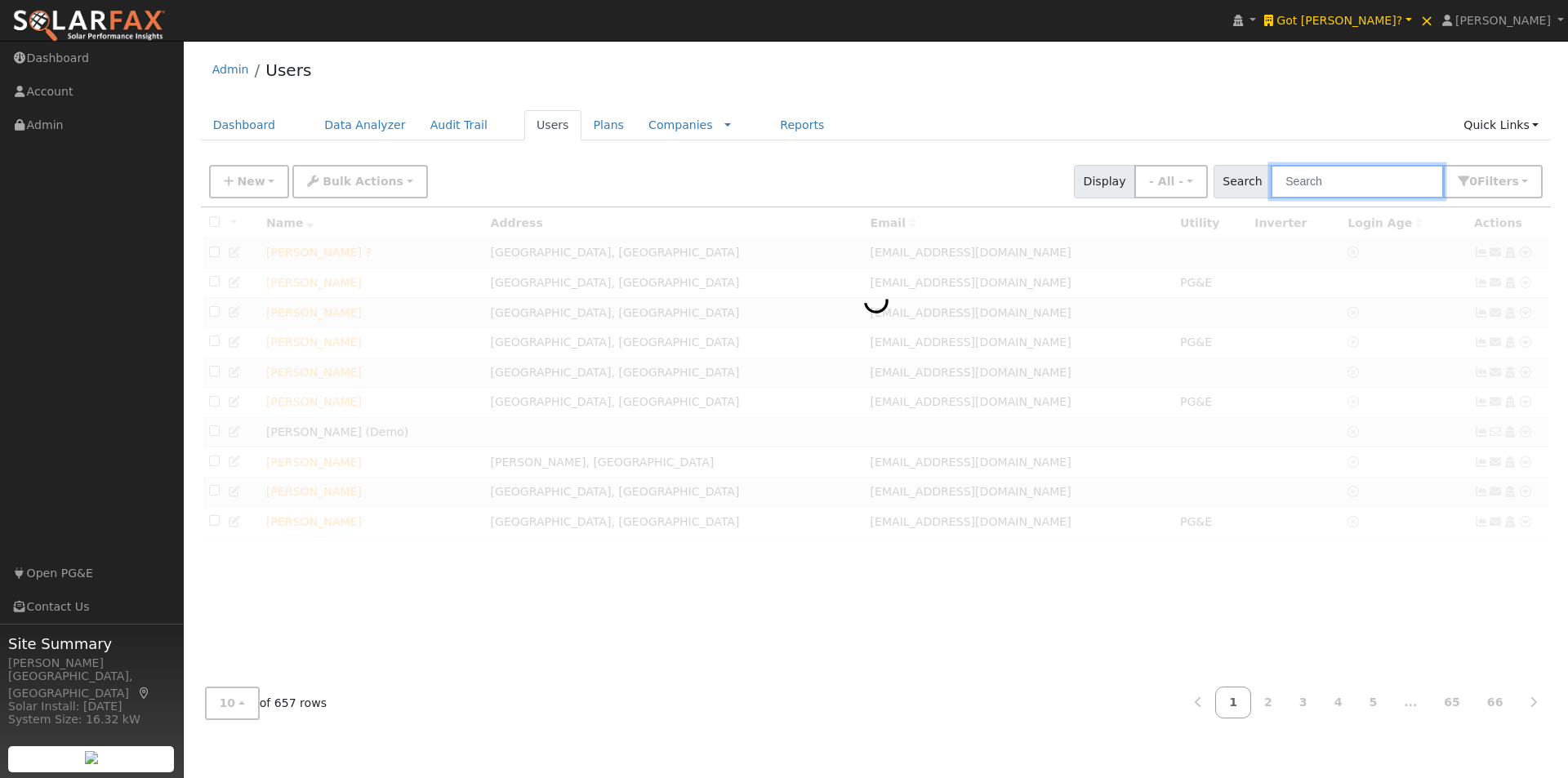
click at [1366, 190] on input "text" at bounding box center [1357, 182] width 173 height 34
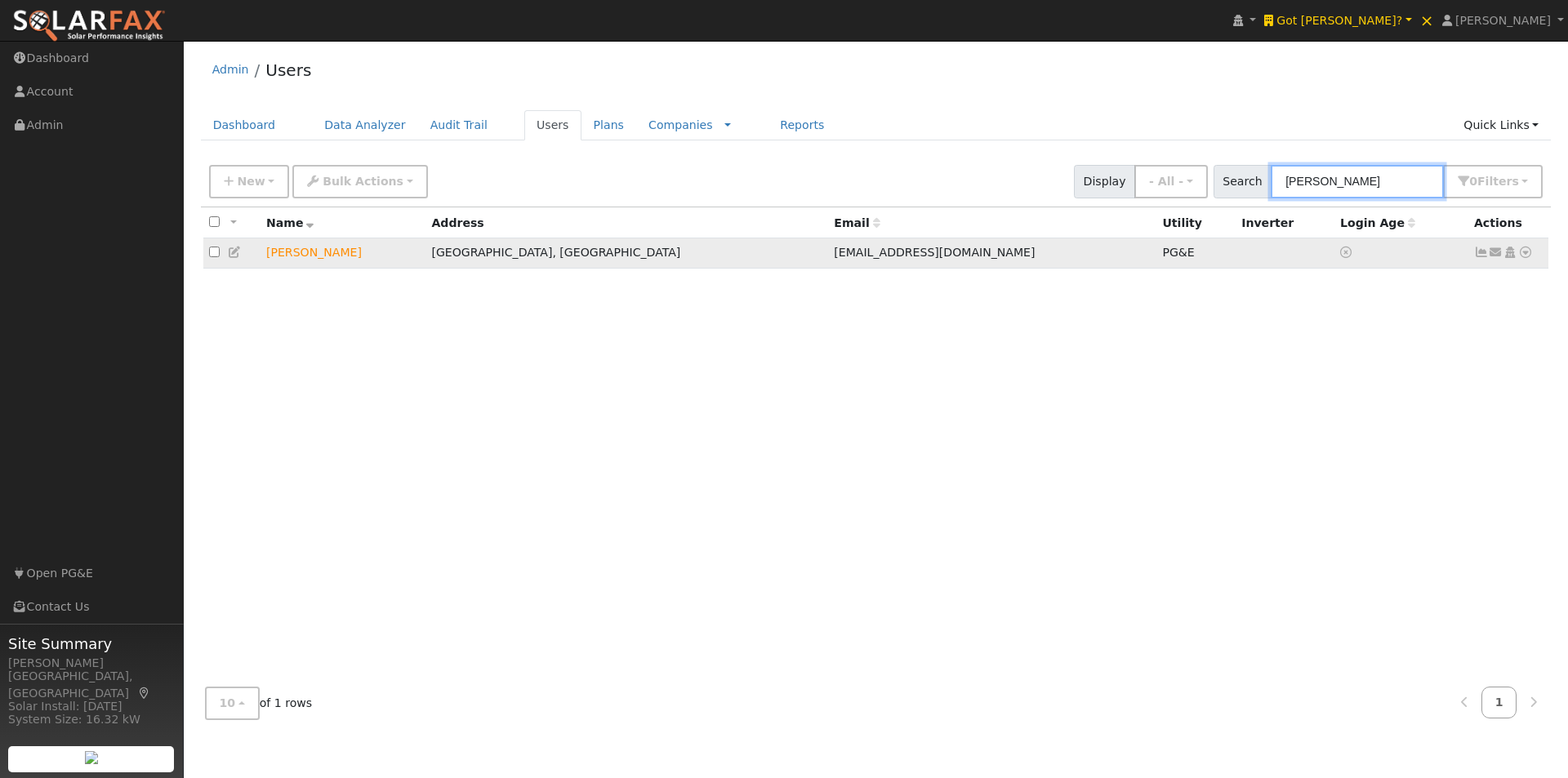
type input "santia"
click at [1529, 256] on icon at bounding box center [1526, 252] width 15 height 11
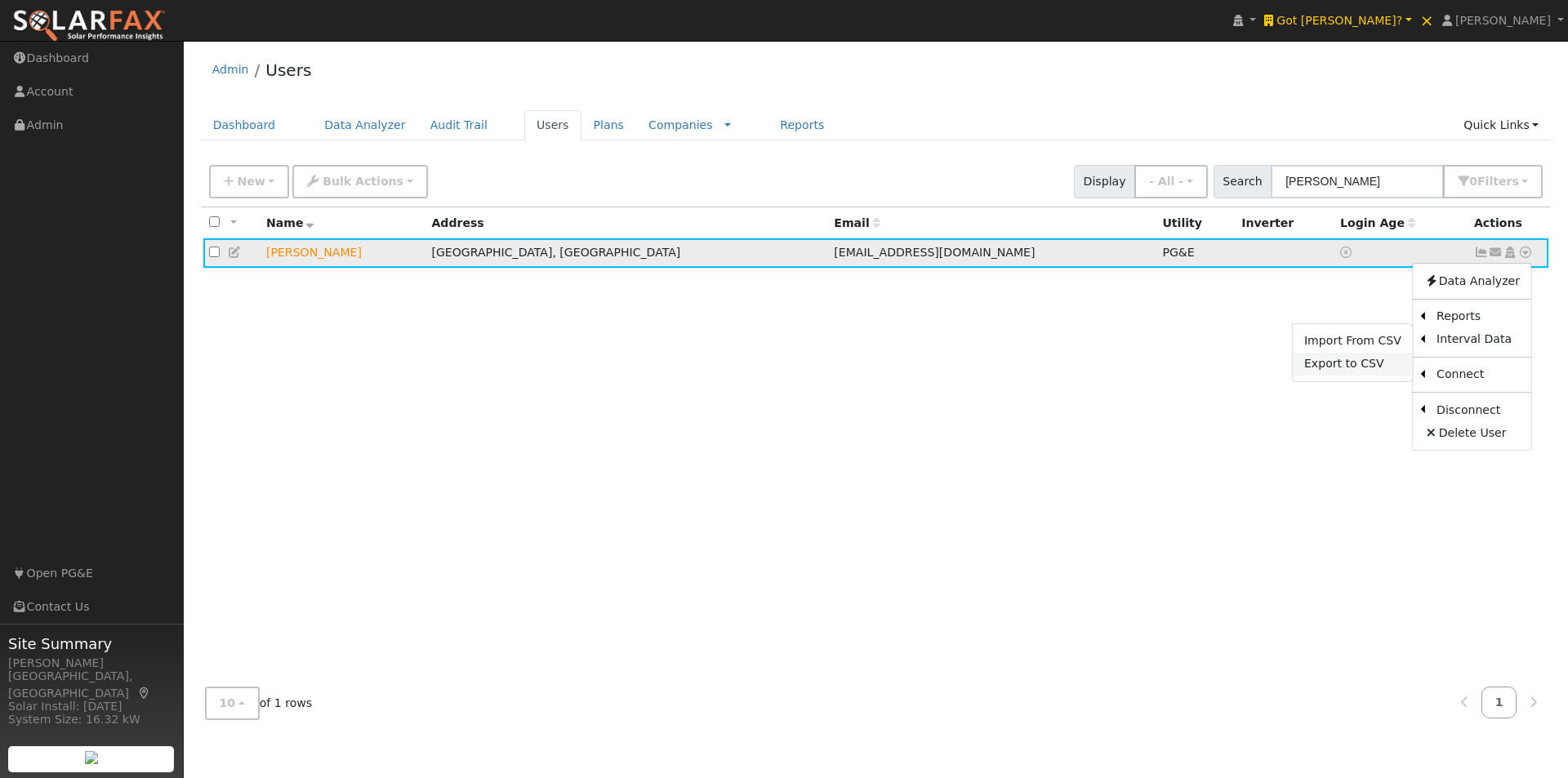
click at [1349, 366] on link "Export to CSV" at bounding box center [1353, 364] width 120 height 23
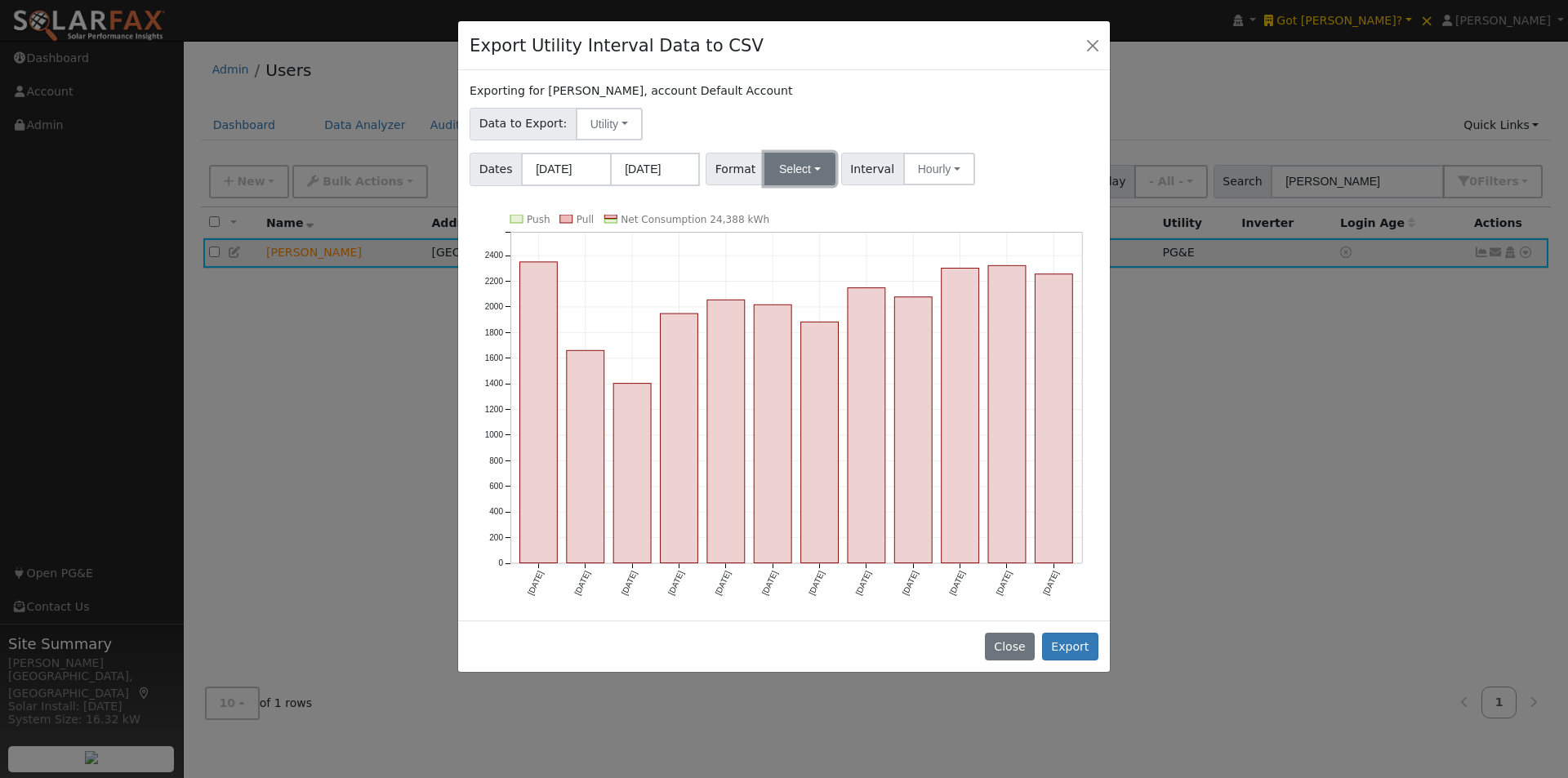
drag, startPoint x: 779, startPoint y: 169, endPoint x: 783, endPoint y: 183, distance: 14.6
click at [780, 168] on button "Select" at bounding box center [800, 168] width 71 height 33
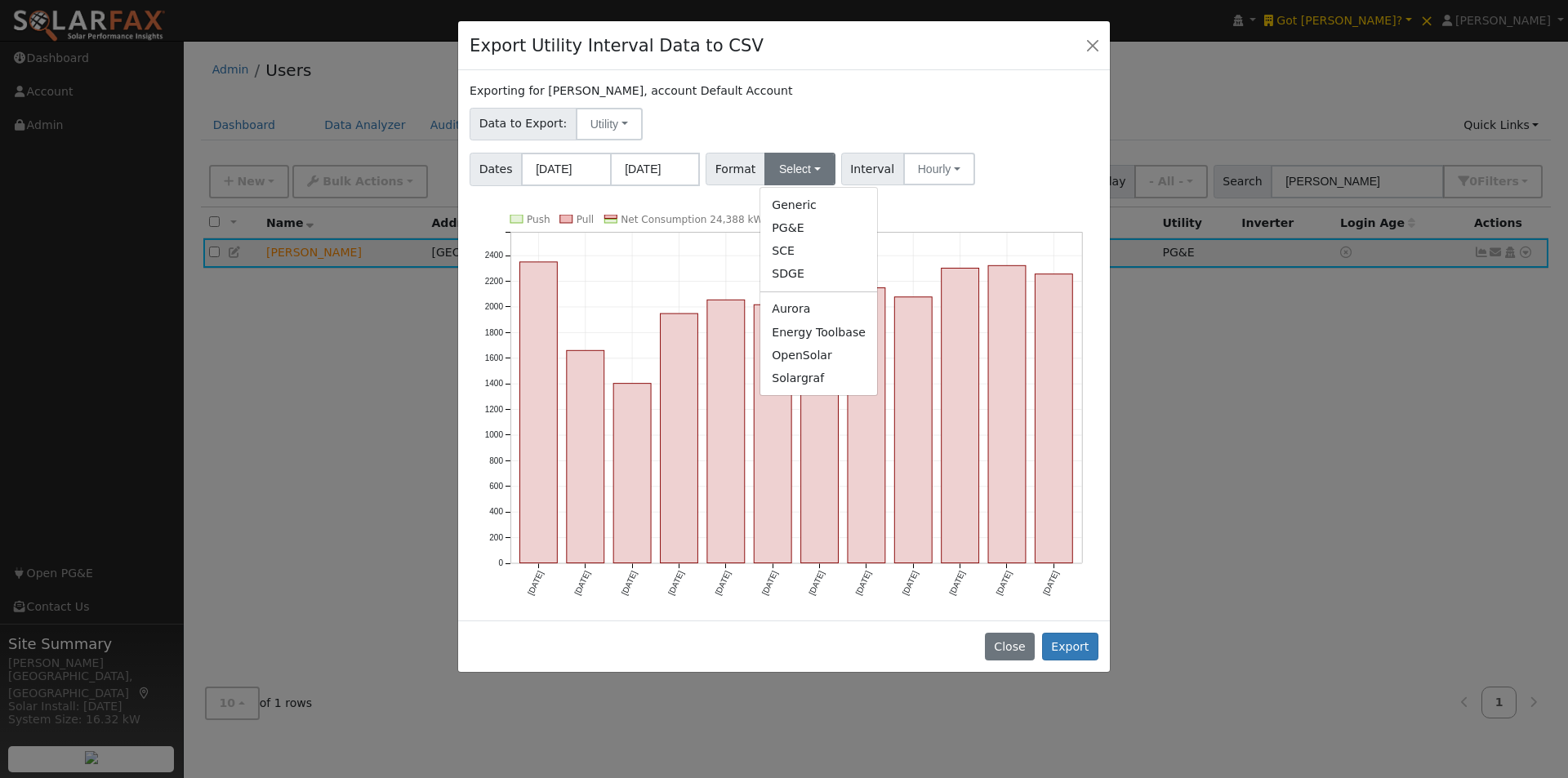
drag, startPoint x: 790, startPoint y: 358, endPoint x: 898, endPoint y: 189, distance: 200.6
click at [790, 350] on link "OpenSolar" at bounding box center [819, 355] width 117 height 23
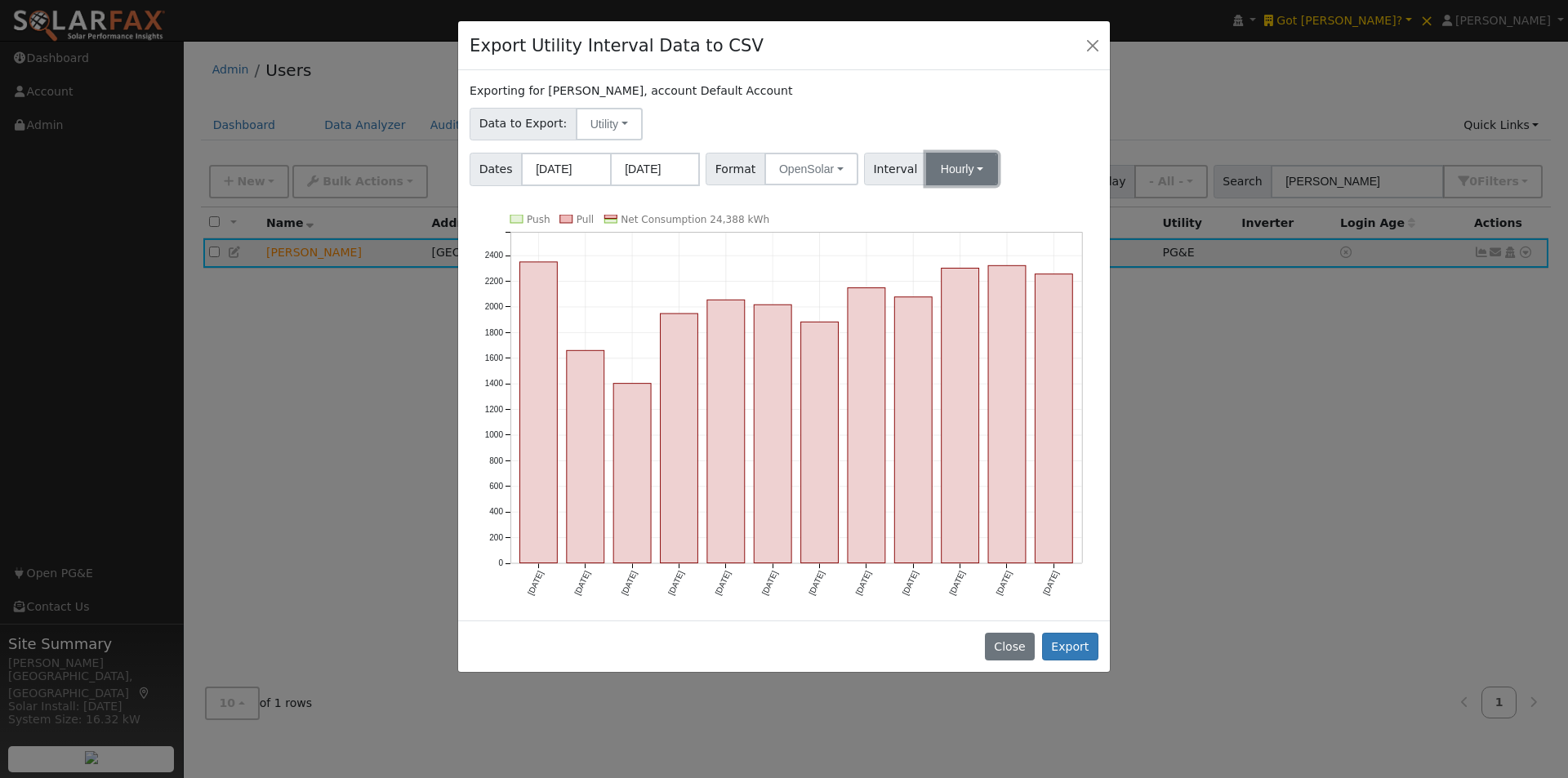
drag, startPoint x: 943, startPoint y: 161, endPoint x: 944, endPoint y: 184, distance: 23.0
click at [944, 162] on button "Hourly" at bounding box center [962, 168] width 71 height 33
click at [932, 208] on link "15 Minute" at bounding box center [977, 205] width 114 height 23
click at [1068, 635] on button "Export" at bounding box center [1071, 646] width 56 height 28
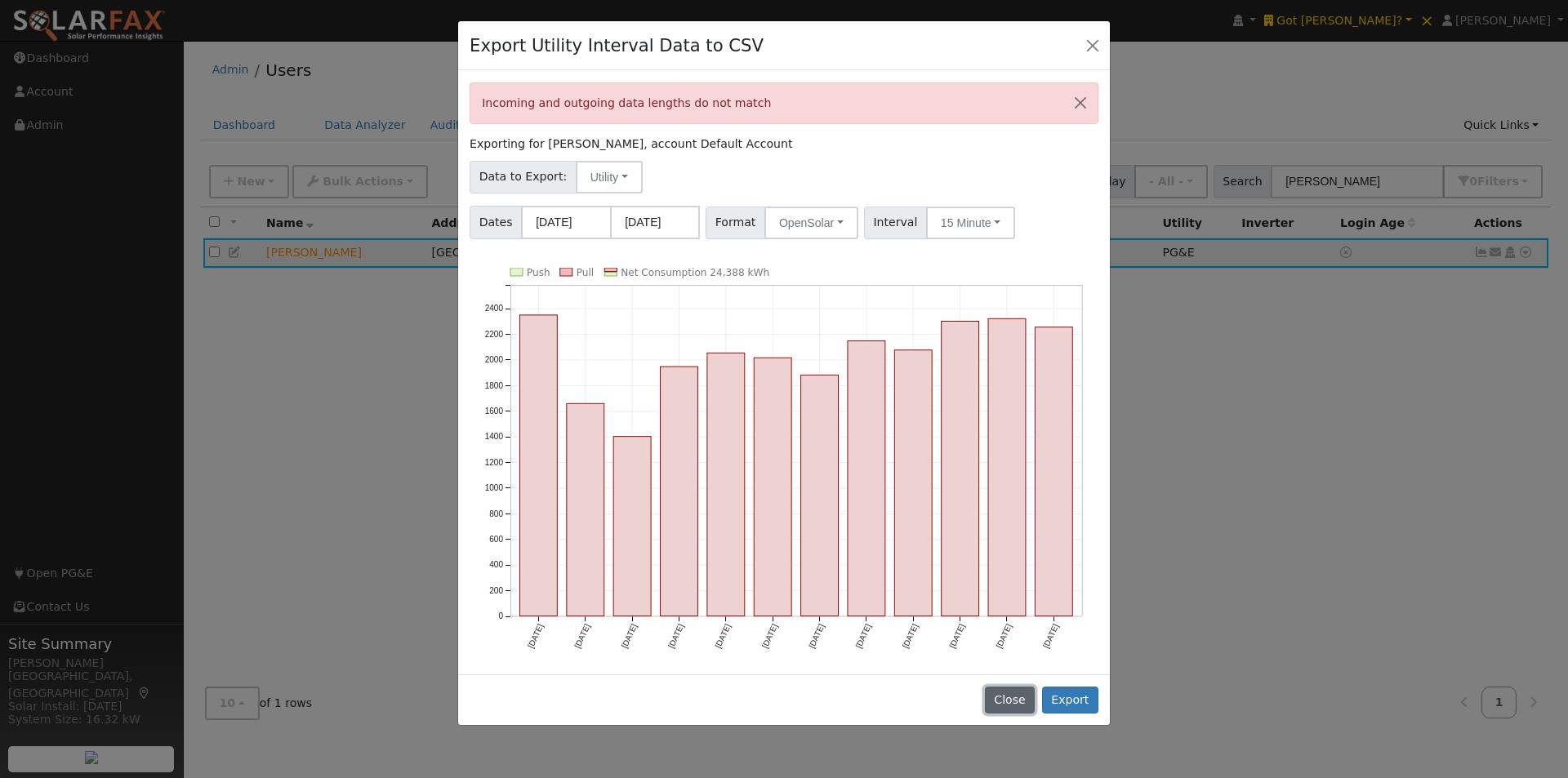
drag, startPoint x: 1017, startPoint y: 689, endPoint x: 1212, endPoint y: 323, distance: 414.7
click at [1017, 688] on button "Close" at bounding box center [1010, 701] width 50 height 28
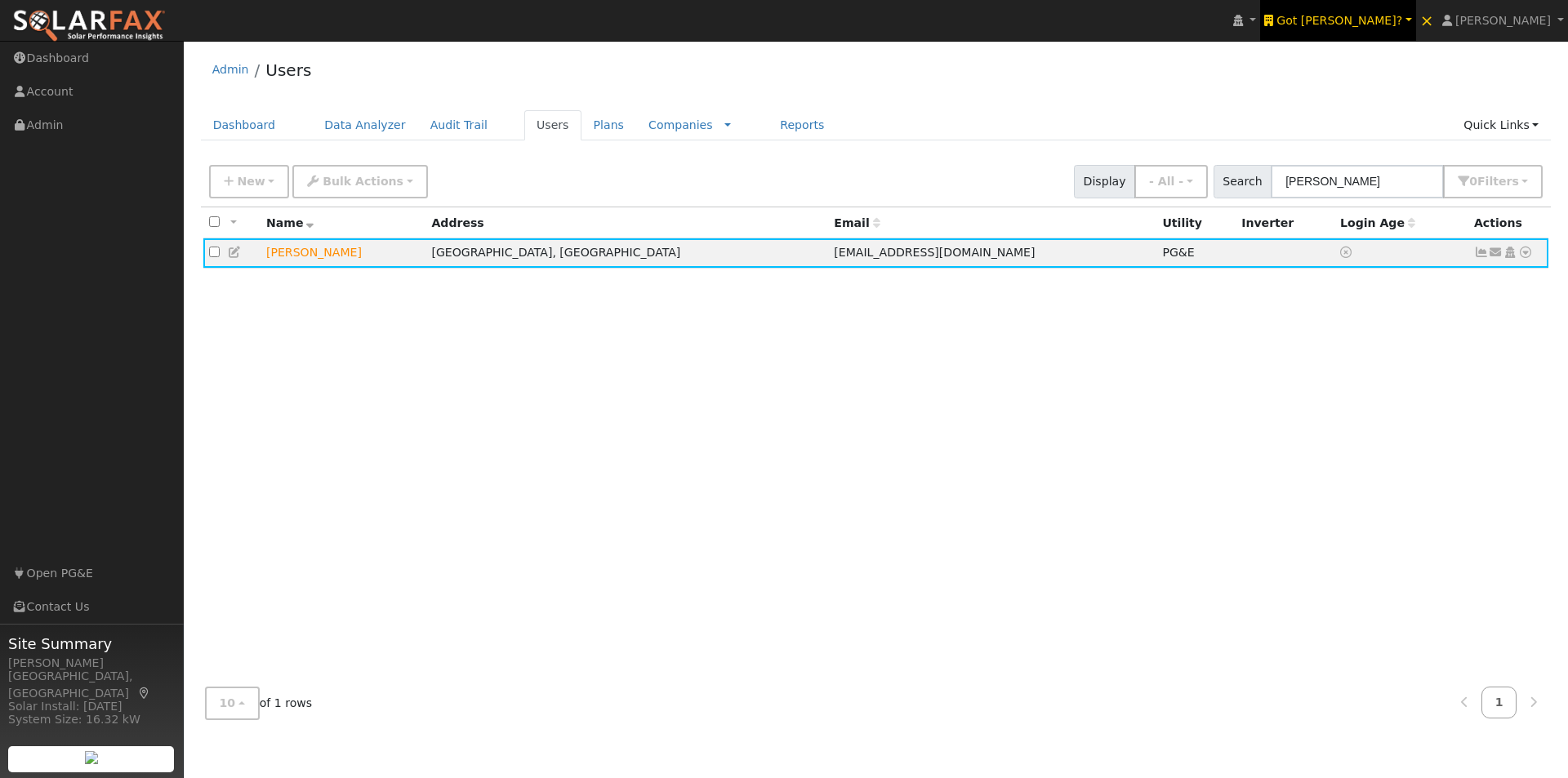
click at [1400, 11] on link "Got [PERSON_NAME]?" at bounding box center [1339, 20] width 156 height 40
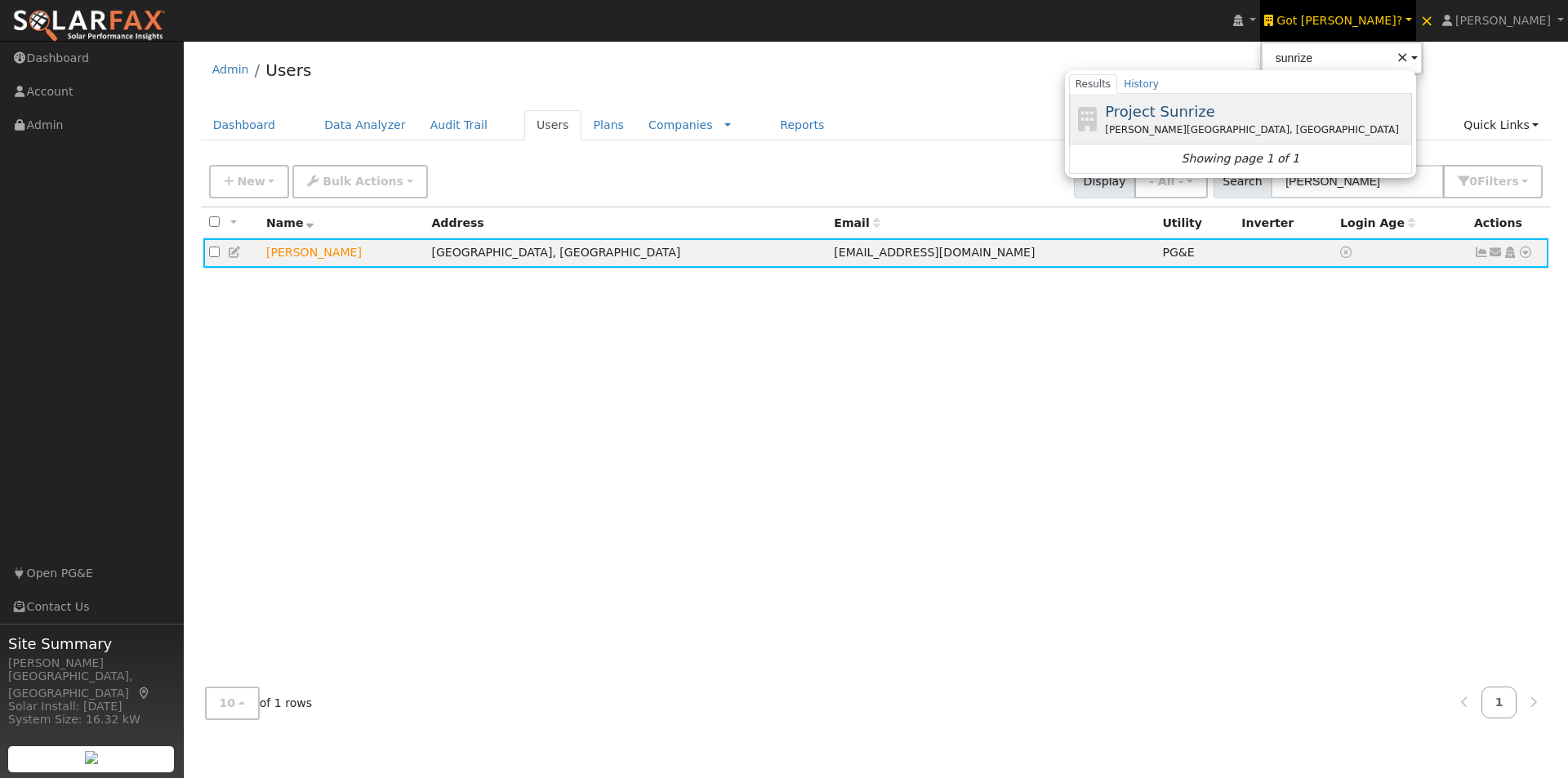
click at [1215, 113] on span "Project Sunrize" at bounding box center [1160, 111] width 109 height 17
type input "Project Sunrize"
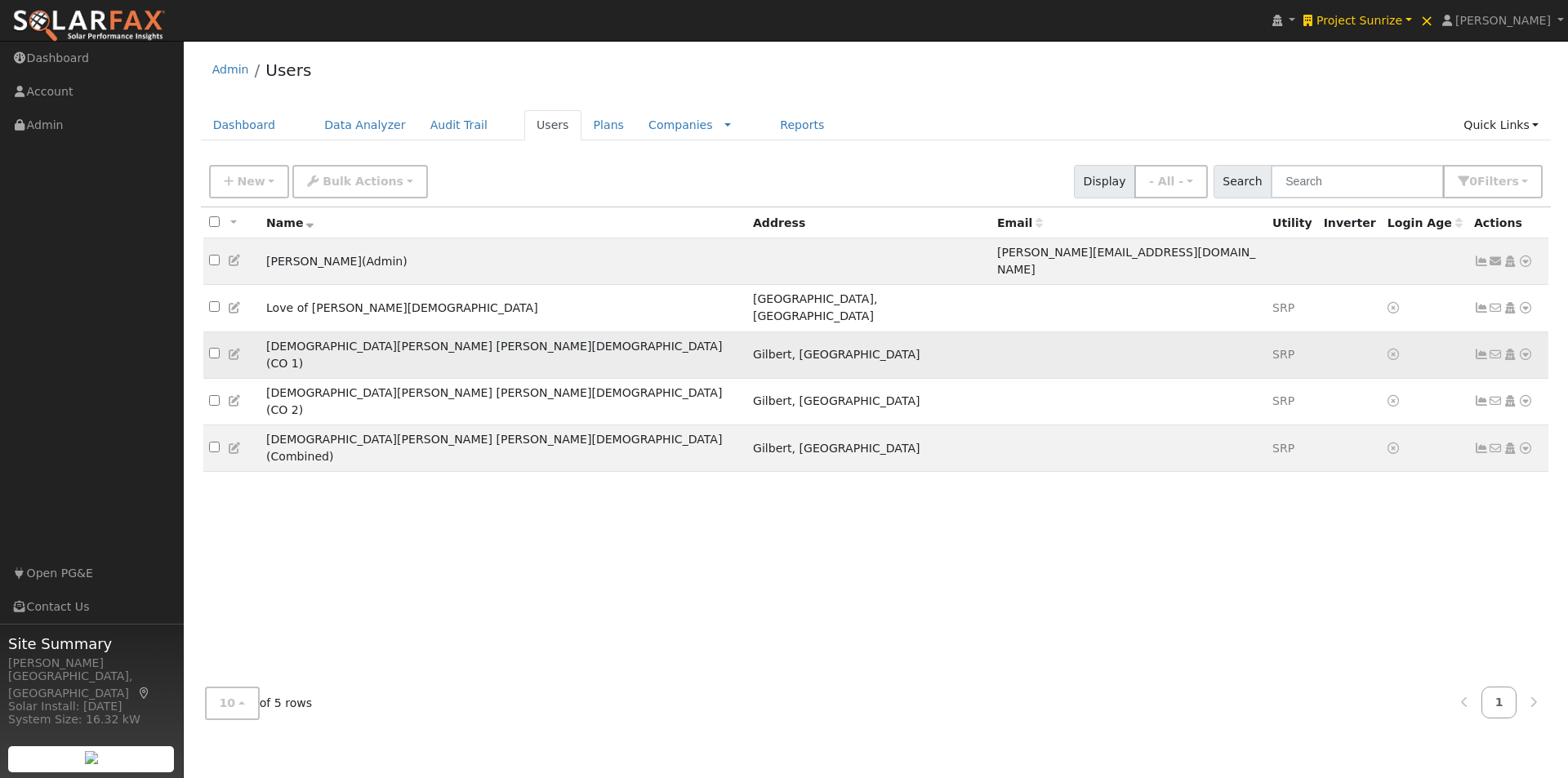
click at [501, 332] on td "[DEMOGRAPHIC_DATA][PERSON_NAME] [PERSON_NAME][DEMOGRAPHIC_DATA] (CO 1)" at bounding box center [504, 355] width 487 height 47
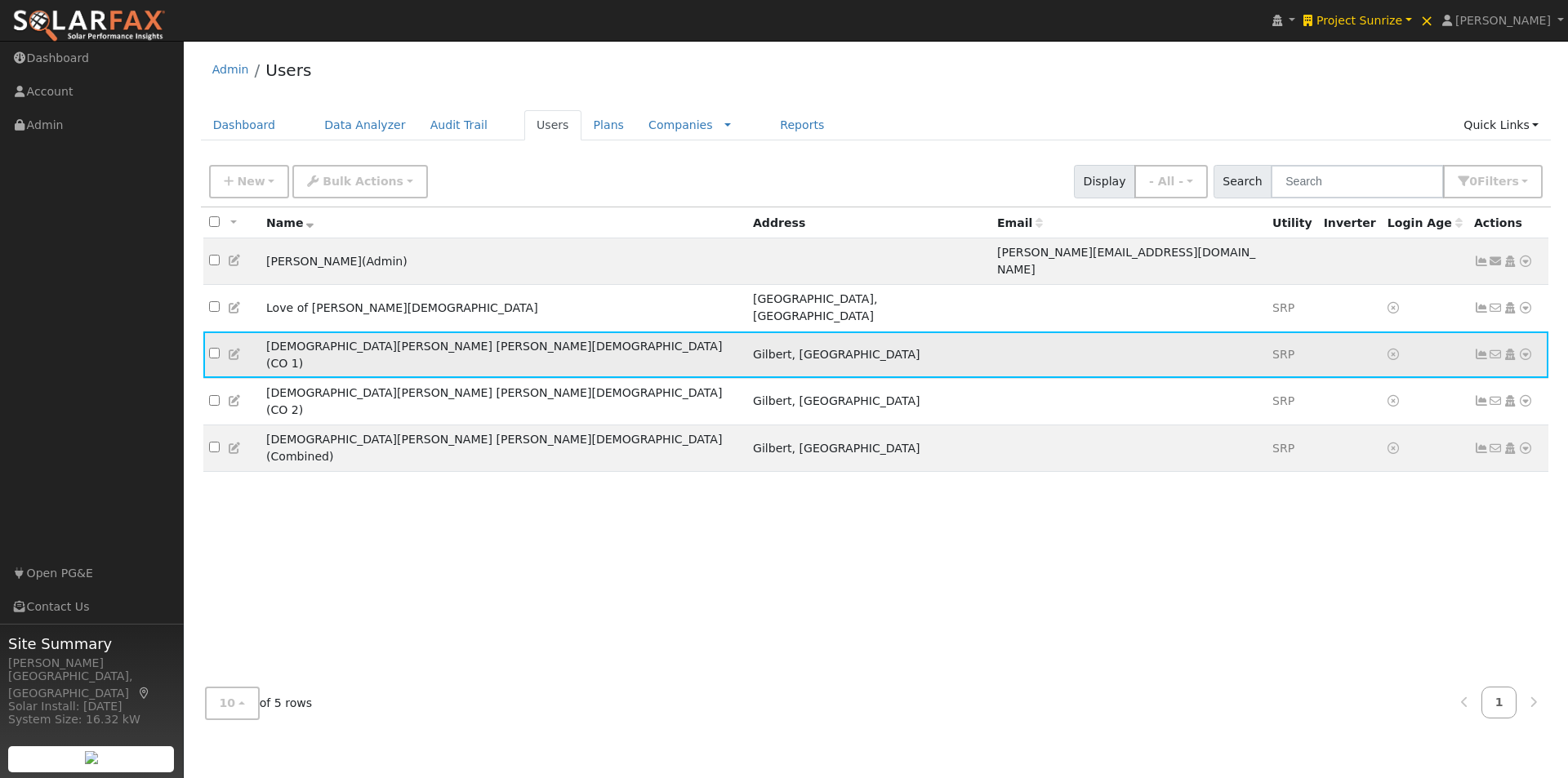
click at [1482, 349] on icon at bounding box center [1482, 354] width 15 height 11
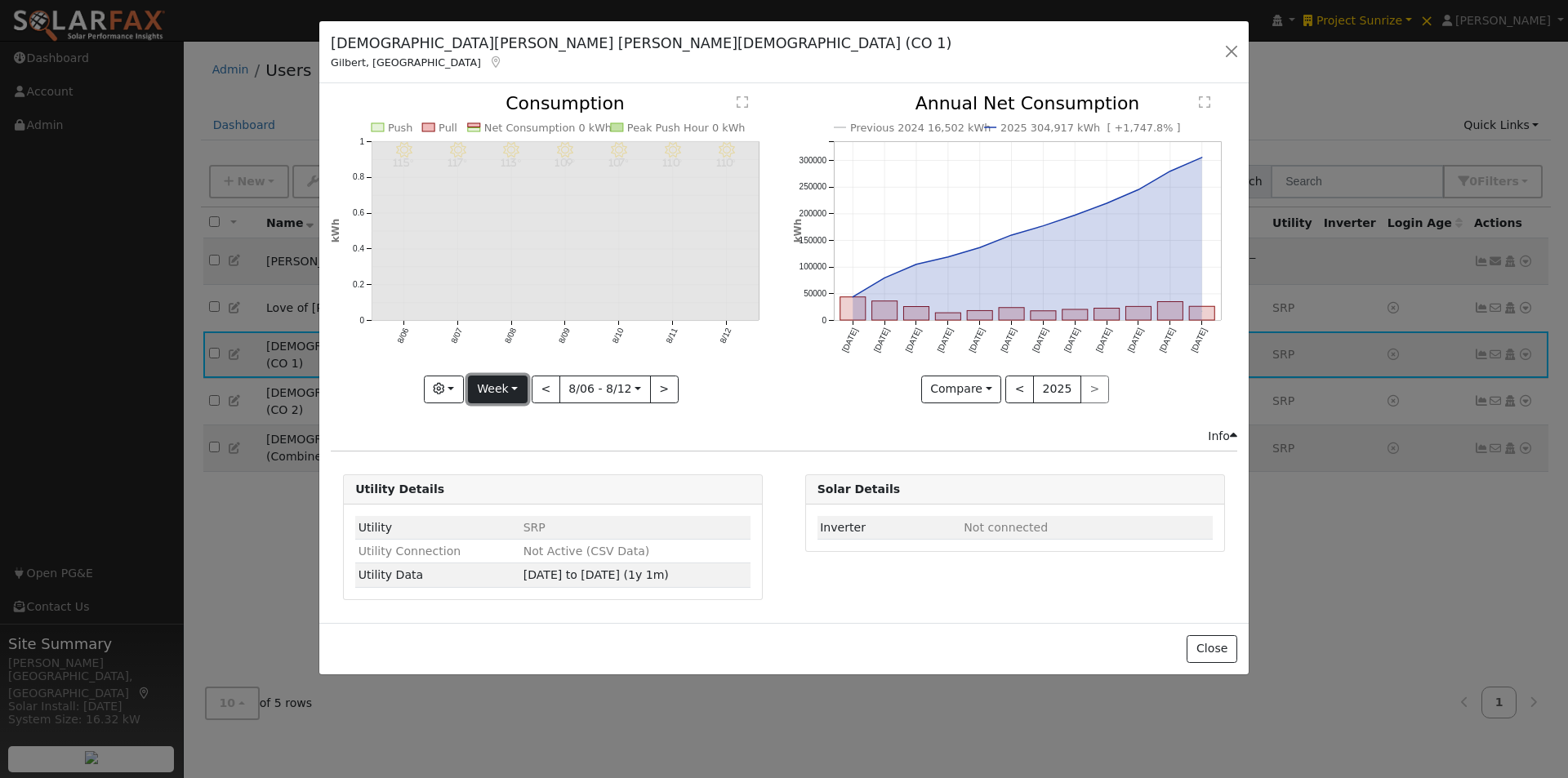
click at [503, 382] on button "Week" at bounding box center [497, 390] width 59 height 28
drag, startPoint x: 503, startPoint y: 489, endPoint x: 604, endPoint y: 319, distance: 197.7
click at [504, 487] on link "Year" at bounding box center [525, 491] width 114 height 23
type input "[DATE]"
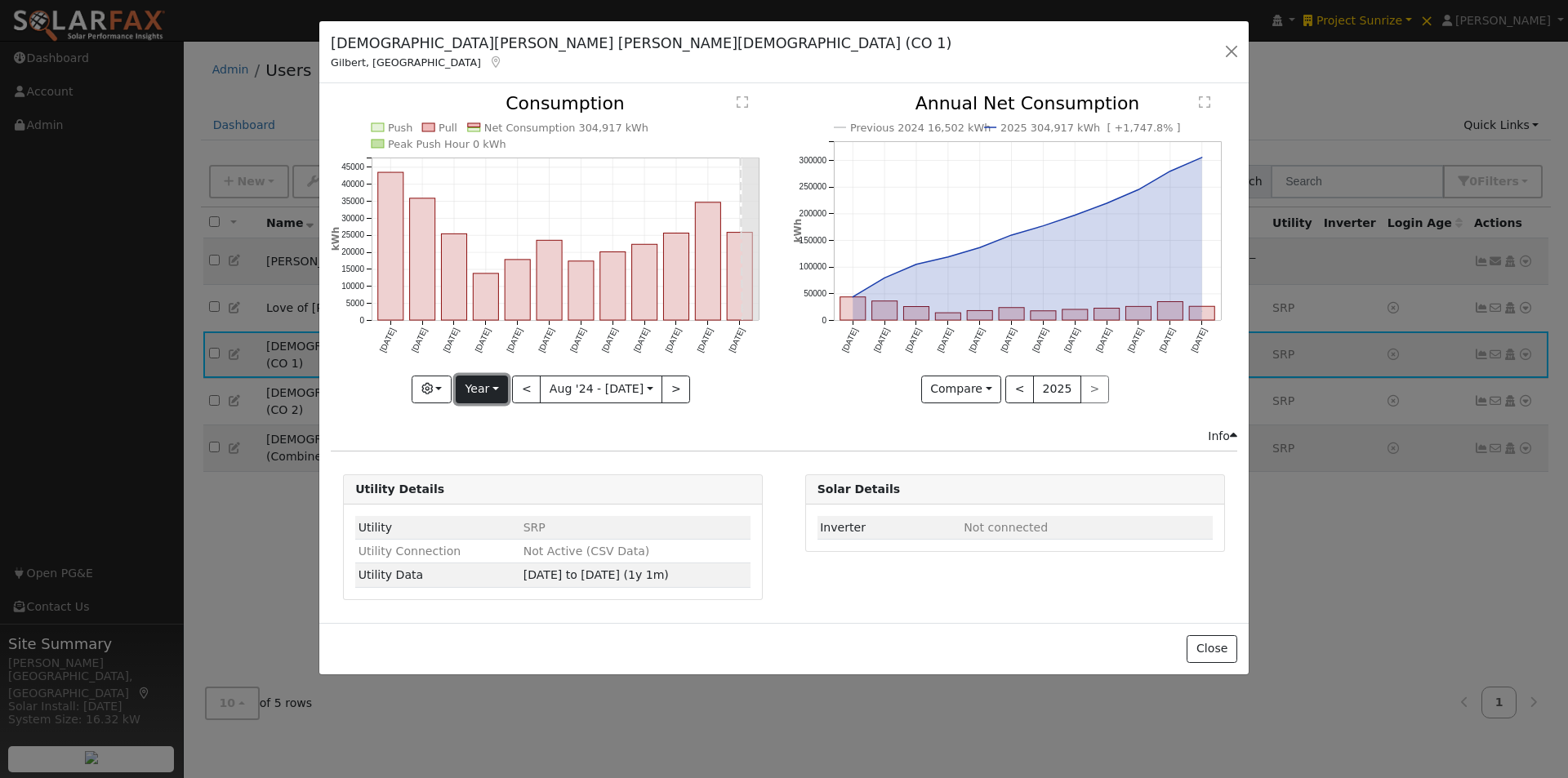
click at [482, 390] on button "Year" at bounding box center [482, 390] width 53 height 28
click at [496, 514] on link "Custom" at bounding box center [513, 515] width 114 height 23
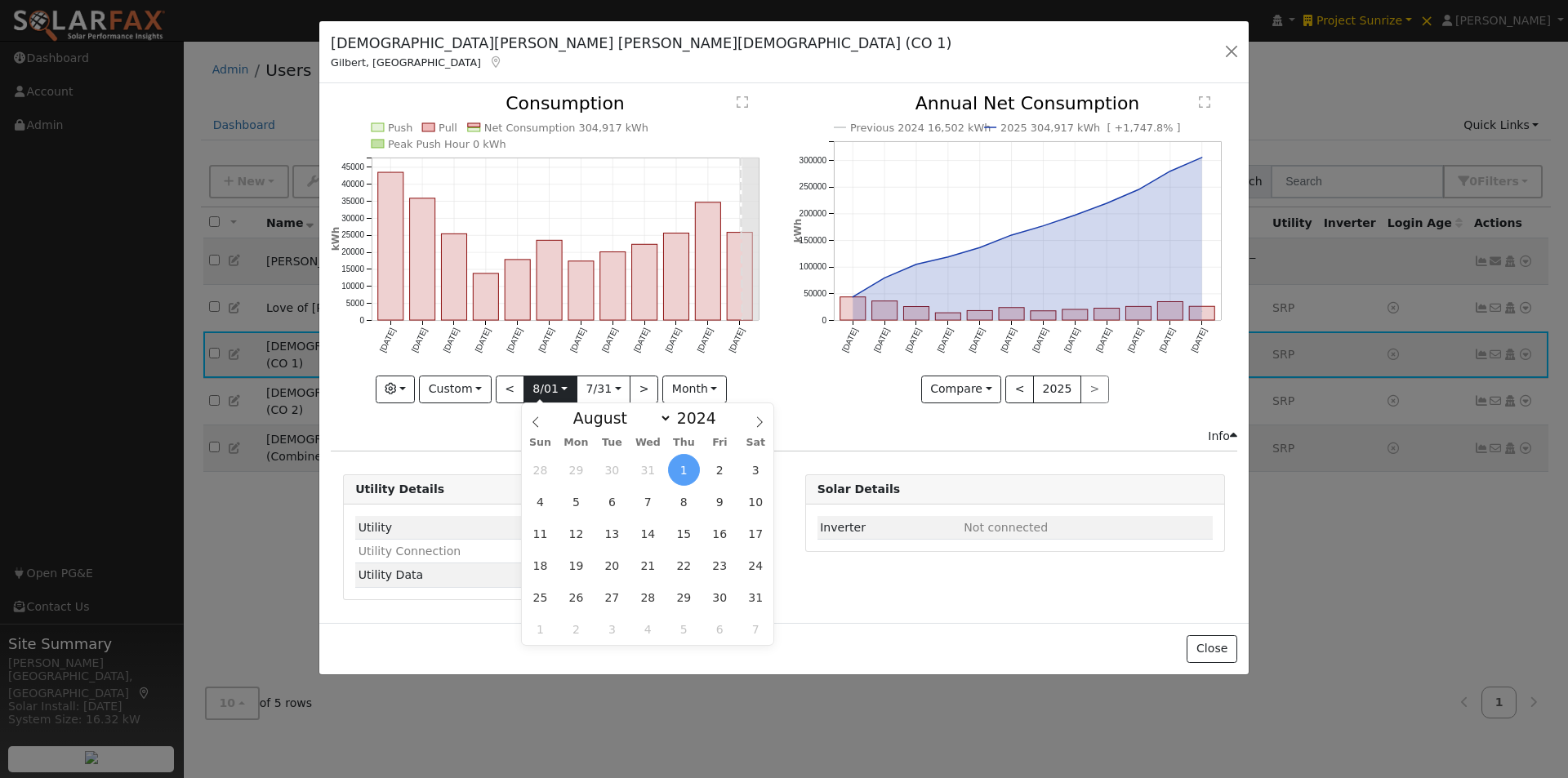
click at [564, 385] on input "[DATE]" at bounding box center [551, 390] width 53 height 26
click at [535, 416] on icon at bounding box center [536, 422] width 11 height 11
select select "6"
click at [574, 470] on span "1" at bounding box center [576, 470] width 32 height 32
type input "[DATE]"
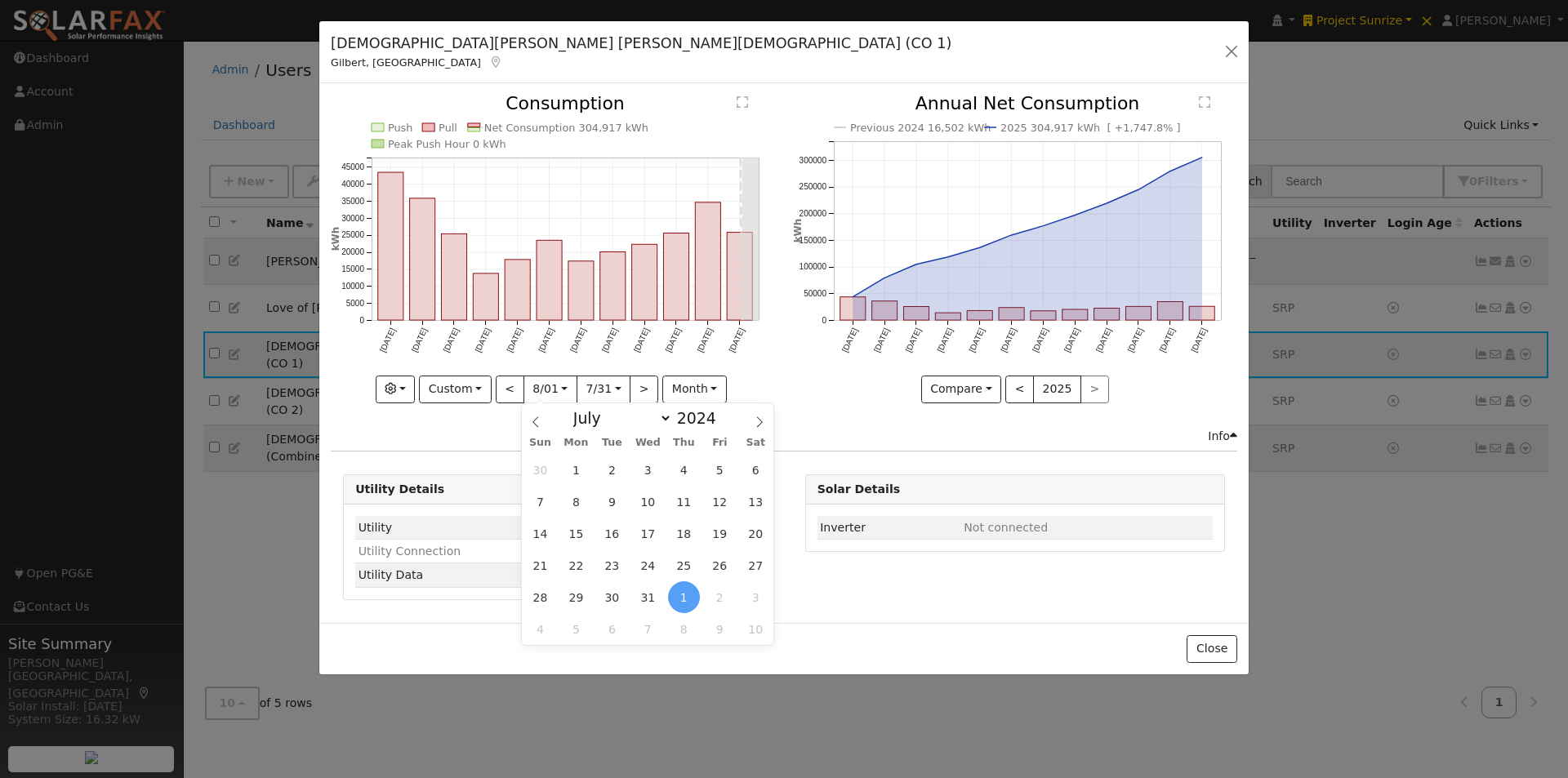
scroll to position [0, 12]
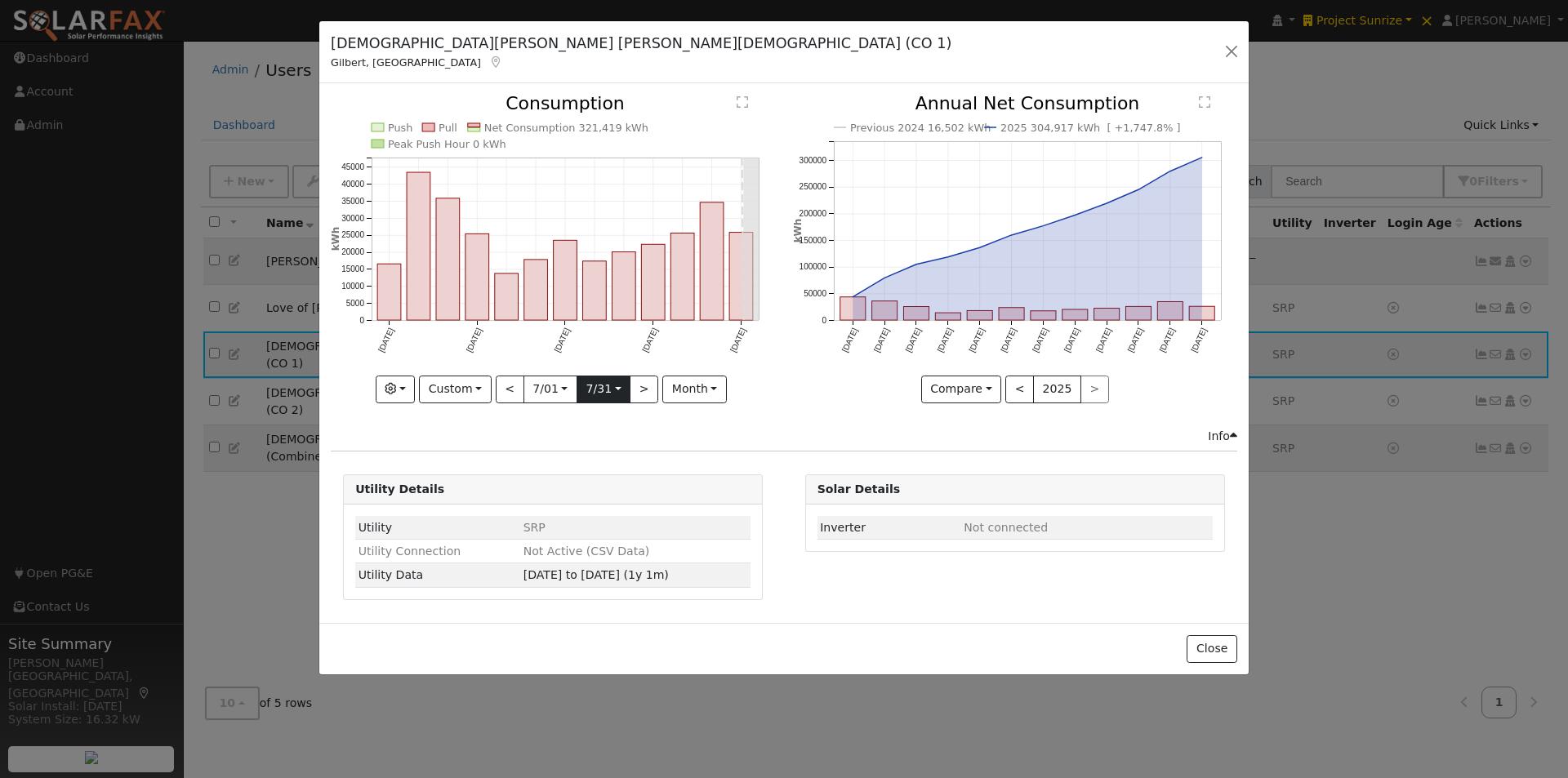
click at [620, 382] on input "[DATE]" at bounding box center [604, 390] width 53 height 26
click at [823, 417] on span at bounding box center [814, 417] width 28 height 28
select select "7"
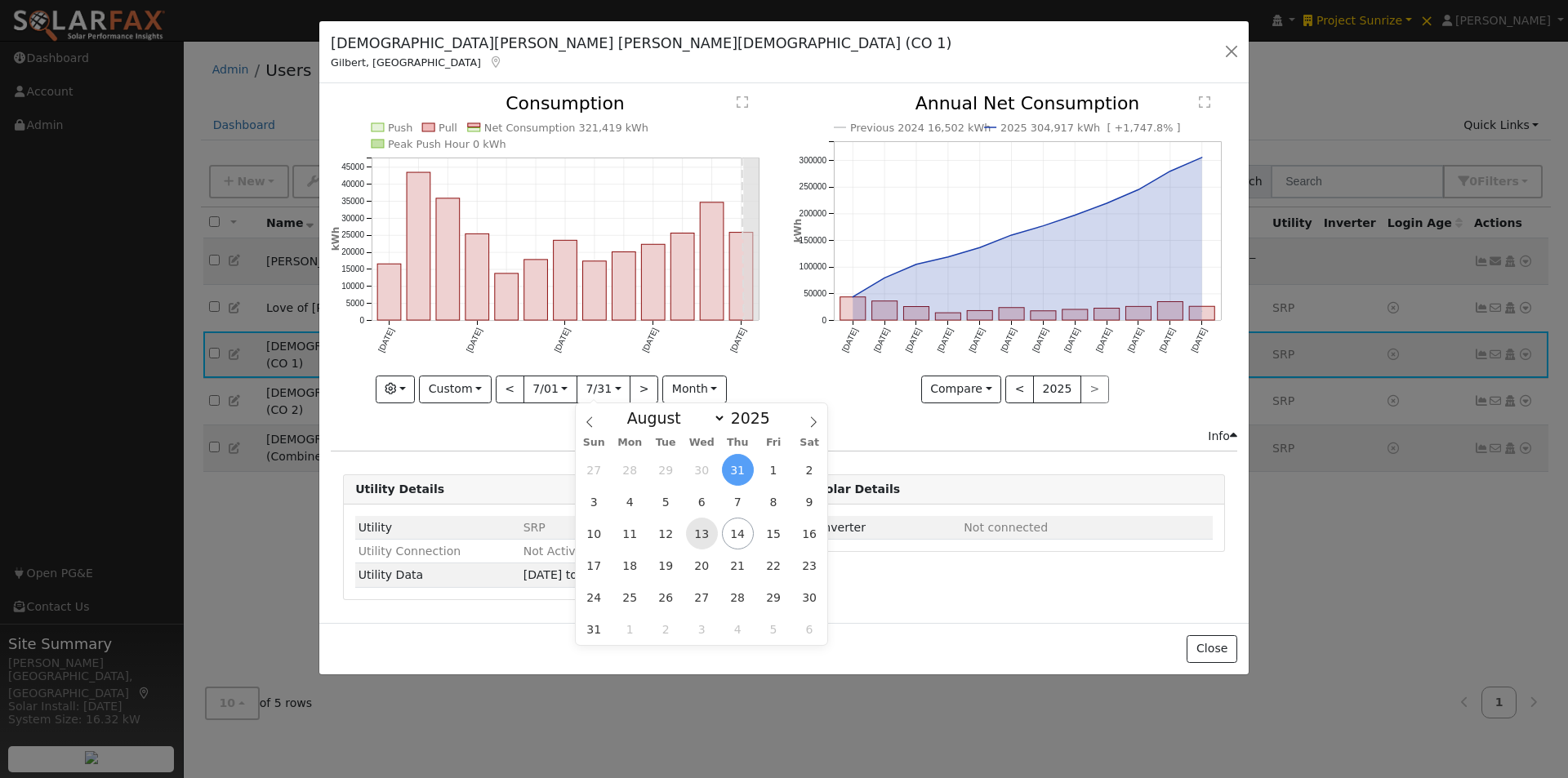
click at [699, 534] on span "13" at bounding box center [702, 534] width 32 height 32
type input "[DATE]"
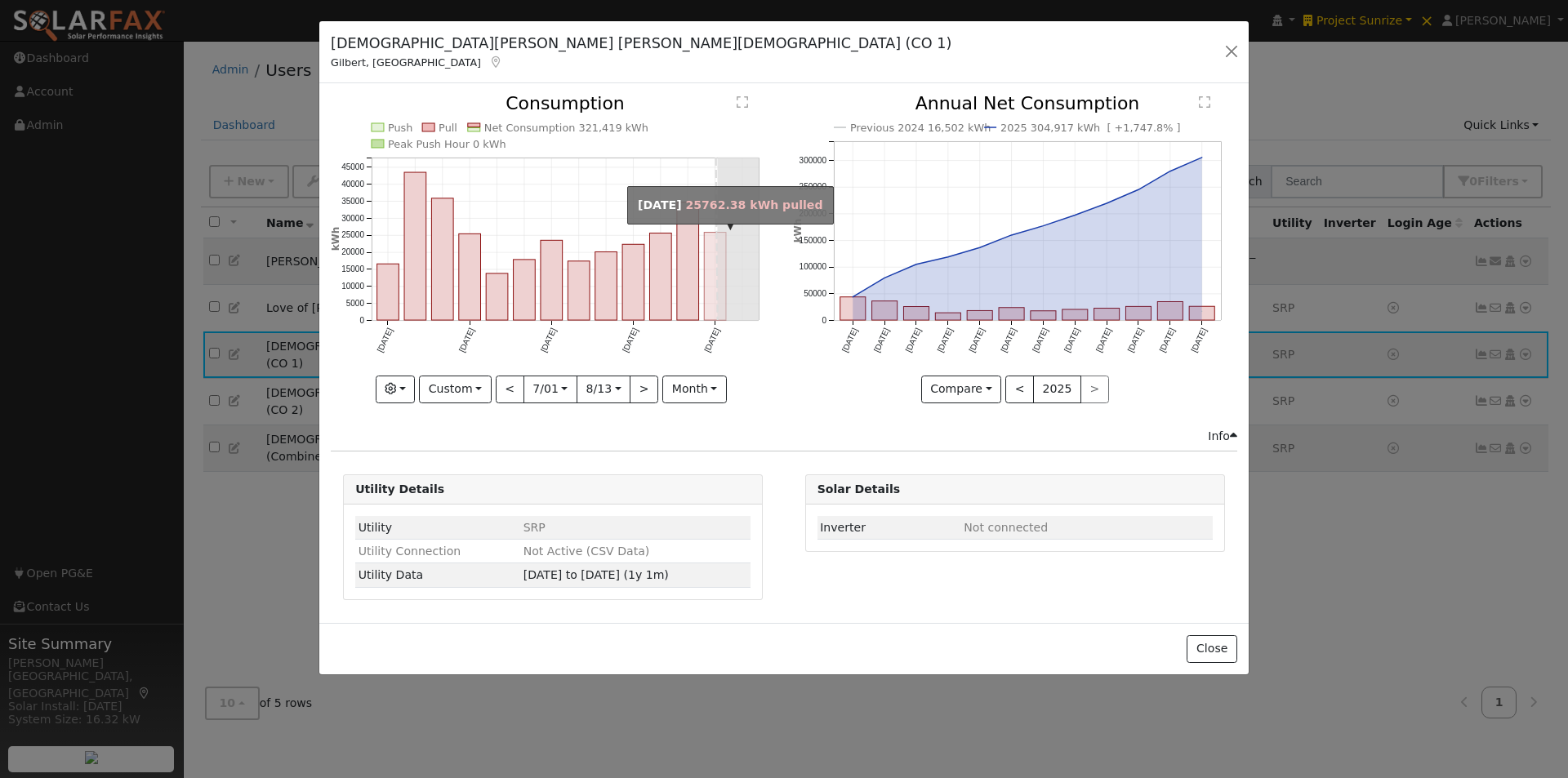
click at [714, 272] on rect "onclick=""" at bounding box center [715, 277] width 22 height 88
type input "[DATE]"
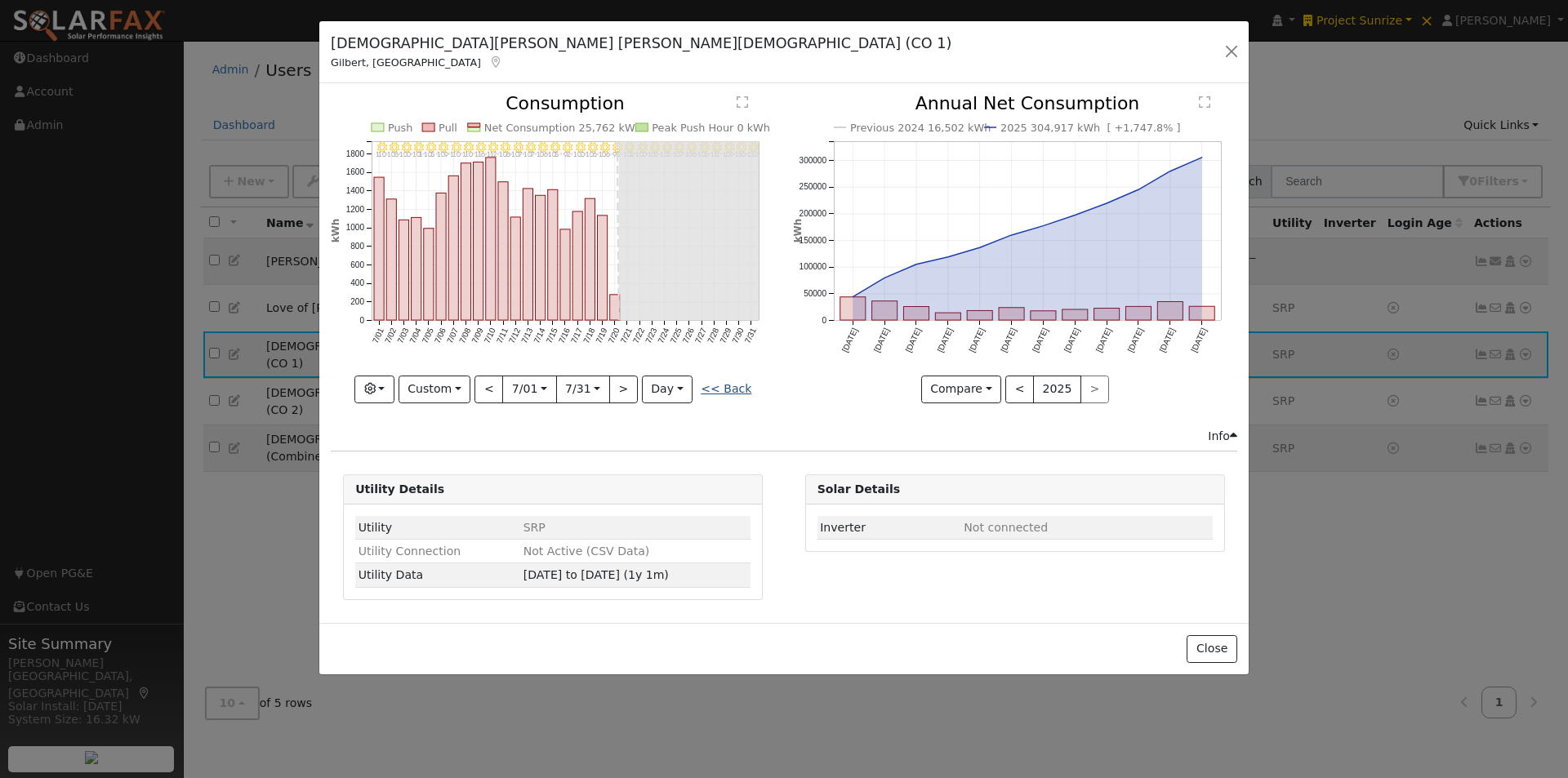
click at [723, 387] on link "<< Back" at bounding box center [727, 389] width 51 height 13
type input "[DATE]"
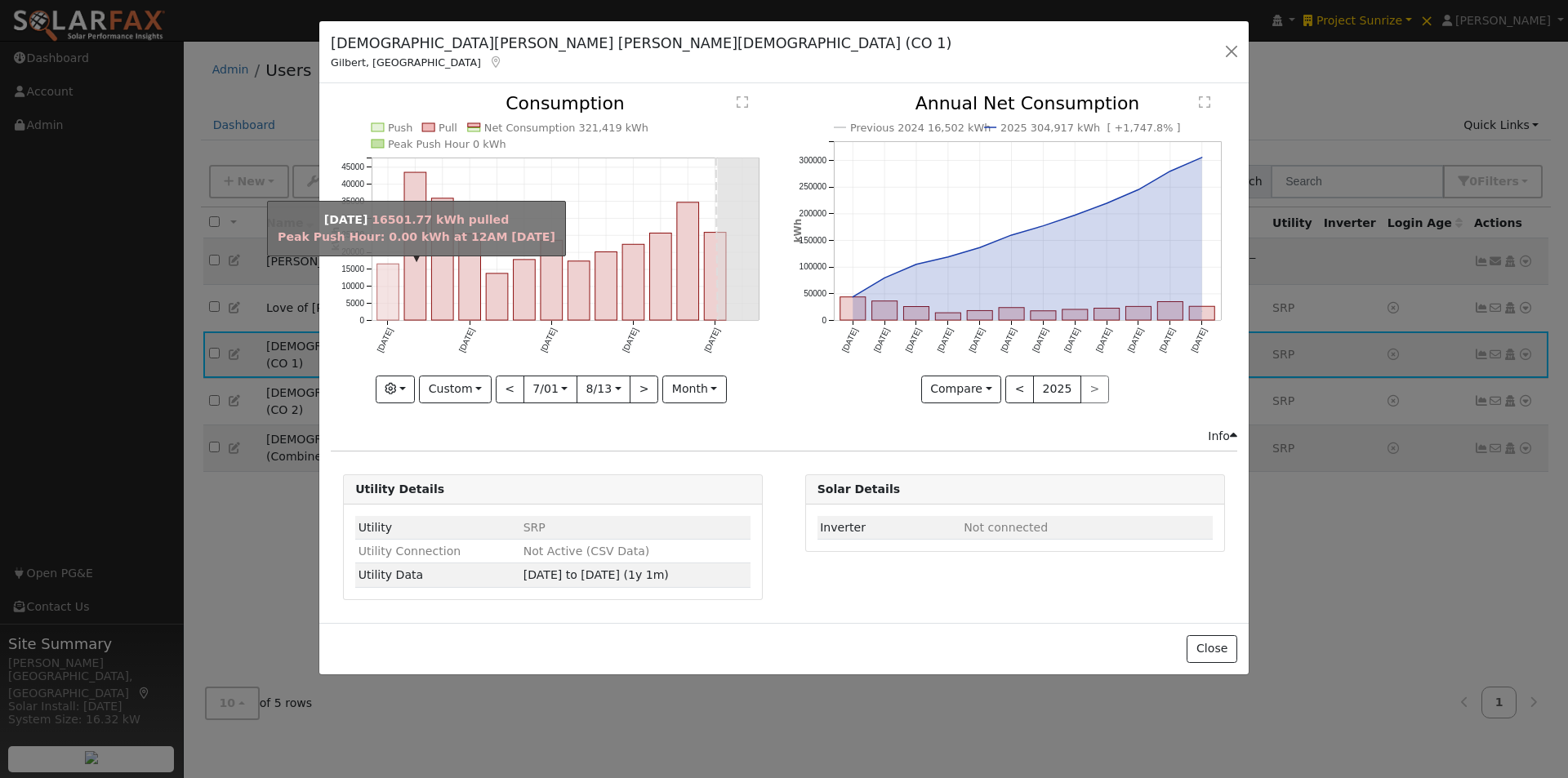
click at [380, 303] on rect "onclick=""" at bounding box center [387, 293] width 22 height 56
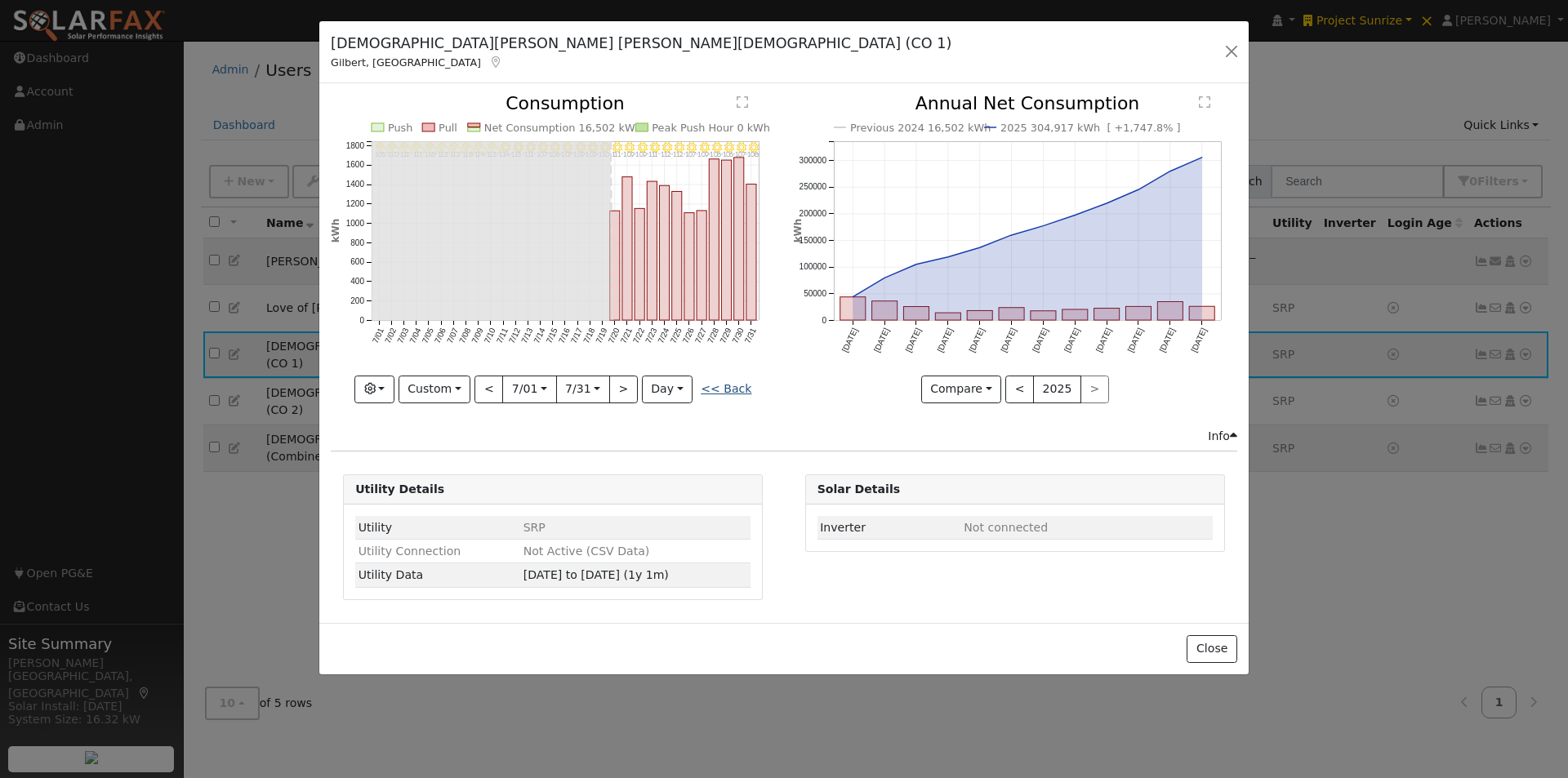
click at [730, 383] on link "<< Back" at bounding box center [727, 389] width 51 height 13
type input "[DATE]"
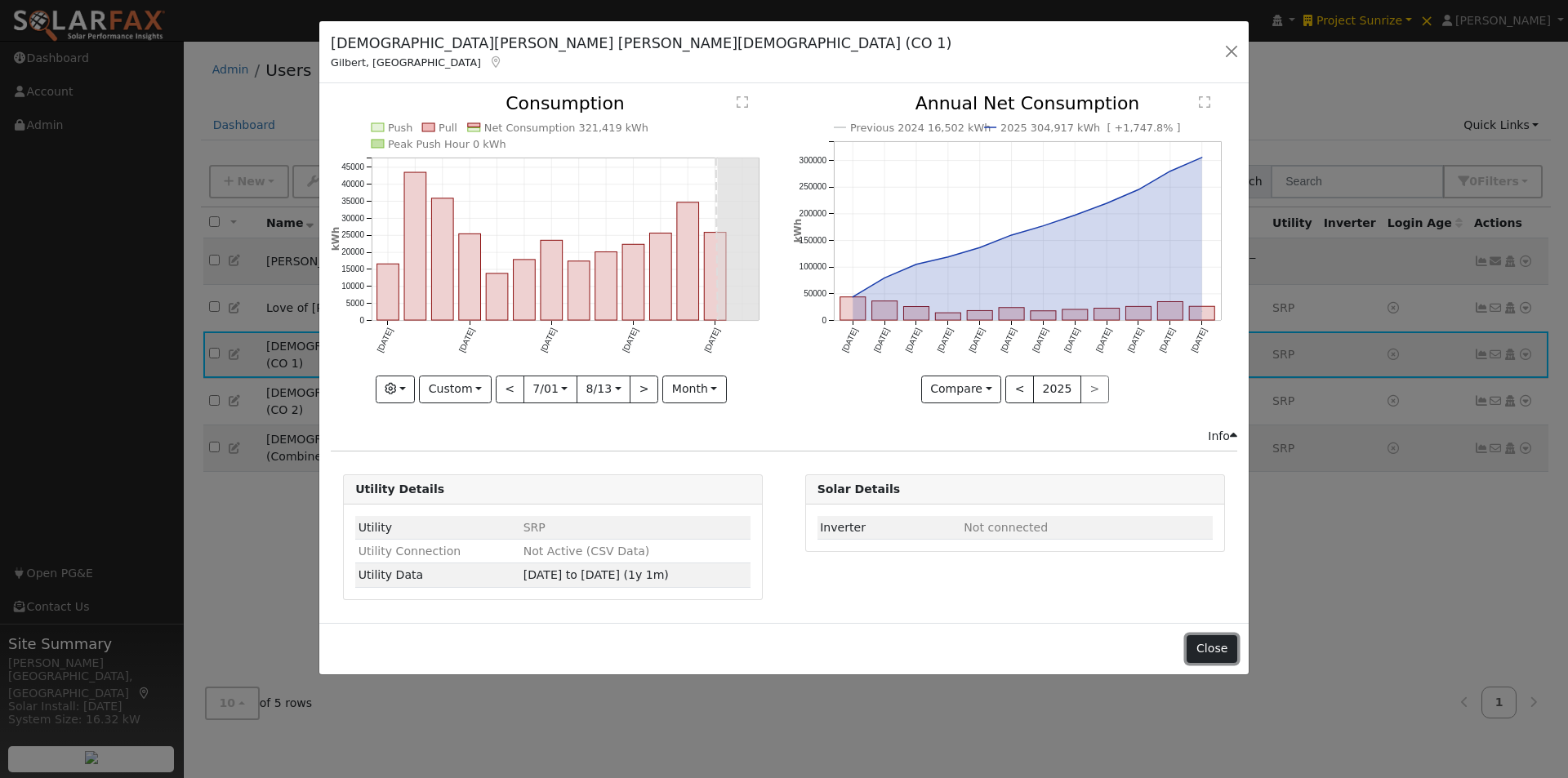
click at [1222, 651] on button "Close" at bounding box center [1212, 649] width 50 height 28
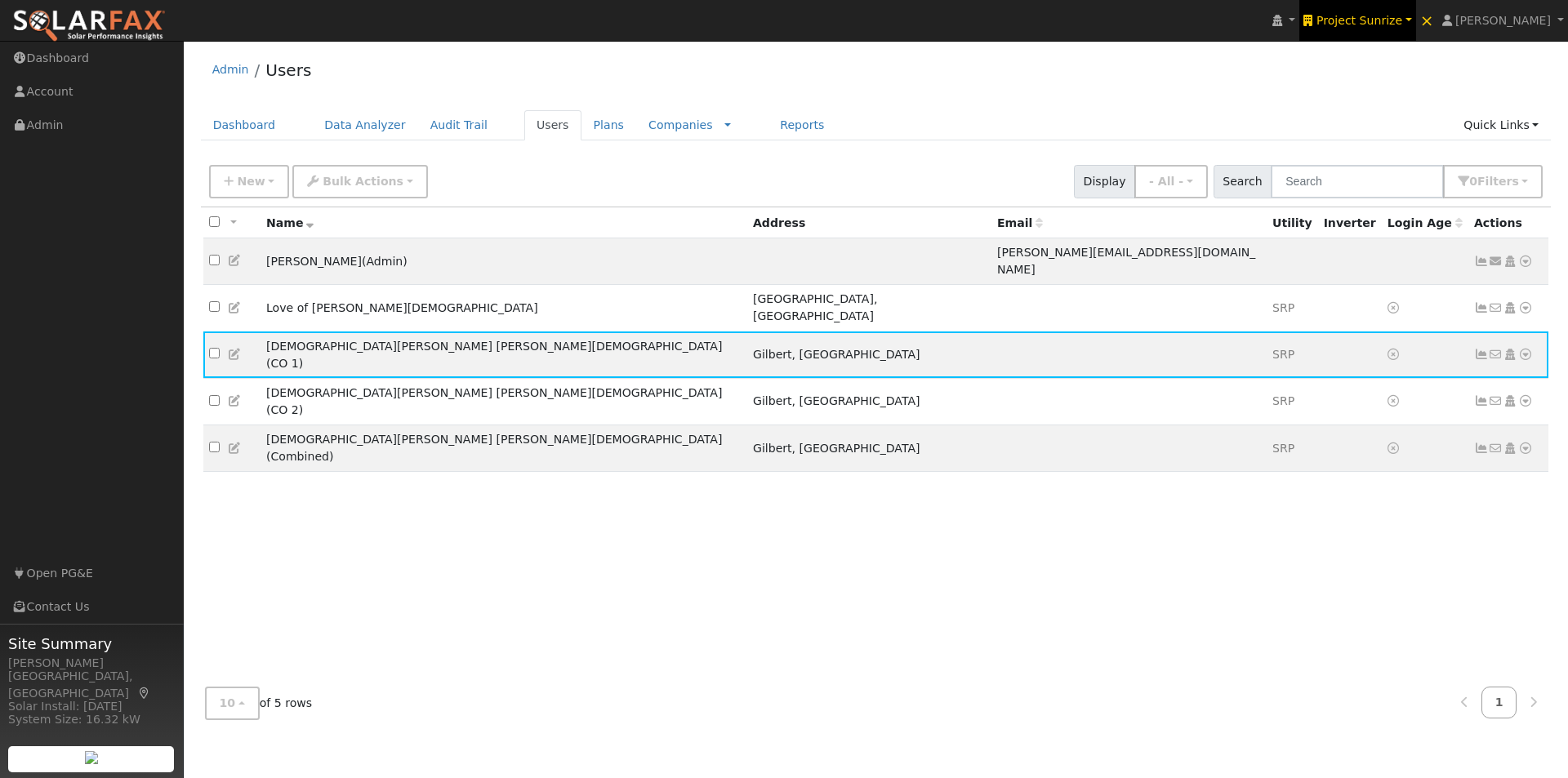
click at [1387, 19] on span "Project Sunrize" at bounding box center [1359, 21] width 86 height 13
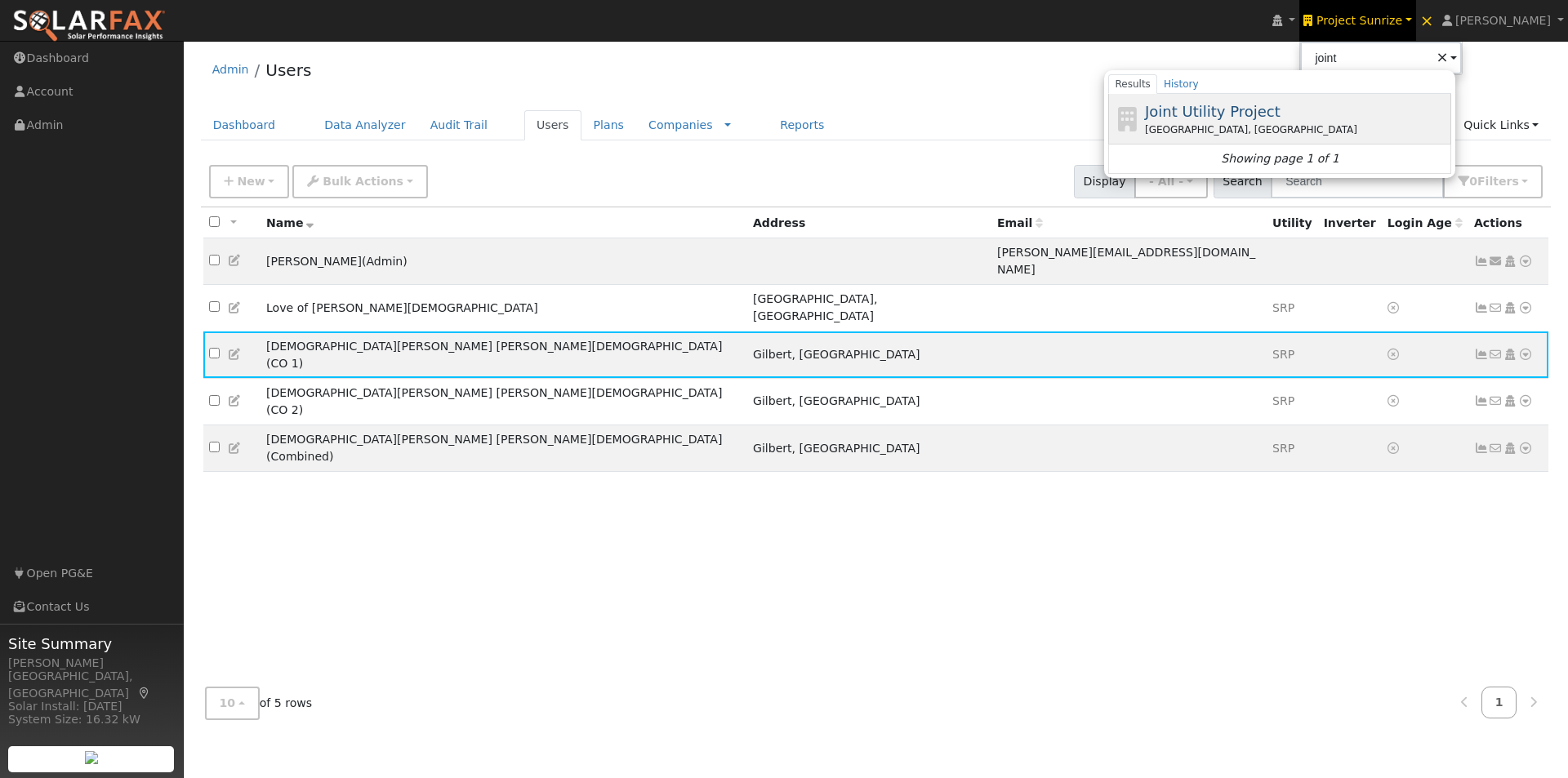
click at [1224, 106] on span "Joint Utility Project" at bounding box center [1213, 111] width 135 height 17
type input "Joint Utility Project"
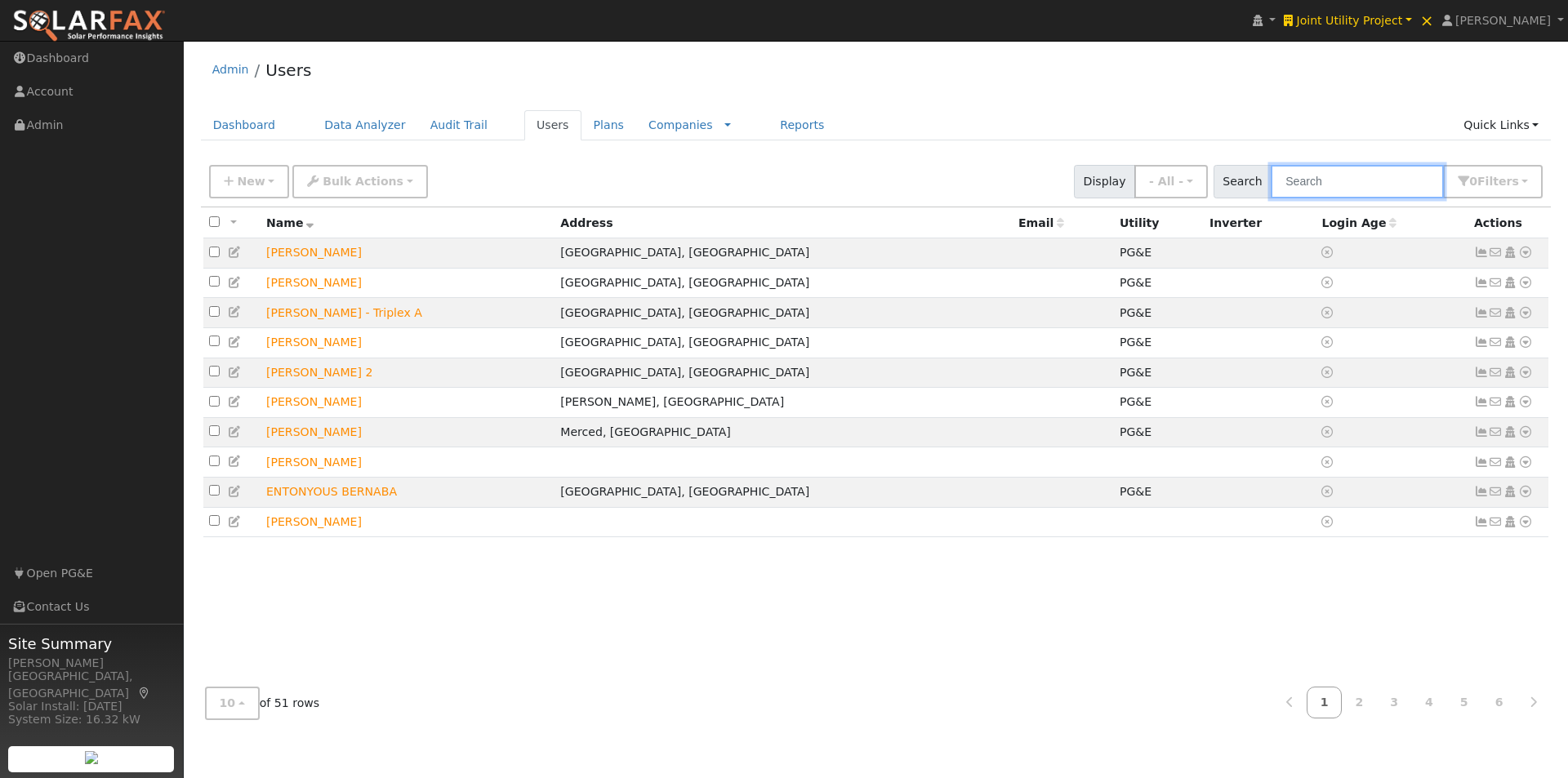
click at [1361, 187] on input "text" at bounding box center [1357, 182] width 173 height 34
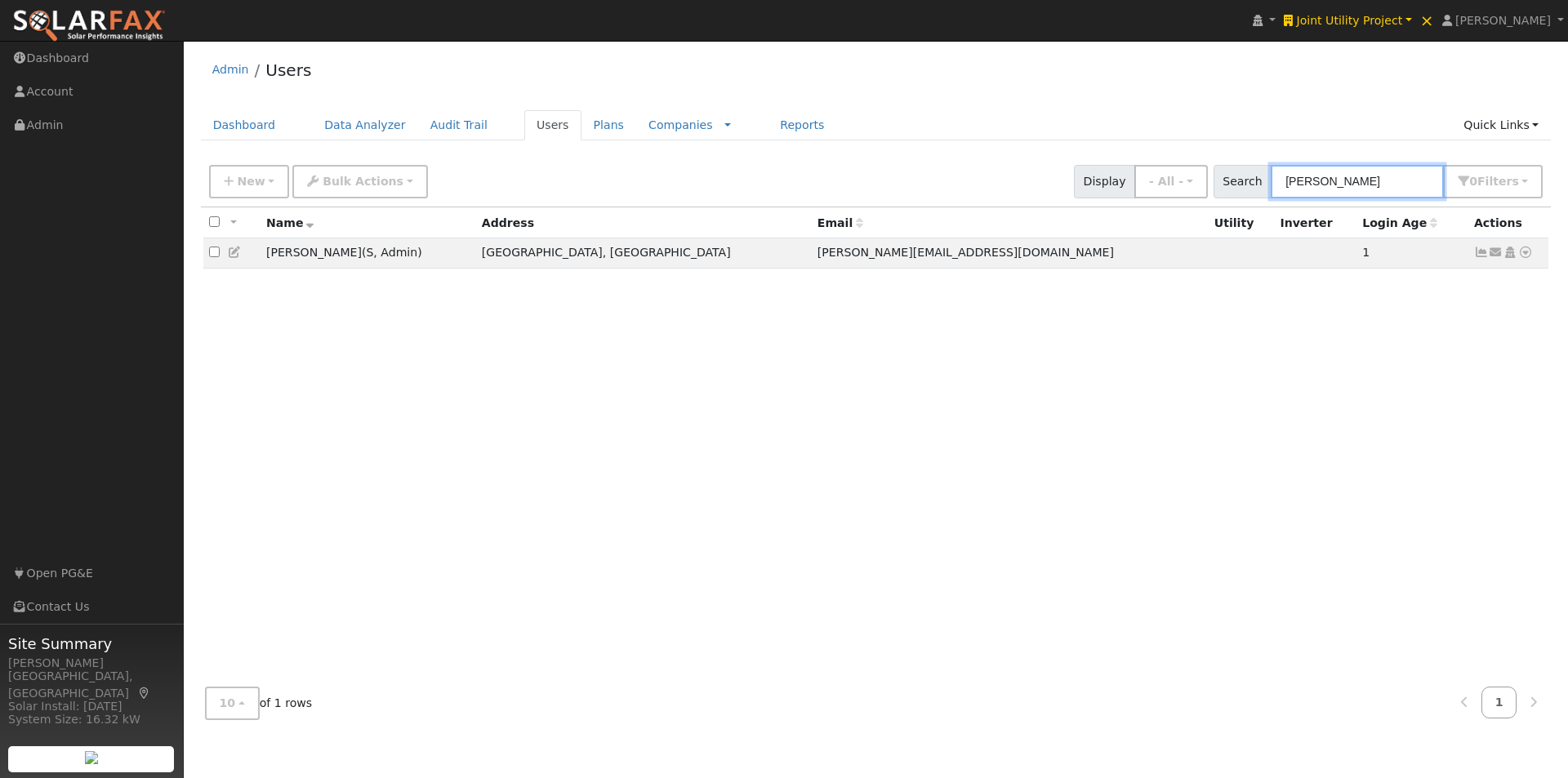
type input "[PERSON_NAME]"
